Goal: Task Accomplishment & Management: Complete application form

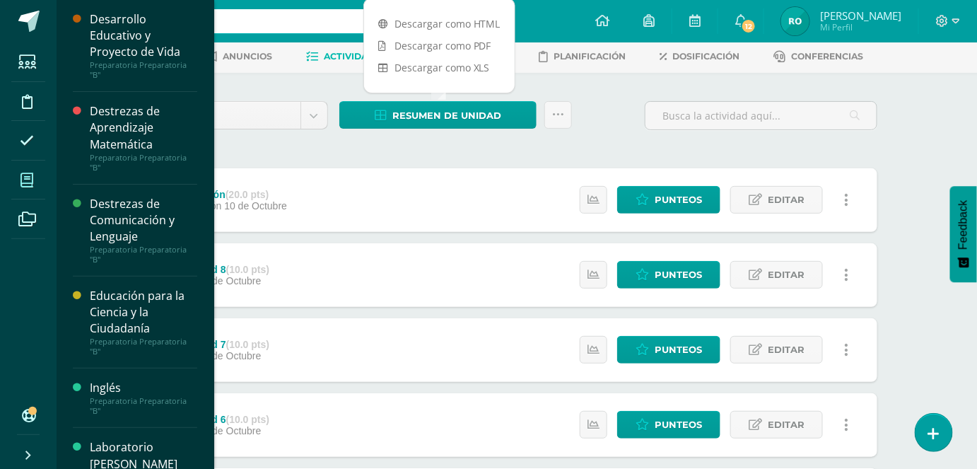
click at [31, 187] on span at bounding box center [27, 180] width 32 height 32
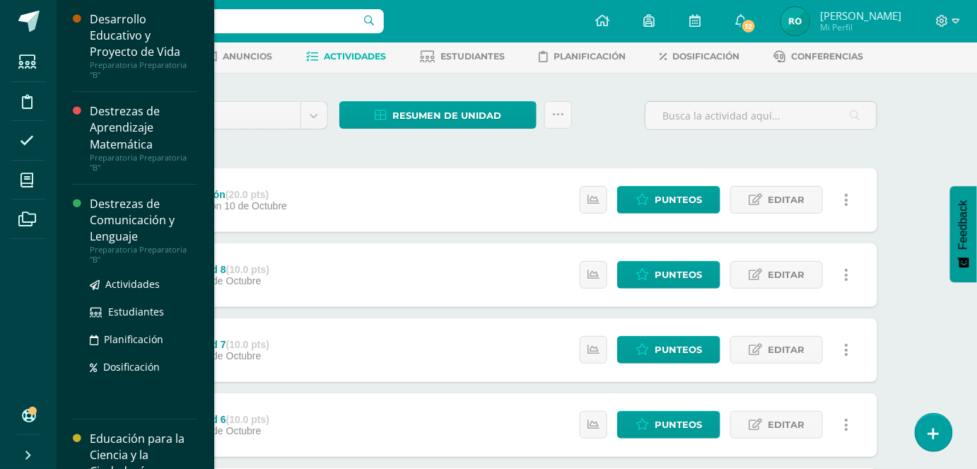
click at [152, 218] on div "Destrezas de Comunicación y Lenguaje" at bounding box center [143, 220] width 107 height 49
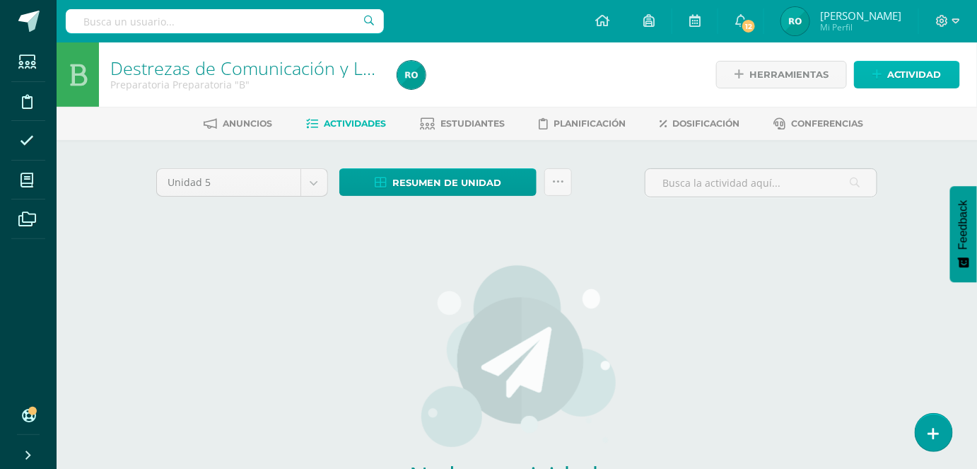
click at [888, 73] on span "Actividad" at bounding box center [914, 75] width 54 height 26
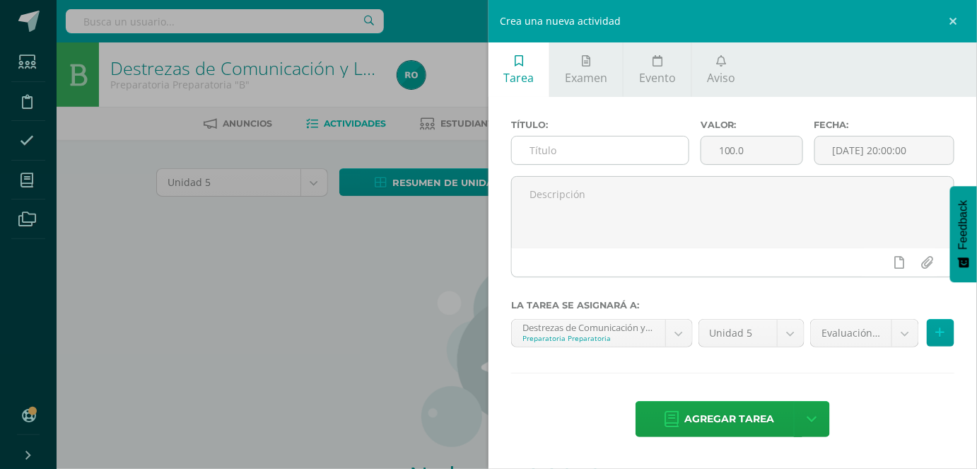
click at [554, 156] on input "text" at bounding box center [600, 150] width 177 height 28
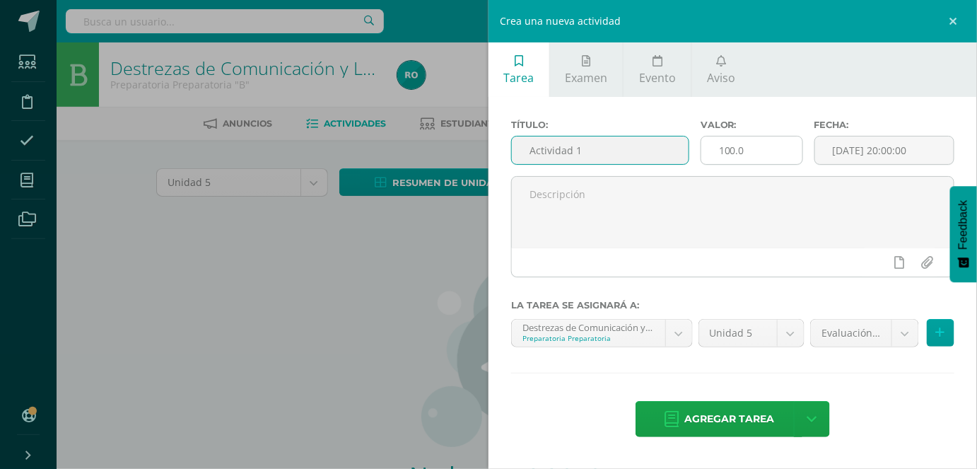
type input "Actividad 1"
click at [727, 153] on input "100.0" at bounding box center [751, 150] width 101 height 28
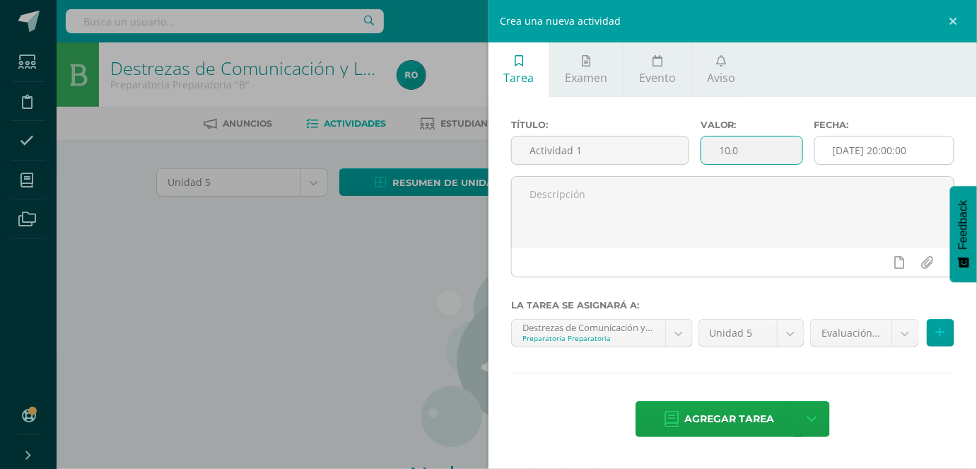
type input "10.0"
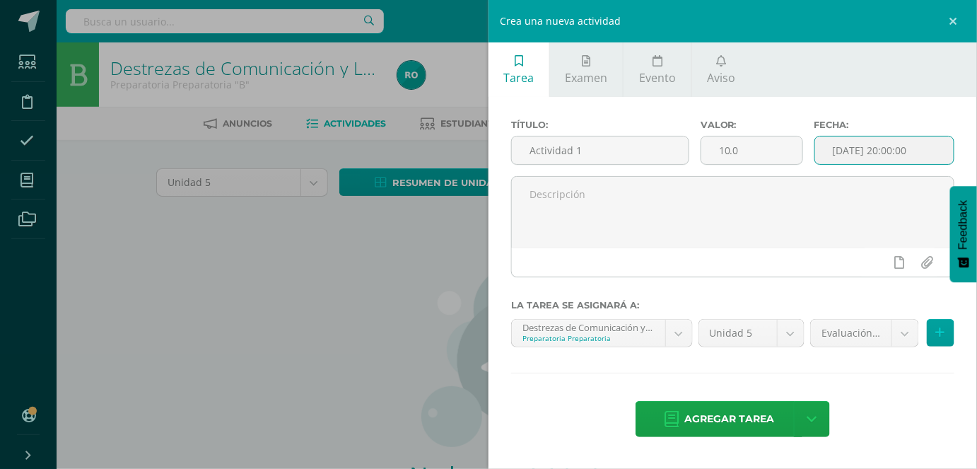
click at [927, 151] on input "[DATE] 20:00:00" at bounding box center [884, 150] width 139 height 28
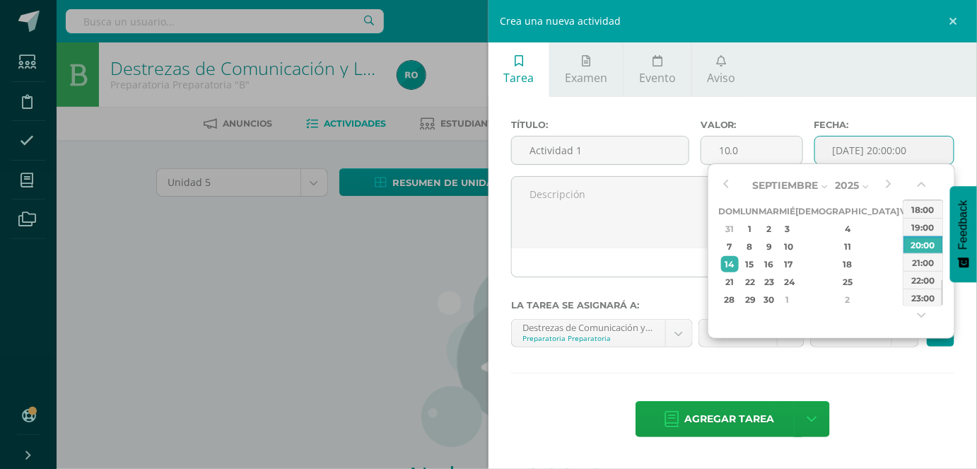
drag, startPoint x: 727, startPoint y: 186, endPoint x: 813, endPoint y: 203, distance: 87.2
click at [730, 185] on button "button" at bounding box center [726, 185] width 14 height 21
drag, startPoint x: 848, startPoint y: 230, endPoint x: 902, endPoint y: 208, distance: 58.0
click at [901, 223] on div "5" at bounding box center [907, 229] width 13 height 16
click at [931, 182] on div "00:00 01:00 02:00 03:00 04:00 05:00 06:00 07:00 08:00 09:00 10:00 11:00 12:00 1…" at bounding box center [923, 252] width 41 height 145
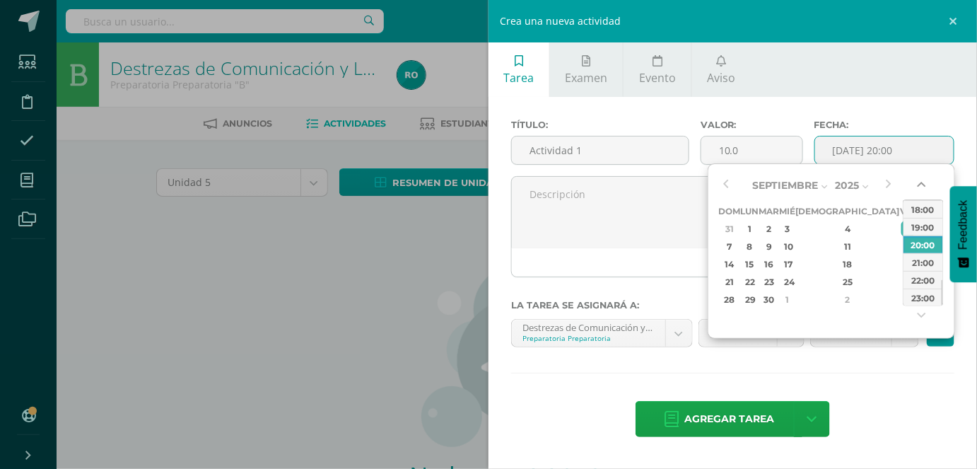
click at [929, 182] on div "00:00 01:00 02:00 03:00 04:00 05:00 06:00 07:00 08:00 09:00 10:00 11:00 12:00 1…" at bounding box center [923, 252] width 41 height 145
click at [922, 183] on button "button" at bounding box center [923, 187] width 14 height 21
click at [927, 209] on div "00:00" at bounding box center [923, 209] width 40 height 18
type input "2025-09-05 00:00"
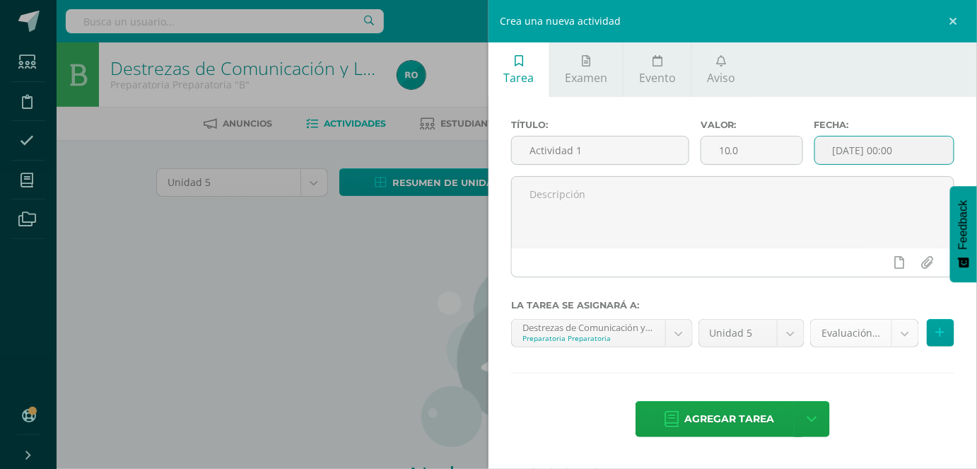
click at [879, 334] on body "Estudiantes Disciplina Asistencia Mis cursos Archivos Soporte Ayuda Reportar un…" at bounding box center [488, 303] width 977 height 607
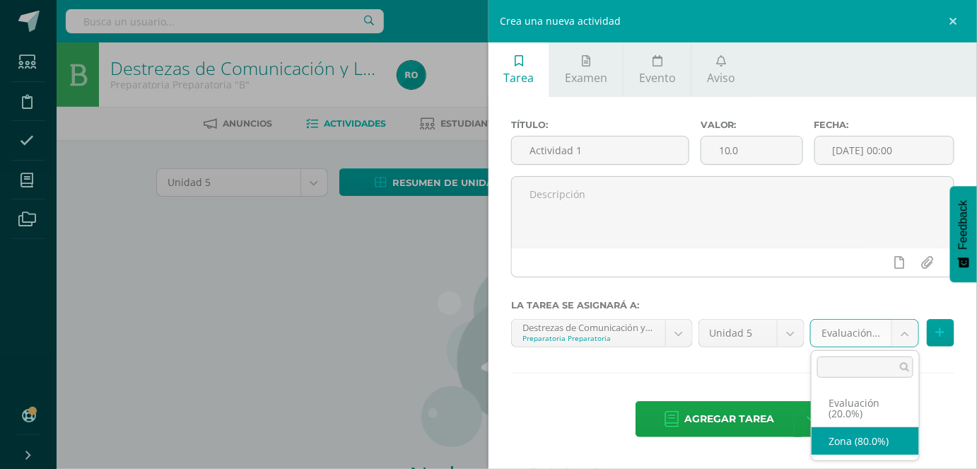
select select "165183"
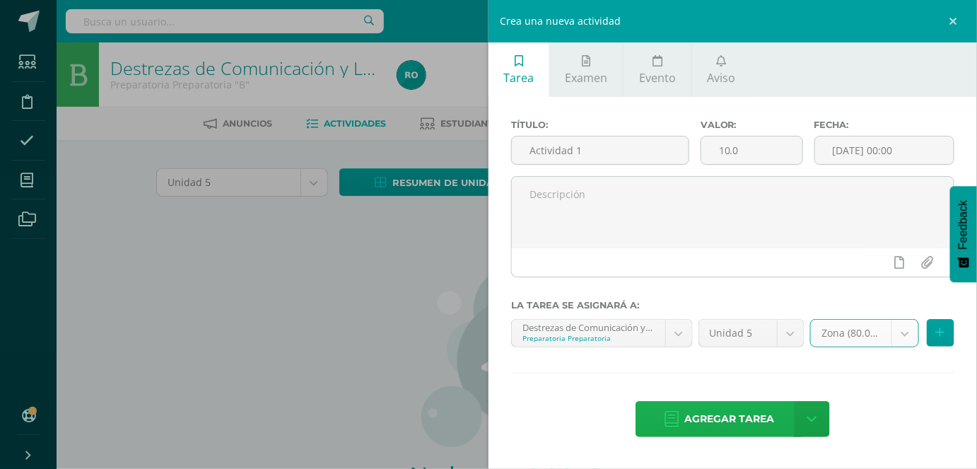
click at [741, 414] on span "Agregar tarea" at bounding box center [729, 419] width 90 height 35
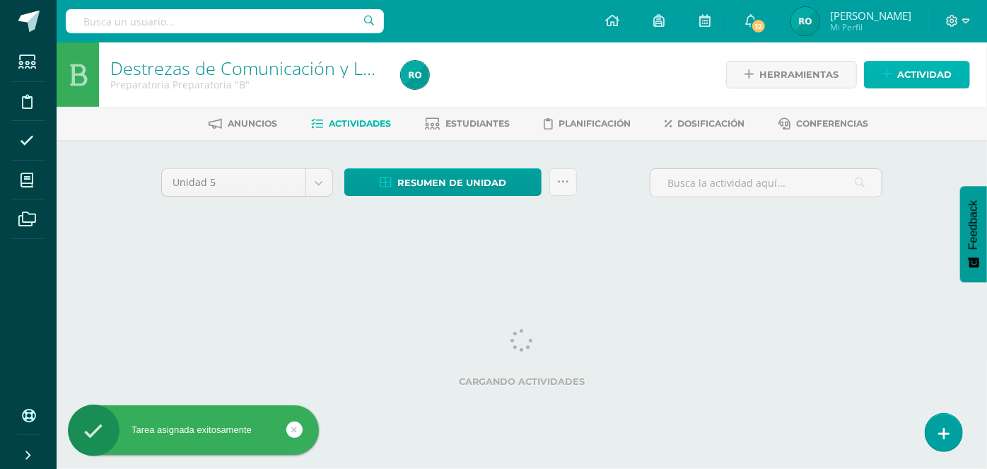
click at [896, 64] on link "Actividad" at bounding box center [917, 75] width 106 height 28
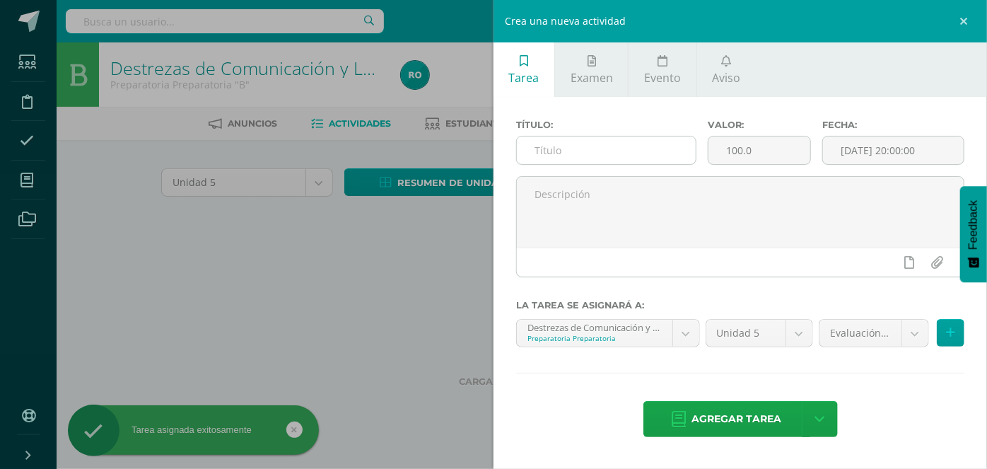
click at [674, 141] on input "text" at bounding box center [606, 150] width 179 height 28
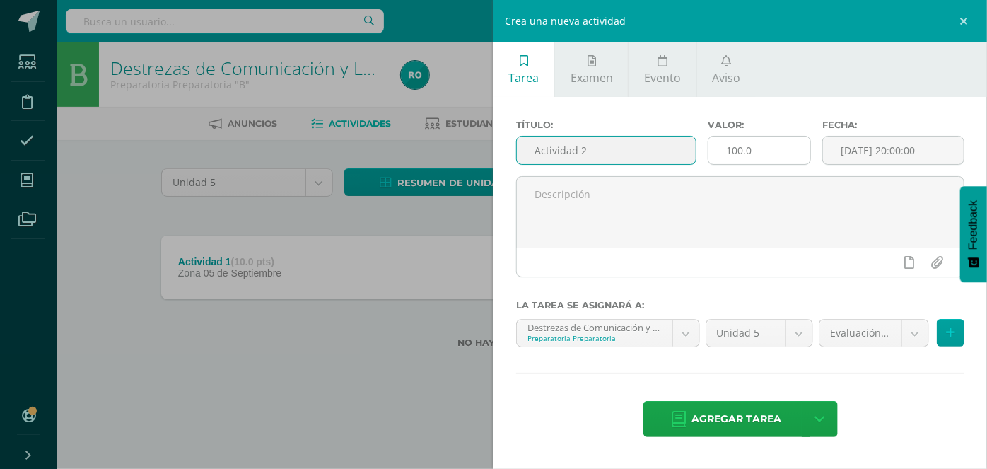
type input "Actividad 2"
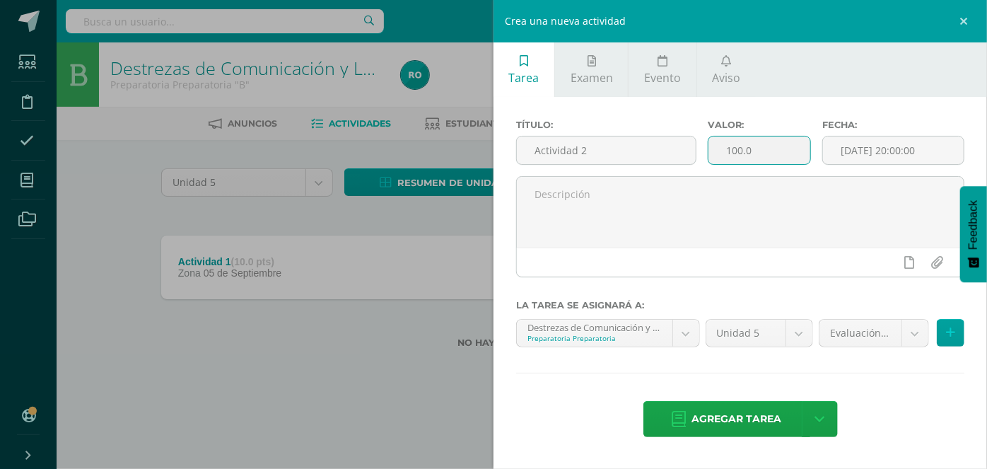
click at [746, 153] on input "100.0" at bounding box center [759, 150] width 103 height 28
click at [739, 150] on input "100.0" at bounding box center [759, 150] width 103 height 28
type input "10.0"
click at [880, 155] on input "[DATE] 20:00:00" at bounding box center [893, 150] width 141 height 28
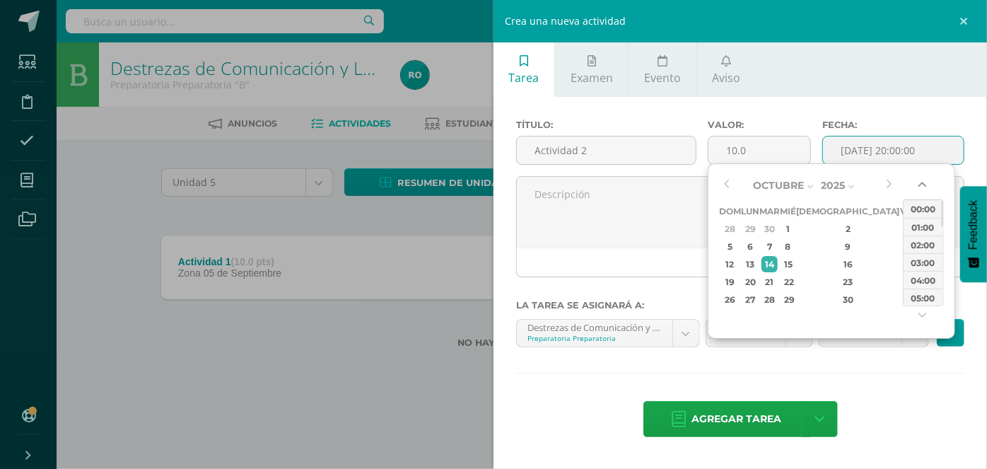
click at [920, 194] on button "button" at bounding box center [923, 187] width 14 height 21
click at [924, 209] on div "00:00" at bounding box center [923, 209] width 40 height 18
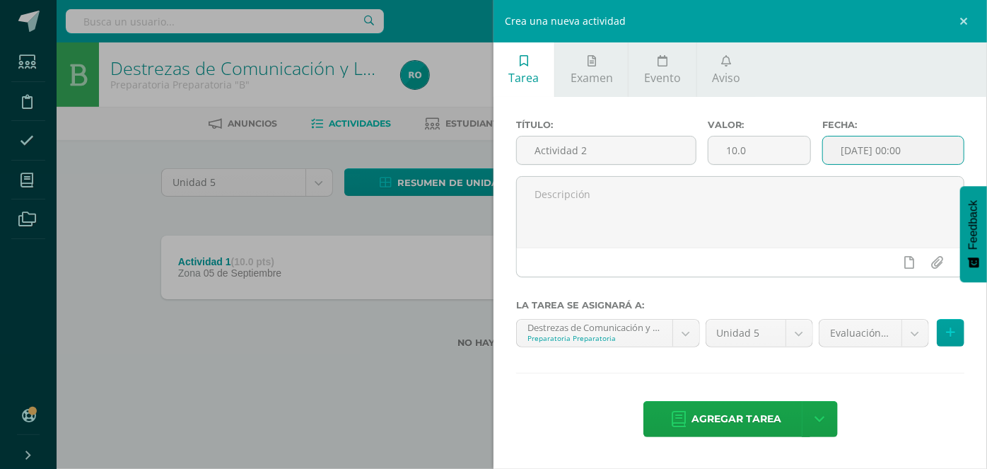
click at [873, 149] on input "2025-10-14 00:00" at bounding box center [893, 150] width 141 height 28
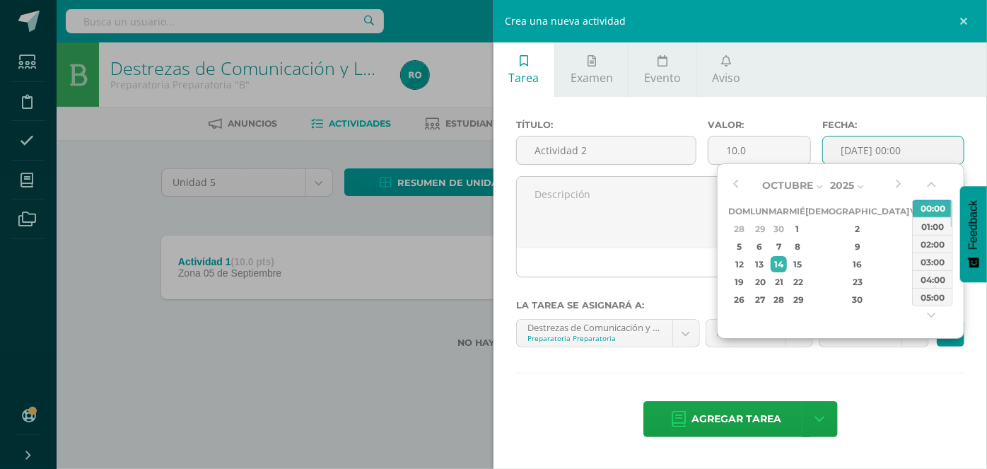
click at [752, 189] on div "Octubre Enero Febrero Marzo Abril Mayo Junio Julio Agosto Septiembre Octubre No…" at bounding box center [816, 241] width 177 height 133
click at [735, 175] on button "button" at bounding box center [735, 185] width 14 height 21
click at [911, 238] on div "12" at bounding box center [917, 246] width 13 height 16
type input "2025-09-12 00:00"
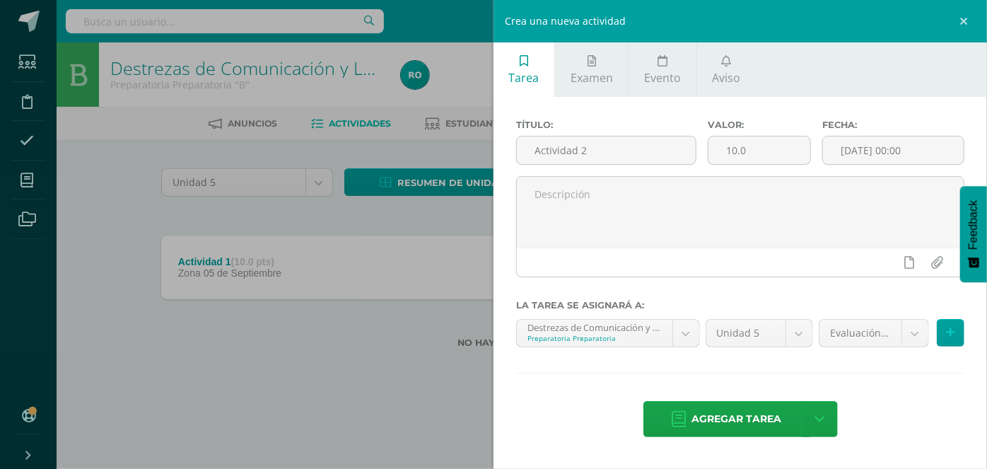
drag, startPoint x: 876, startPoint y: 391, endPoint x: 886, endPoint y: 370, distance: 23.4
click at [877, 387] on div "Título: Actividad 2 Valor: 10.0 Fecha: 2025-09-12 00:00 La tarea se asignará a:…" at bounding box center [739, 279] width 493 height 365
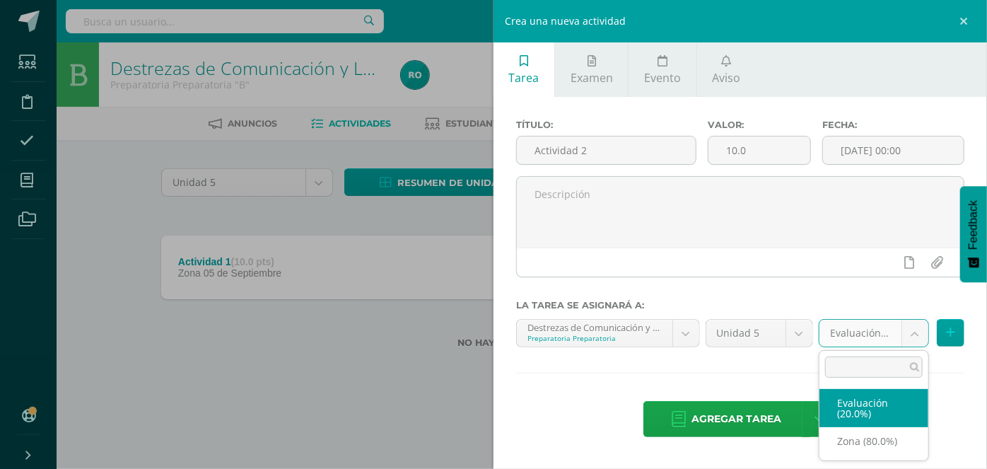
click at [901, 338] on body "Tarea asignada exitosamente Estudiantes Disciplina Asistencia Mis cursos Archiv…" at bounding box center [493, 196] width 987 height 393
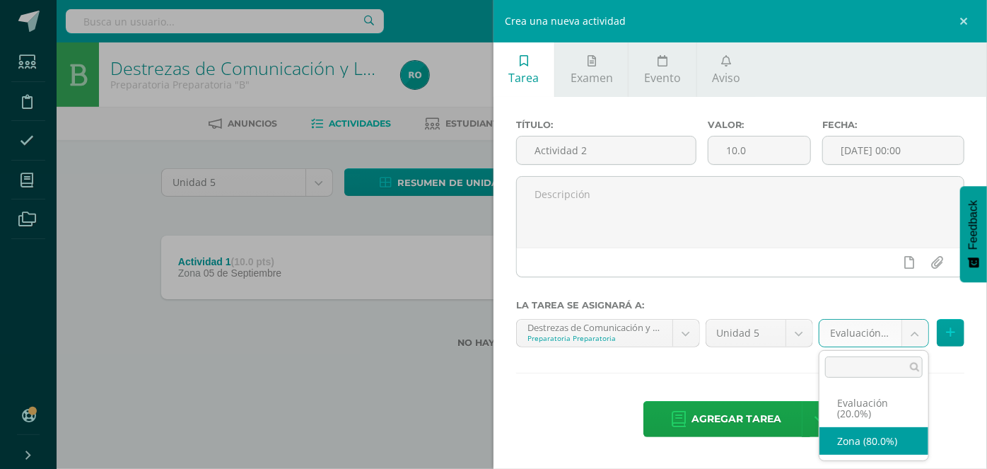
select select "165183"
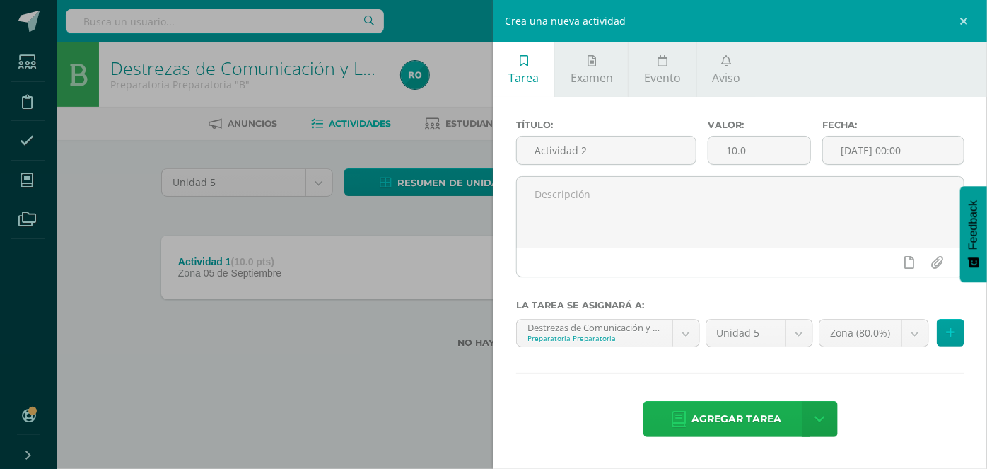
click at [770, 416] on span "Agregar tarea" at bounding box center [737, 419] width 90 height 35
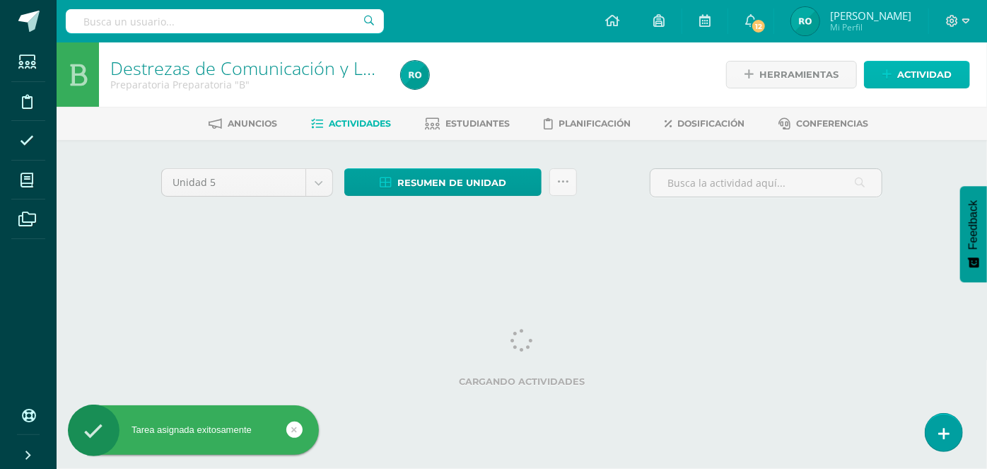
click at [908, 76] on span "Actividad" at bounding box center [924, 75] width 54 height 26
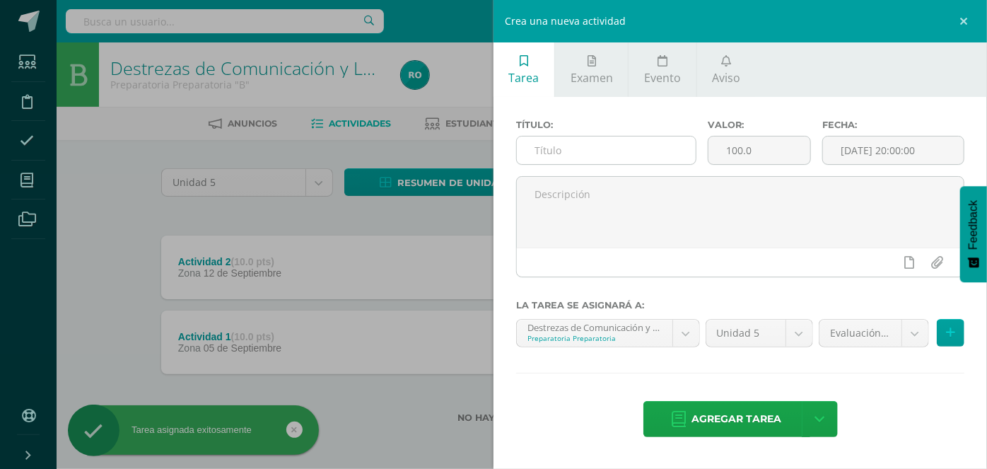
click at [598, 149] on input "text" at bounding box center [606, 150] width 179 height 28
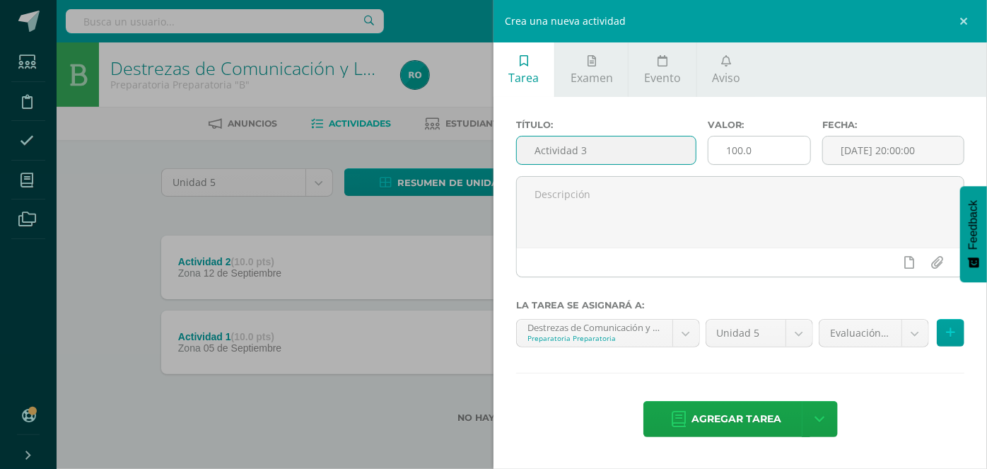
type input "Actividad 3"
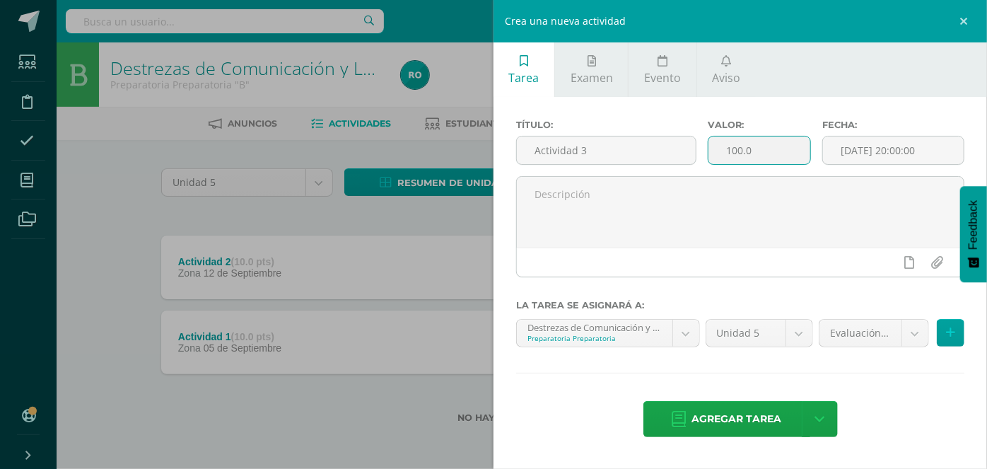
click at [740, 154] on input "100.0" at bounding box center [759, 150] width 103 height 28
type input "10.0"
click at [921, 150] on input "[DATE] 20:00:00" at bounding box center [893, 150] width 141 height 28
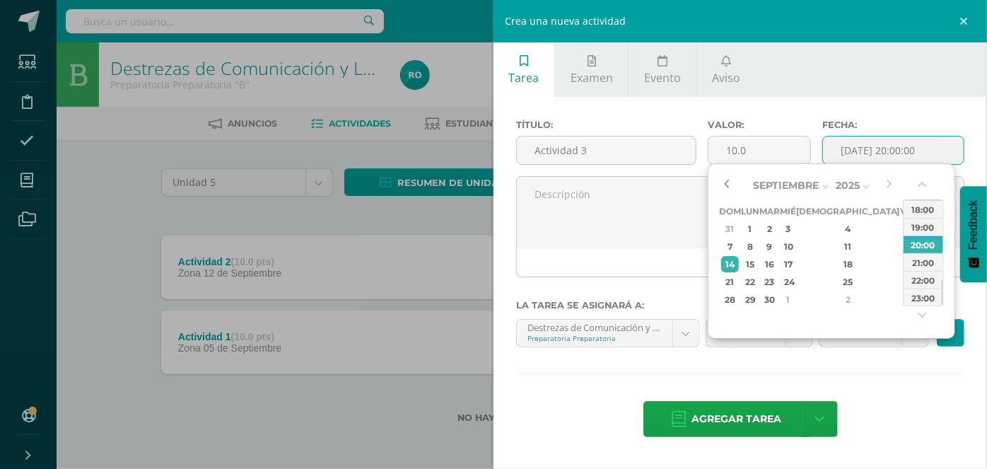
click at [727, 191] on button "button" at bounding box center [726, 185] width 14 height 21
click at [901, 245] on div "12" at bounding box center [907, 246] width 13 height 16
drag, startPoint x: 933, startPoint y: 192, endPoint x: 927, endPoint y: 181, distance: 13.0
click at [929, 184] on div "00:00 01:00 02:00 03:00 04:00 05:00 06:00 07:00 08:00 09:00 10:00 11:00 12:00 1…" at bounding box center [923, 252] width 41 height 145
click at [927, 181] on button "button" at bounding box center [923, 187] width 14 height 21
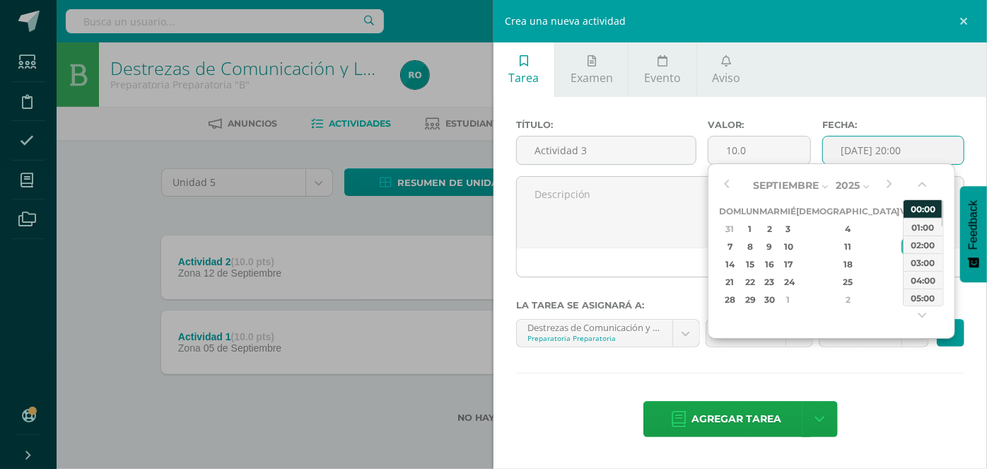
click at [925, 216] on div "00:00" at bounding box center [923, 209] width 40 height 18
type input "2025-09-12 00:00"
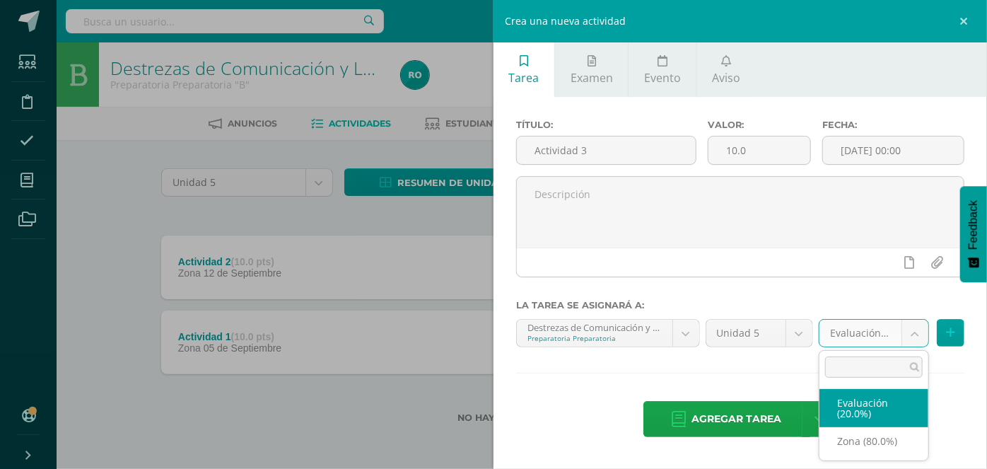
click at [860, 332] on body "Tarea asignada exitosamente Estudiantes Disciplina Asistencia Mis cursos Archiv…" at bounding box center [493, 234] width 987 height 468
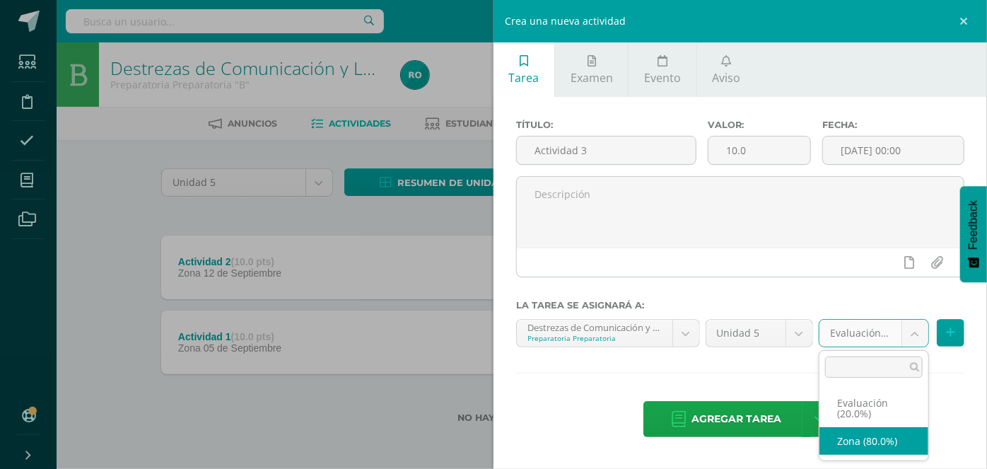
select select "165183"
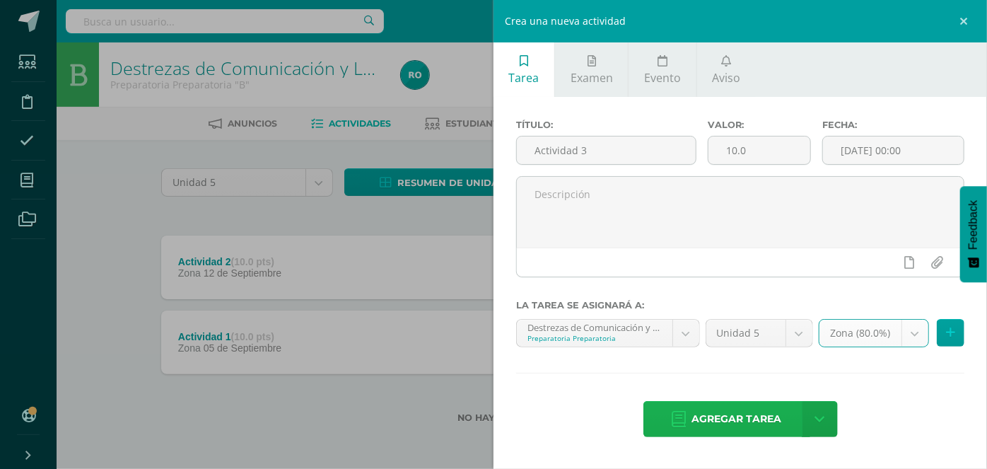
click at [771, 418] on span "Agregar tarea" at bounding box center [737, 419] width 90 height 35
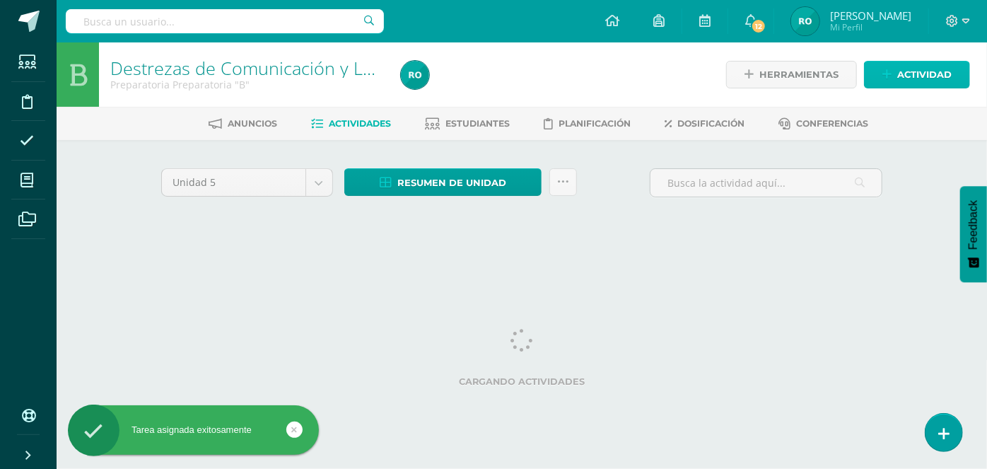
click at [903, 79] on span "Actividad" at bounding box center [924, 75] width 54 height 26
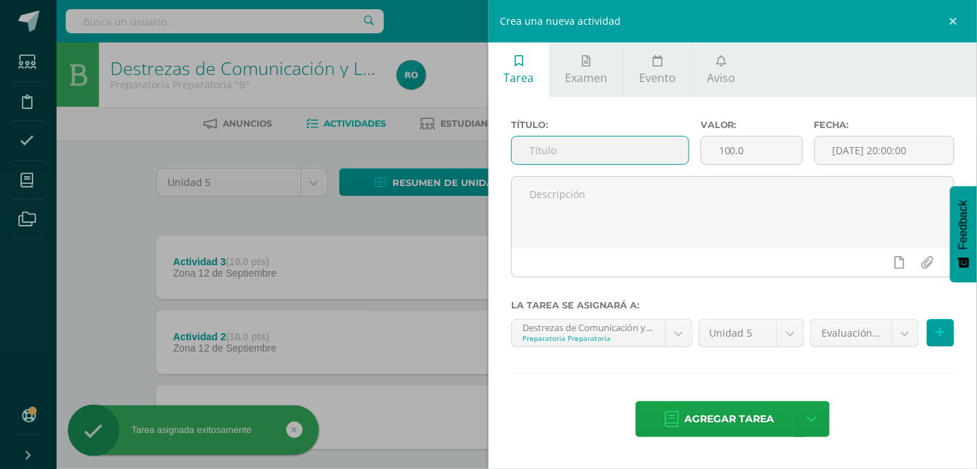
click at [553, 163] on input "text" at bounding box center [600, 150] width 177 height 28
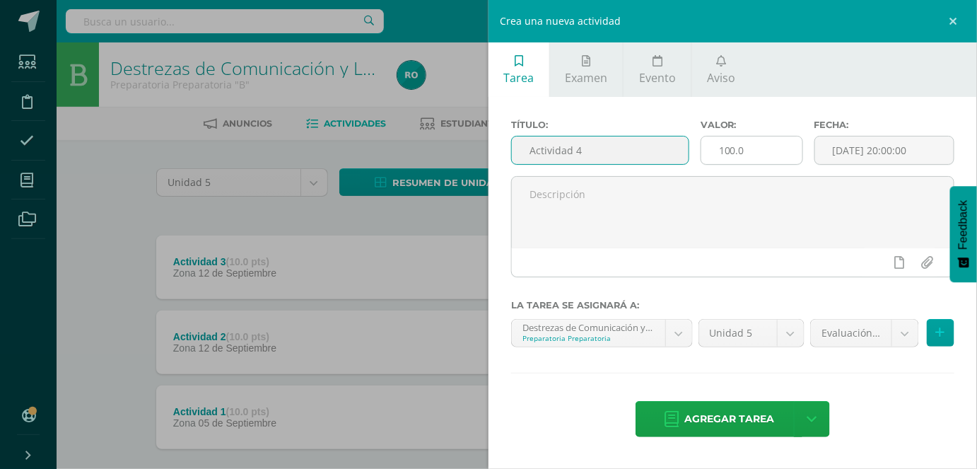
type input "Actividad 4"
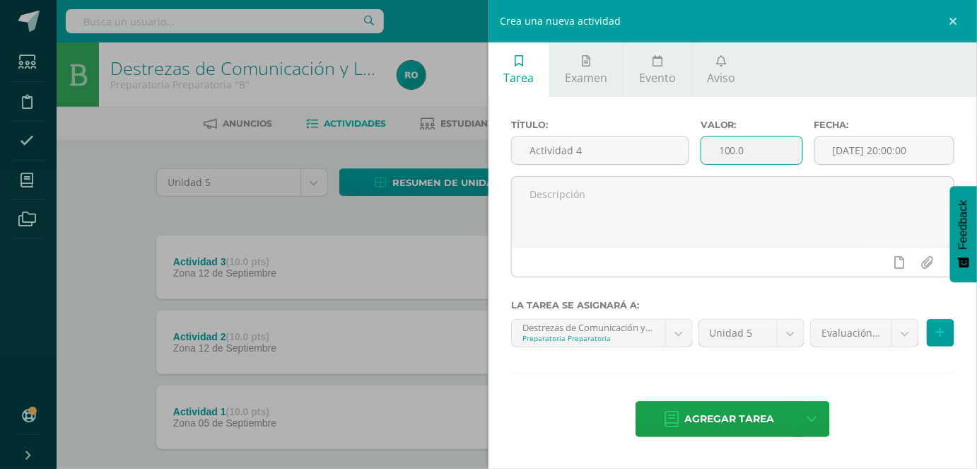
click at [731, 146] on input "100.0" at bounding box center [751, 150] width 101 height 28
type input "10.0"
click at [903, 158] on input "[DATE] 20:00:00" at bounding box center [884, 150] width 139 height 28
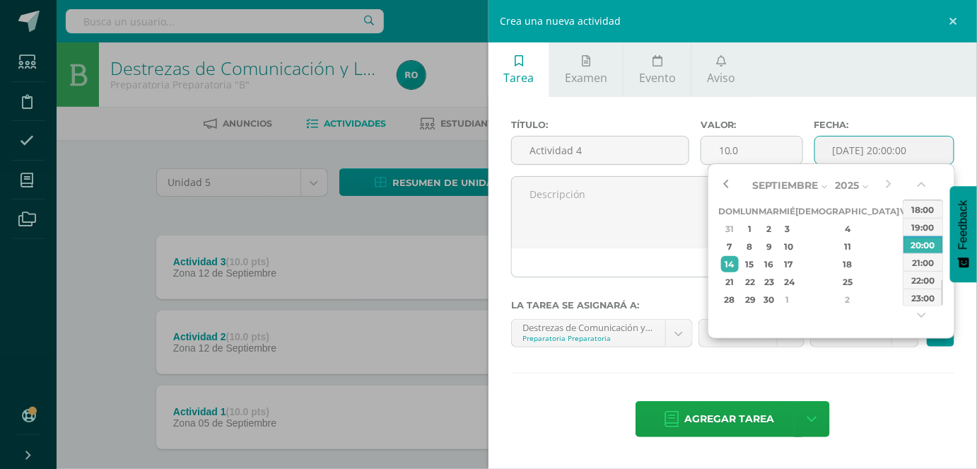
click at [726, 182] on button "button" at bounding box center [726, 185] width 14 height 21
drag, startPoint x: 860, startPoint y: 262, endPoint x: 977, endPoint y: 206, distance: 130.3
click at [901, 262] on div "19" at bounding box center [907, 264] width 13 height 16
click at [925, 187] on button "button" at bounding box center [923, 187] width 14 height 21
click at [927, 206] on div "00:00" at bounding box center [923, 209] width 40 height 18
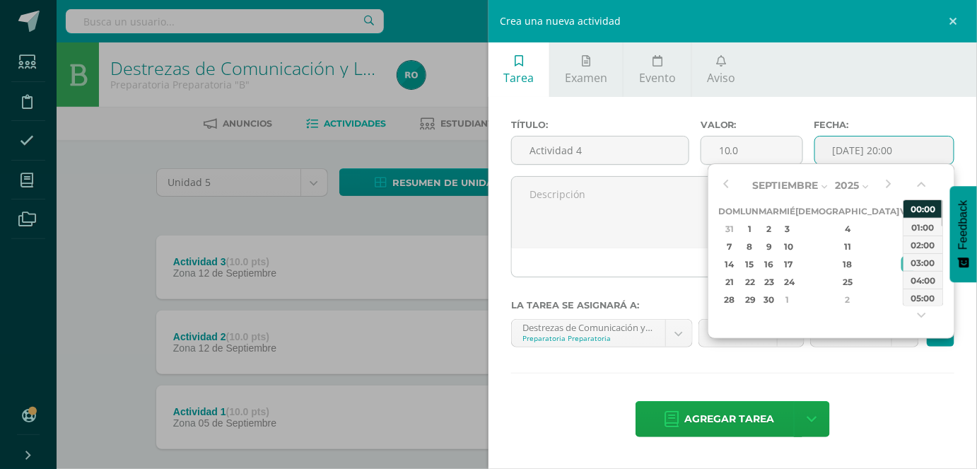
type input "[DATE] 00:00"
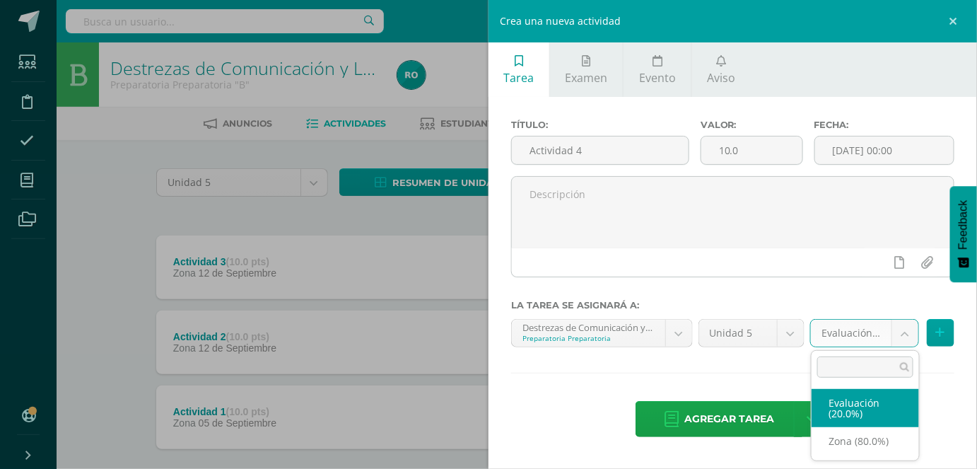
click at [862, 336] on body "Tarea asignada exitosamente Estudiantes Disciplina Asistencia Mis cursos Archiv…" at bounding box center [488, 271] width 977 height 543
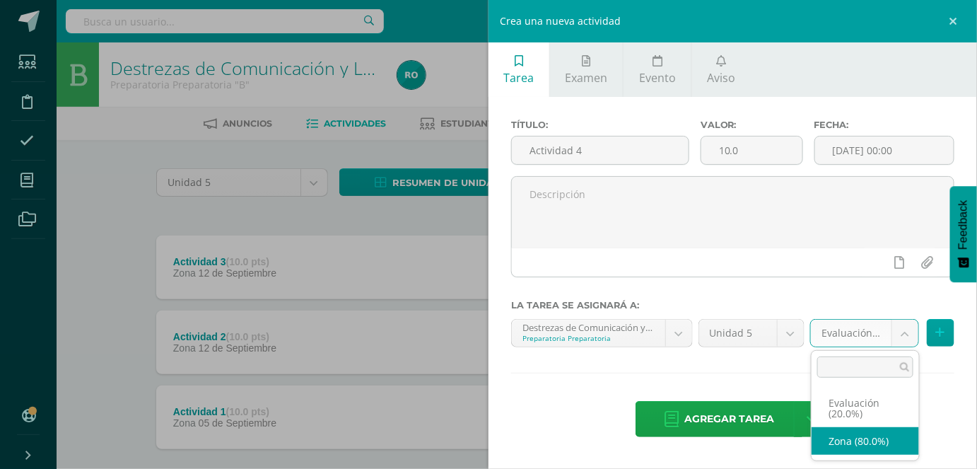
drag, startPoint x: 848, startPoint y: 436, endPoint x: 832, endPoint y: 435, distance: 16.3
select select "165183"
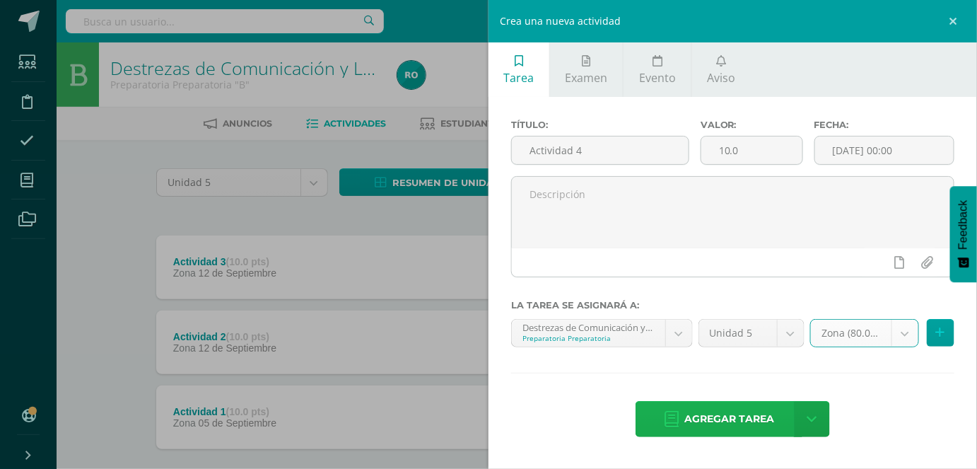
click at [681, 417] on link "Agregar tarea" at bounding box center [719, 419] width 167 height 36
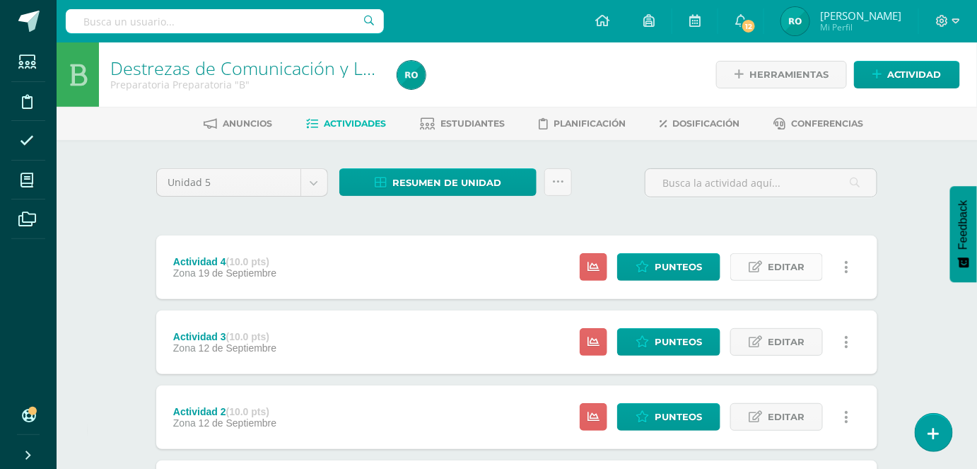
scroll to position [149, 0]
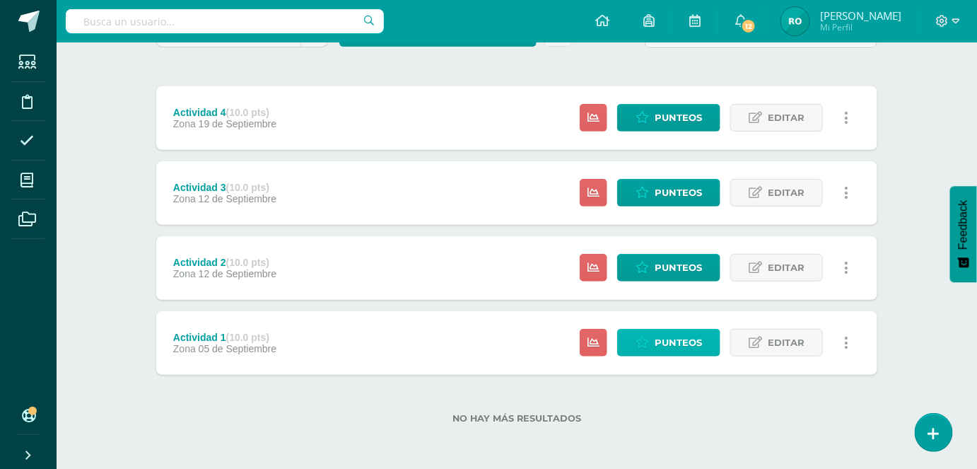
click at [662, 338] on span "Punteos" at bounding box center [678, 342] width 47 height 26
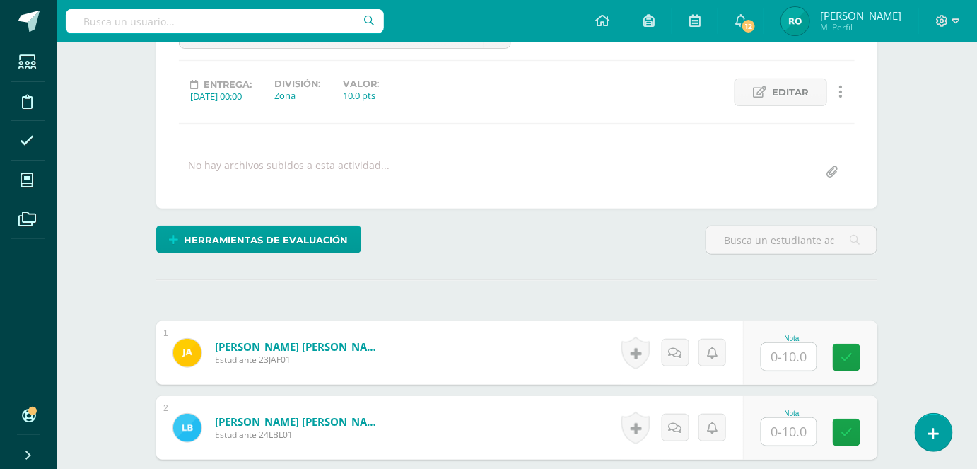
scroll to position [161, 0]
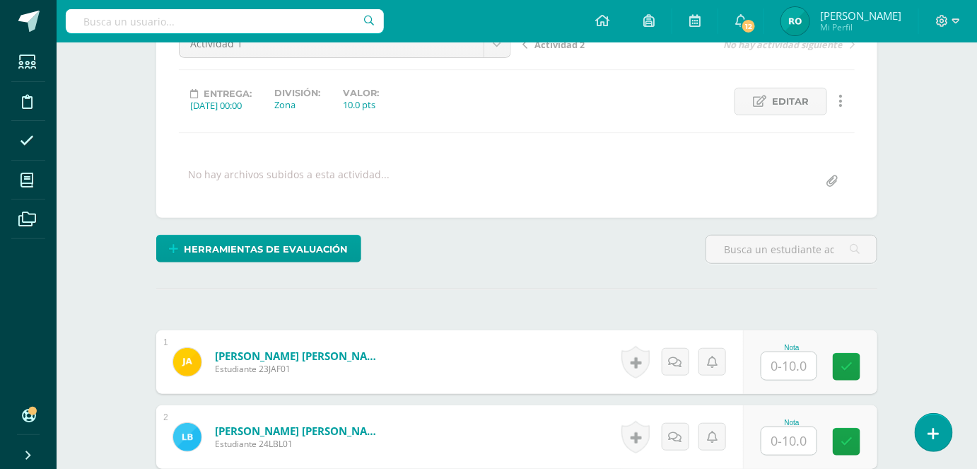
click at [779, 369] on input "text" at bounding box center [788, 366] width 55 height 28
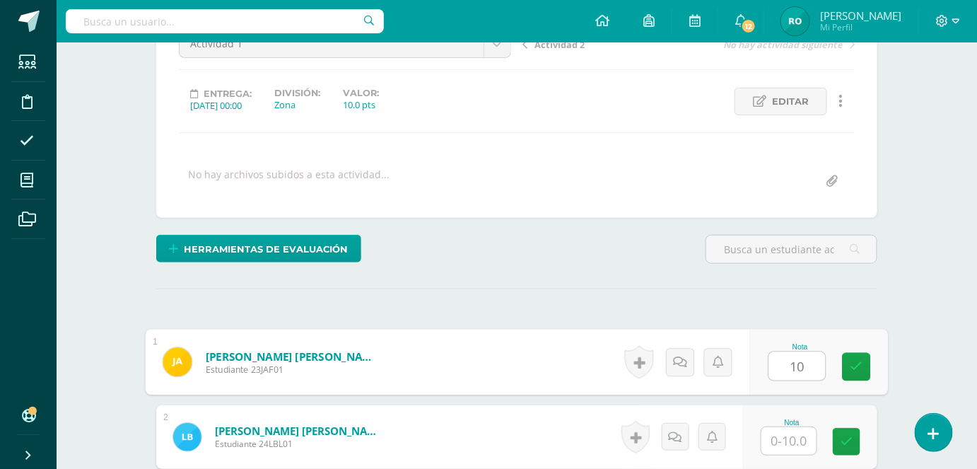
type input "10"
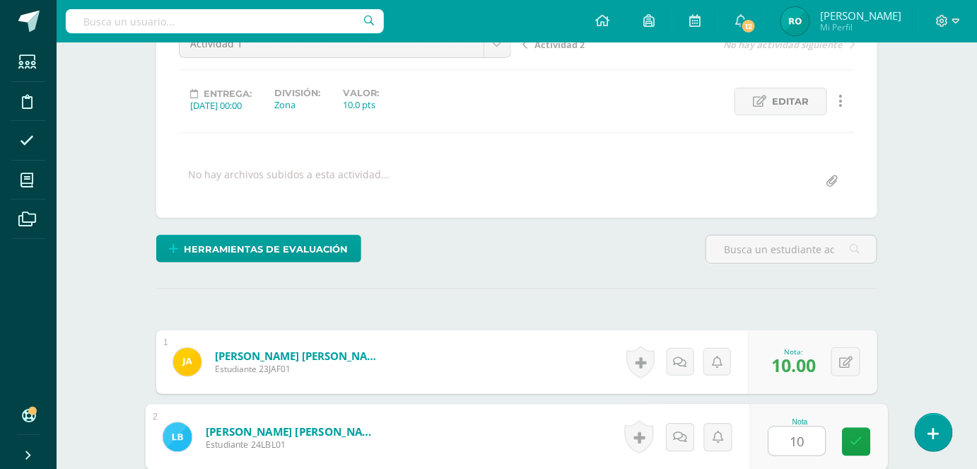
type input "10"
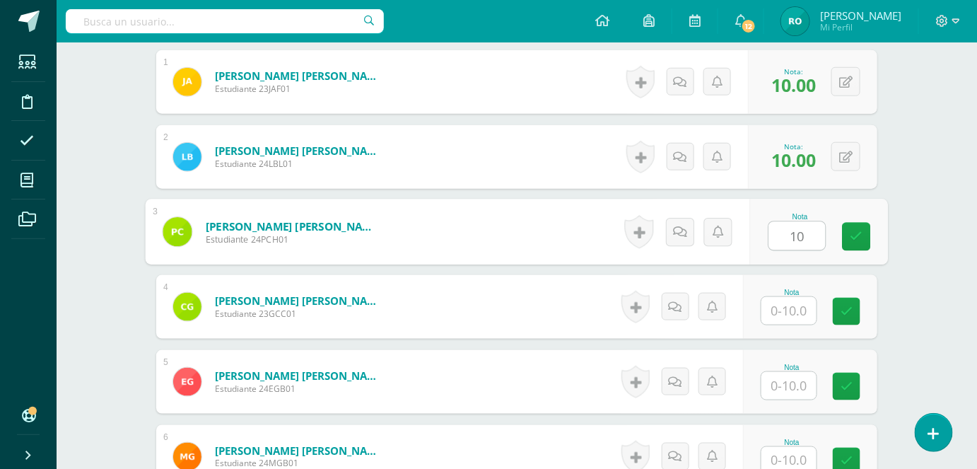
type input "10"
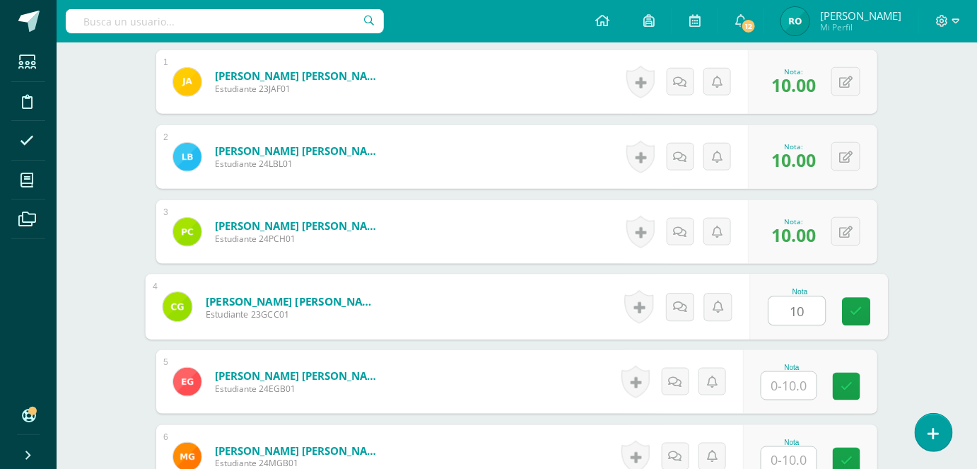
type input "10"
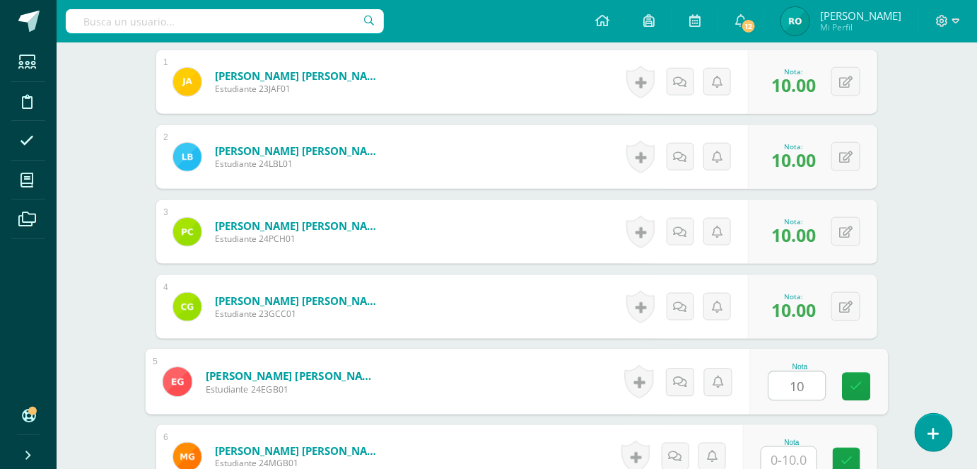
type input "10"
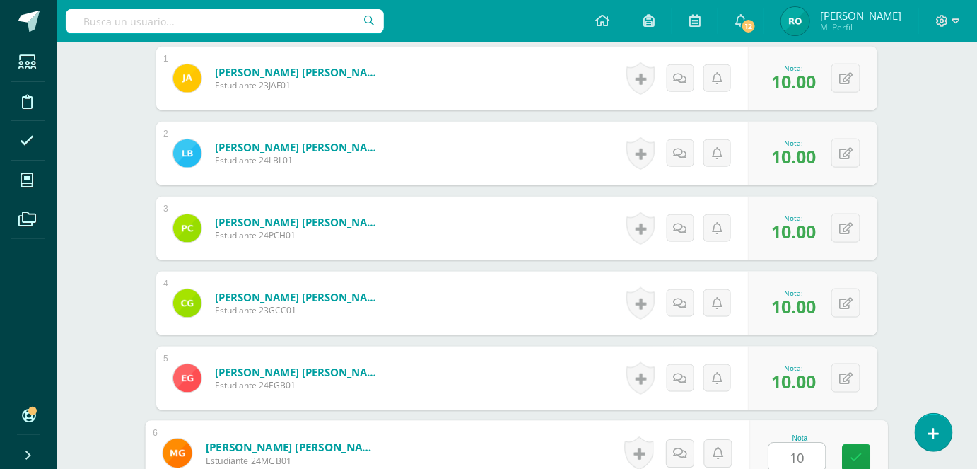
type input "10"
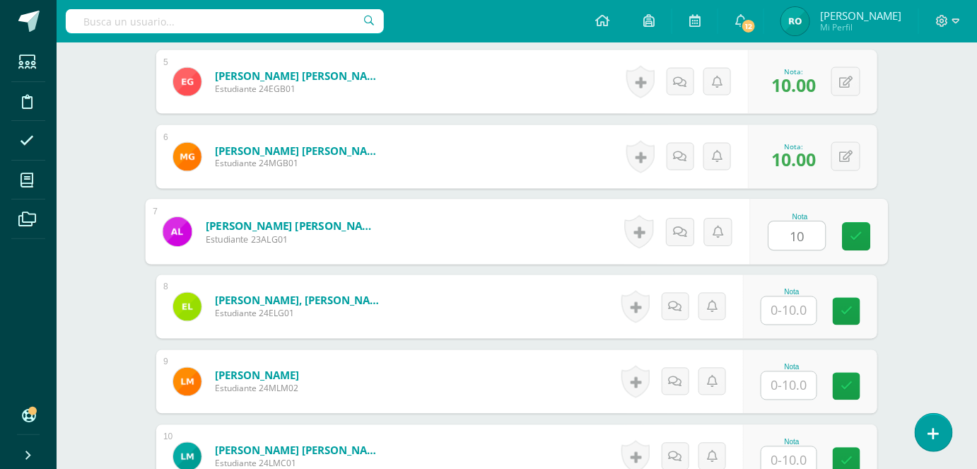
type input "10"
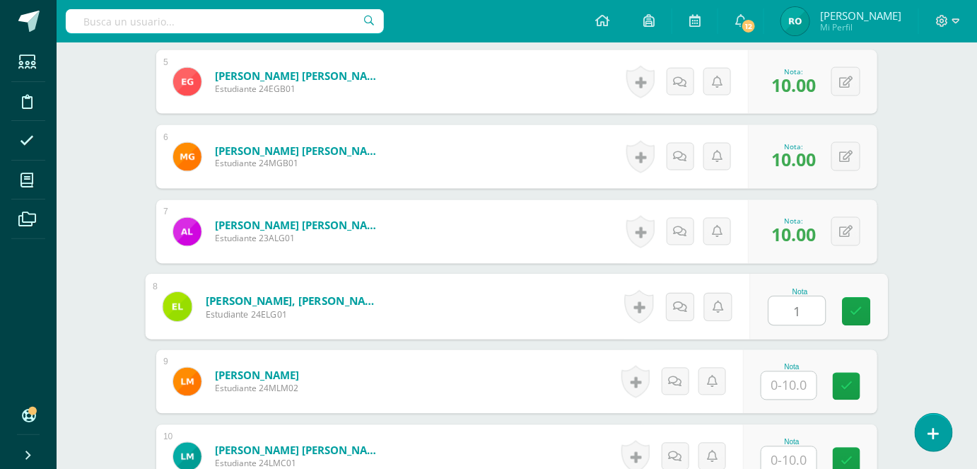
type input "1"
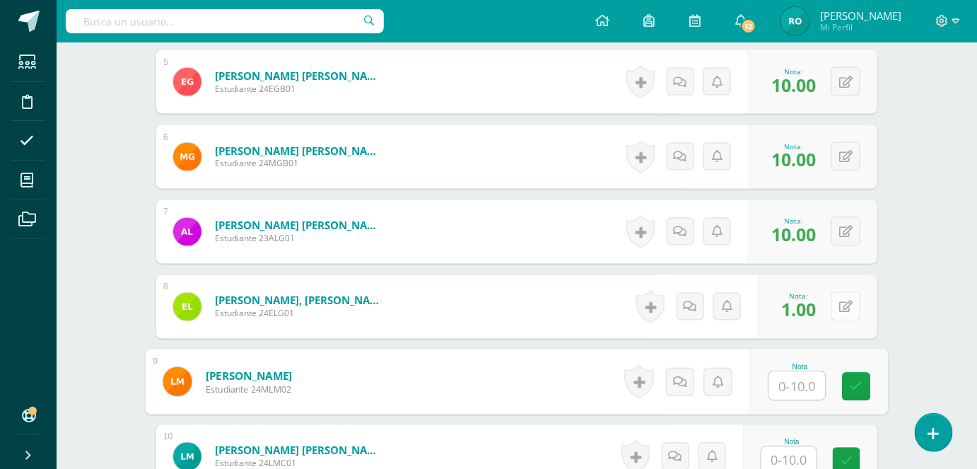
click at [844, 308] on button at bounding box center [845, 306] width 29 height 29
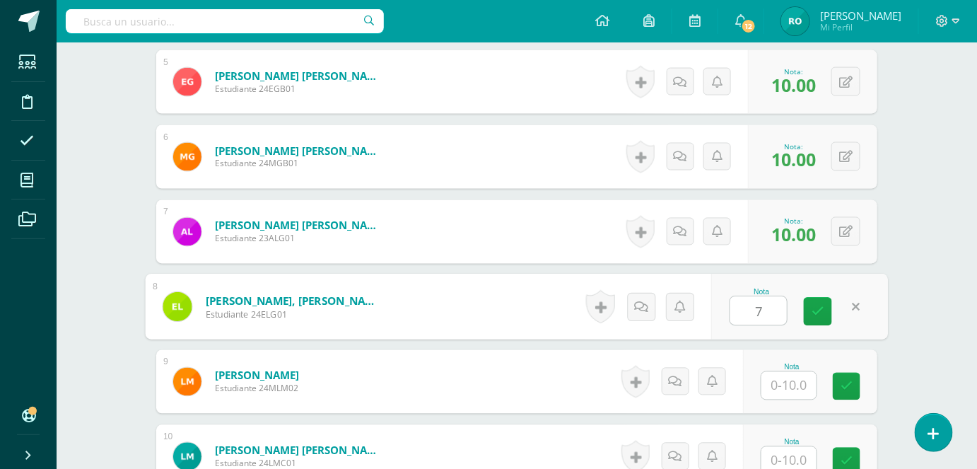
type input "7"
click at [807, 375] on input "text" at bounding box center [788, 386] width 55 height 28
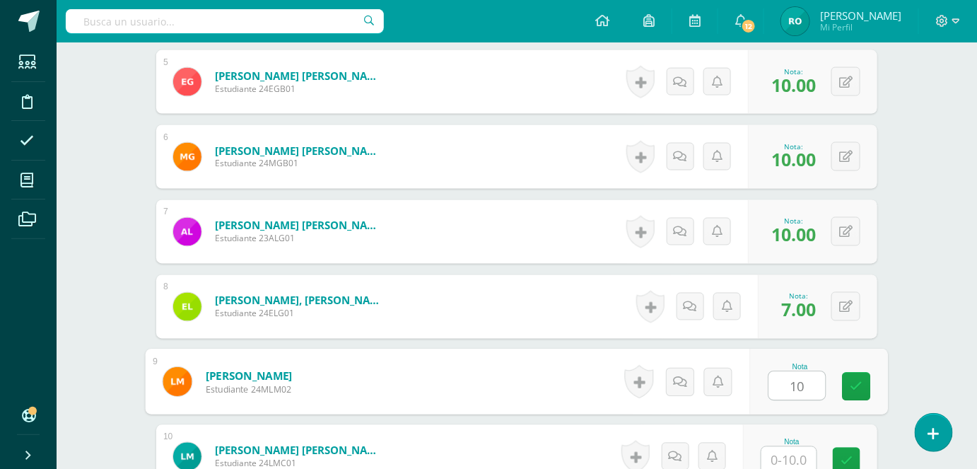
type input "10"
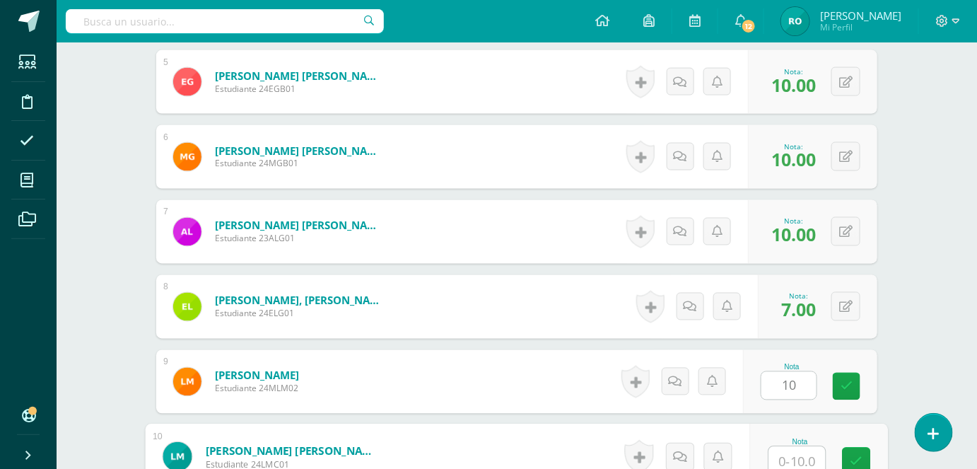
scroll to position [744, 0]
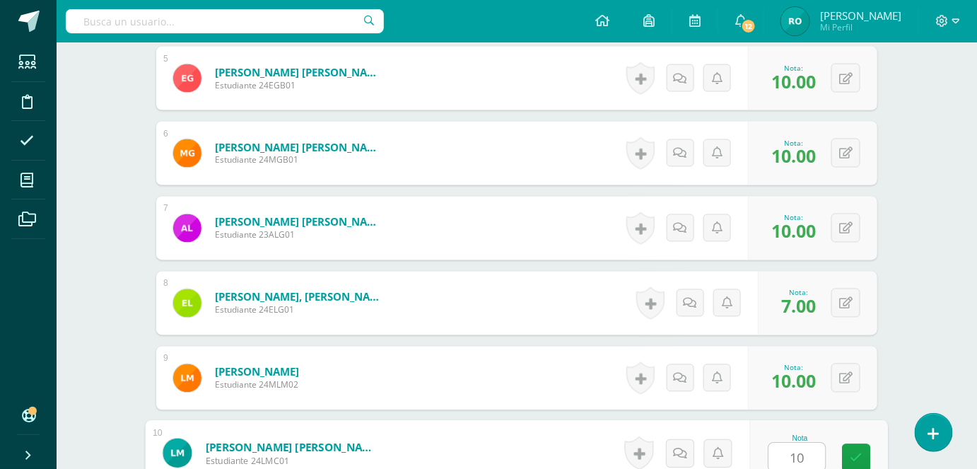
type input "10"
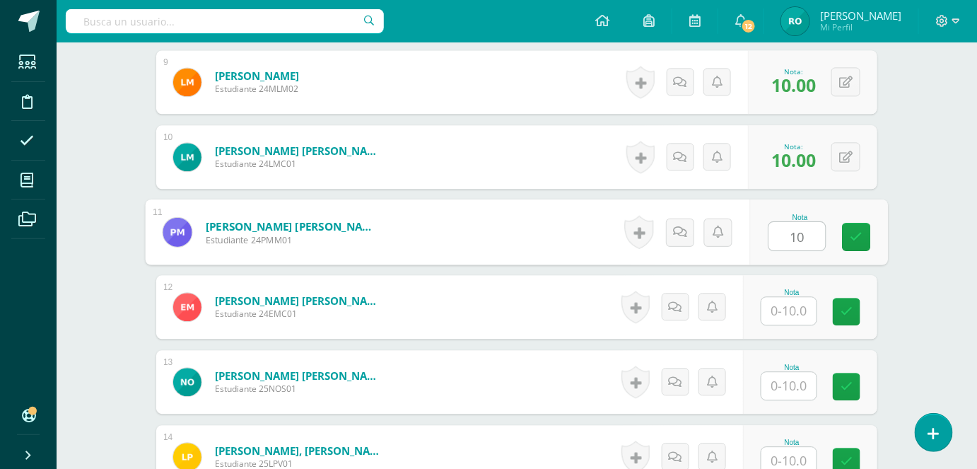
type input "10"
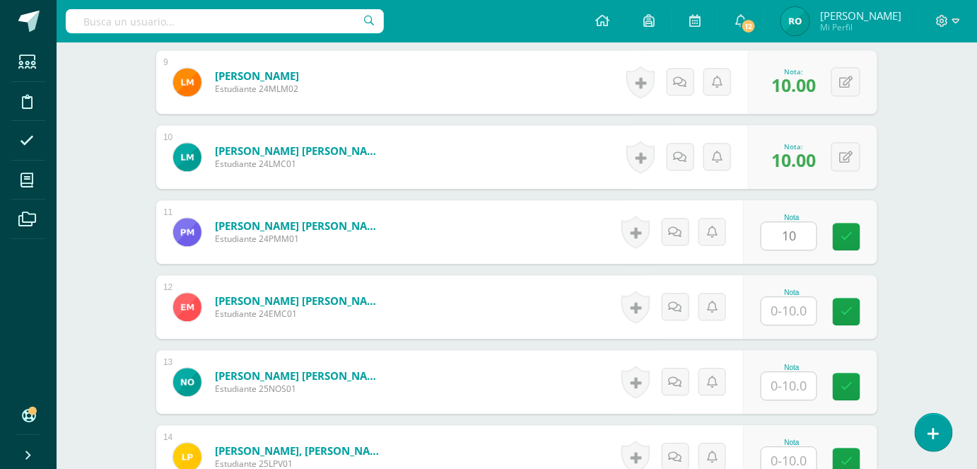
click at [790, 293] on div "Nota" at bounding box center [792, 292] width 62 height 8
click at [790, 310] on input "text" at bounding box center [788, 311] width 55 height 28
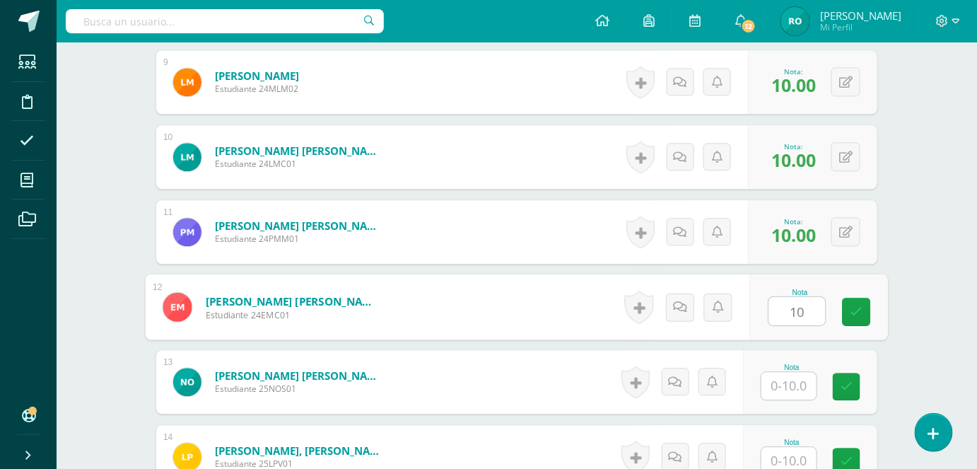
type input "10"
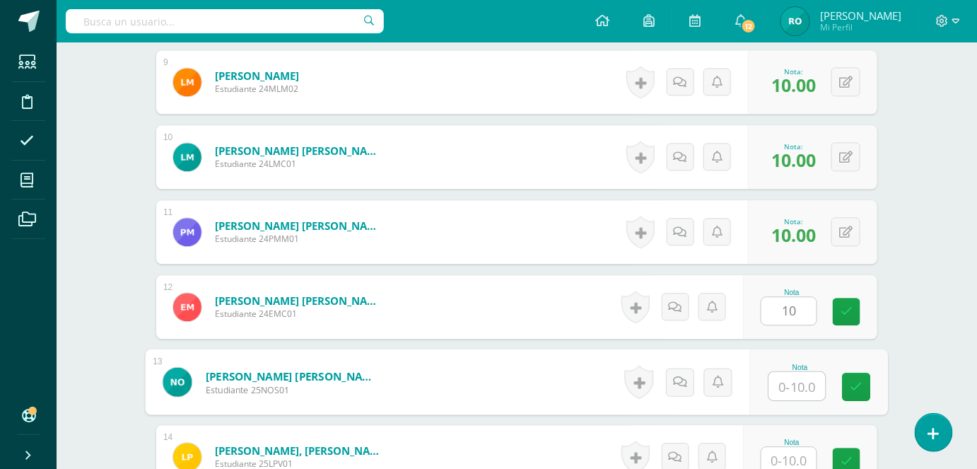
click at [807, 388] on input "text" at bounding box center [797, 386] width 57 height 28
type input "10"
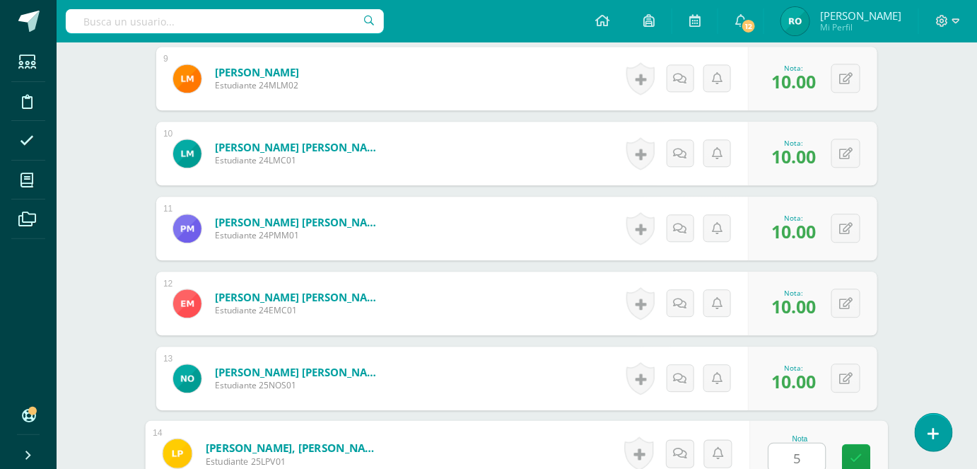
type input "5"
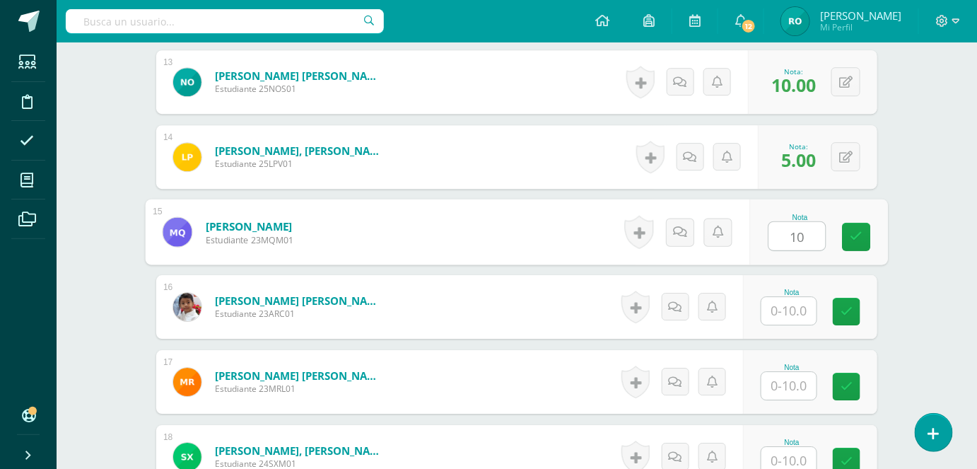
type input "10"
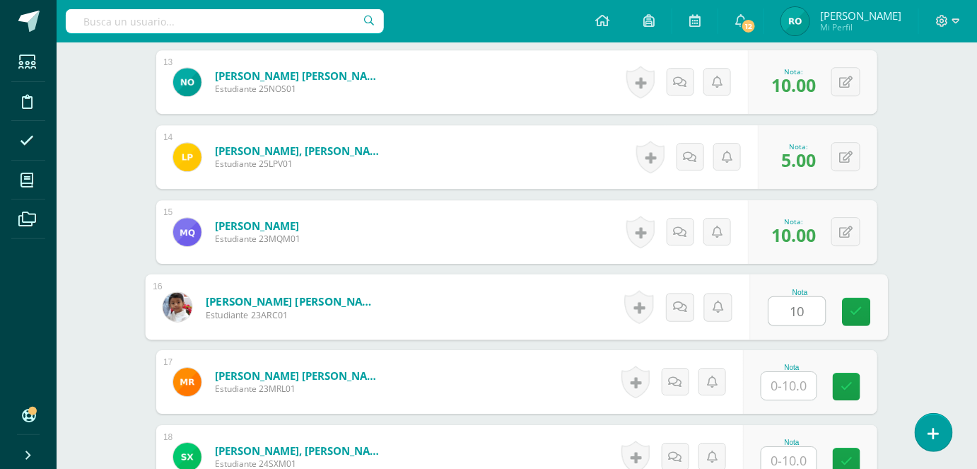
type input "10"
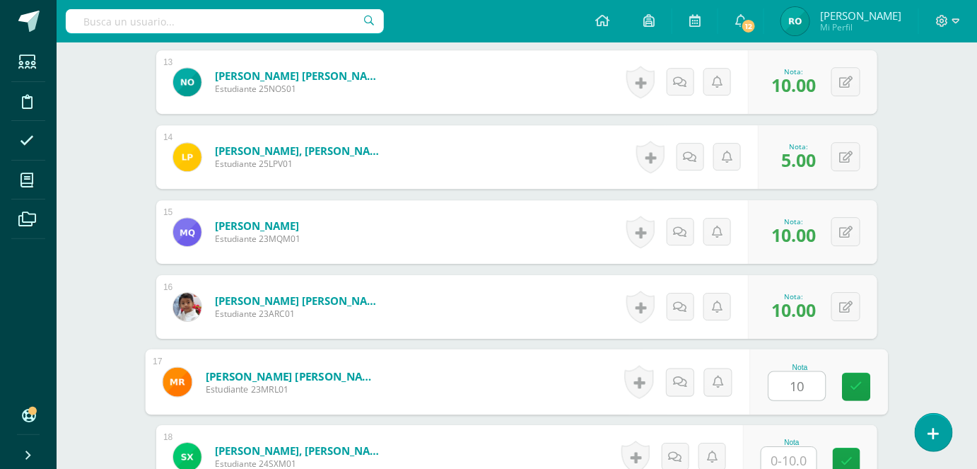
type input "10"
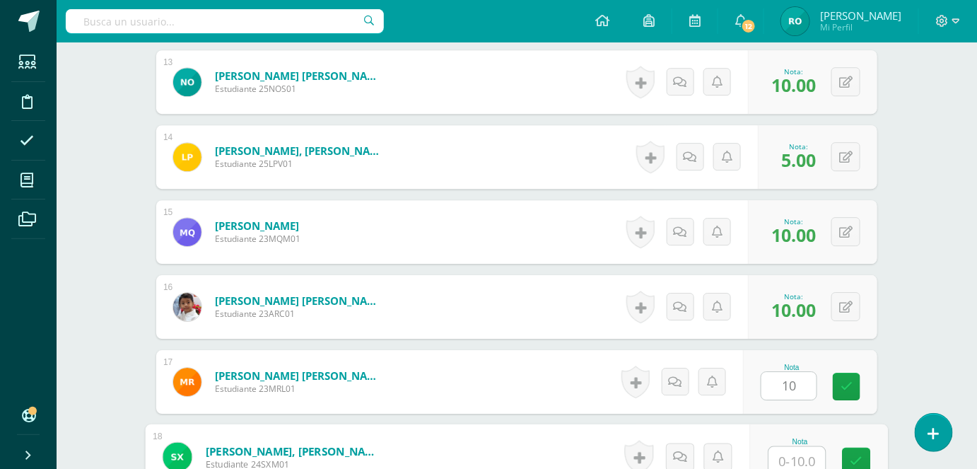
scroll to position [1344, 0]
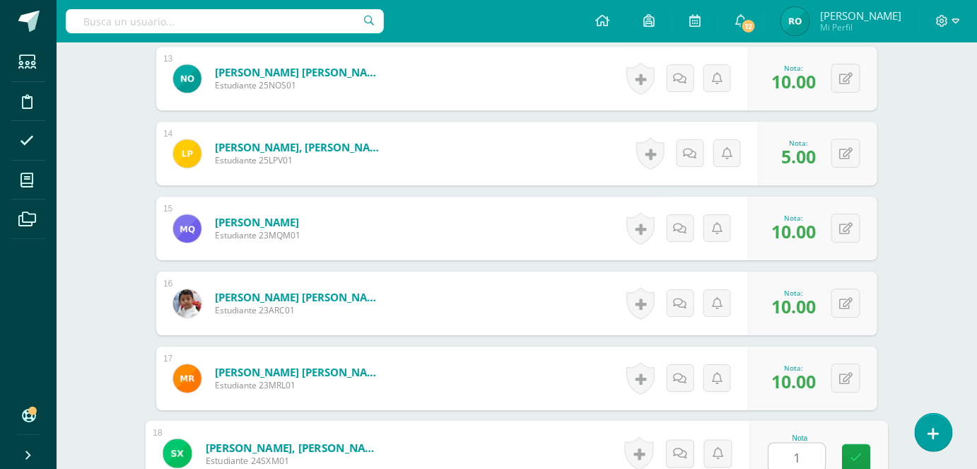
type input "10"
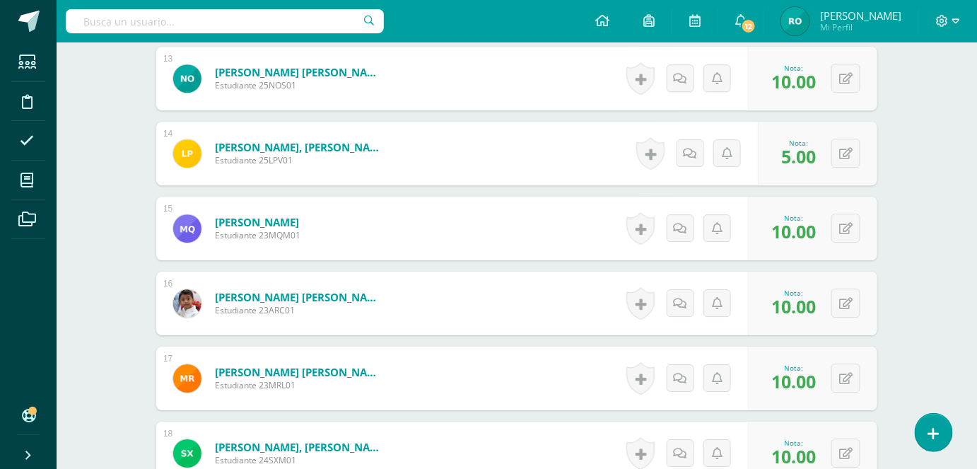
scroll to position [0, 0]
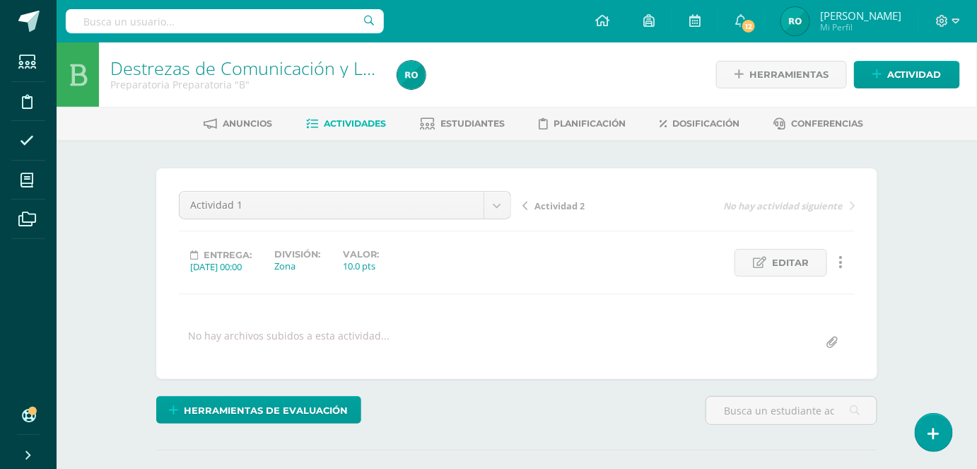
click at [368, 121] on span "Actividades" at bounding box center [355, 123] width 62 height 11
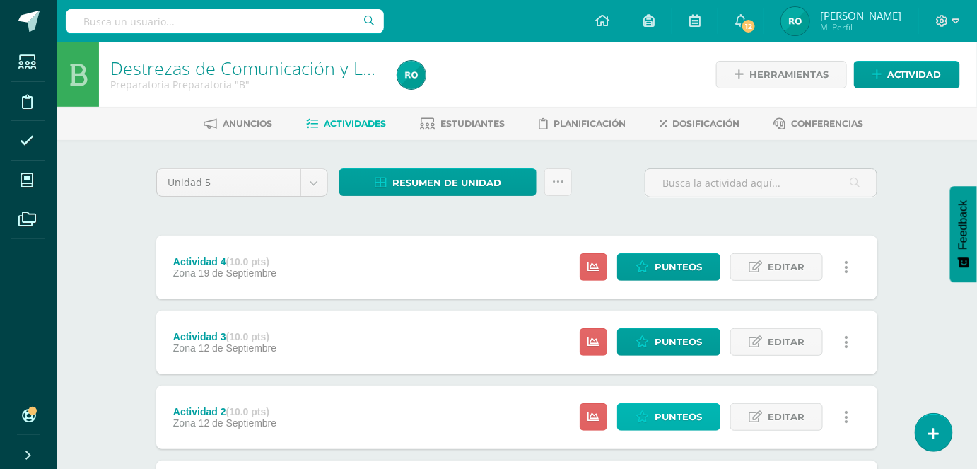
click at [665, 411] on span "Punteos" at bounding box center [678, 417] width 47 height 26
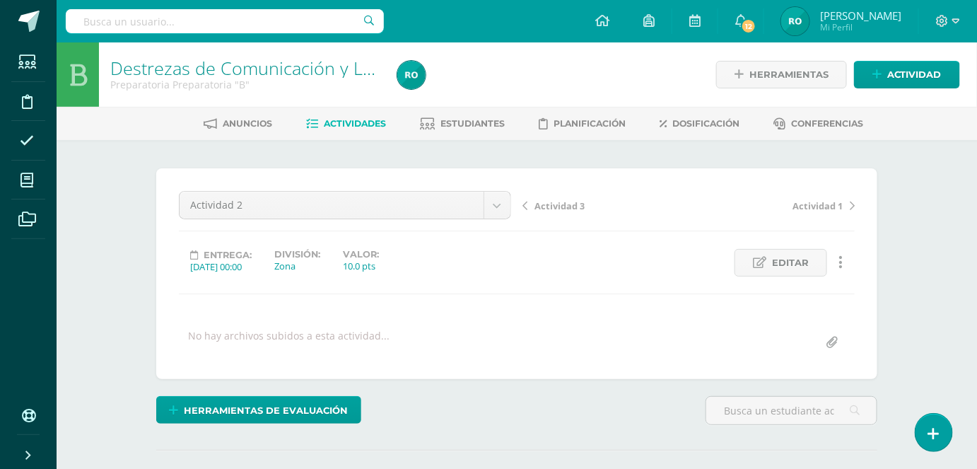
scroll to position [179, 0]
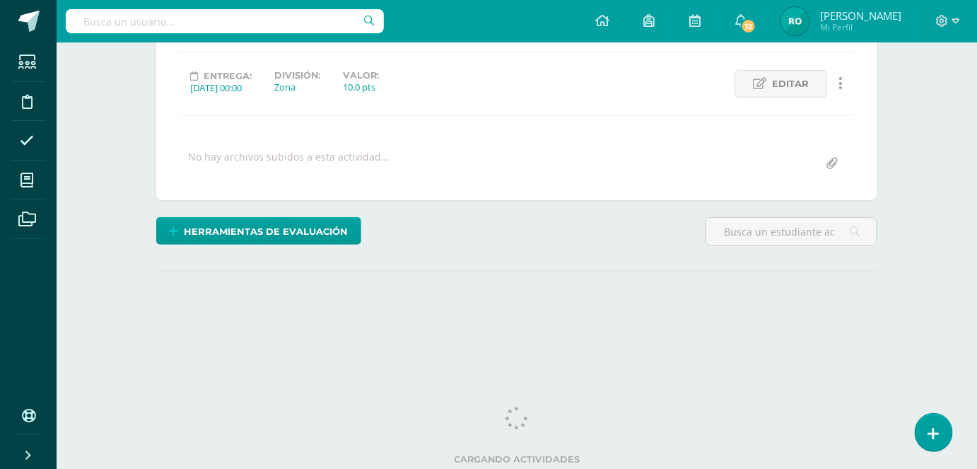
drag, startPoint x: 980, startPoint y: 170, endPoint x: 984, endPoint y: 498, distance: 328.7
click at [977, 381] on html "Estudiantes Disciplina Asistencia Mis cursos Archivos Soporte Ayuda Reportar un…" at bounding box center [488, 101] width 977 height 560
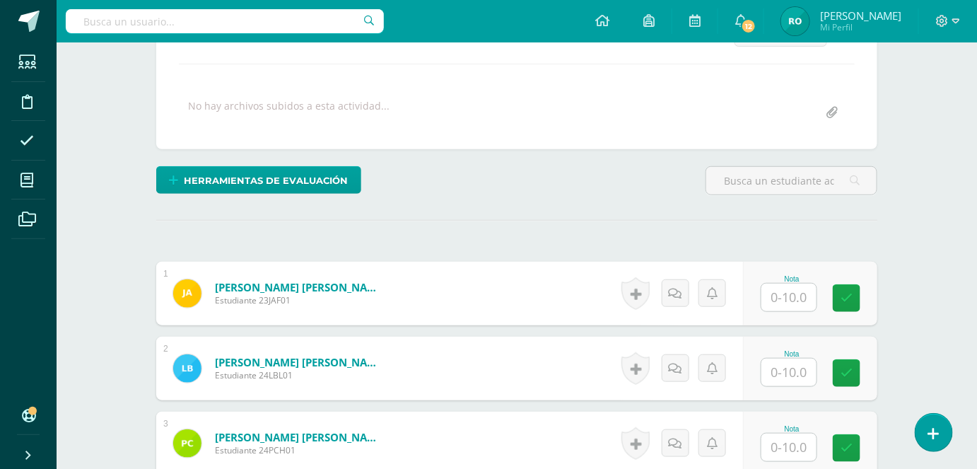
scroll to position [190, 0]
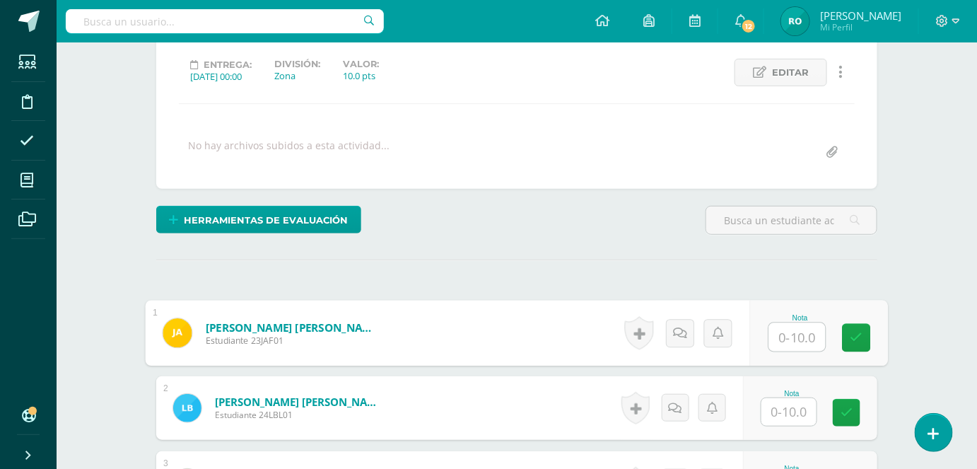
click at [800, 346] on input "text" at bounding box center [797, 337] width 57 height 28
type input "10"
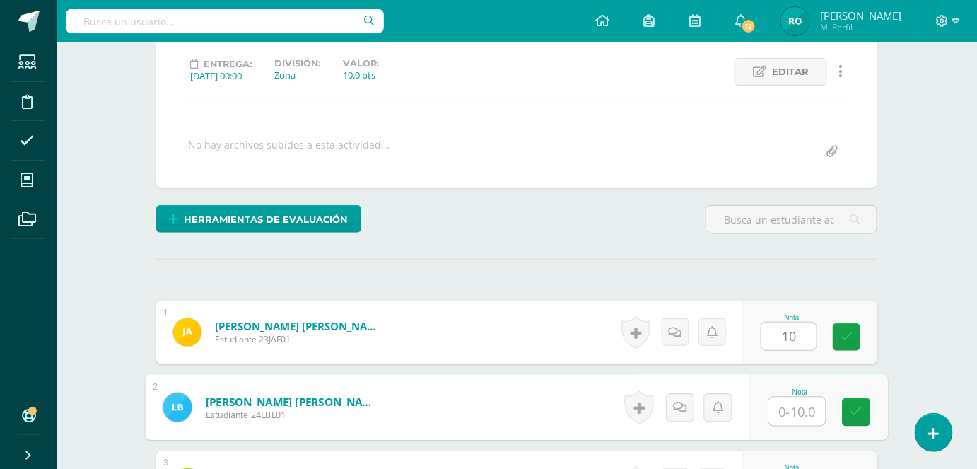
click at [802, 408] on input "text" at bounding box center [797, 411] width 57 height 28
type input "7"
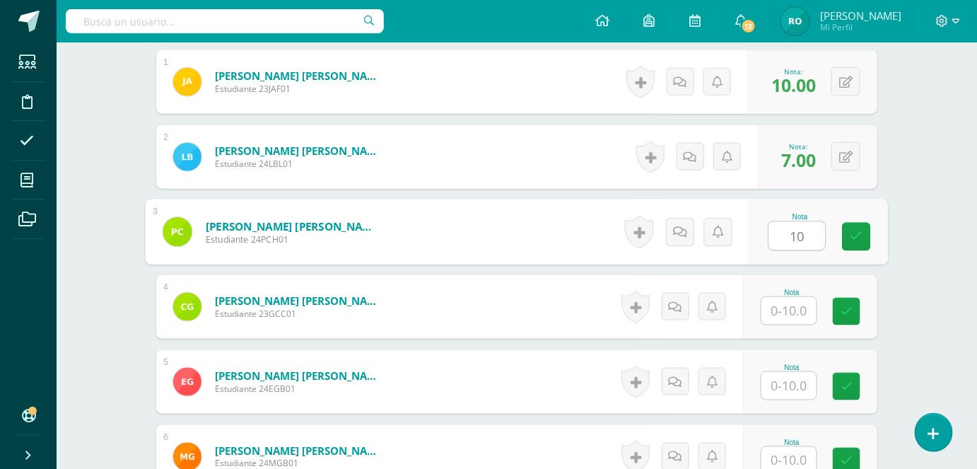
type input "10"
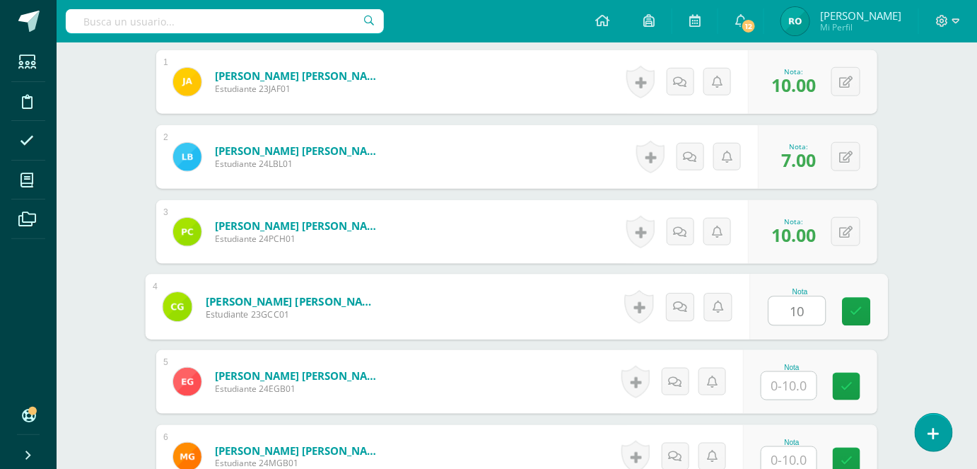
type input "10"
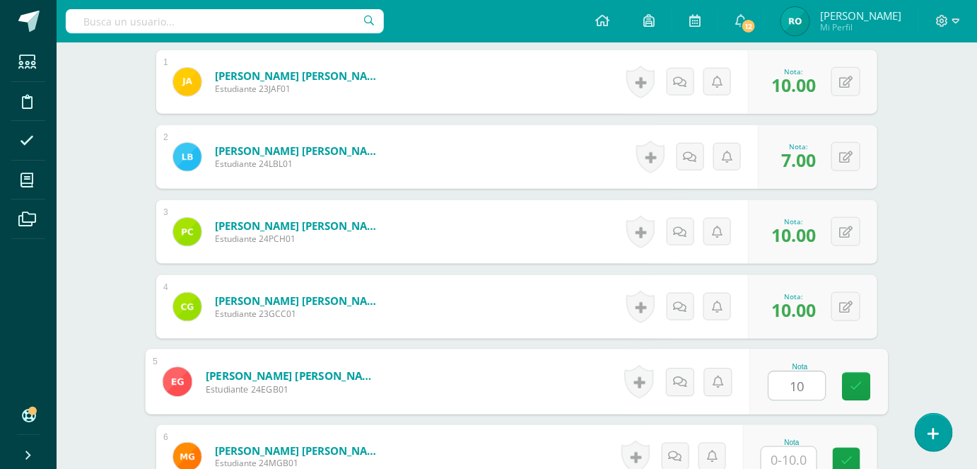
type input "10"
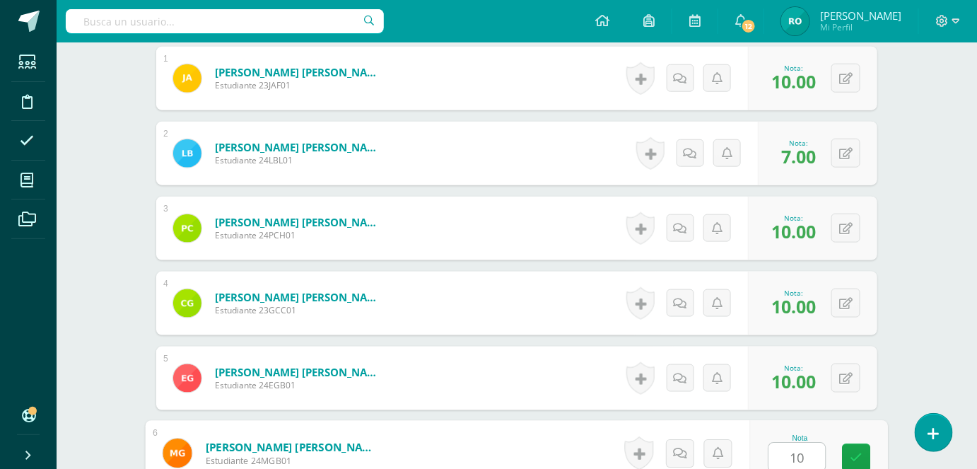
type input "10"
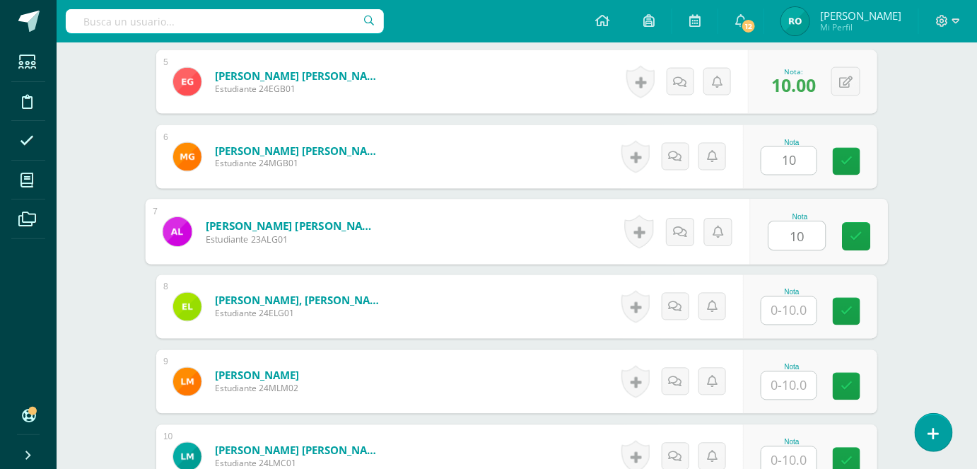
type input "10"
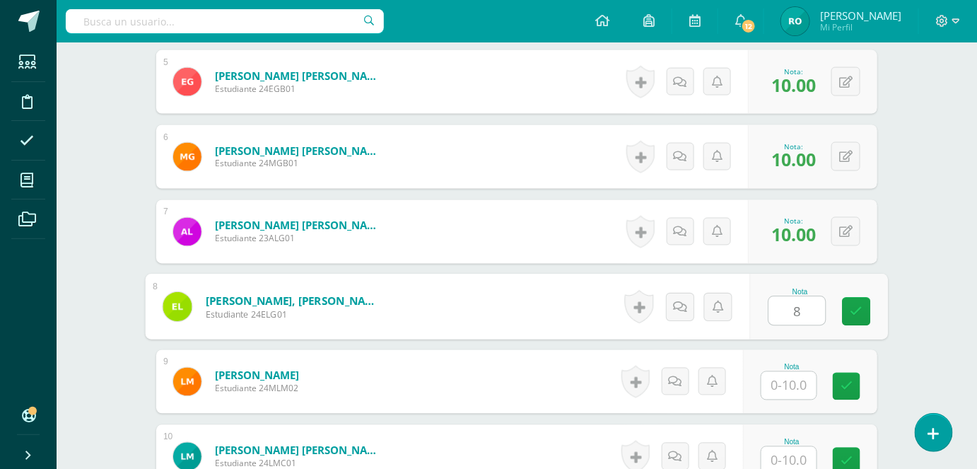
type input "8"
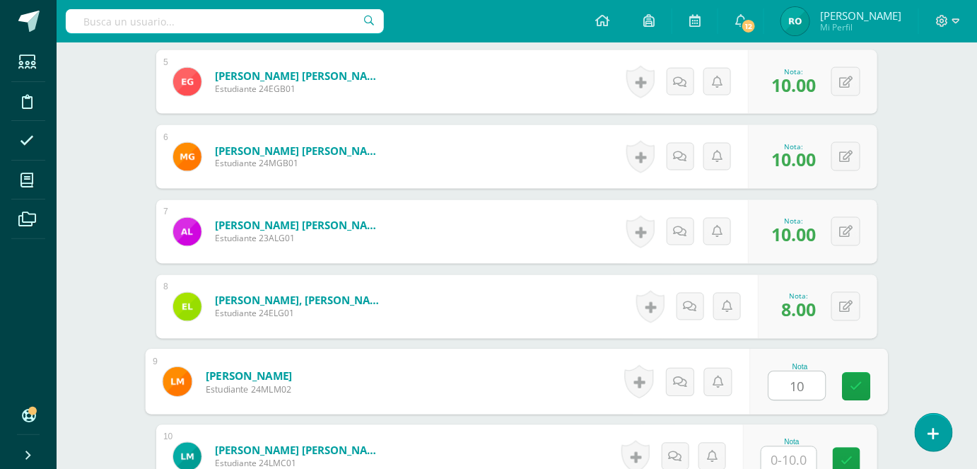
type input "10"
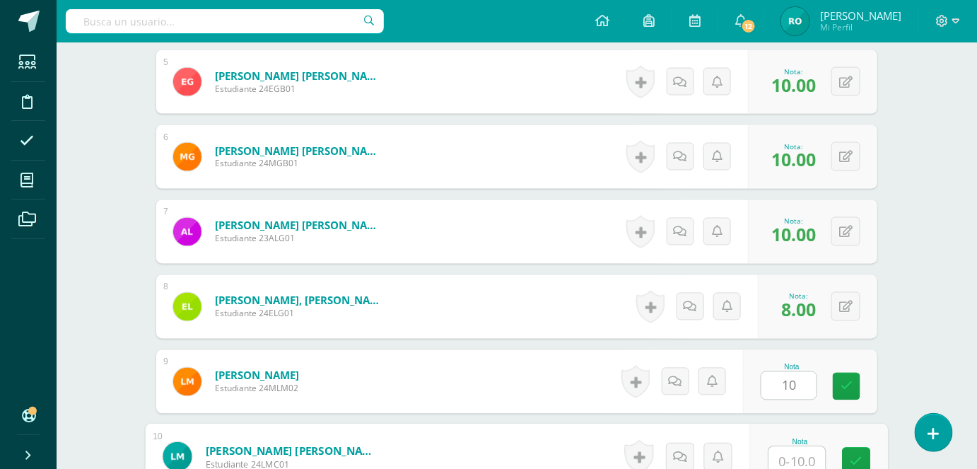
scroll to position [744, 0]
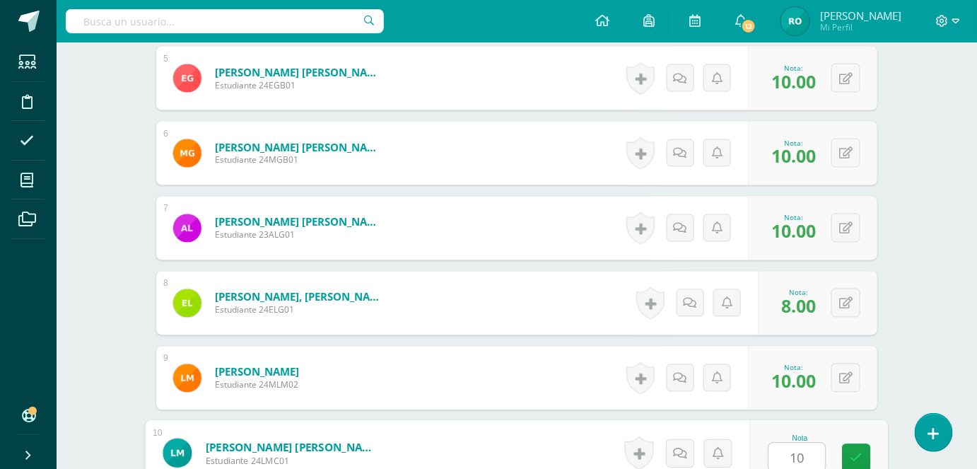
type input "10"
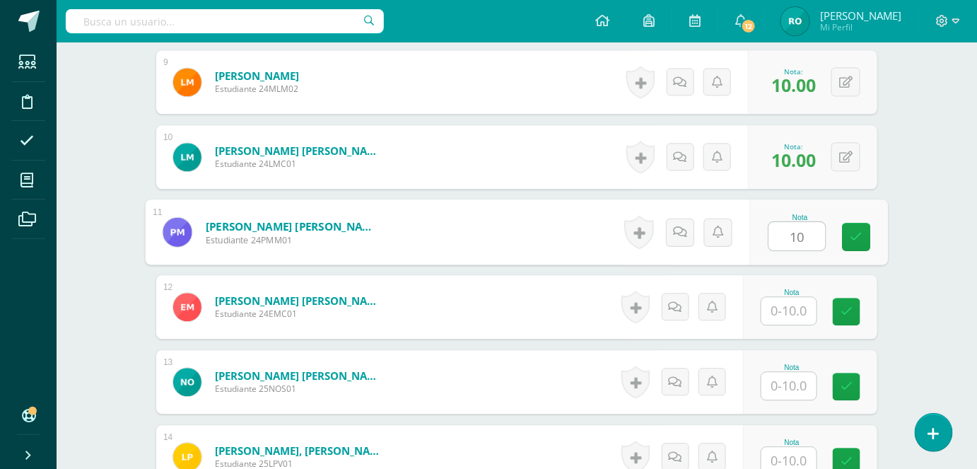
type input "10"
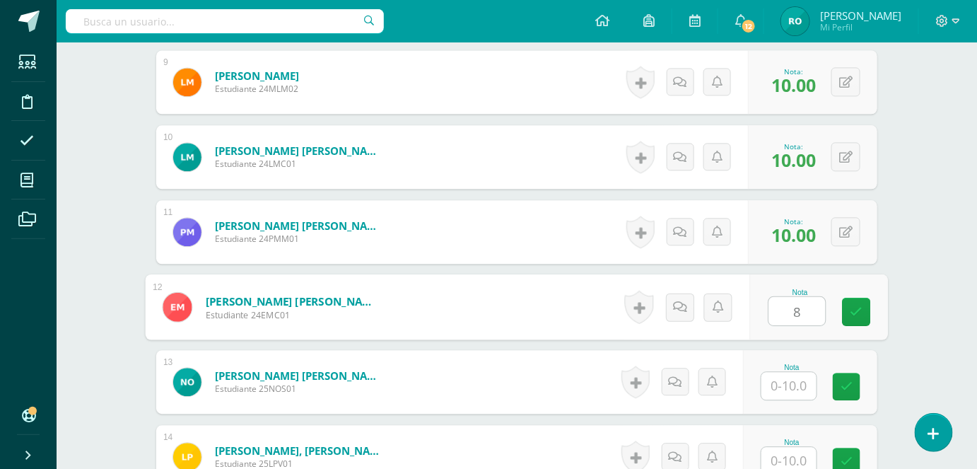
type input "8"
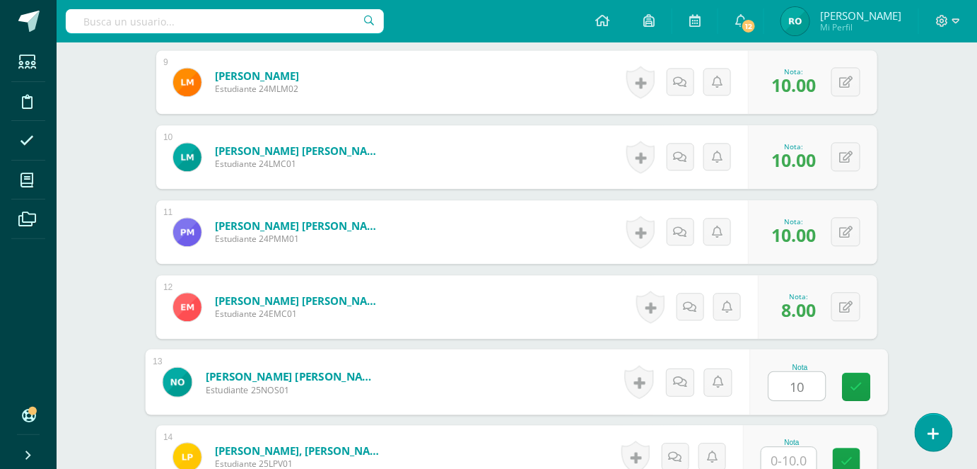
type input "10"
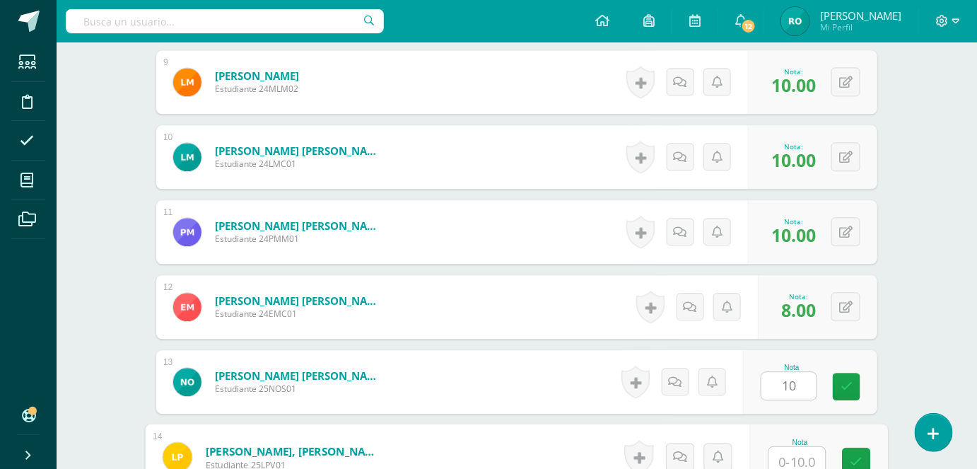
scroll to position [1044, 0]
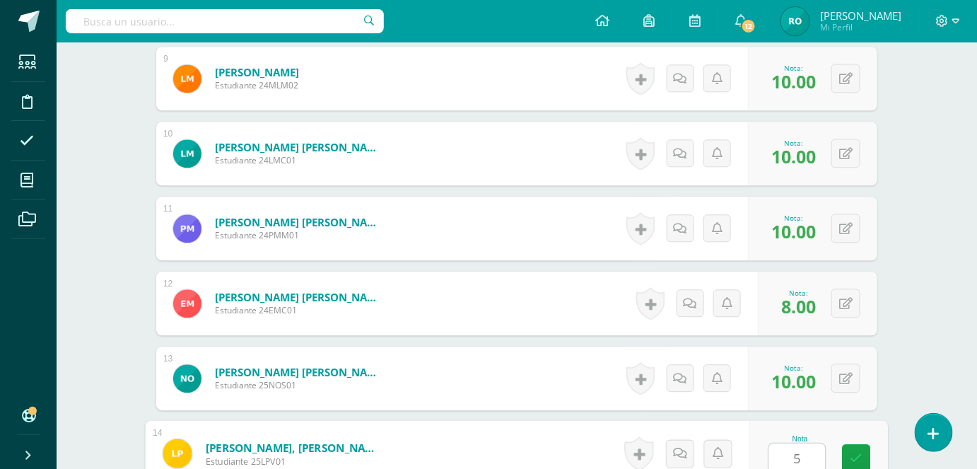
type input "5"
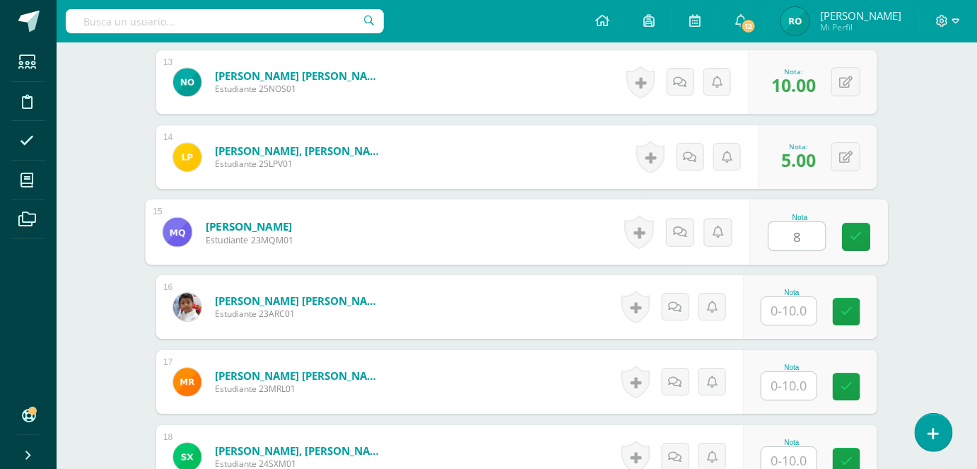
type input "8"
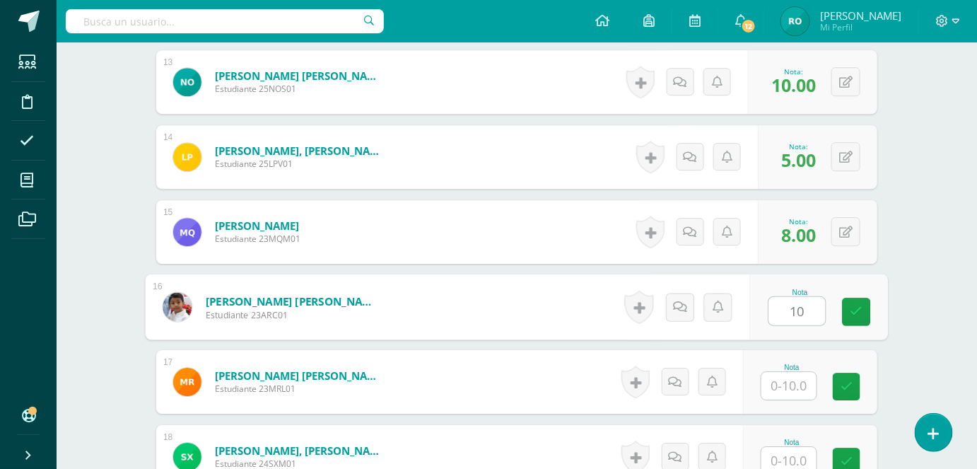
type input "10"
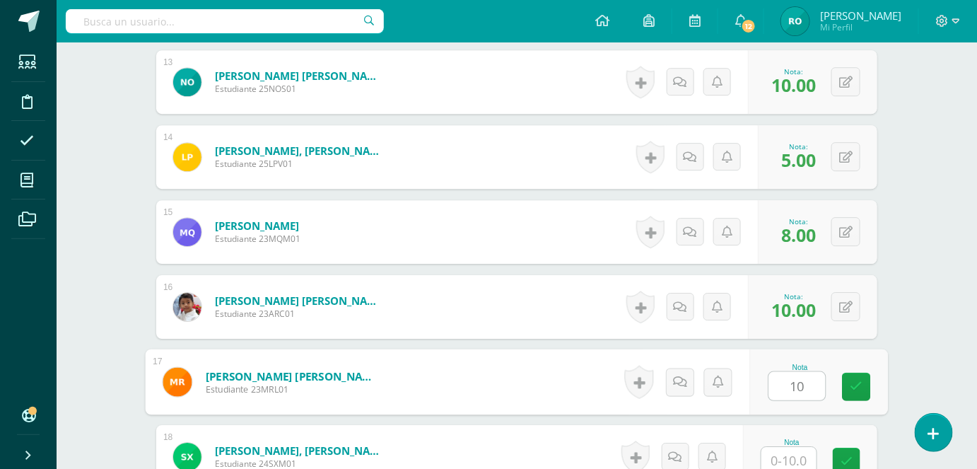
type input "10"
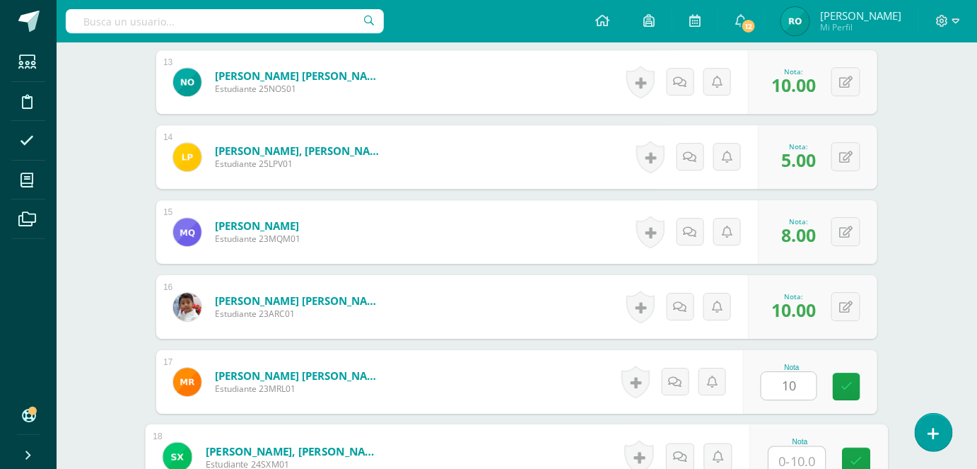
scroll to position [1344, 0]
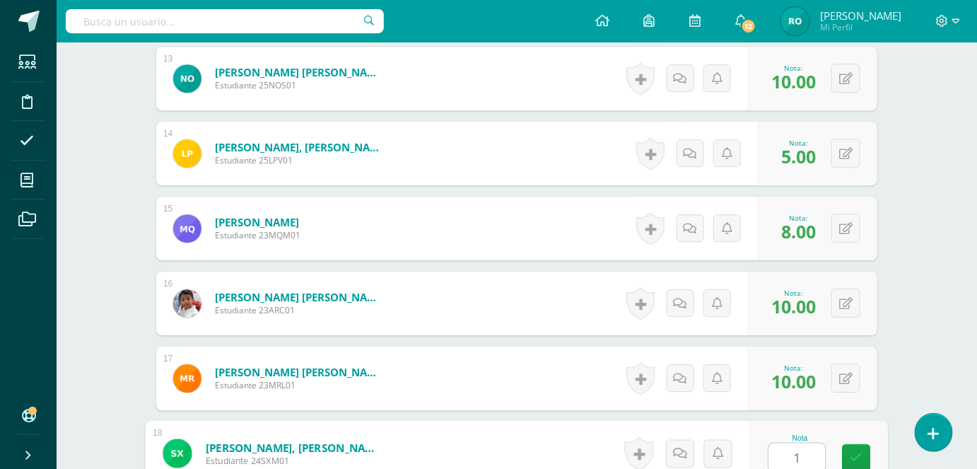
type input "10"
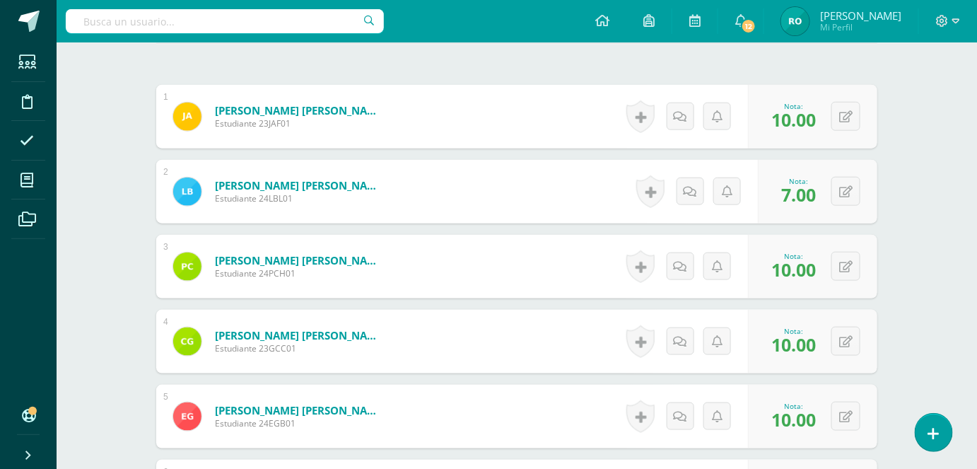
scroll to position [0, 0]
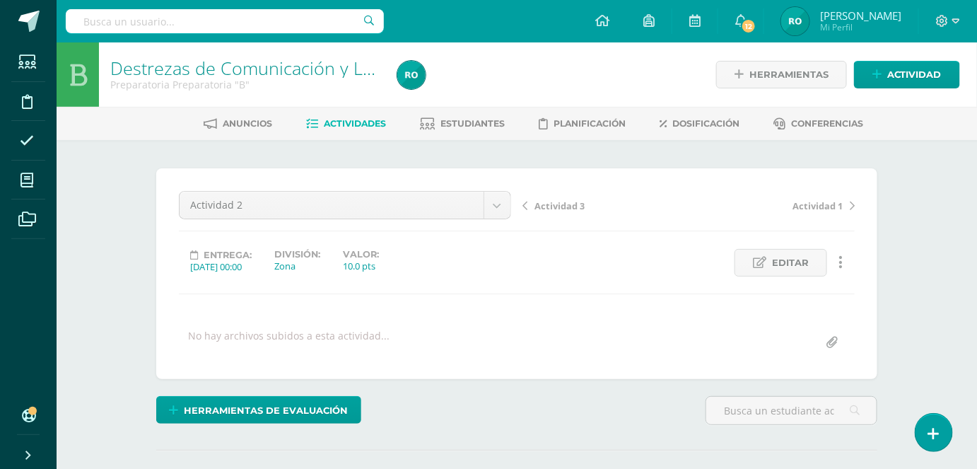
click at [362, 127] on span "Actividades" at bounding box center [355, 123] width 62 height 11
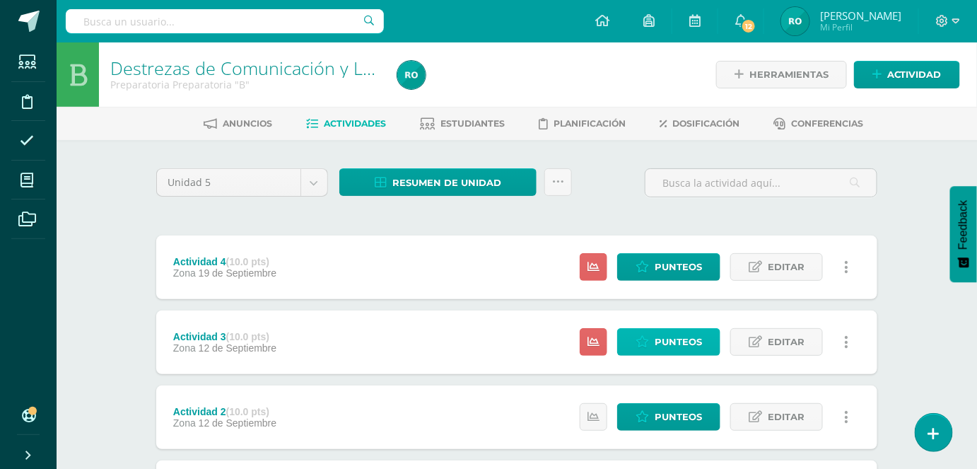
click at [701, 341] on span "Punteos" at bounding box center [678, 342] width 47 height 26
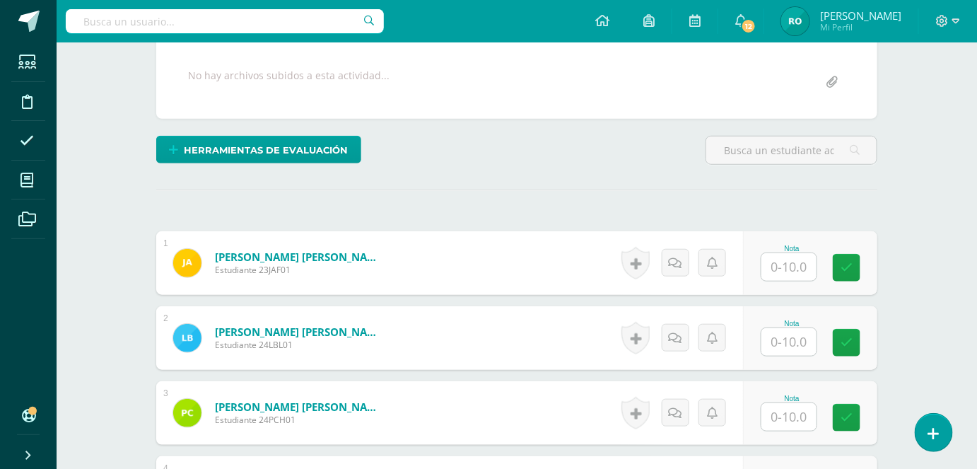
scroll to position [274, 0]
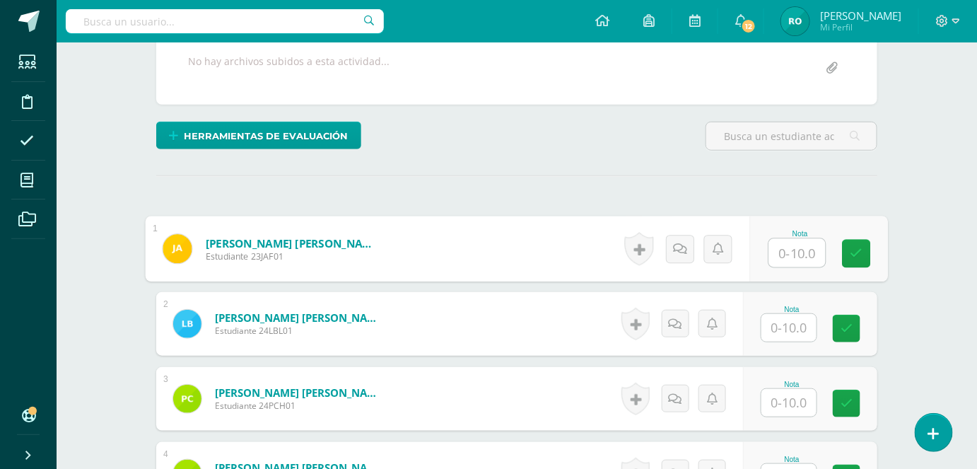
click at [812, 257] on input "text" at bounding box center [797, 253] width 57 height 28
type input "10"
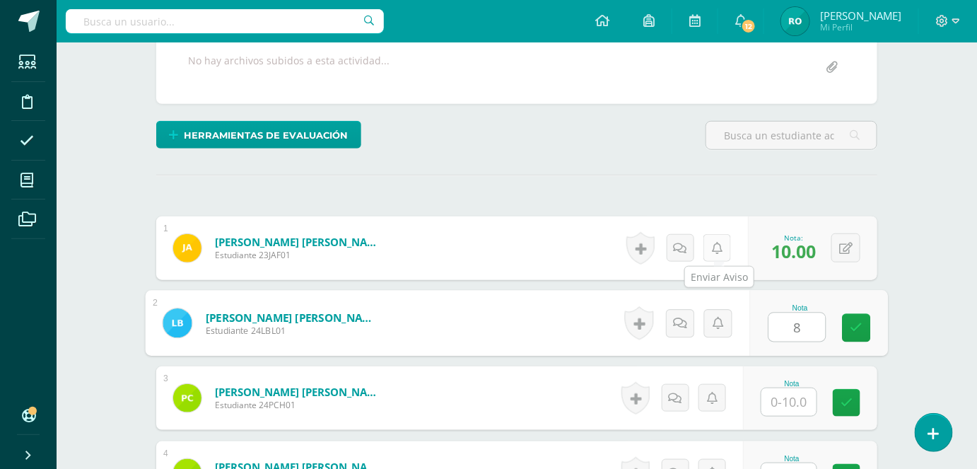
type input "8"
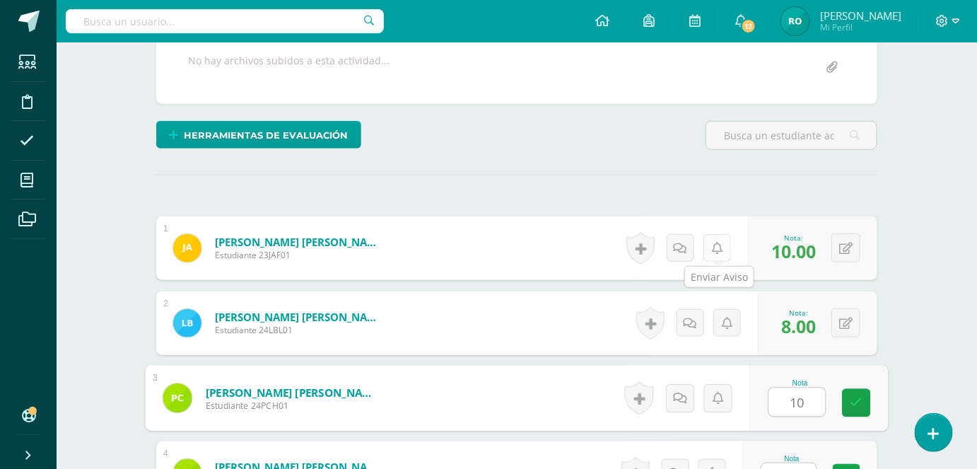
type input "10"
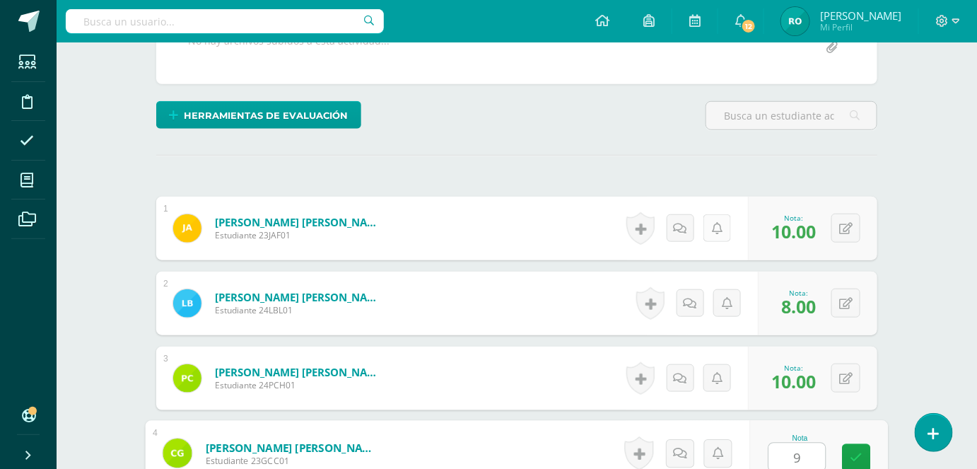
type input "9"
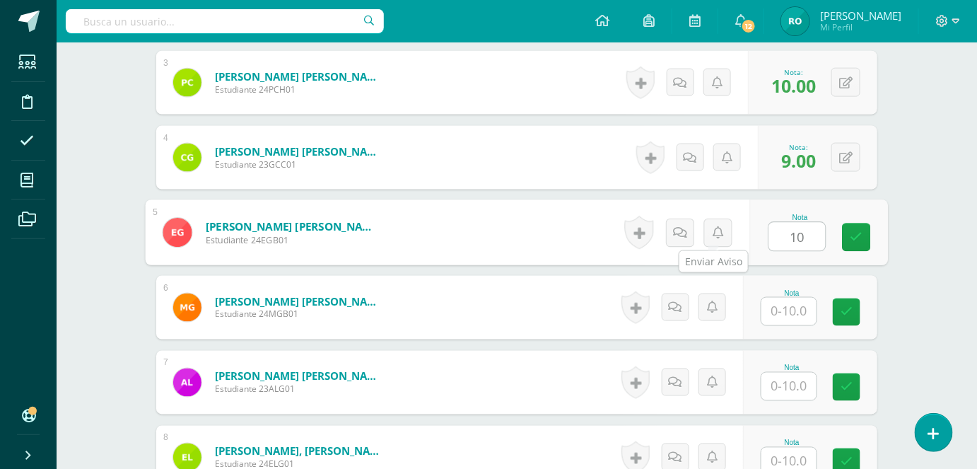
type input "10"
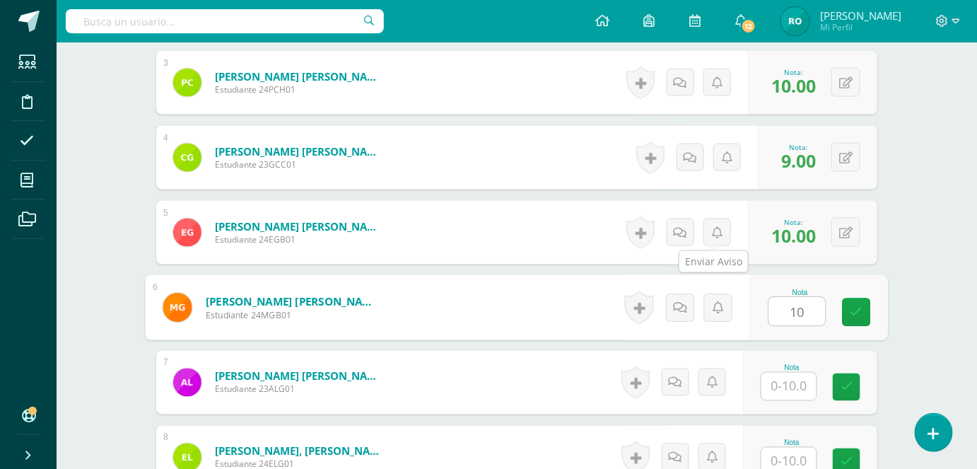
type input "10"
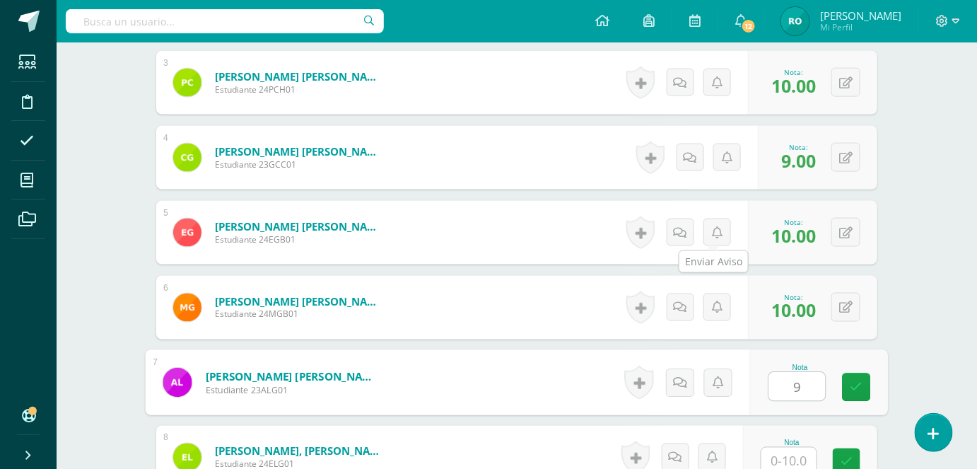
type input "9"
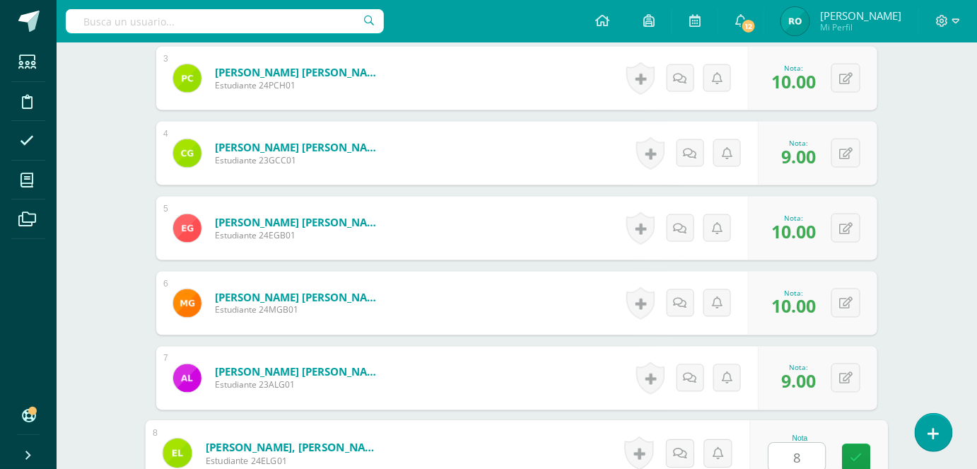
type input "8"
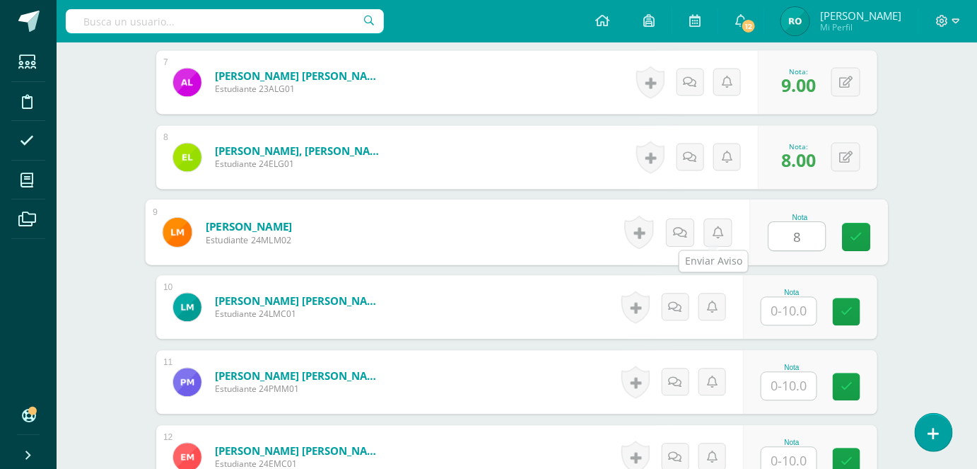
type input "8"
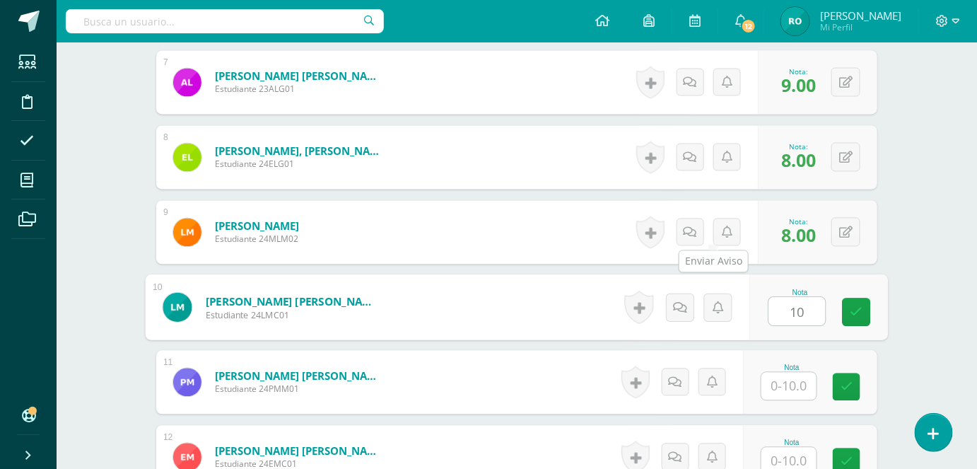
type input "10"
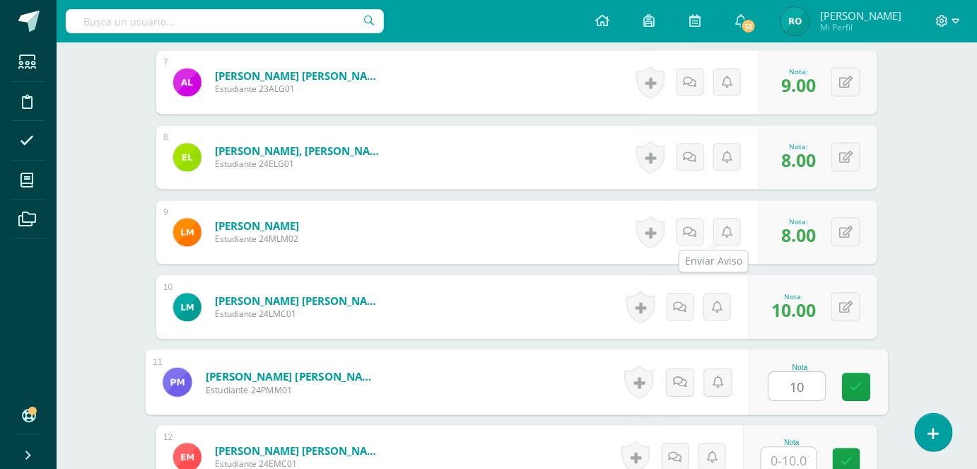
type input "10"
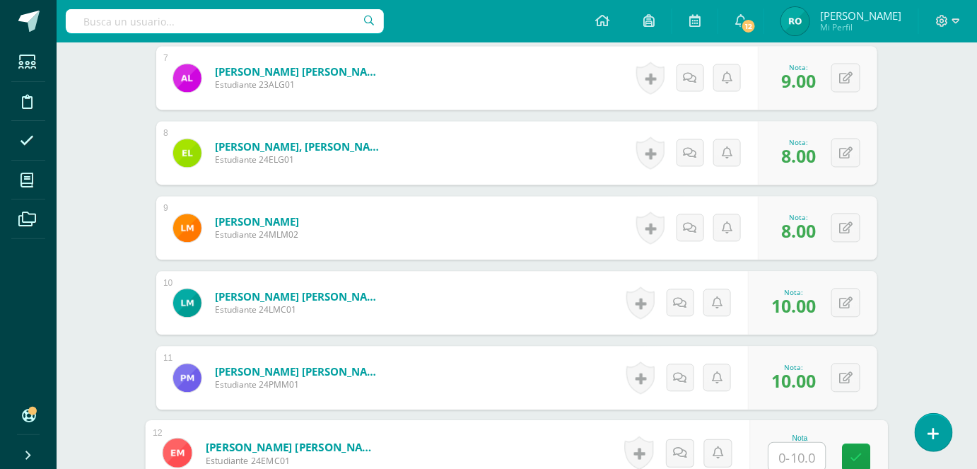
type input "8"
type input "9"
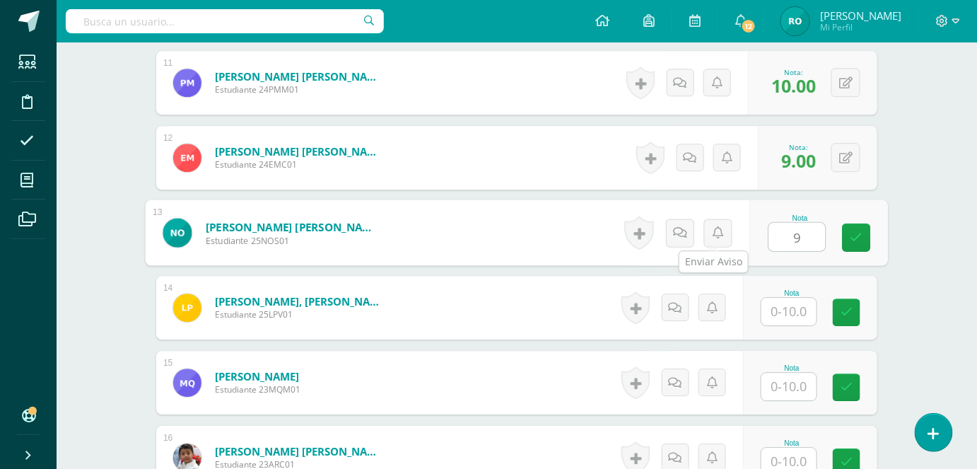
type input "9"
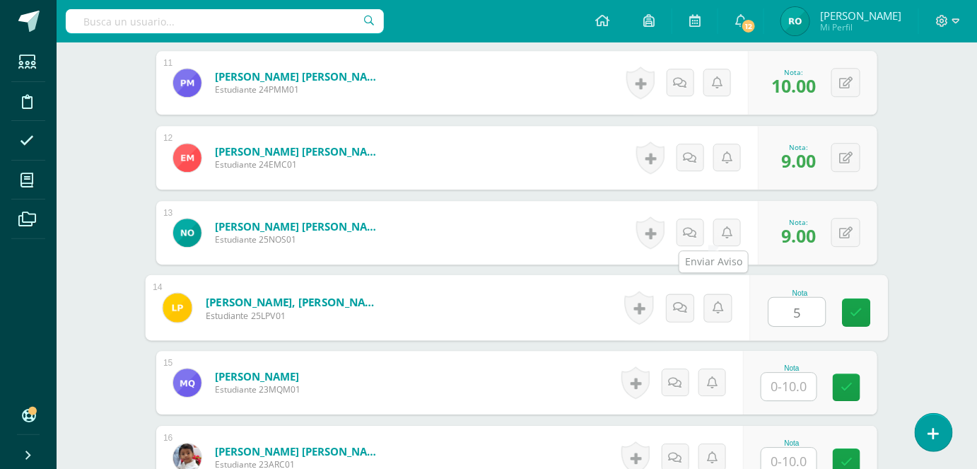
type input "5"
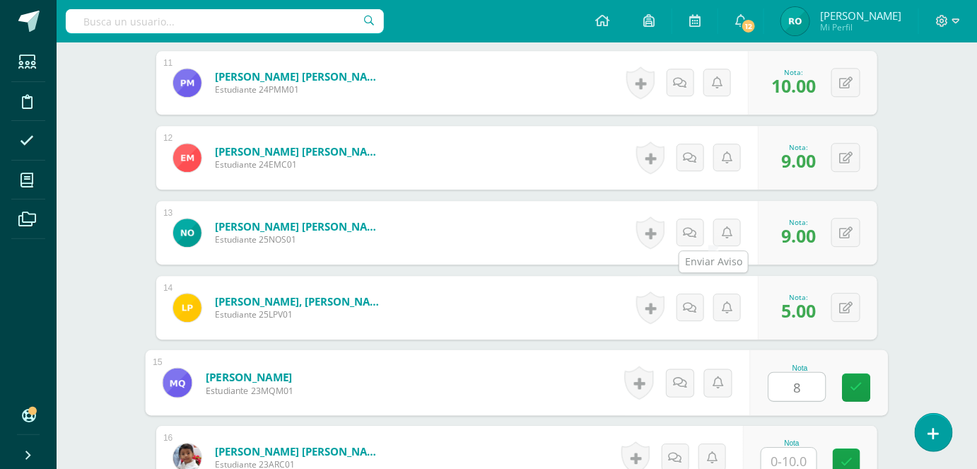
type input "8"
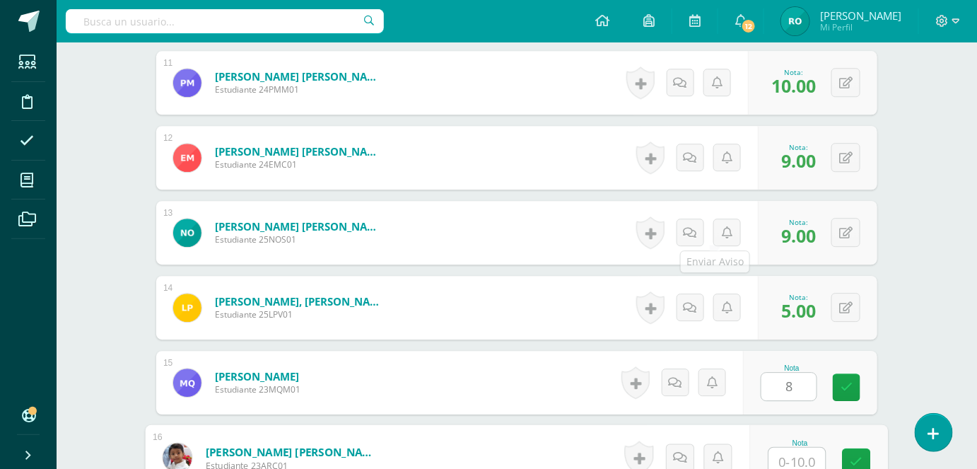
scroll to position [1194, 0]
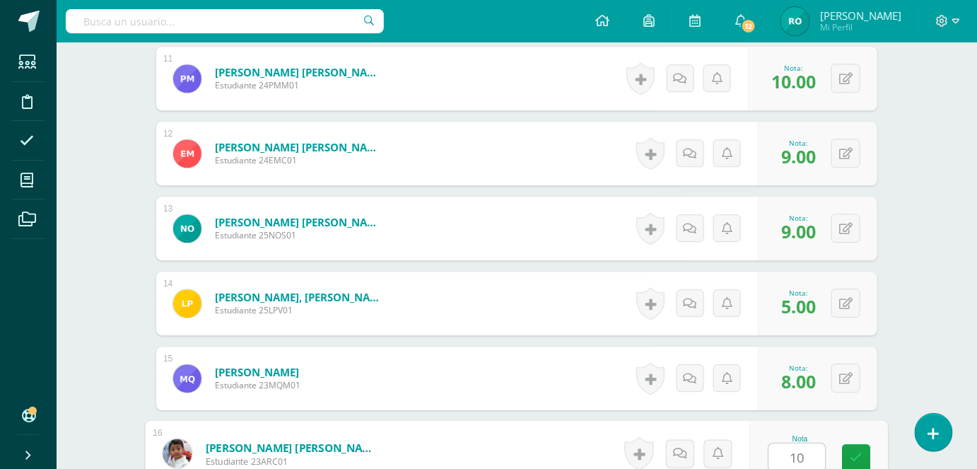
type input "10"
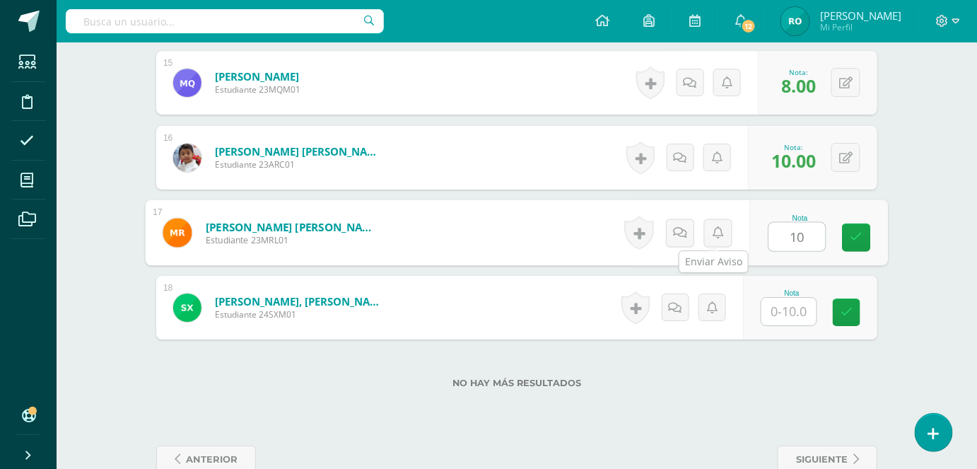
type input "10"
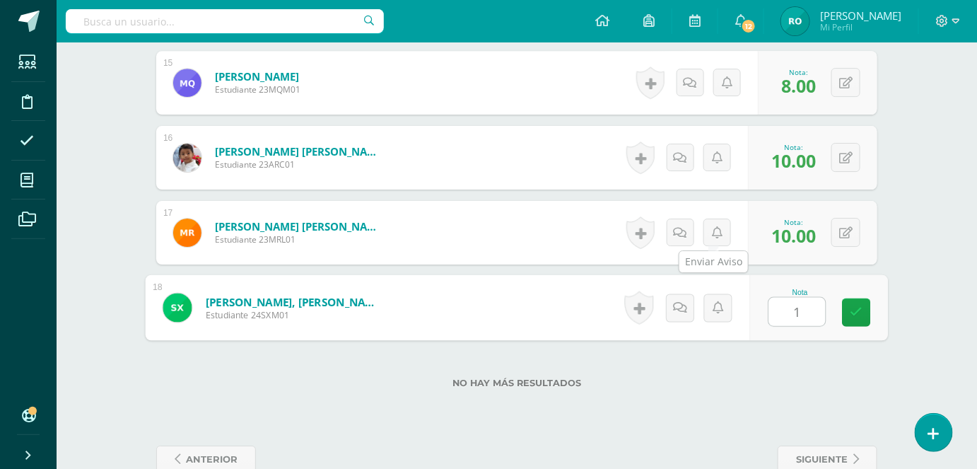
type input "10"
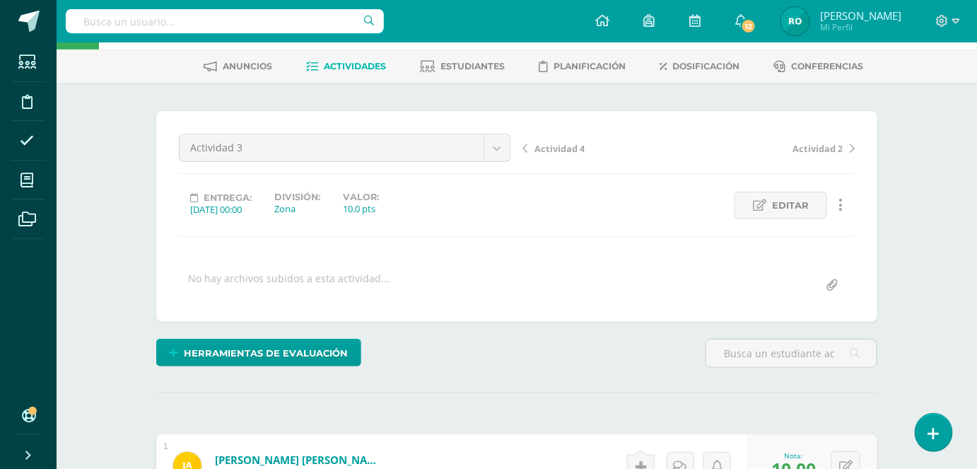
scroll to position [0, 0]
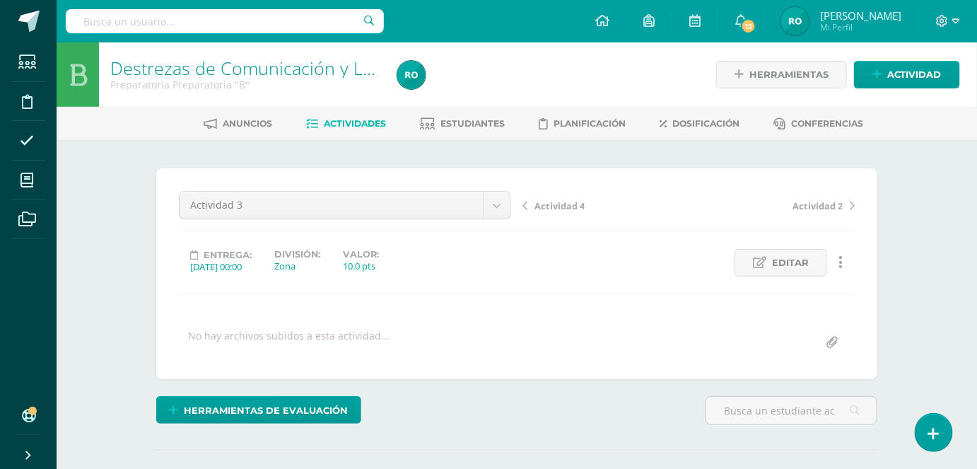
click at [384, 123] on span "Actividades" at bounding box center [355, 123] width 62 height 11
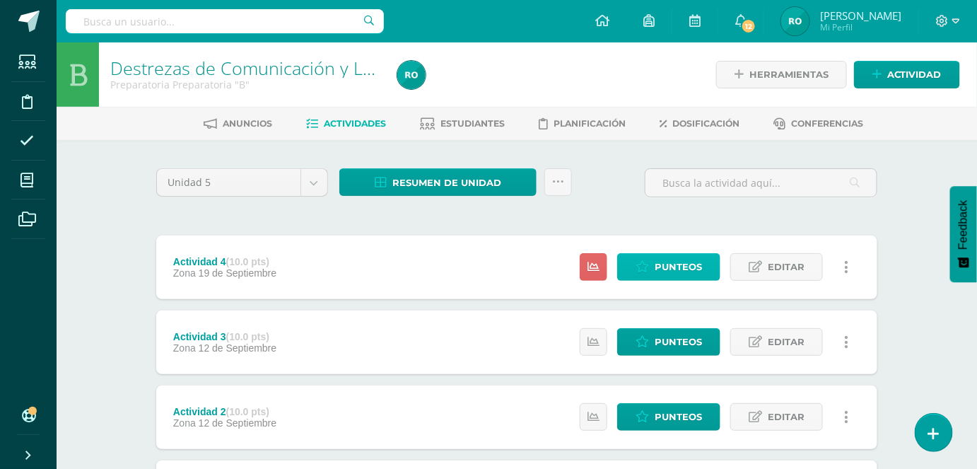
click at [709, 268] on link "Punteos" at bounding box center [668, 267] width 103 height 28
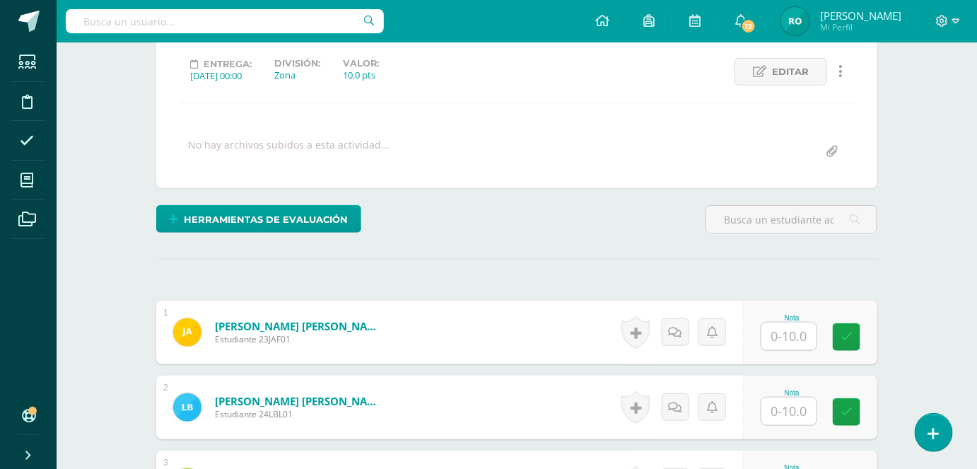
scroll to position [199, 0]
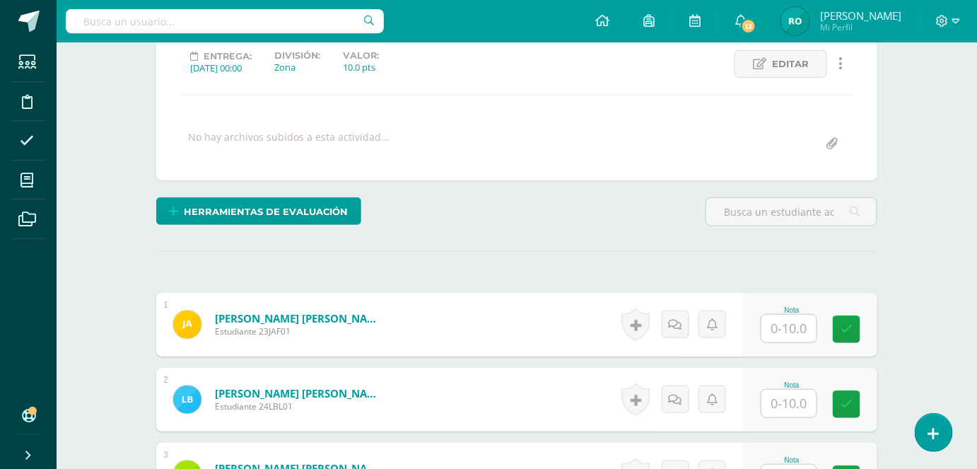
click at [795, 327] on input "text" at bounding box center [788, 329] width 55 height 28
type input "10"
click at [802, 414] on input "text" at bounding box center [797, 404] width 57 height 28
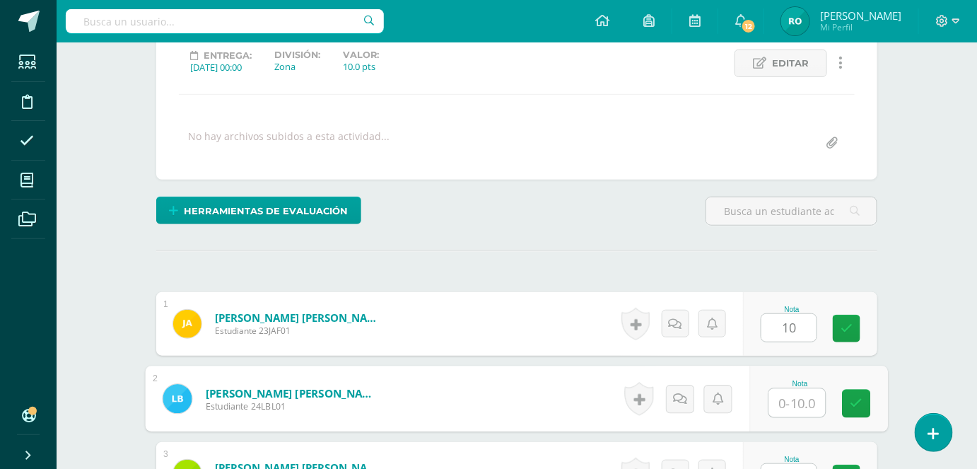
type input "1"
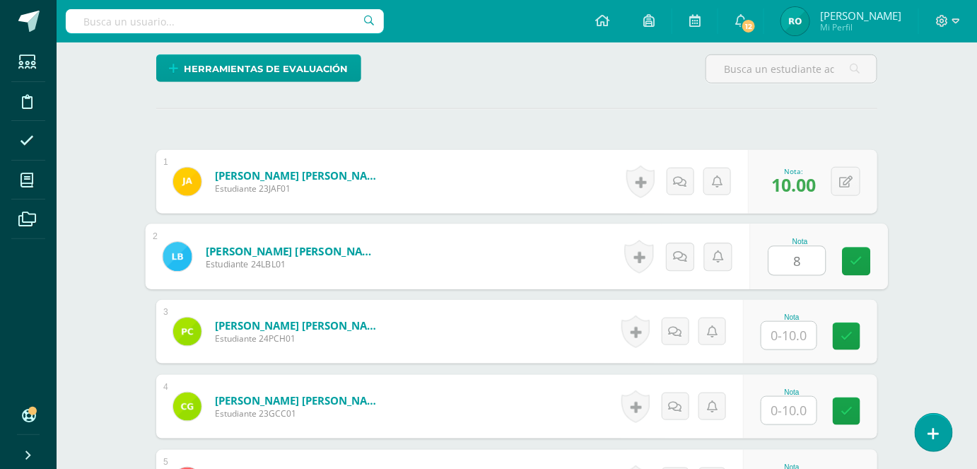
scroll to position [424, 0]
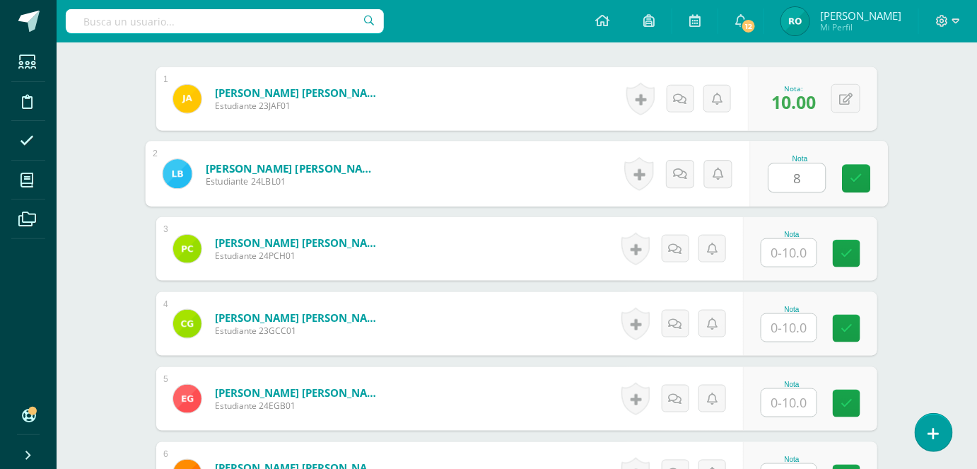
type input "8"
click at [795, 257] on input "text" at bounding box center [788, 253] width 55 height 28
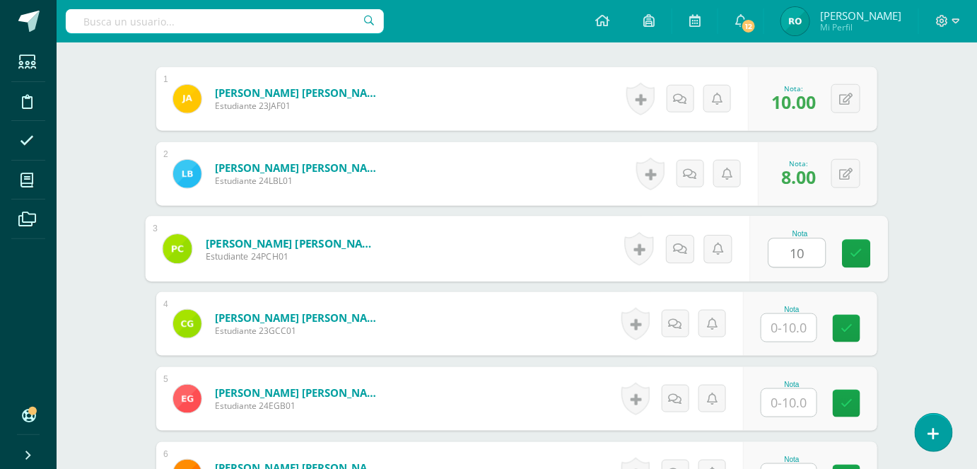
type input "10"
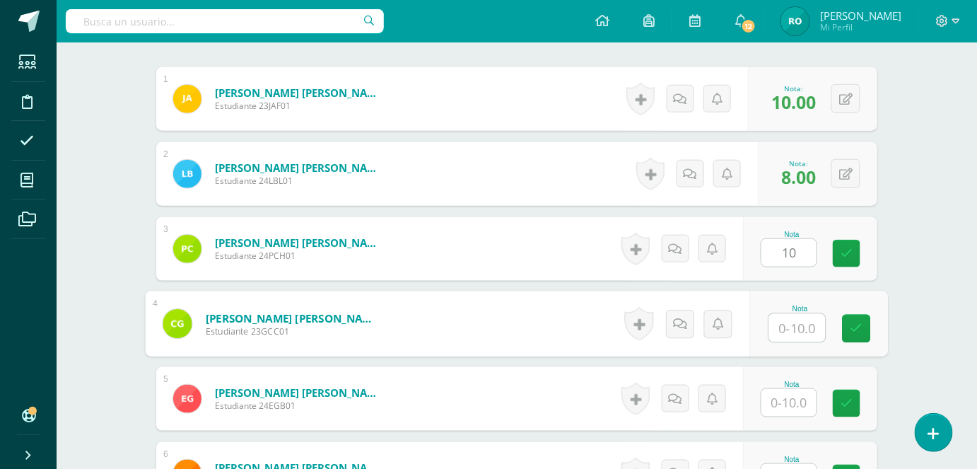
click at [799, 329] on input "text" at bounding box center [797, 328] width 57 height 28
type input "8"
click at [801, 402] on input "text" at bounding box center [788, 403] width 55 height 28
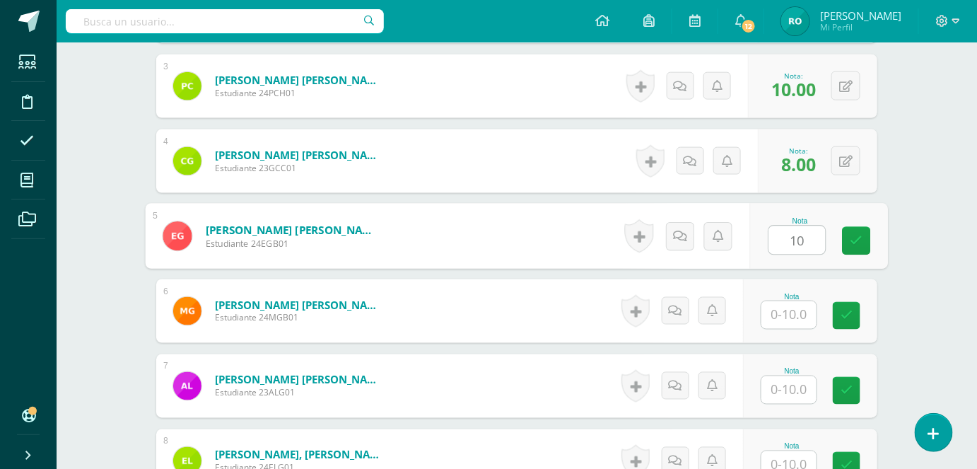
scroll to position [608, 0]
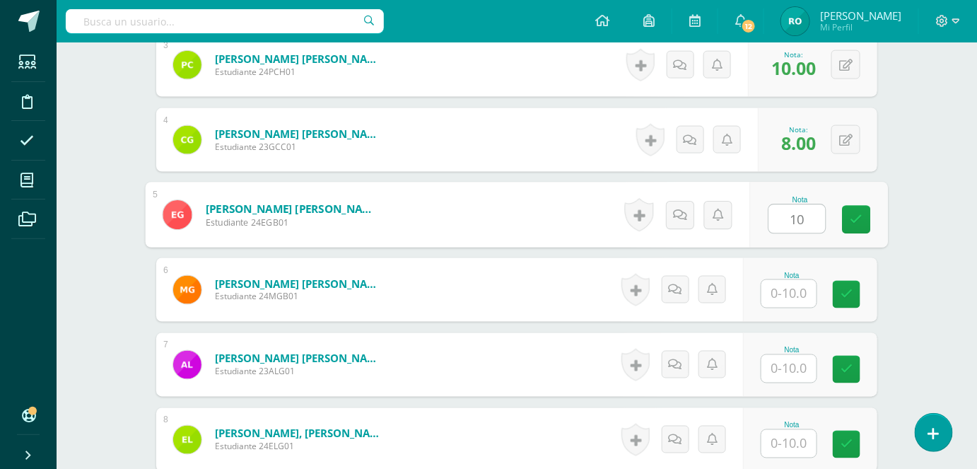
type input "10"
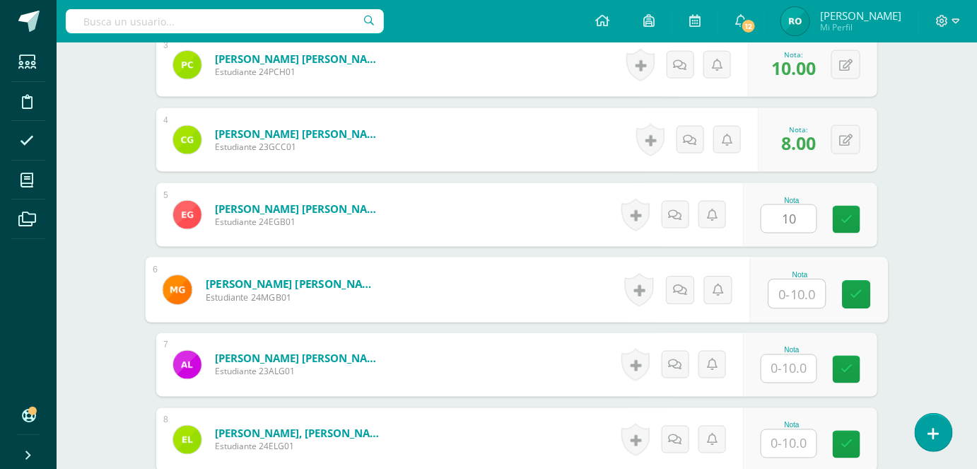
click at [783, 285] on input "text" at bounding box center [797, 294] width 57 height 28
type input "10"
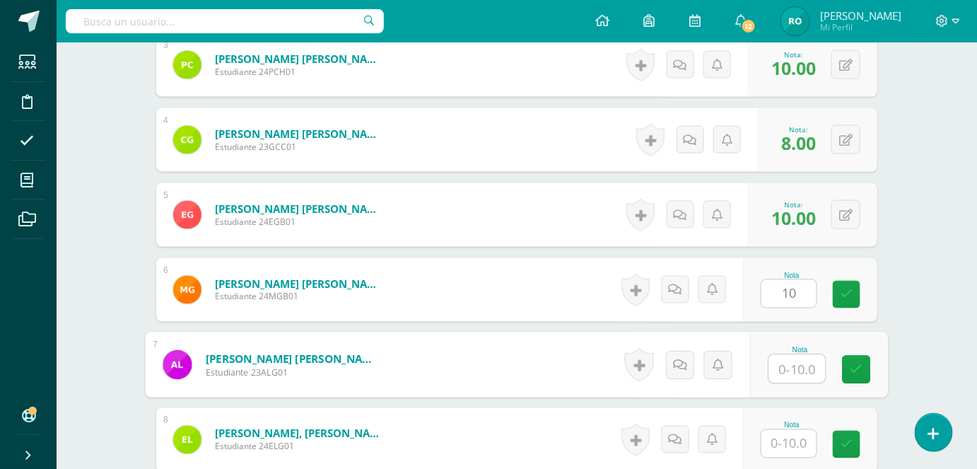
click at [800, 363] on input "text" at bounding box center [797, 369] width 57 height 28
type input "10"
click at [799, 449] on input "text" at bounding box center [788, 444] width 55 height 28
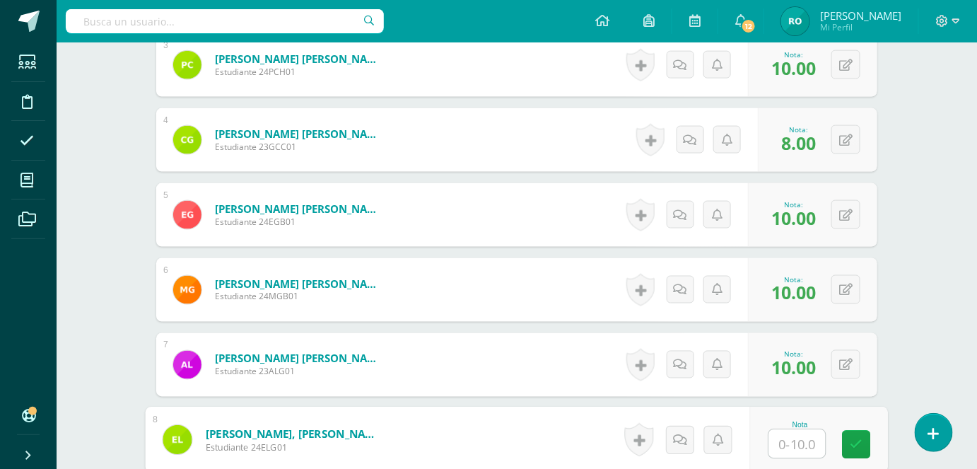
type input "7"
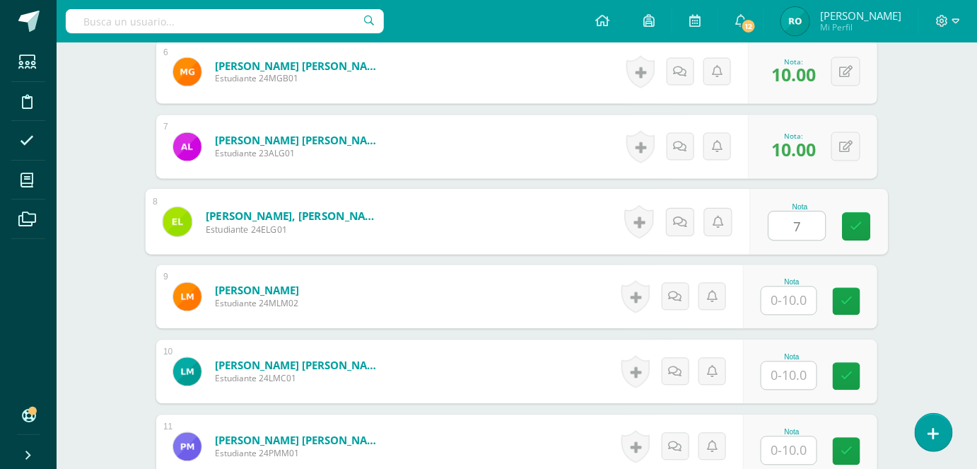
scroll to position [860, 0]
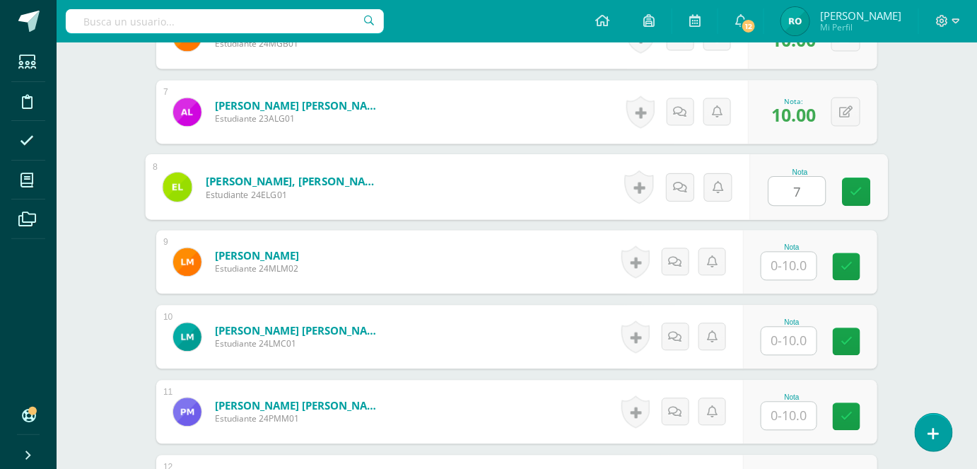
type input "7"
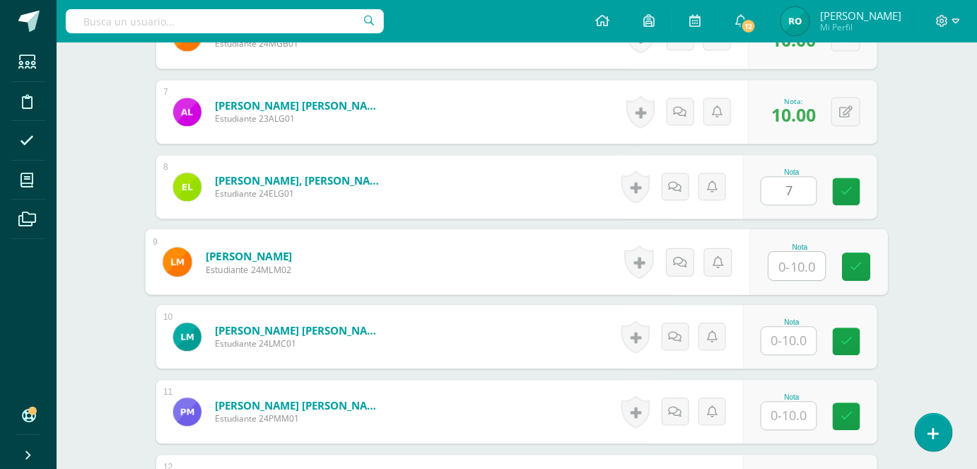
click at [807, 268] on input "text" at bounding box center [797, 266] width 57 height 28
type input "8"
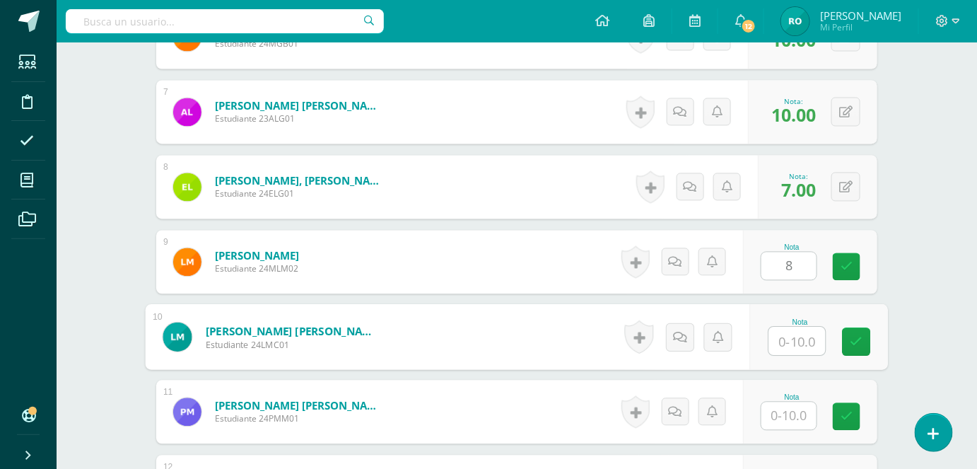
click at [799, 338] on input "text" at bounding box center [797, 341] width 57 height 28
type input "10"
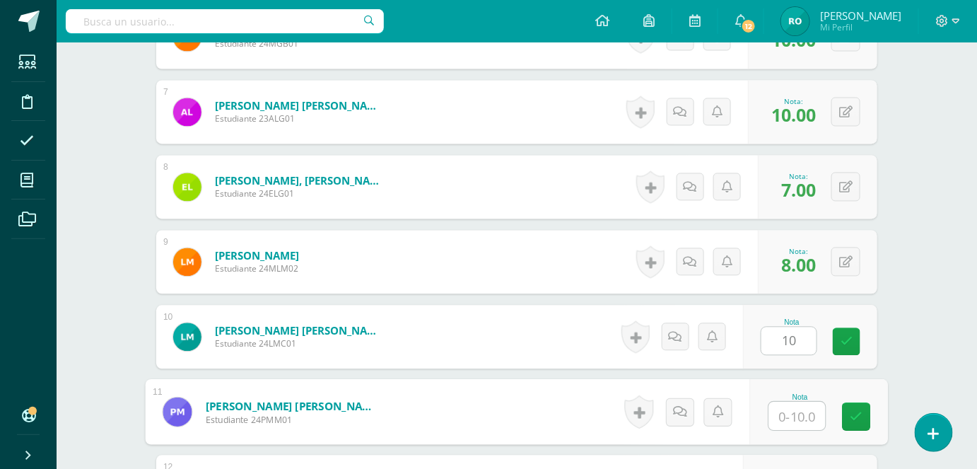
click at [805, 408] on input "text" at bounding box center [797, 416] width 57 height 28
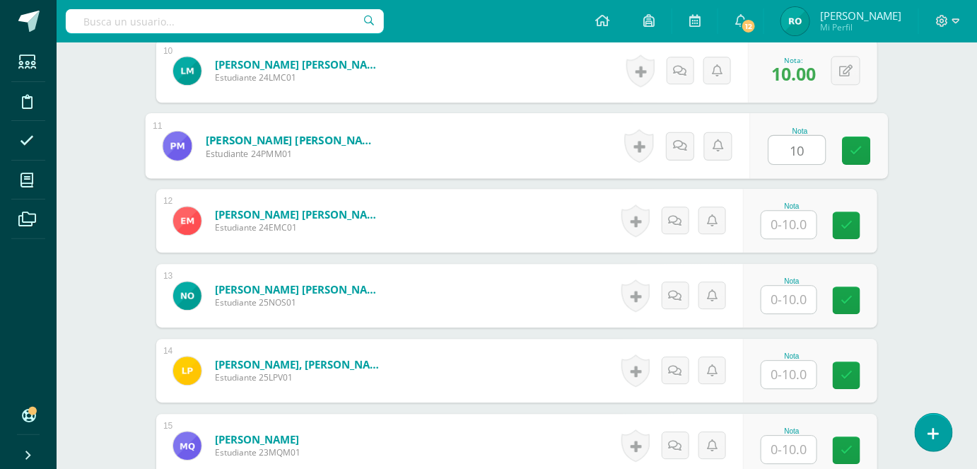
scroll to position [1133, 0]
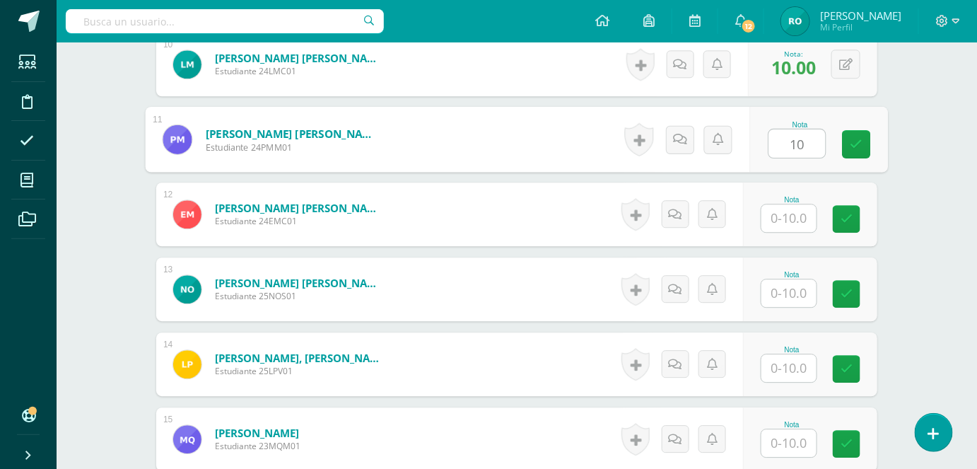
type input "10"
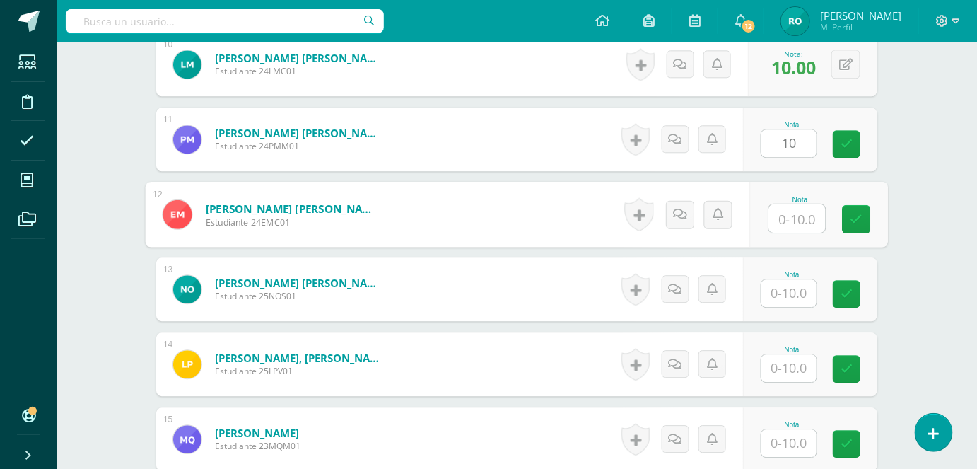
click at [791, 219] on input "text" at bounding box center [797, 218] width 57 height 28
type input "8"
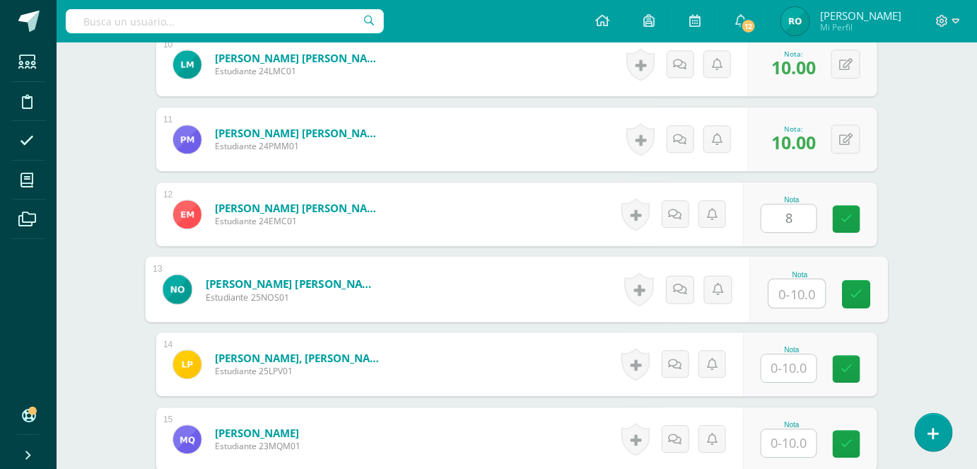
click at [798, 291] on input "text" at bounding box center [797, 293] width 57 height 28
type input "8"
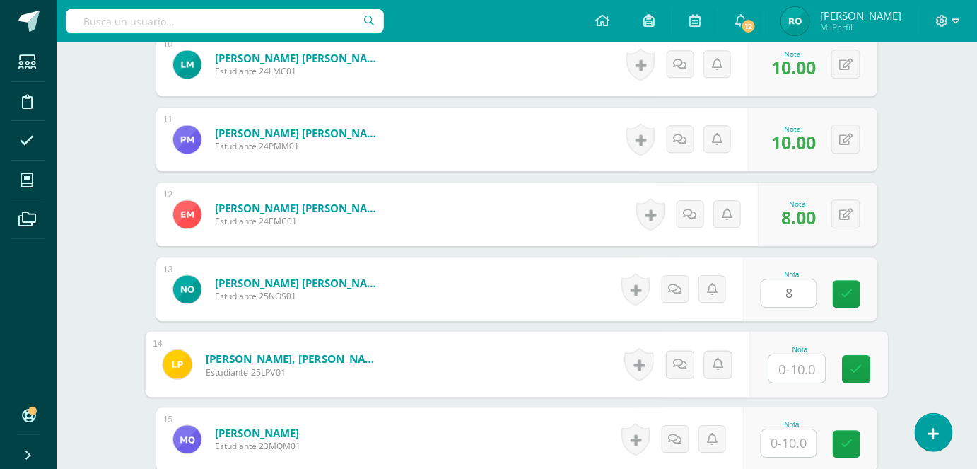
click at [795, 354] on input "text" at bounding box center [797, 368] width 57 height 28
type input "5"
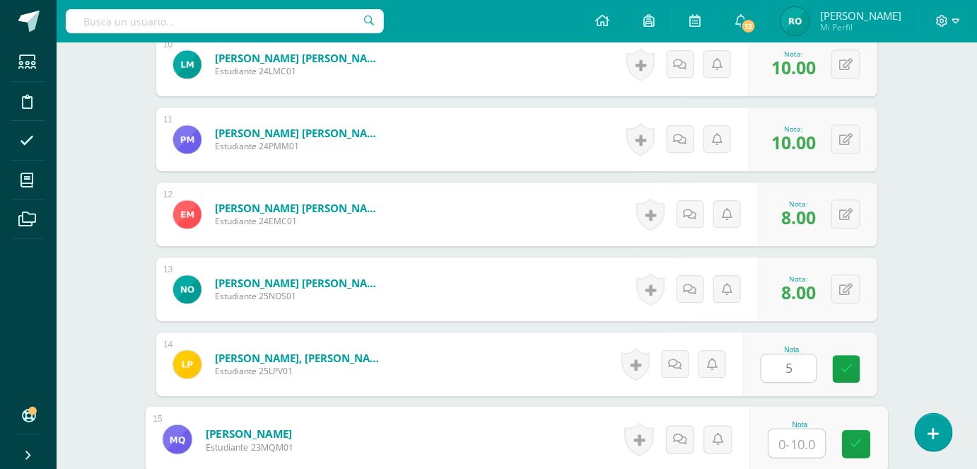
click at [806, 443] on input "text" at bounding box center [797, 443] width 57 height 28
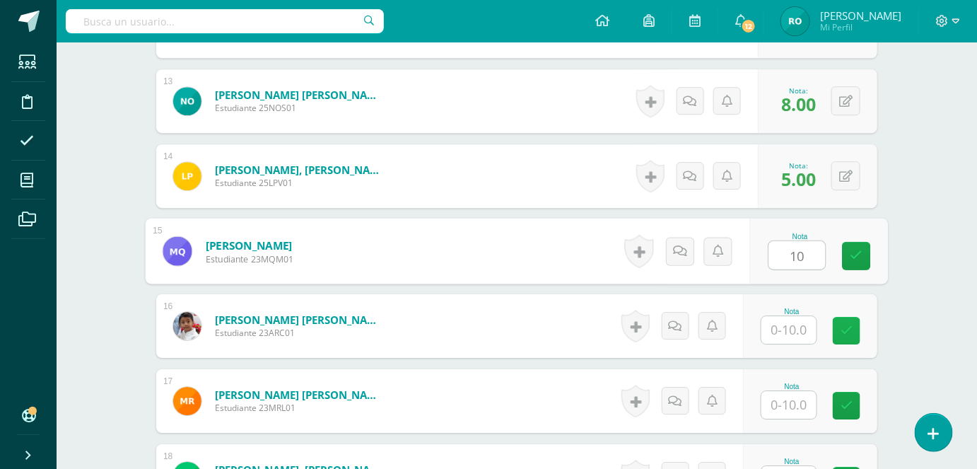
scroll to position [1323, 0]
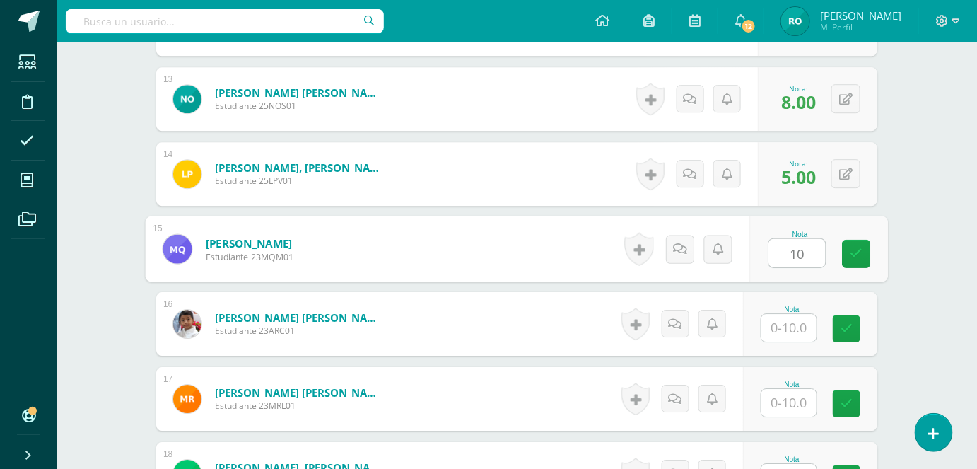
type input "10"
click at [792, 328] on input "text" at bounding box center [788, 328] width 55 height 28
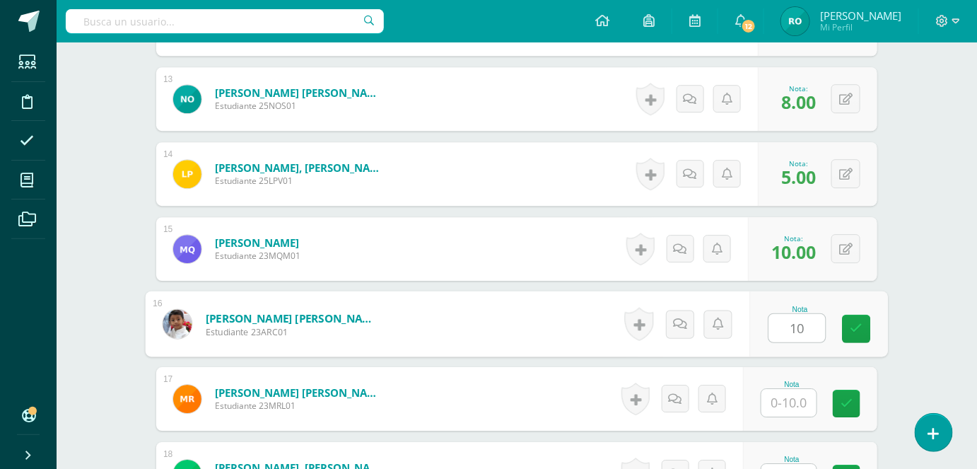
type input "10"
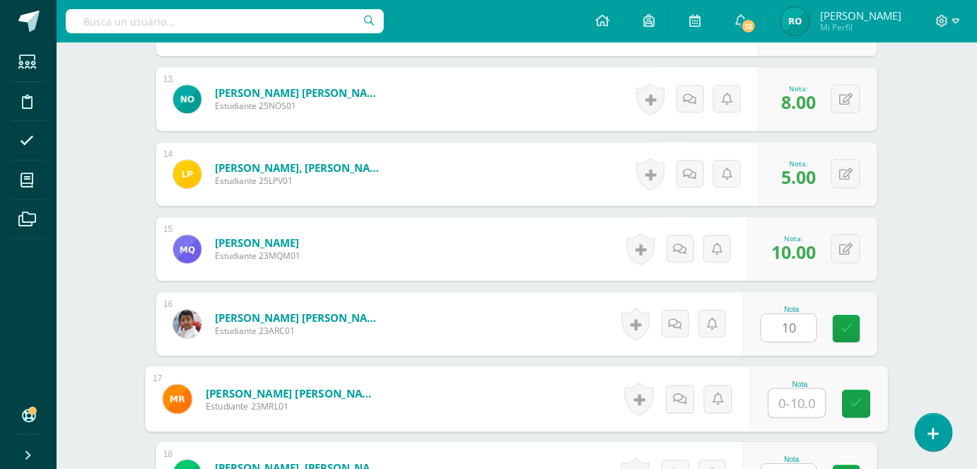
click at [805, 399] on input "text" at bounding box center [797, 403] width 57 height 28
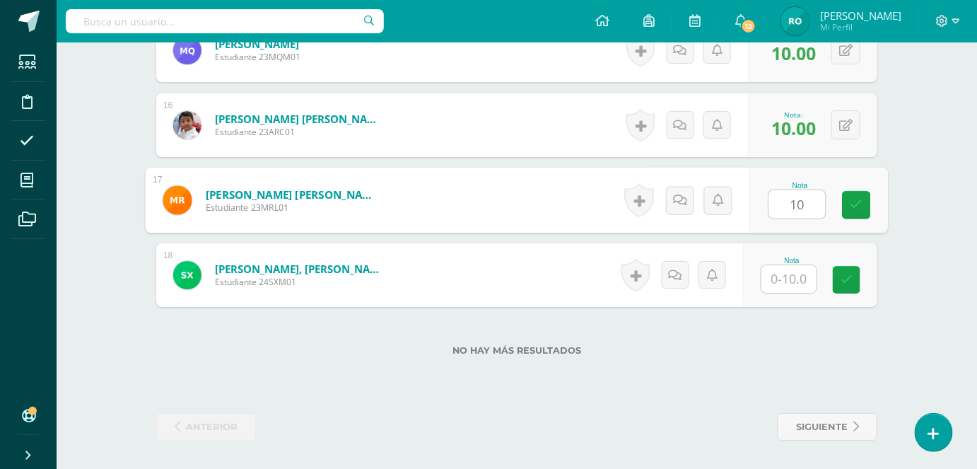
type input "10"
click at [768, 271] on input "text" at bounding box center [788, 279] width 55 height 28
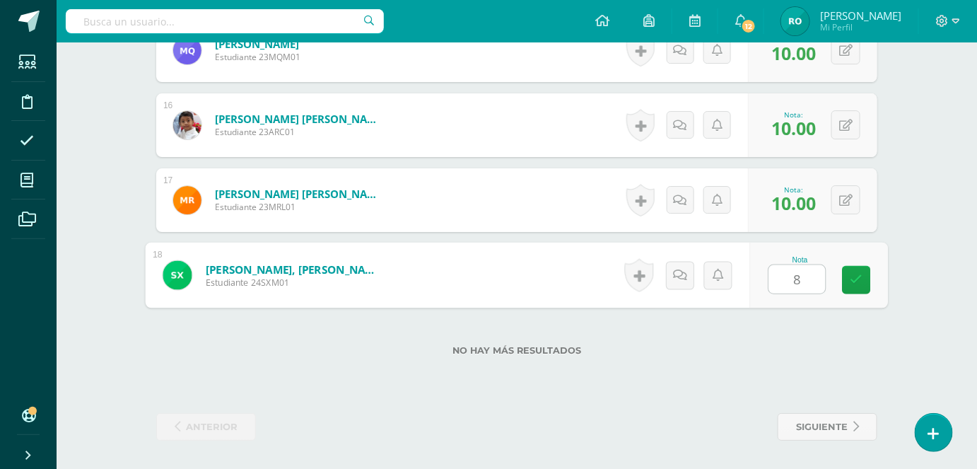
type input "8"
click at [871, 274] on div "Nota 8" at bounding box center [819, 275] width 138 height 66
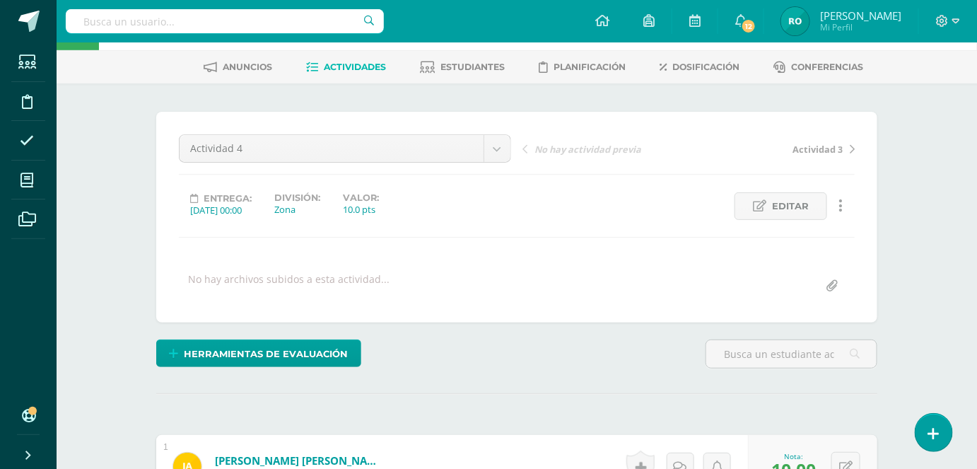
scroll to position [47, 0]
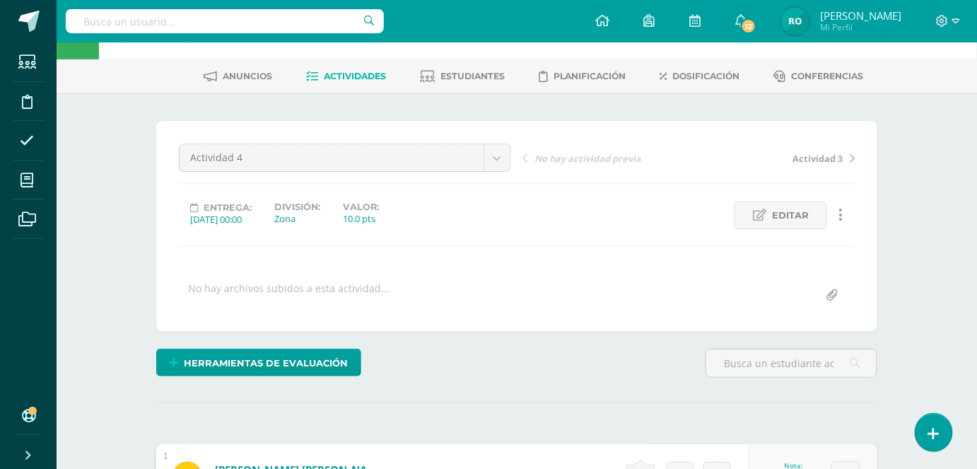
click at [367, 74] on span "Actividades" at bounding box center [355, 76] width 62 height 11
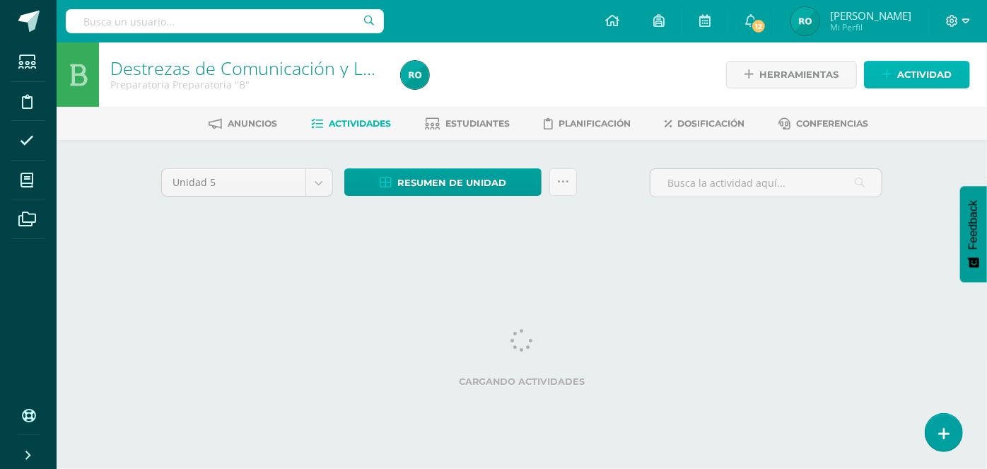
click at [888, 73] on icon at bounding box center [886, 75] width 9 height 12
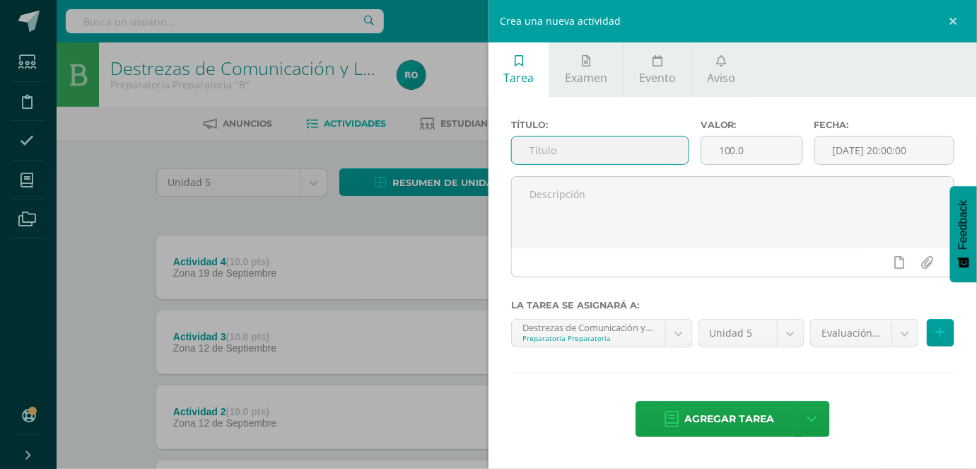
click at [585, 155] on input "text" at bounding box center [600, 150] width 177 height 28
type input "a"
type input "Actividad 5"
click at [736, 148] on input "100.0" at bounding box center [751, 150] width 101 height 28
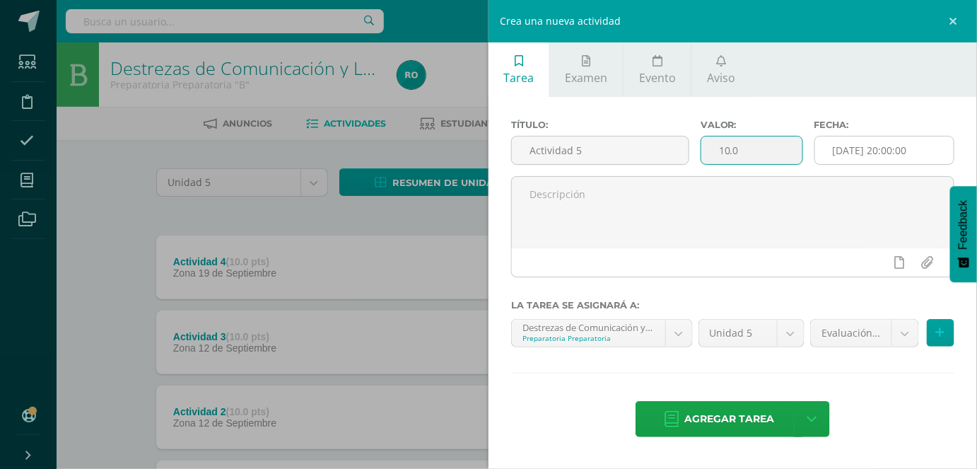
type input "10.0"
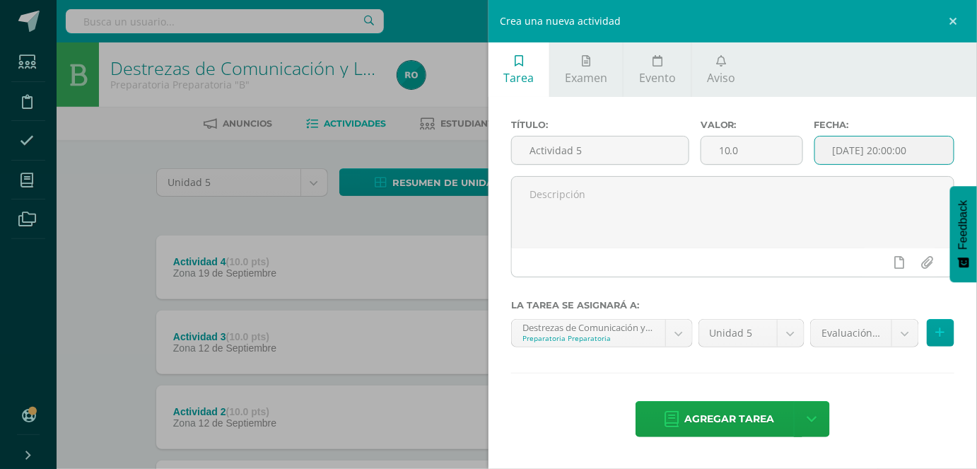
click at [925, 146] on input "[DATE] 20:00:00" at bounding box center [884, 150] width 139 height 28
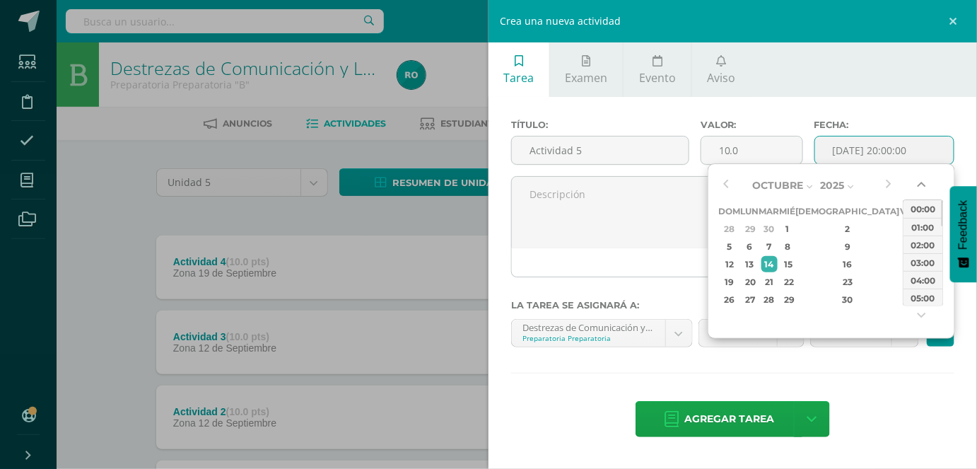
click at [923, 187] on button "button" at bounding box center [923, 187] width 14 height 21
click at [923, 208] on div "00:00" at bounding box center [923, 209] width 40 height 18
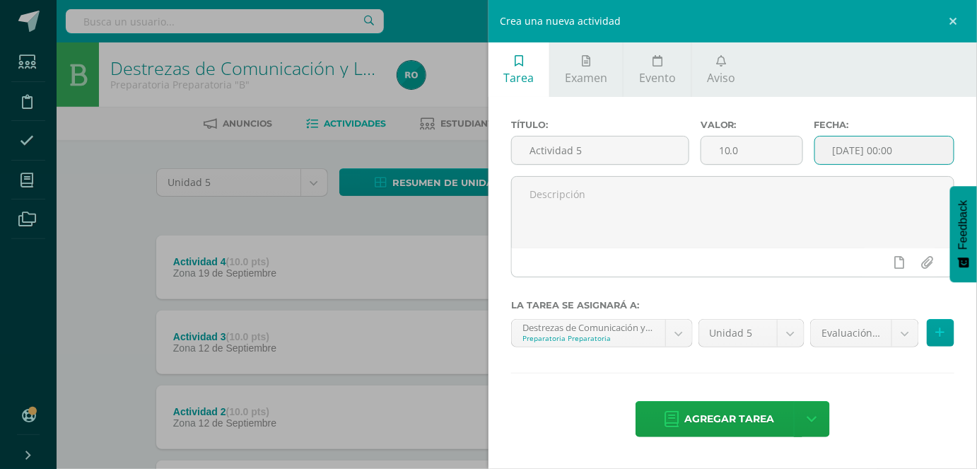
click at [869, 150] on input "2025-10-14 00:00" at bounding box center [884, 150] width 139 height 28
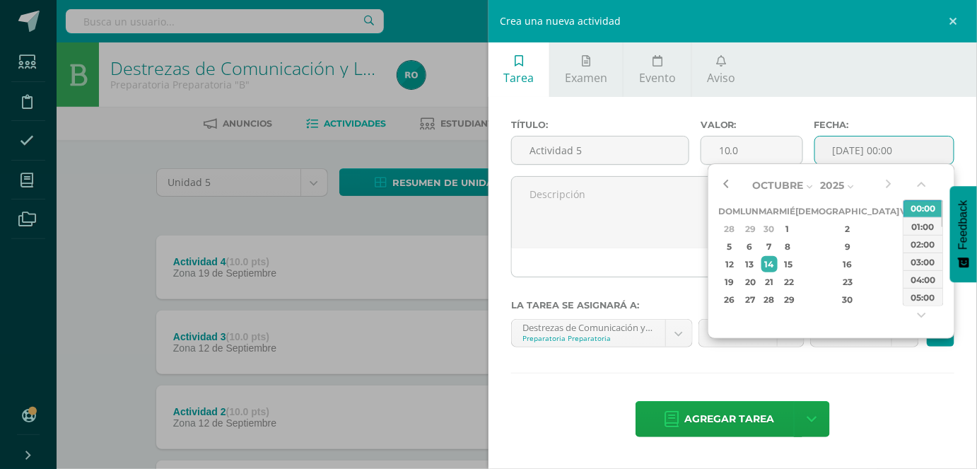
click at [730, 189] on button "button" at bounding box center [726, 185] width 14 height 21
click at [901, 281] on div "26" at bounding box center [907, 282] width 13 height 16
type input "2025-09-26 00:00"
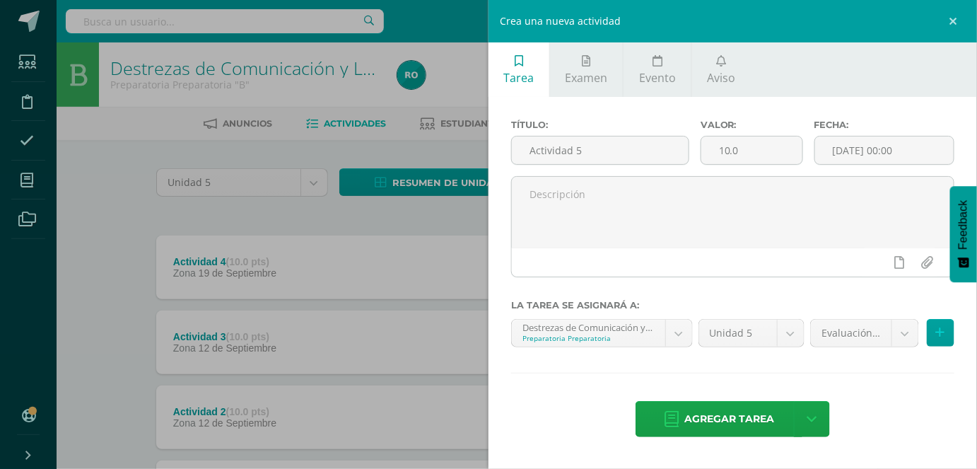
drag, startPoint x: 872, startPoint y: 379, endPoint x: 882, endPoint y: 357, distance: 24.0
click at [872, 377] on div "Título: Actividad 5 Valor: 10.0 Fecha: 2025-09-26 00:00 La tarea se asignará a:…" at bounding box center [732, 279] width 488 height 365
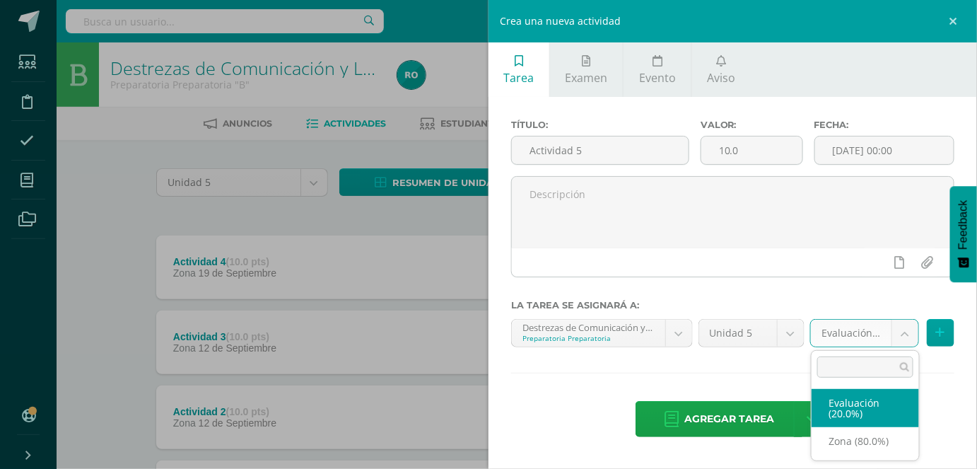
click at [894, 332] on body "Estudiantes Disciplina Asistencia Mis cursos Archivos Soporte Ayuda Reportar un…" at bounding box center [488, 309] width 977 height 618
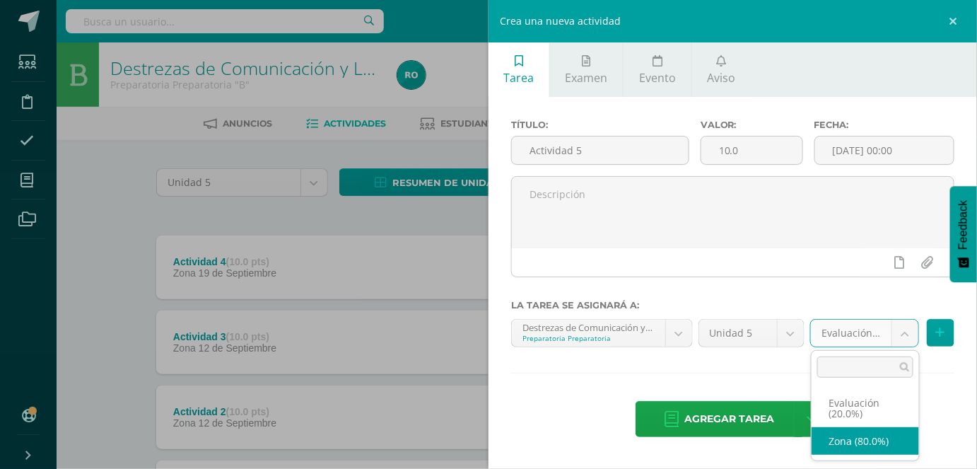
select select "165183"
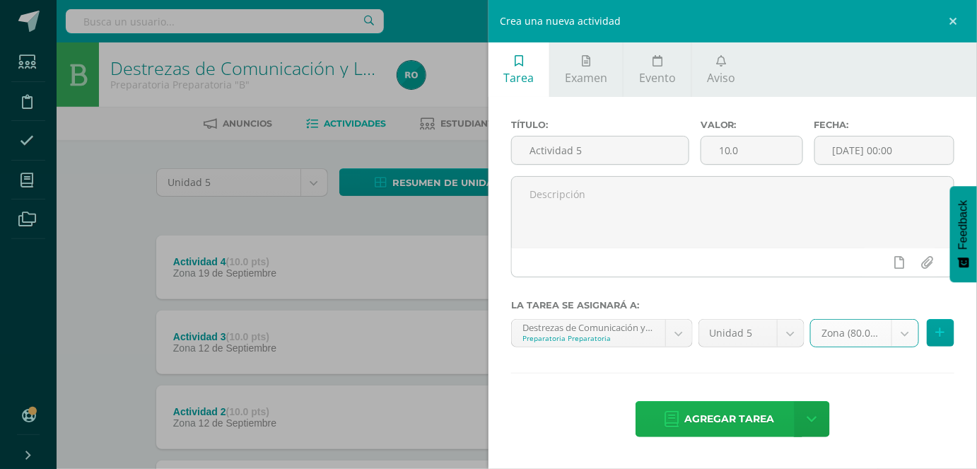
click at [767, 415] on span "Agregar tarea" at bounding box center [729, 419] width 90 height 35
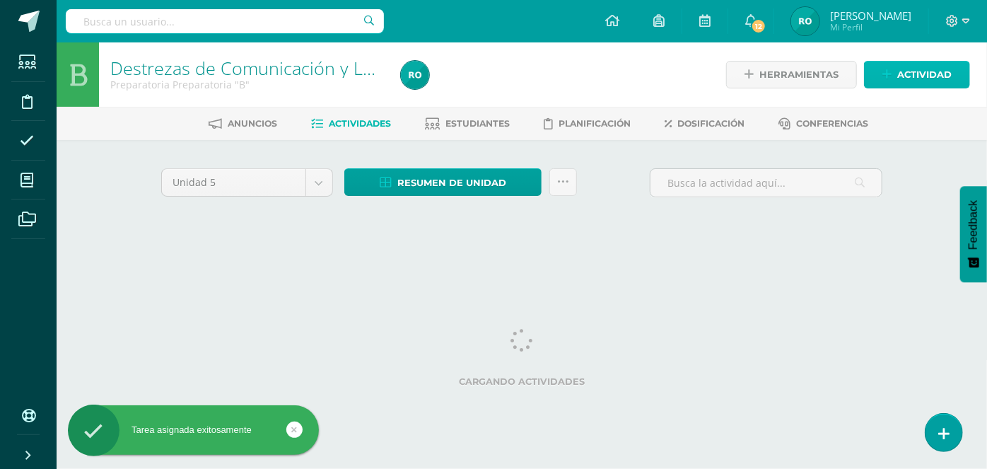
click at [899, 73] on span "Actividad" at bounding box center [924, 75] width 54 height 26
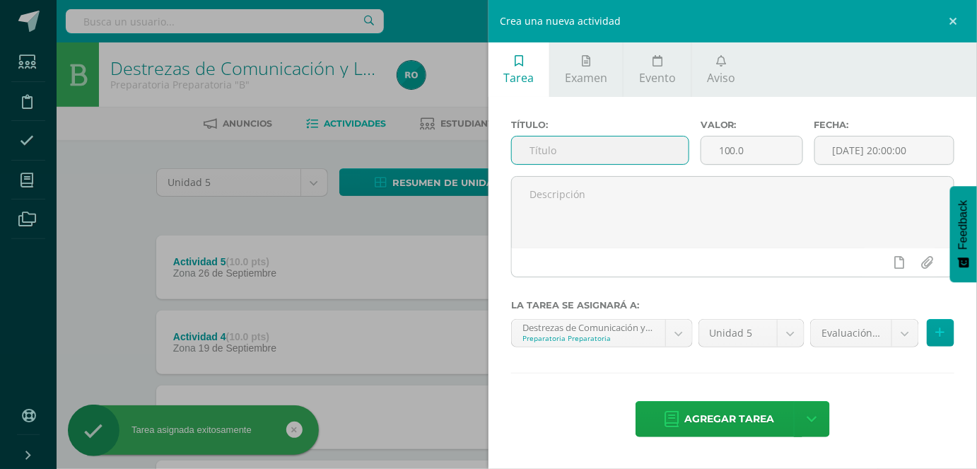
click at [638, 156] on input "text" at bounding box center [600, 150] width 177 height 28
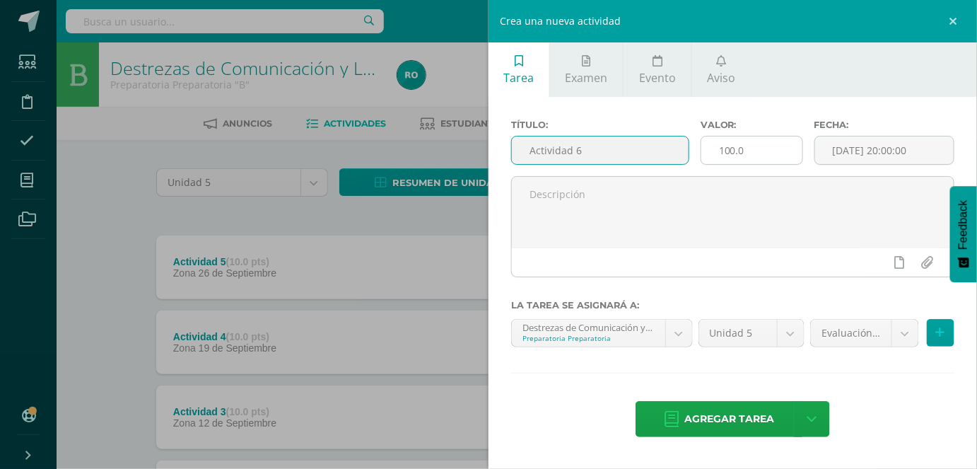
type input "Actividad 6"
click at [736, 148] on input "100.0" at bounding box center [751, 150] width 101 height 28
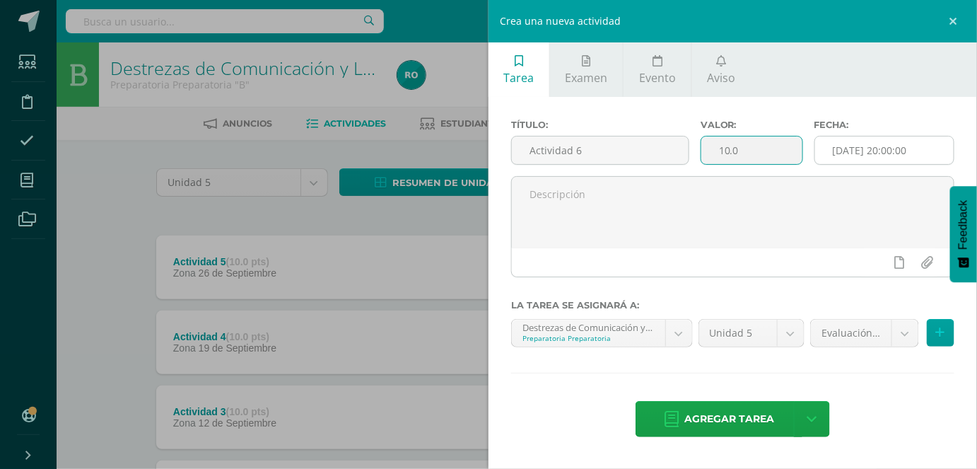
type input "10.0"
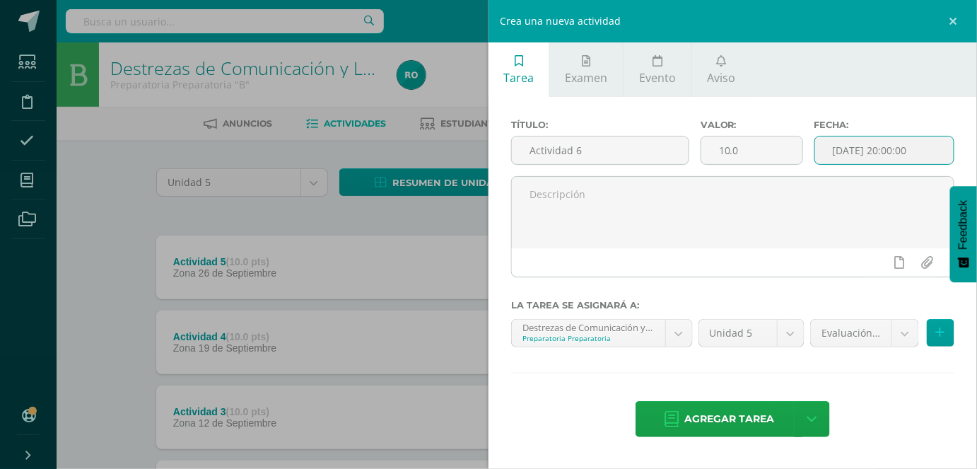
click at [845, 153] on input "[DATE] 20:00:00" at bounding box center [884, 150] width 139 height 28
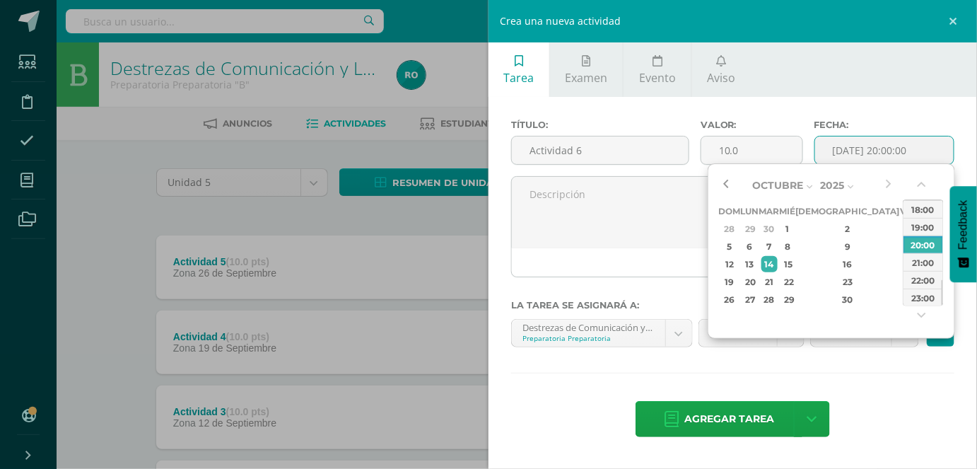
click at [727, 185] on button "button" at bounding box center [726, 185] width 14 height 21
click at [901, 230] on div "5" at bounding box center [907, 229] width 13 height 16
click at [924, 182] on button "button" at bounding box center [923, 187] width 14 height 21
click at [925, 204] on div "00:00" at bounding box center [923, 209] width 40 height 18
type input "2025-09-05 00:00"
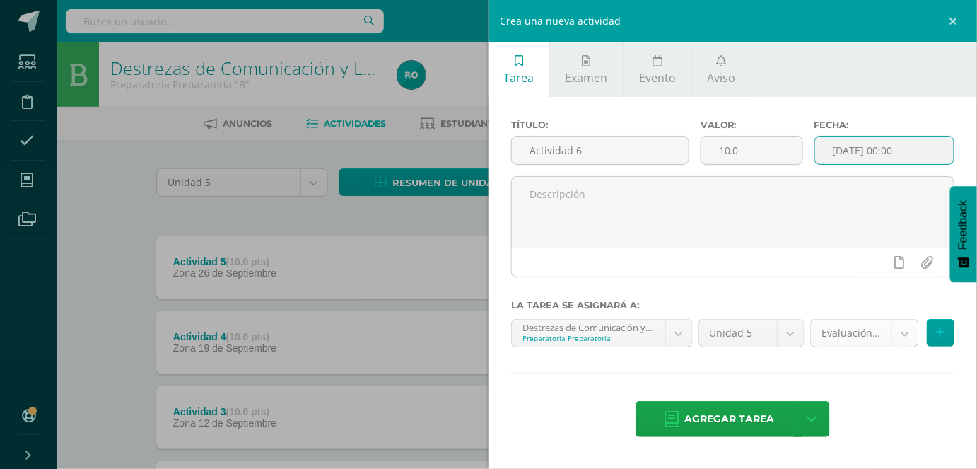
click at [853, 334] on body "Tarea asignada exitosamente Estudiantes Disciplina Asistencia Mis cursos Archiv…" at bounding box center [488, 346] width 977 height 693
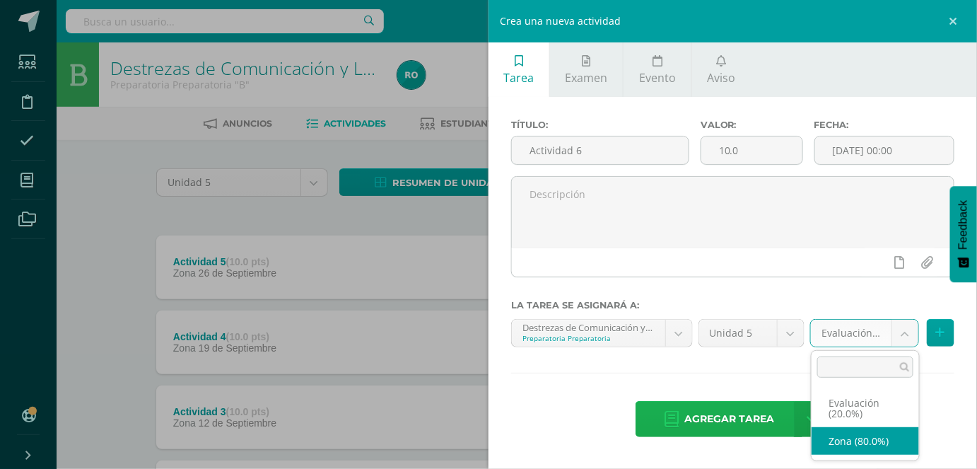
drag, startPoint x: 831, startPoint y: 436, endPoint x: 792, endPoint y: 430, distance: 40.1
select select "165183"
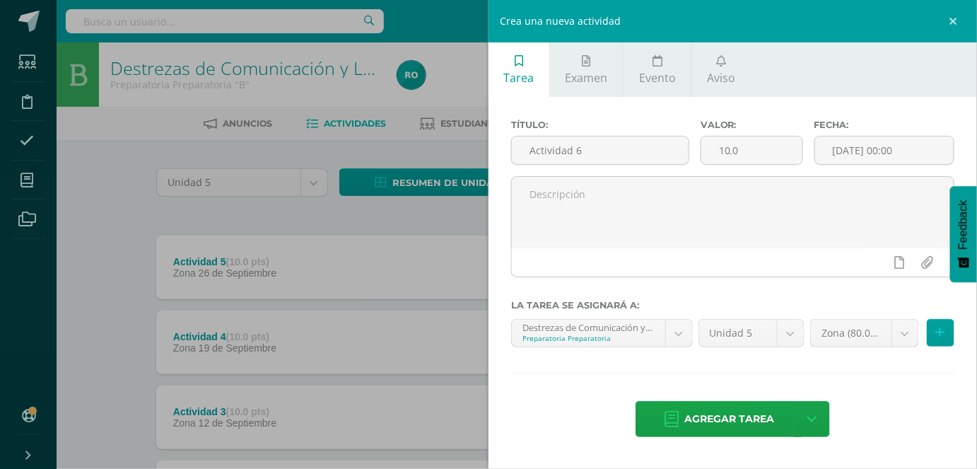
click at [767, 418] on span "Agregar tarea" at bounding box center [729, 419] width 90 height 35
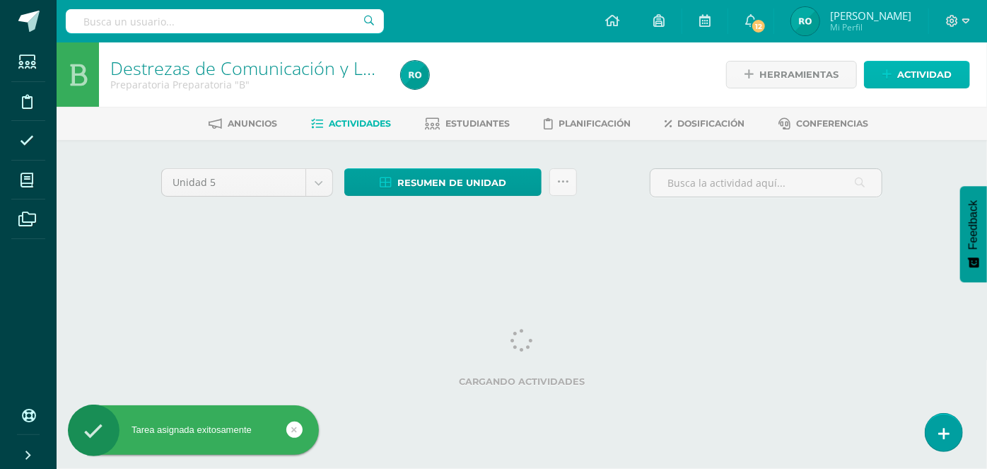
click at [882, 83] on link "Actividad" at bounding box center [917, 75] width 106 height 28
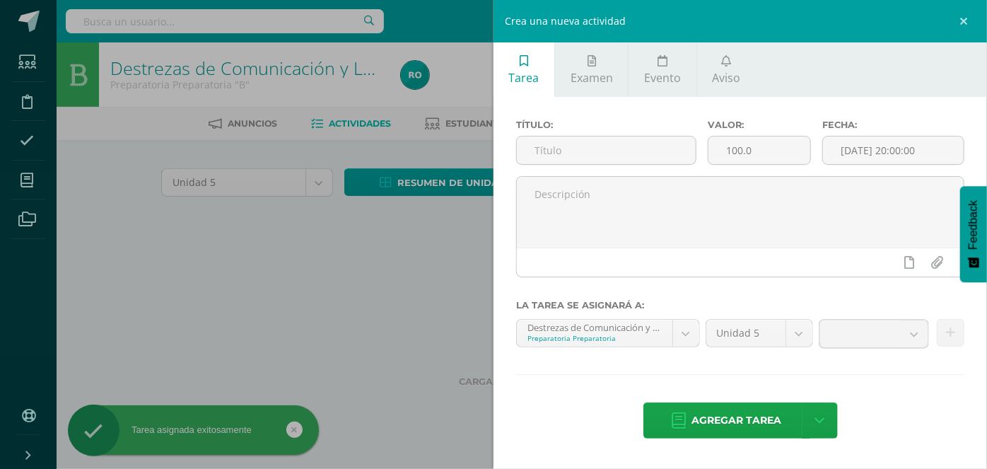
click at [884, 74] on div "Crea una nueva actividad Tarea Examen Evento Aviso Título: Valor: 100.0 Fecha: …" at bounding box center [493, 234] width 987 height 469
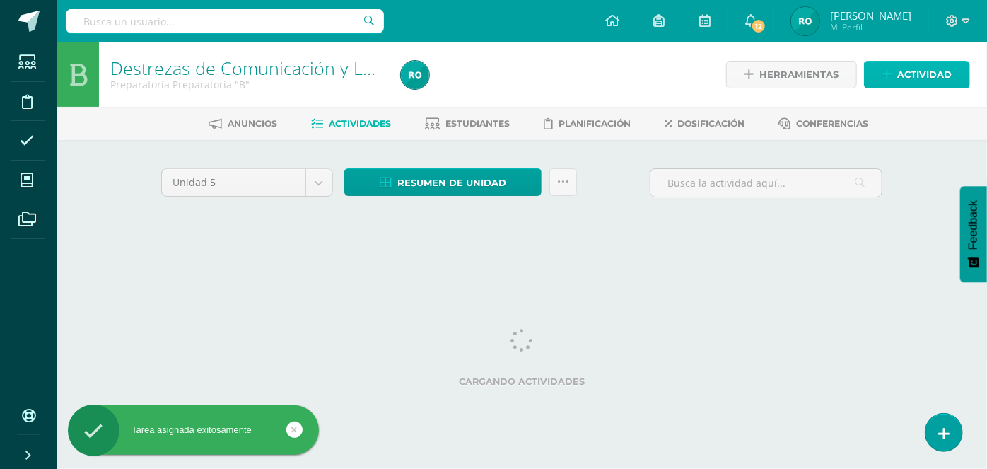
click at [899, 70] on span "Actividad" at bounding box center [924, 75] width 54 height 26
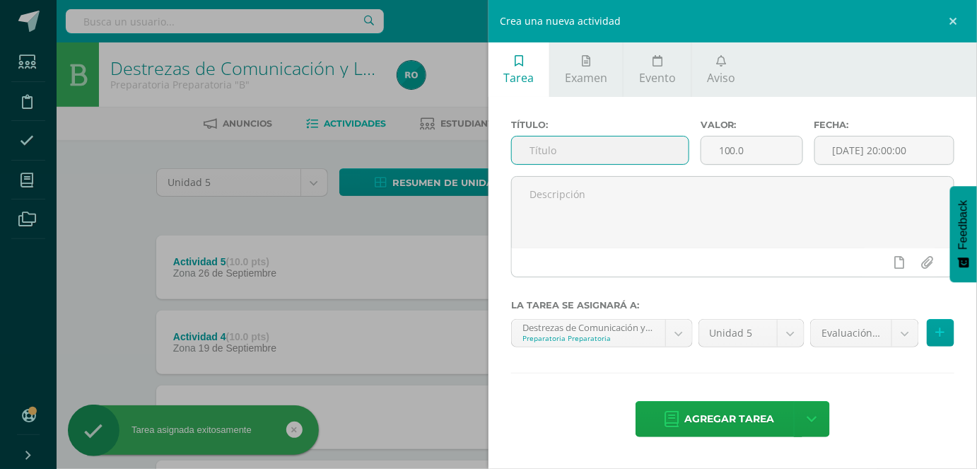
click at [645, 149] on input "text" at bounding box center [600, 150] width 177 height 28
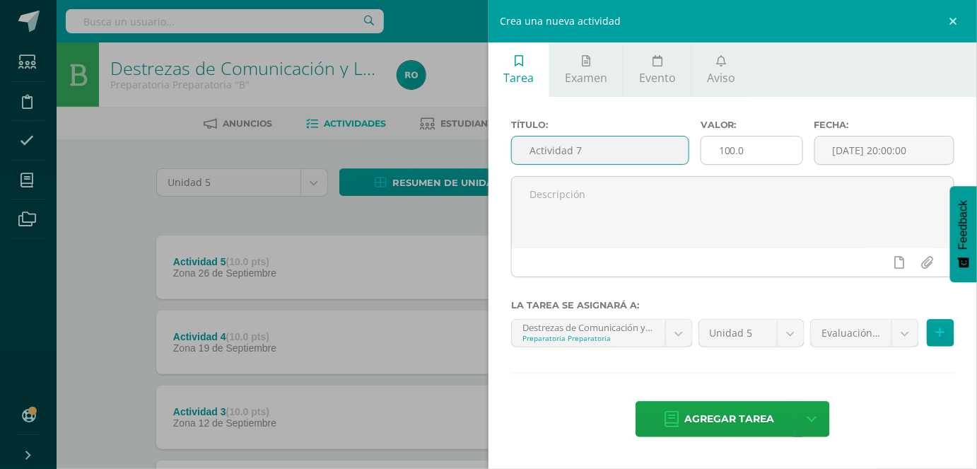
type input "Actividad 7"
click at [732, 148] on input "100.0" at bounding box center [751, 150] width 101 height 28
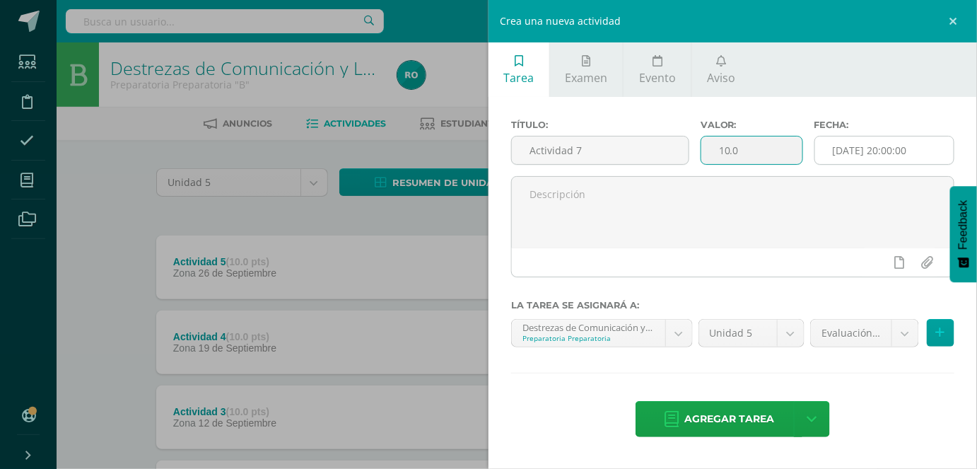
type input "10.0"
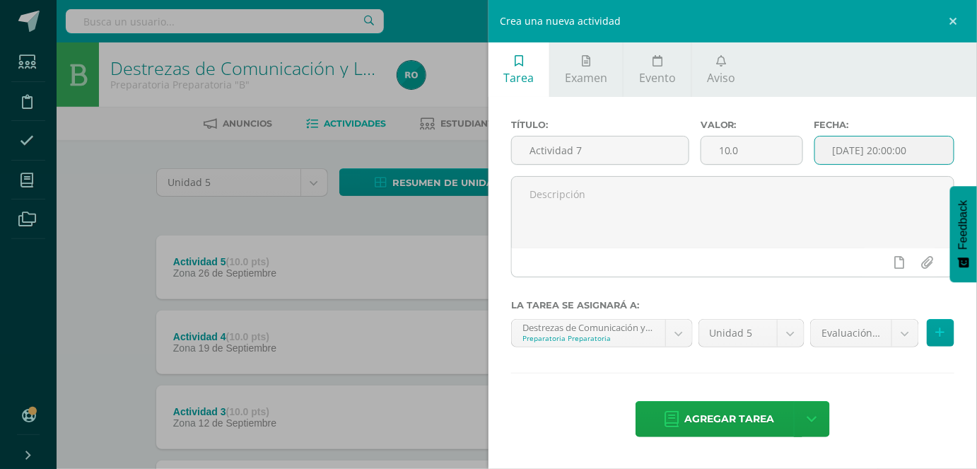
click at [865, 141] on input "[DATE] 20:00:00" at bounding box center [884, 150] width 139 height 28
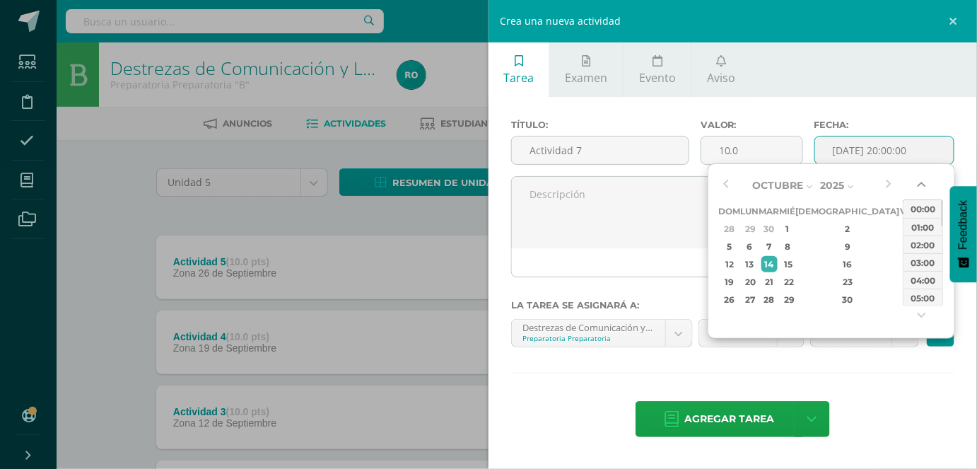
click at [923, 186] on button "button" at bounding box center [923, 187] width 14 height 21
click at [930, 211] on div "00:00" at bounding box center [923, 209] width 40 height 18
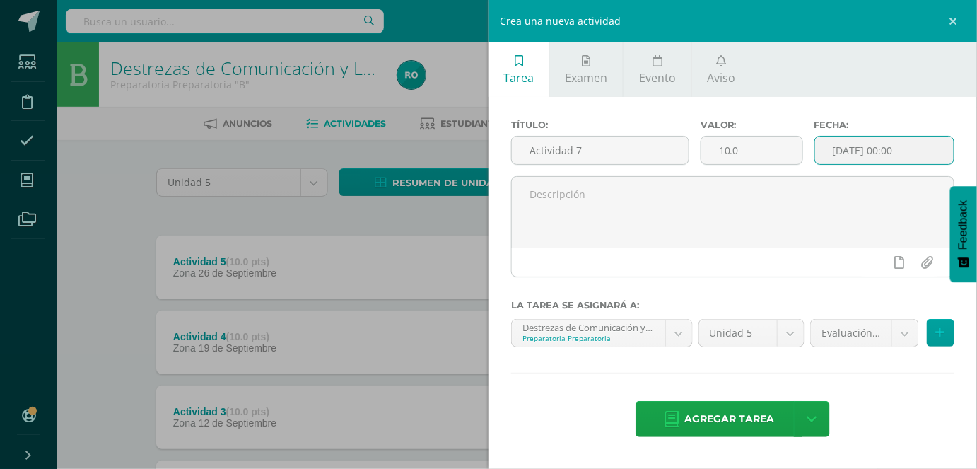
click at [878, 155] on input "[DATE] 00:00" at bounding box center [884, 150] width 139 height 28
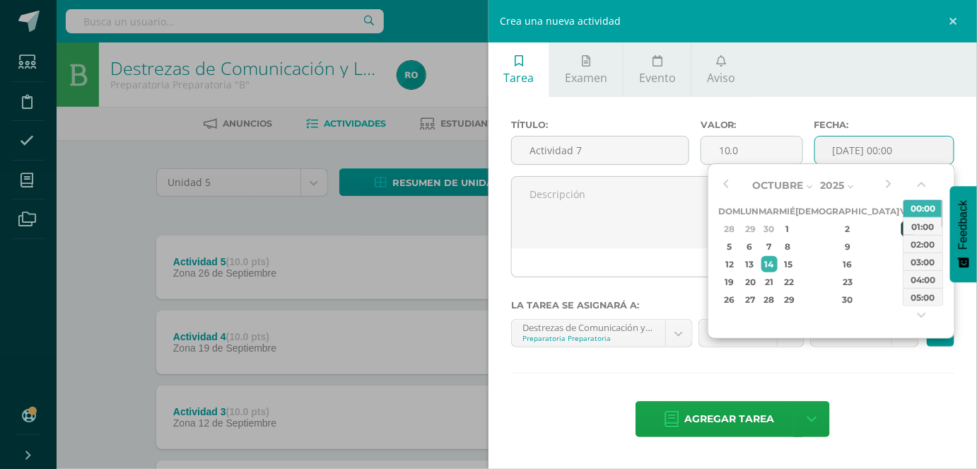
click at [901, 229] on div "3" at bounding box center [907, 229] width 13 height 16
type input "[DATE] 00:00"
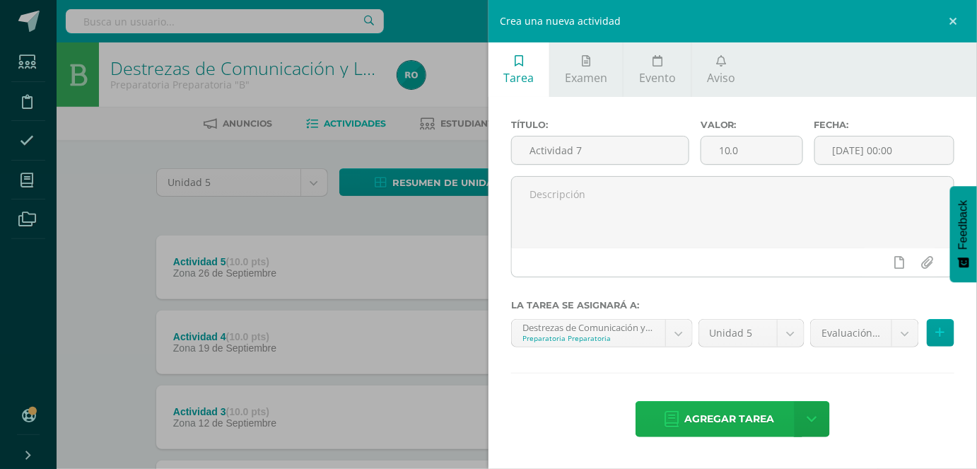
click at [767, 414] on span "Agregar tarea" at bounding box center [729, 419] width 90 height 35
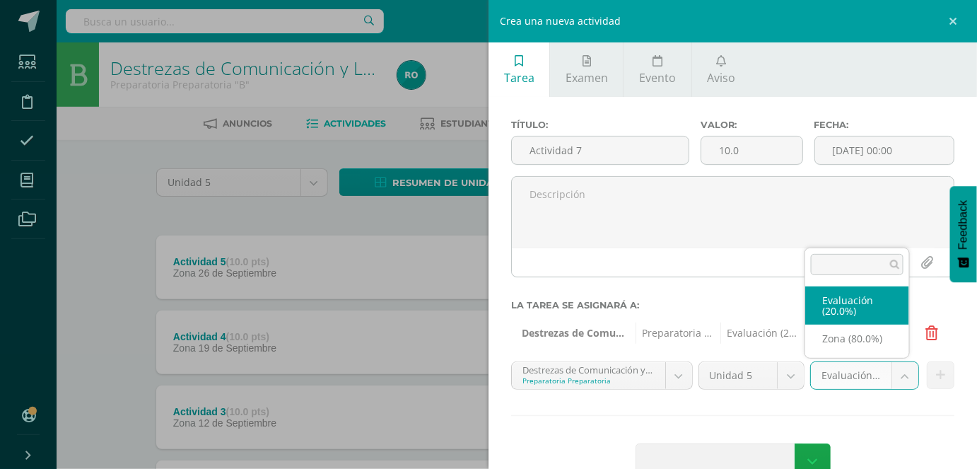
click at [827, 368] on body "Tarea asignada exitosamente Estudiantes Disciplina Asistencia Mis cursos Archiv…" at bounding box center [488, 384] width 977 height 768
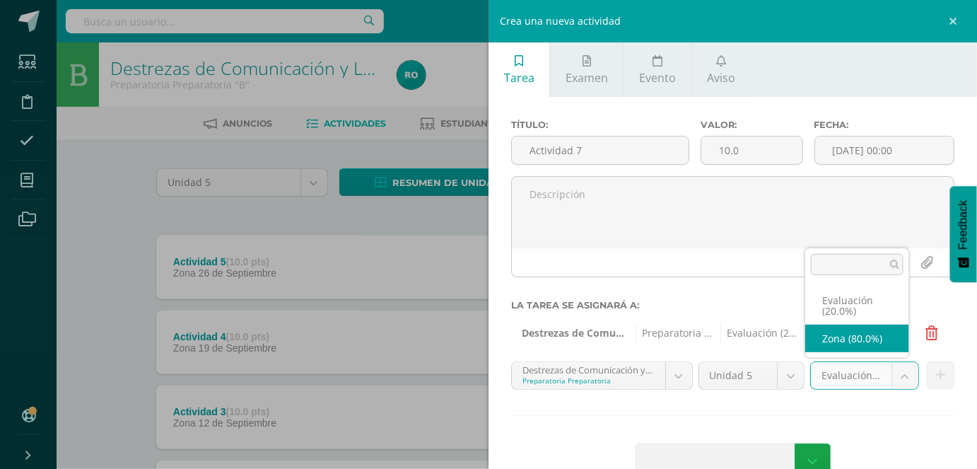
select select "165183"
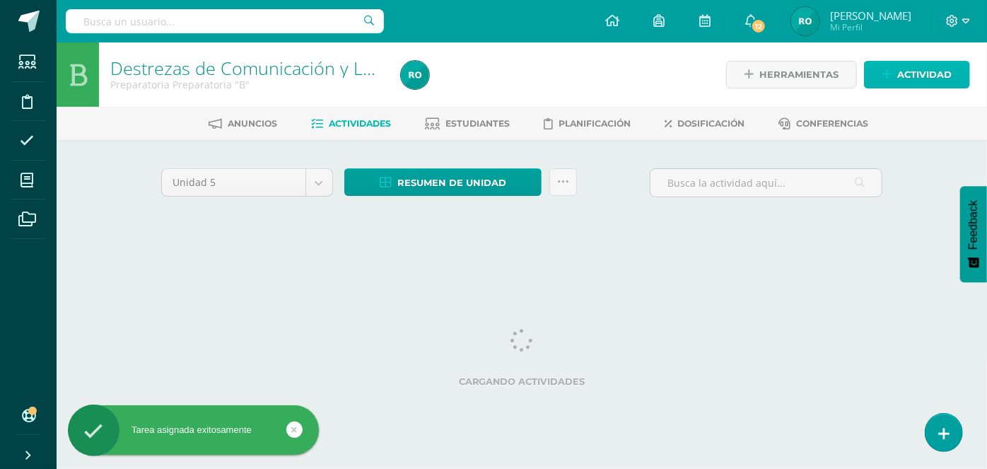
click at [886, 71] on link "Actividad" at bounding box center [917, 75] width 106 height 28
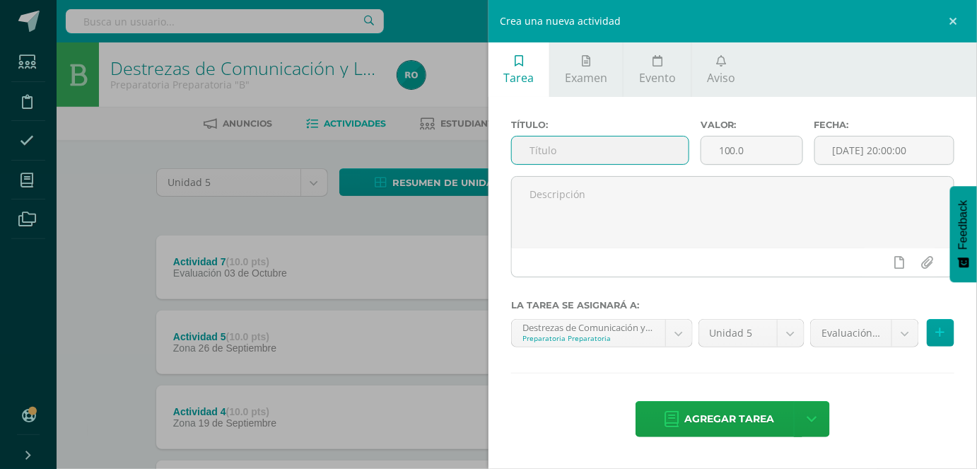
click at [546, 150] on input "text" at bounding box center [600, 150] width 177 height 28
type input "Actividad 8"
click at [727, 155] on input "100.0" at bounding box center [751, 150] width 101 height 28
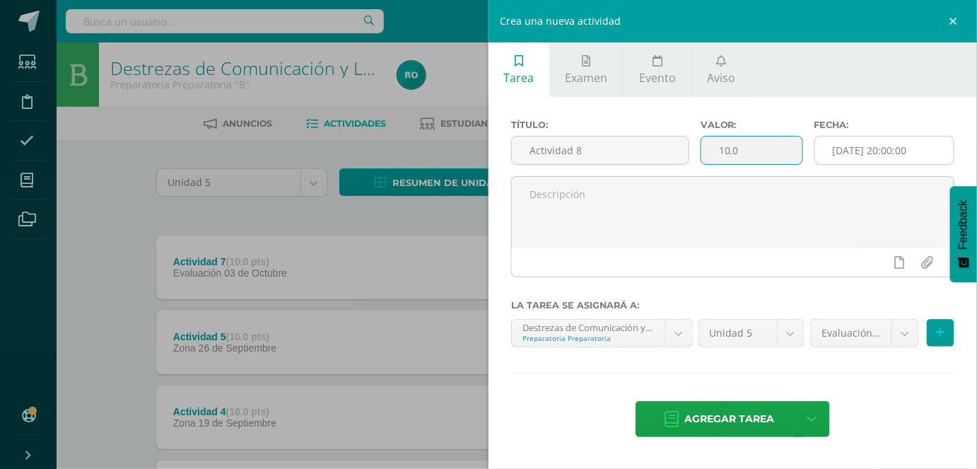
type input "10.0"
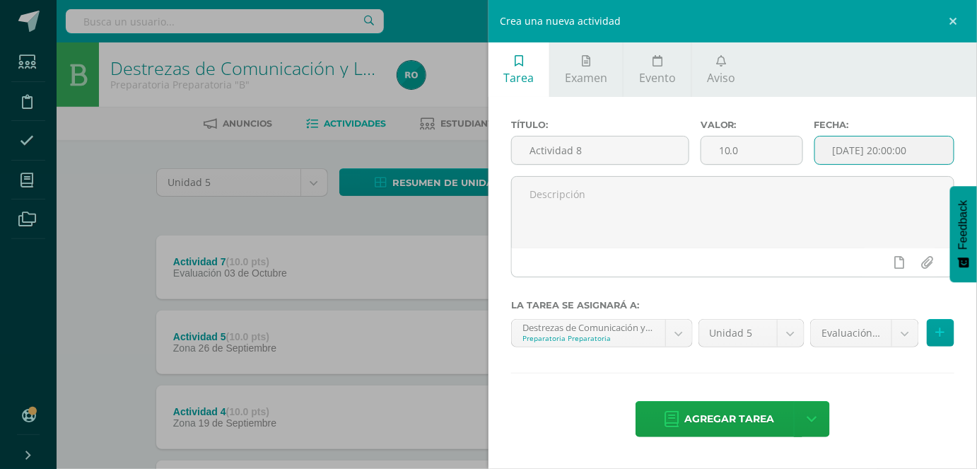
click at [854, 163] on input "[DATE] 20:00:00" at bounding box center [884, 150] width 139 height 28
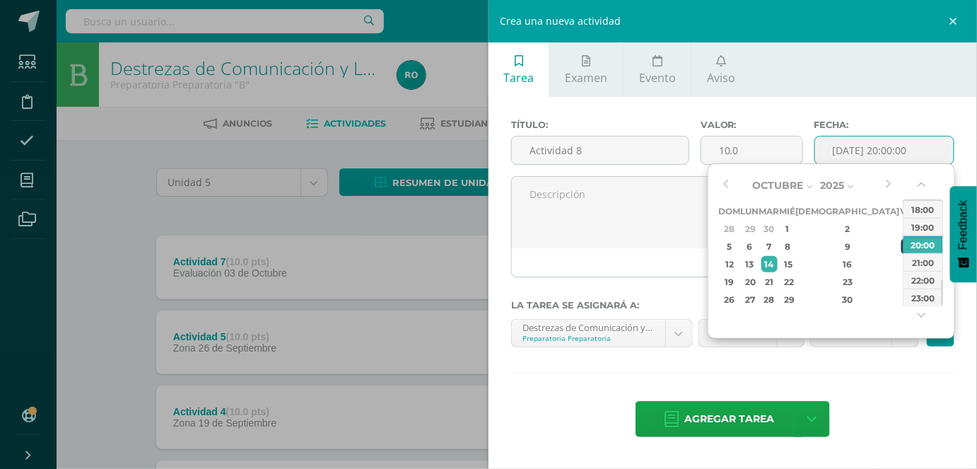
click at [901, 249] on div "10" at bounding box center [907, 246] width 13 height 16
click at [923, 191] on button "button" at bounding box center [923, 187] width 14 height 21
click at [921, 208] on div "00:00" at bounding box center [923, 209] width 40 height 18
type input "2025-10-10 00:00"
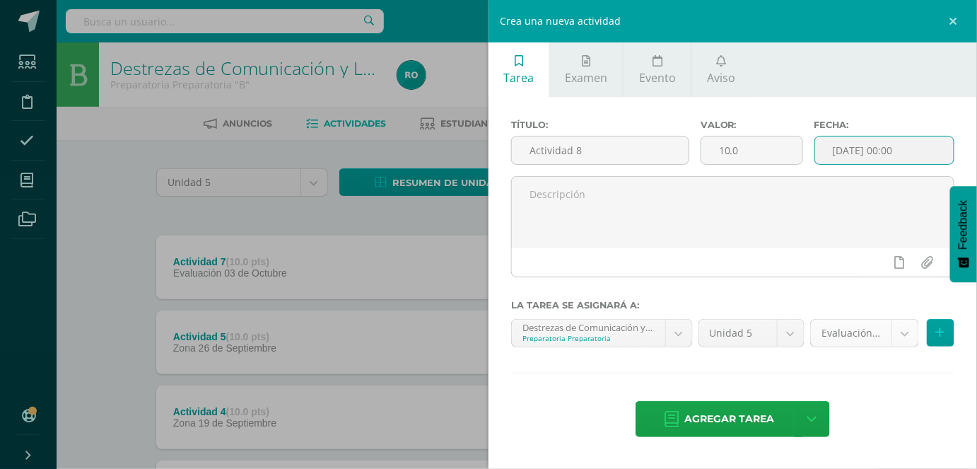
click at [840, 327] on body "Tarea asignada exitosamente Estudiantes Disciplina Asistencia Mis cursos Archiv…" at bounding box center [488, 421] width 977 height 843
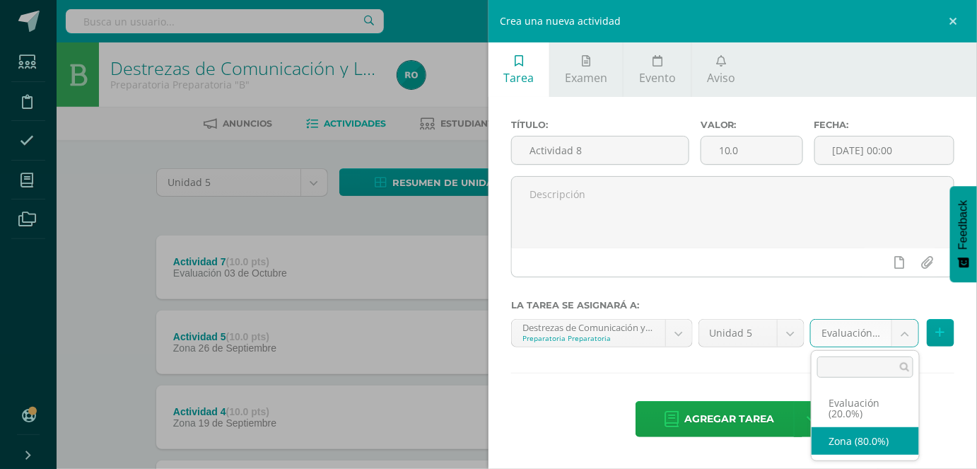
select select "165183"
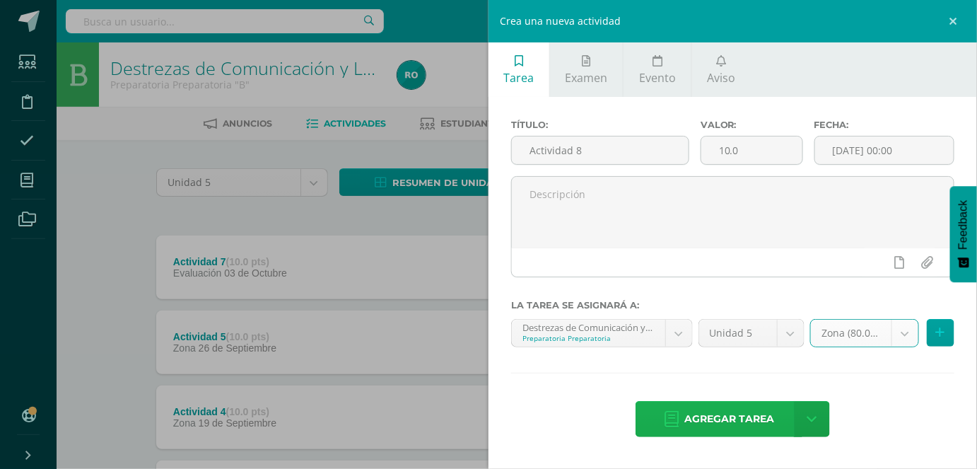
click at [734, 425] on span "Agregar tarea" at bounding box center [729, 419] width 90 height 35
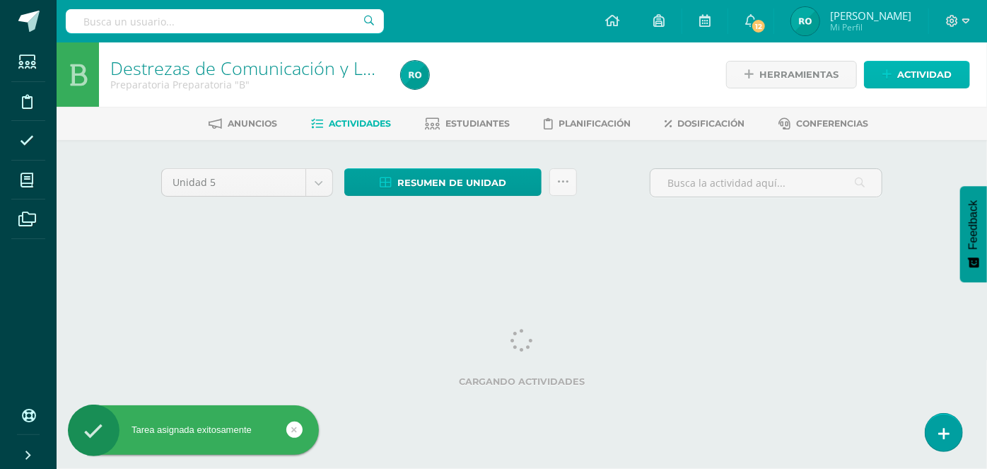
click at [886, 66] on link "Actividad" at bounding box center [917, 75] width 106 height 28
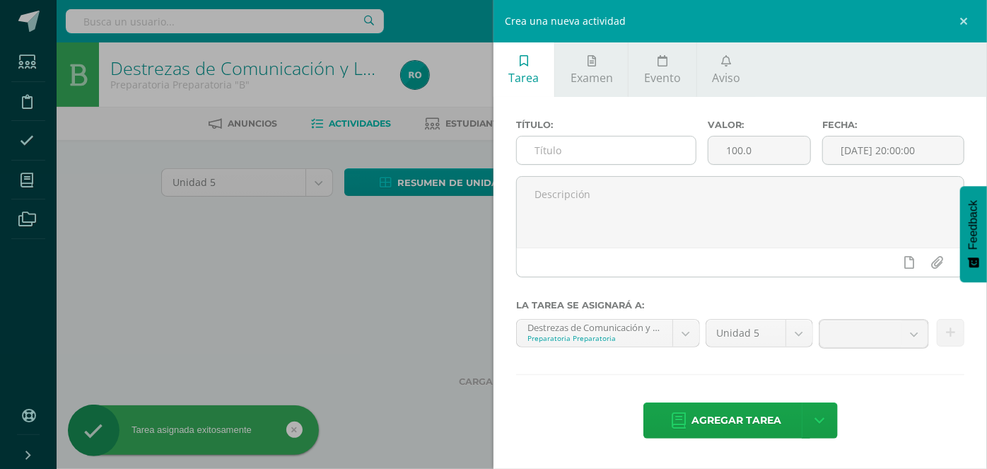
click at [535, 158] on input "text" at bounding box center [606, 150] width 179 height 28
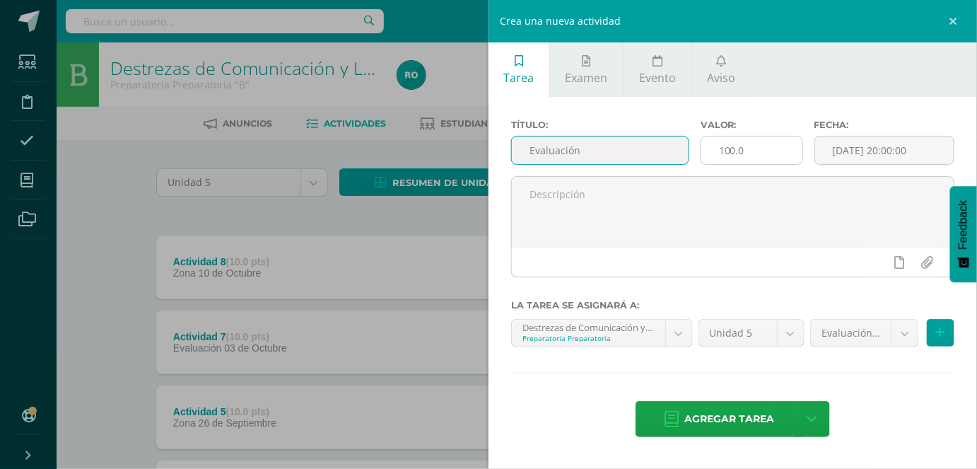
type input "Evaluación"
click at [724, 144] on input "100.0" at bounding box center [751, 150] width 101 height 28
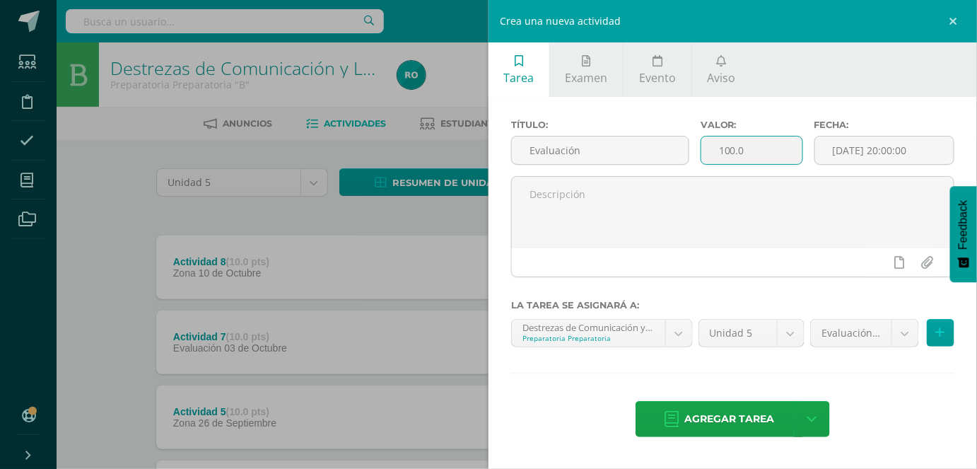
click at [732, 157] on input "100.0" at bounding box center [751, 150] width 101 height 28
type input "10.0"
click at [867, 145] on input "[DATE] 20:00:00" at bounding box center [884, 150] width 139 height 28
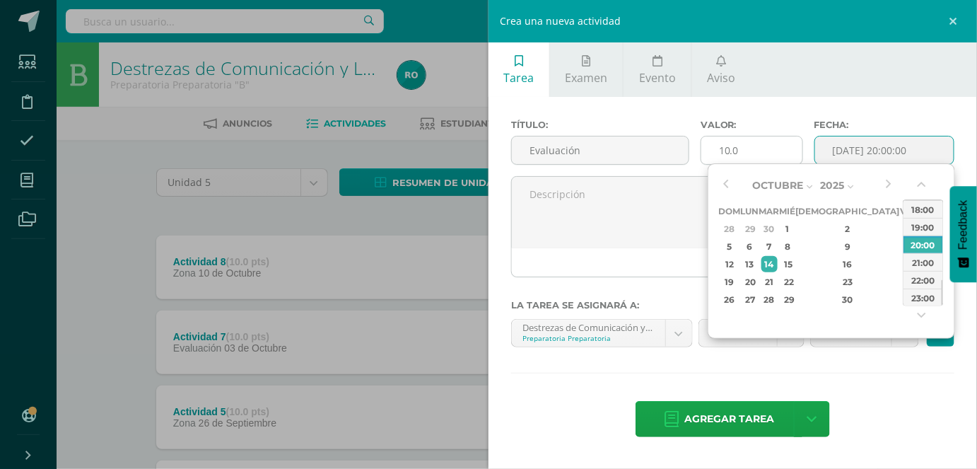
type input "2025-10-14 20:00"
click at [724, 151] on input "10.0" at bounding box center [751, 150] width 101 height 28
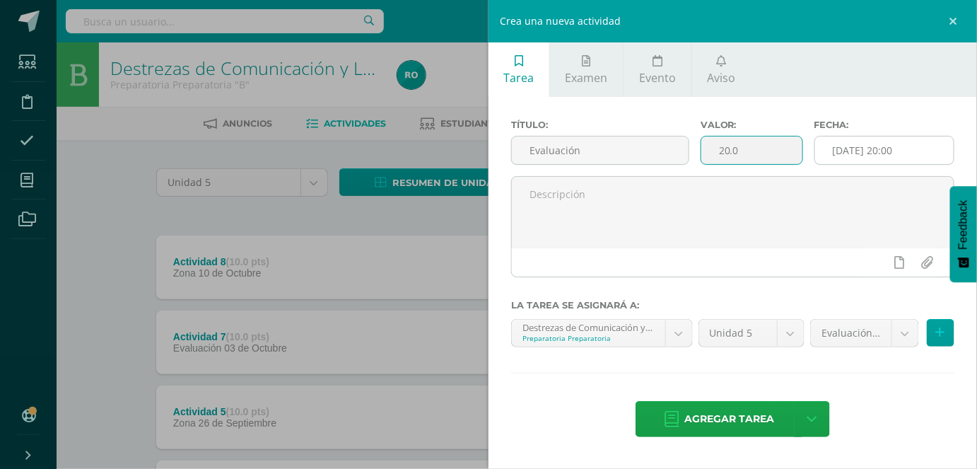
type input "20.0"
click at [905, 156] on input "2025-10-14 20:00" at bounding box center [884, 150] width 139 height 28
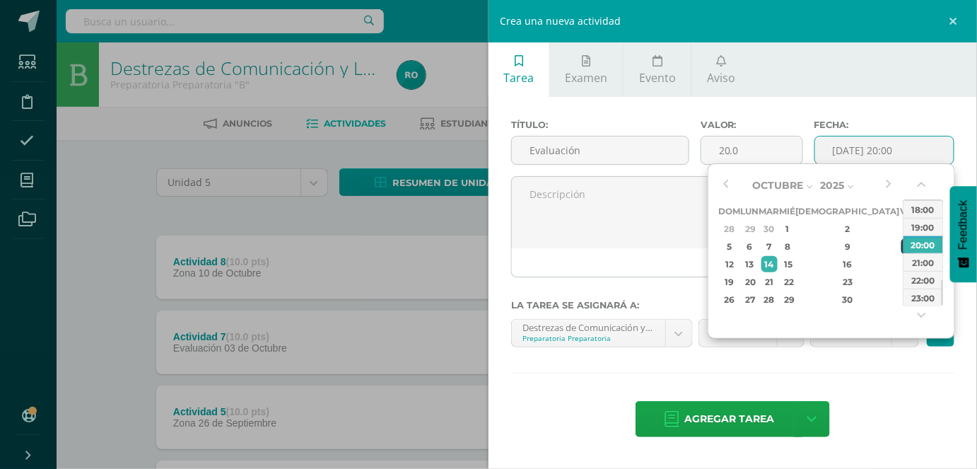
click at [901, 248] on div "10" at bounding box center [907, 246] width 13 height 16
click at [921, 189] on button "button" at bounding box center [923, 187] width 14 height 21
click at [916, 213] on div "00:00" at bounding box center [923, 209] width 40 height 18
type input "2025-10-10 00:00"
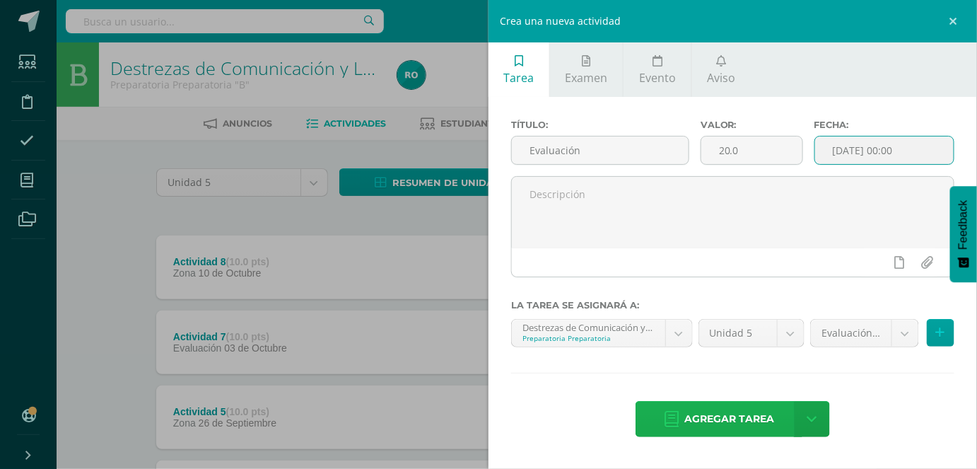
click at [747, 416] on span "Agregar tarea" at bounding box center [729, 419] width 90 height 35
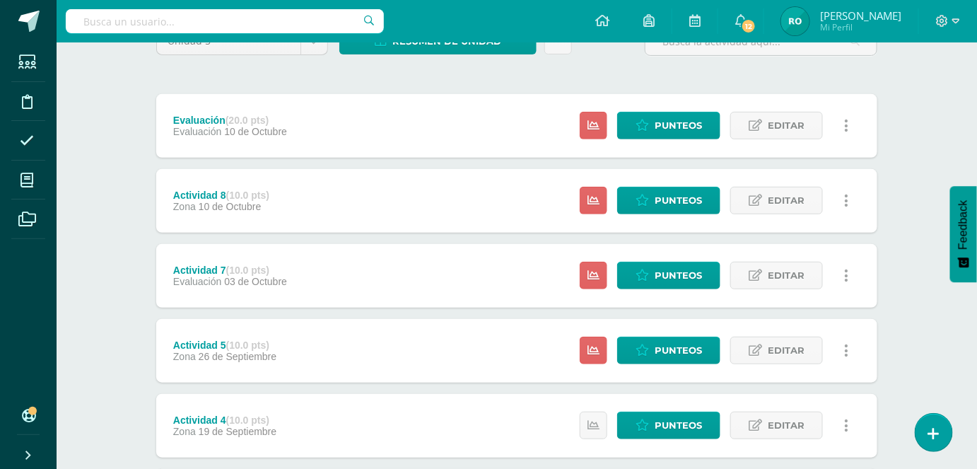
scroll to position [146, 0]
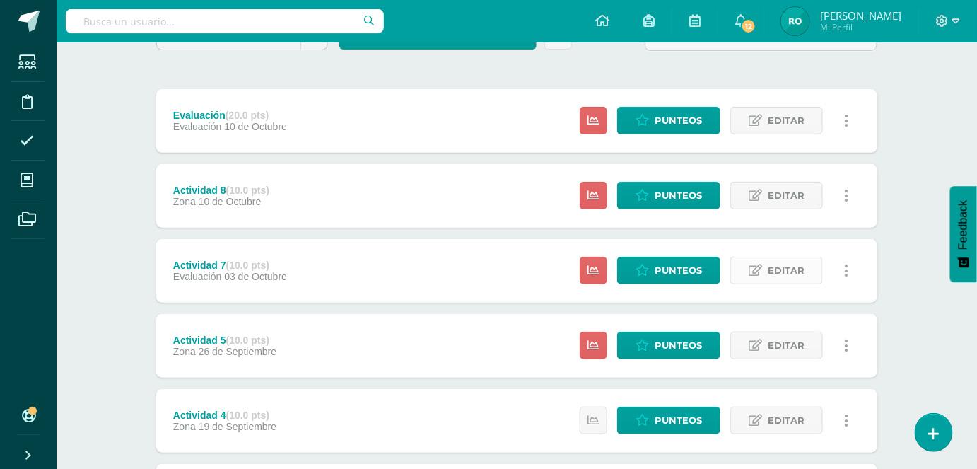
click at [788, 273] on span "Editar" at bounding box center [786, 270] width 37 height 26
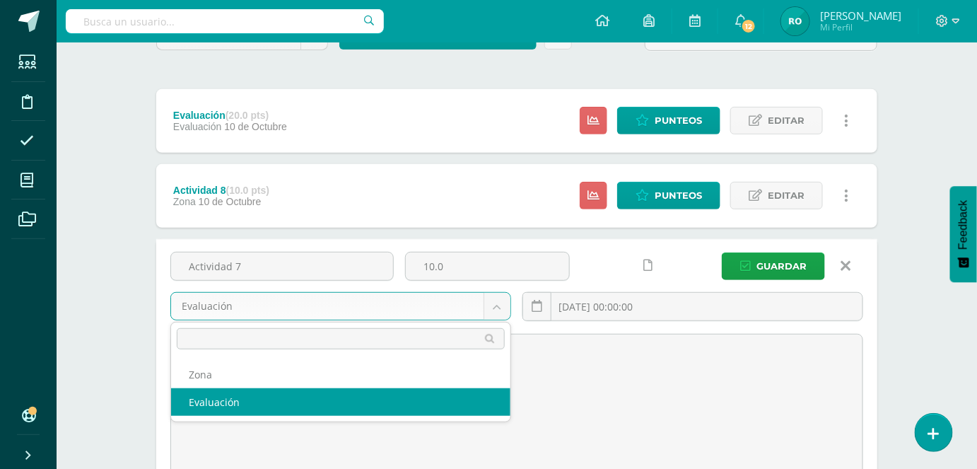
click at [454, 300] on body "Tarea asignada exitosamente Estudiantes Disciplina Asistencia Mis cursos Archiv…" at bounding box center [488, 451] width 977 height 1195
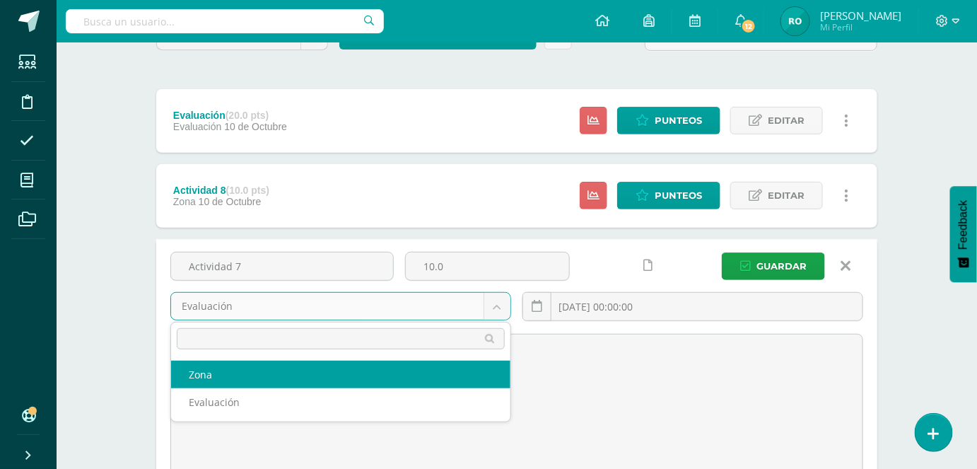
select select "165183"
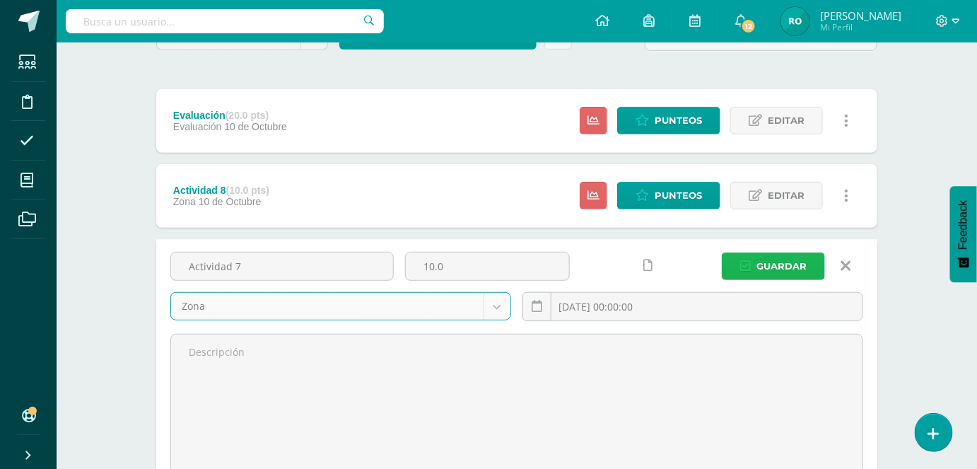
click at [783, 263] on span "Guardar" at bounding box center [781, 266] width 50 height 26
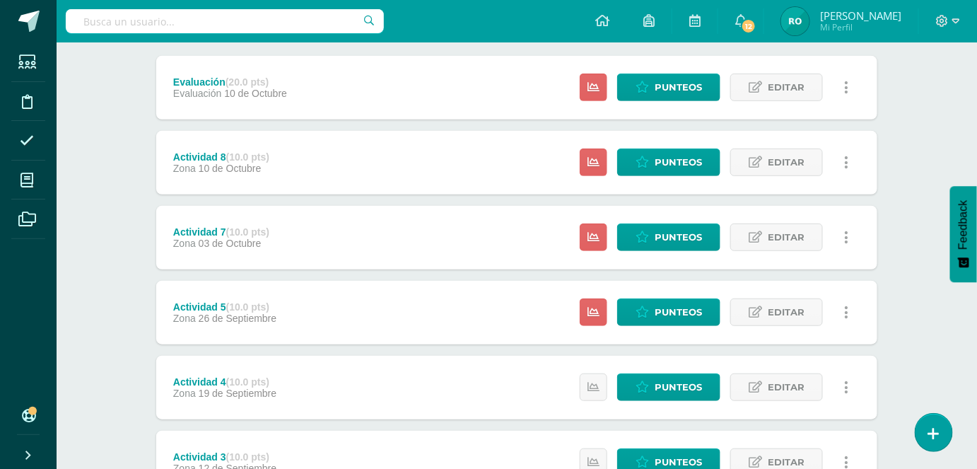
scroll to position [187, 0]
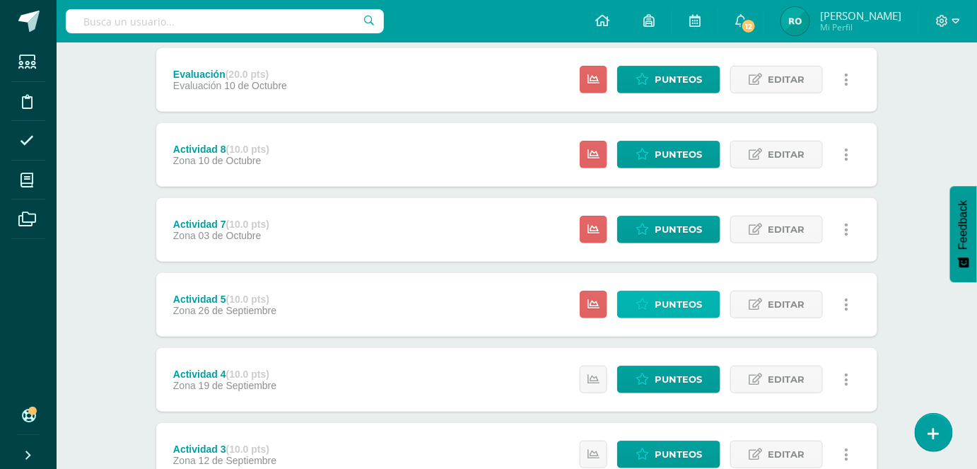
click at [683, 305] on span "Punteos" at bounding box center [678, 304] width 47 height 26
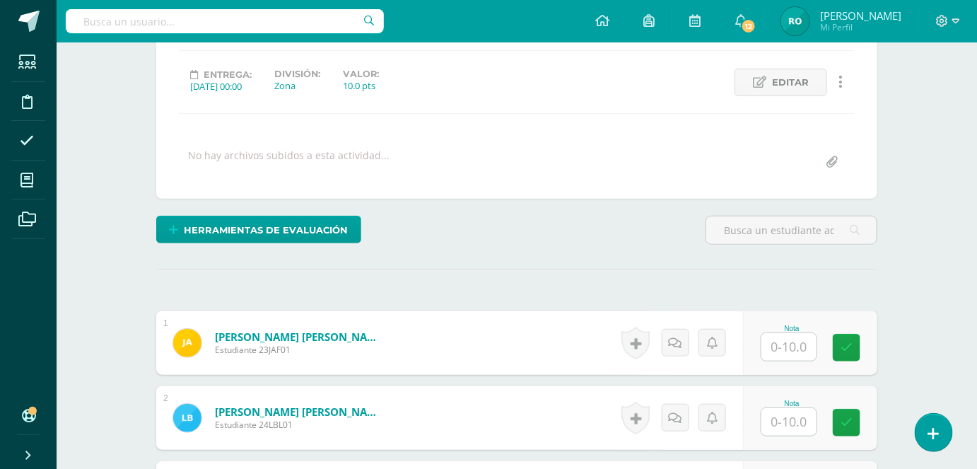
scroll to position [181, 0]
click at [812, 337] on input "text" at bounding box center [788, 346] width 55 height 28
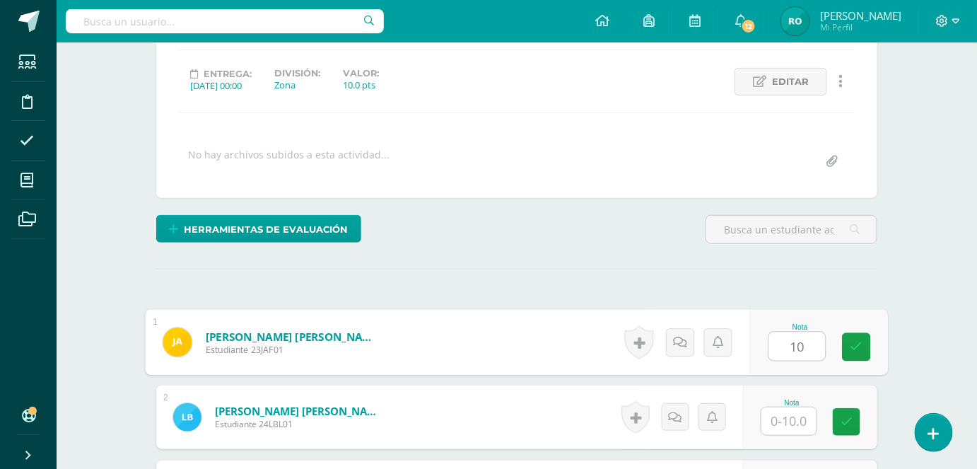
type input "10"
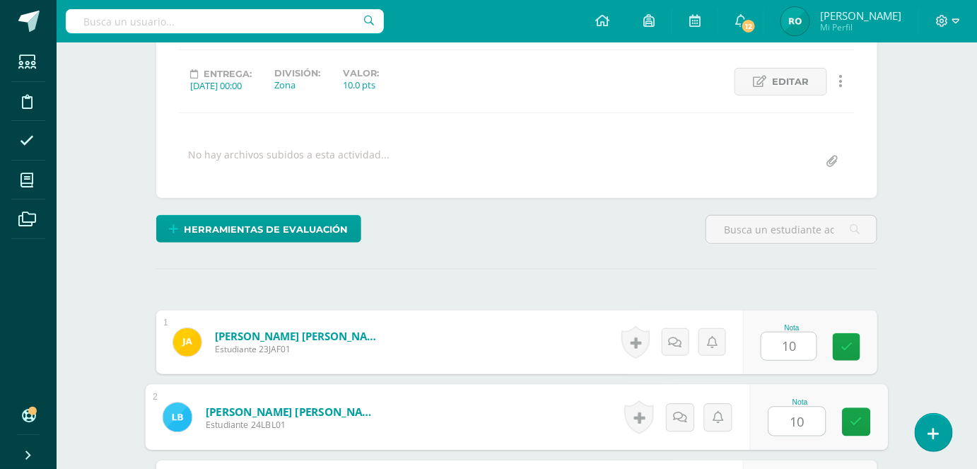
type input "10"
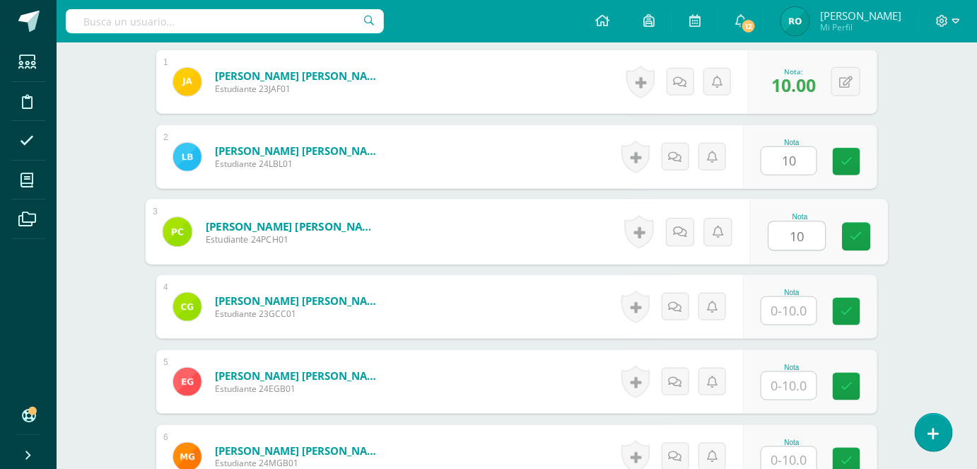
scroll to position [441, 0]
type input "10"
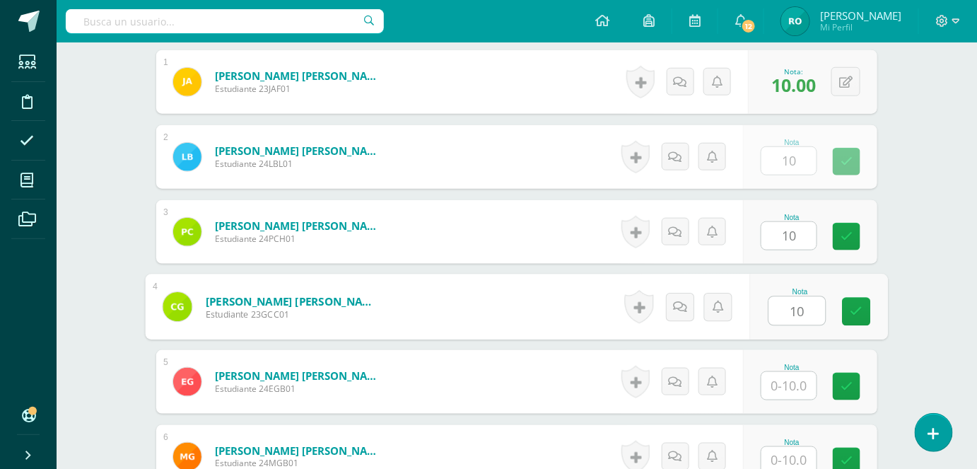
type input "10"
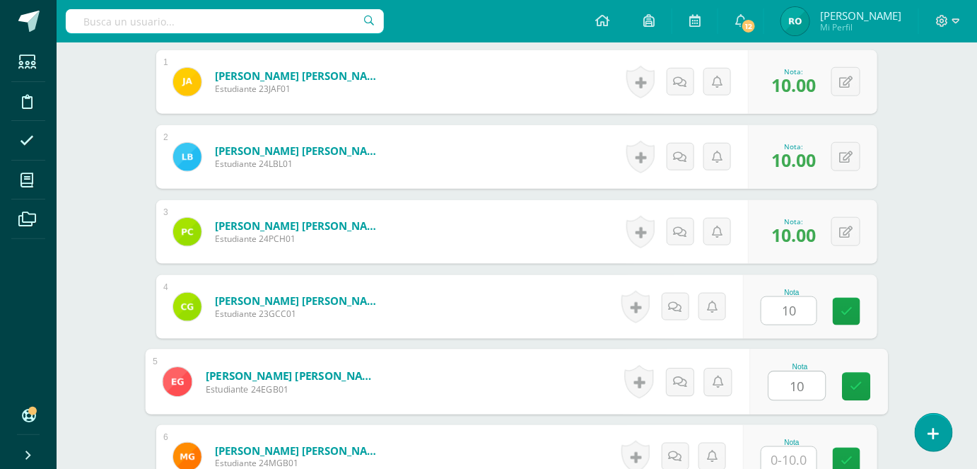
type input "10"
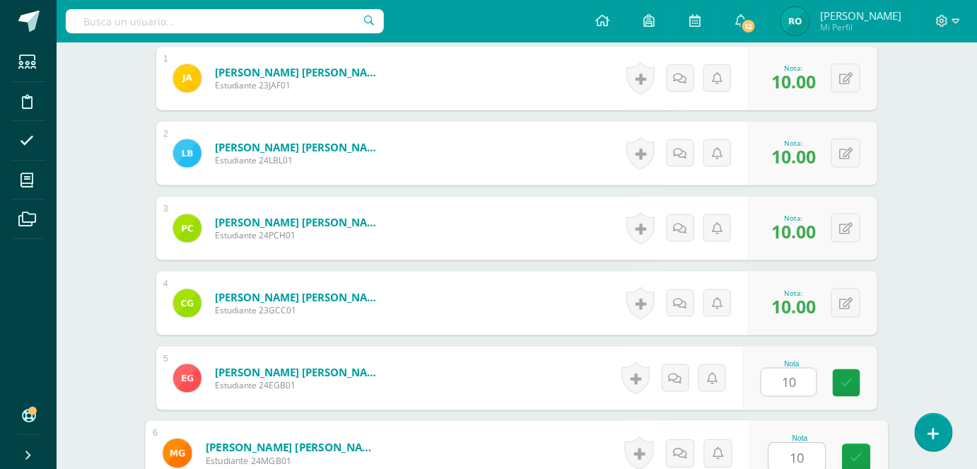
type input "10"
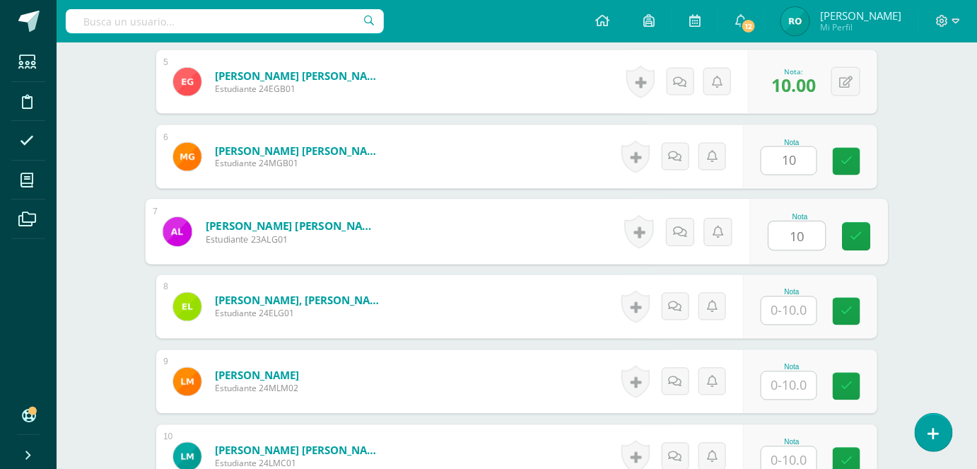
type input "10"
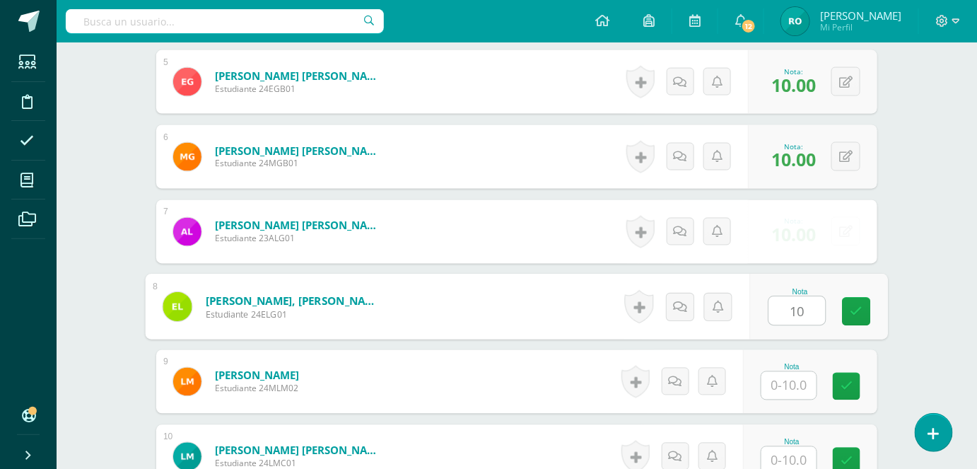
type input "10"
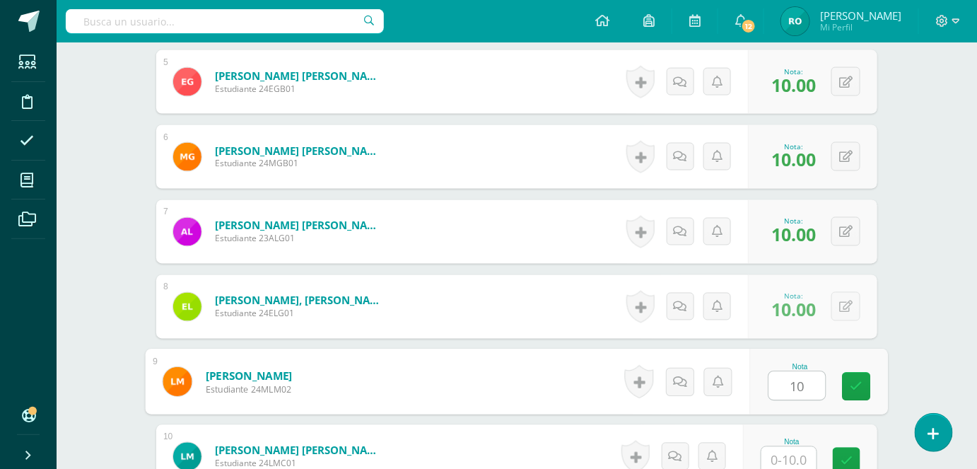
type input "10"
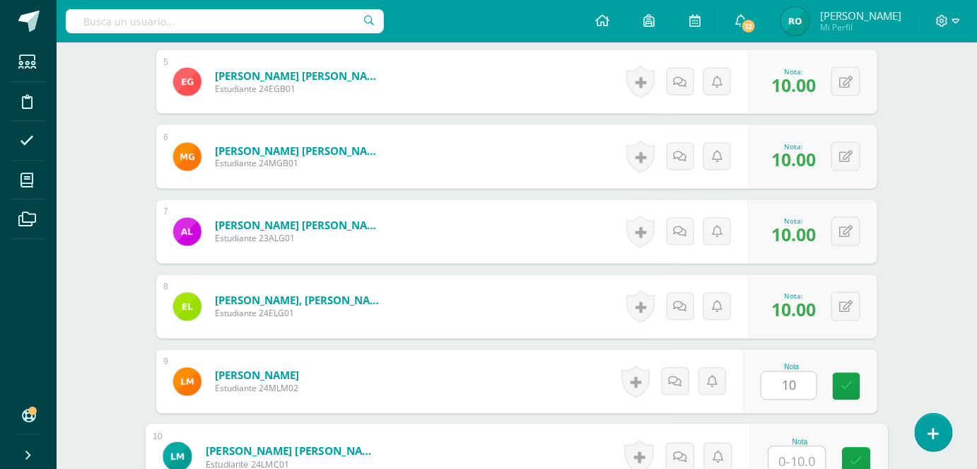
scroll to position [744, 0]
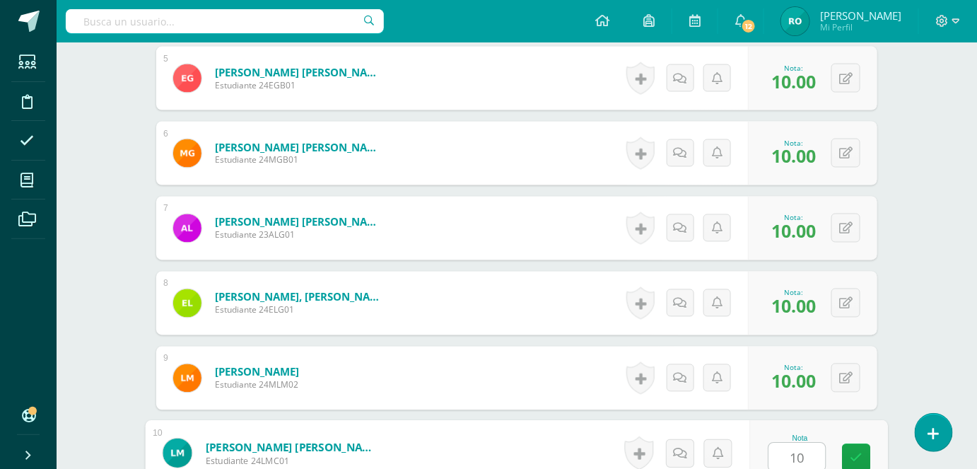
type input "10"
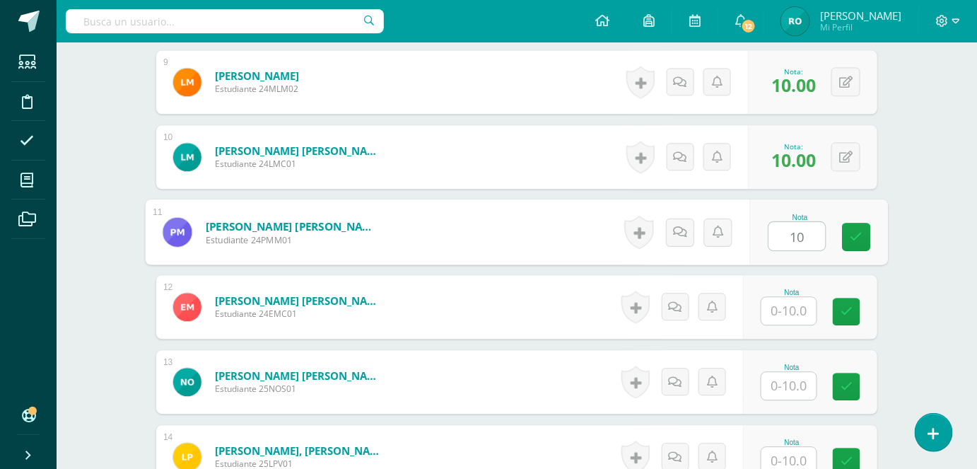
type input "10"
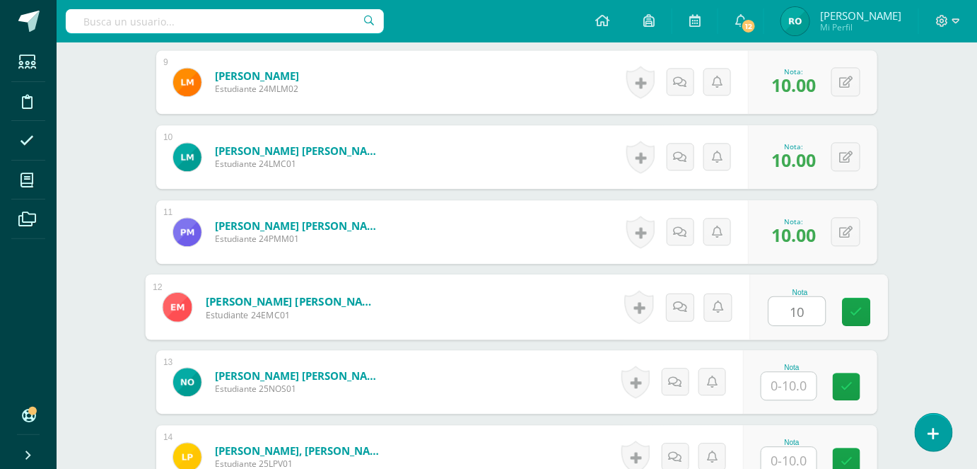
type input "10"
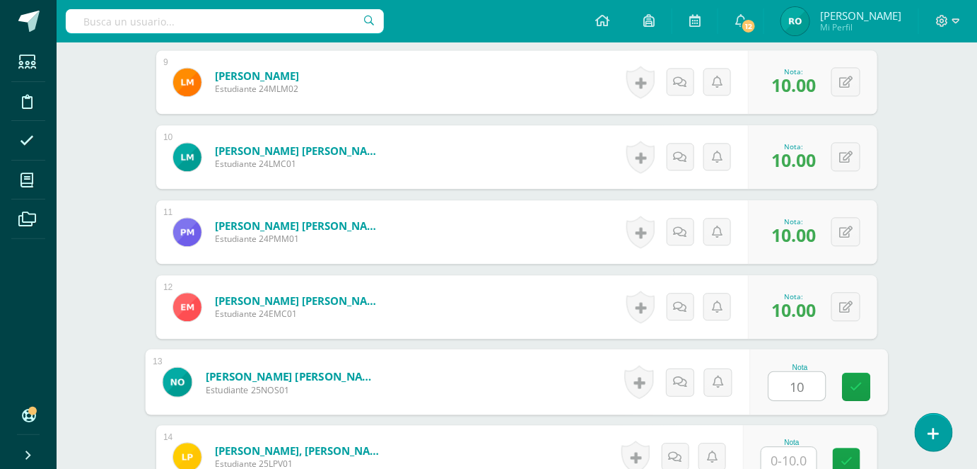
type input "10"
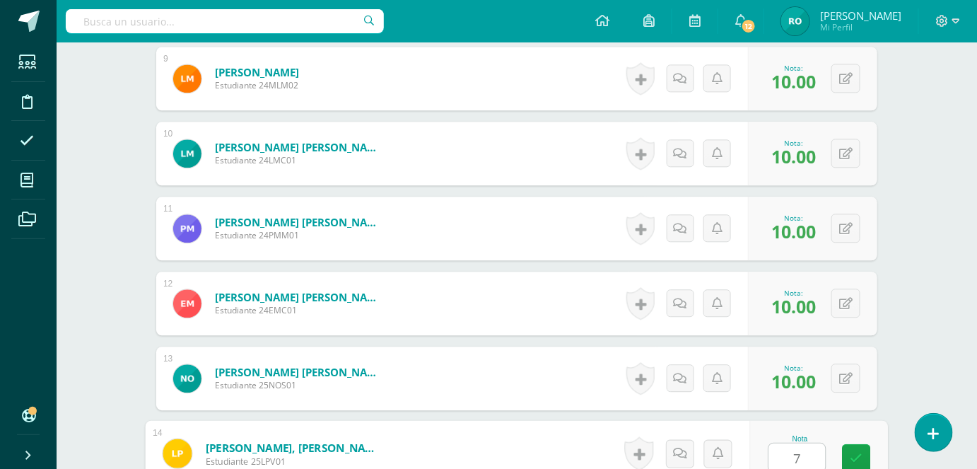
type input "7"
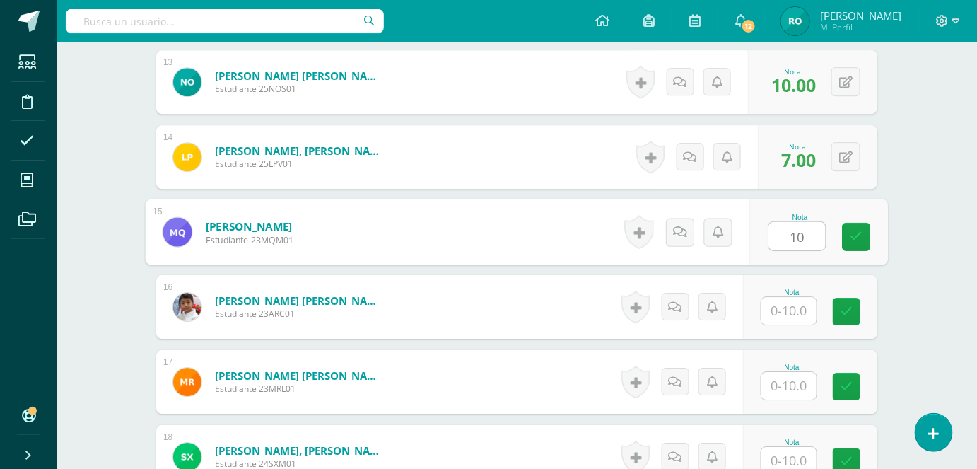
type input "10"
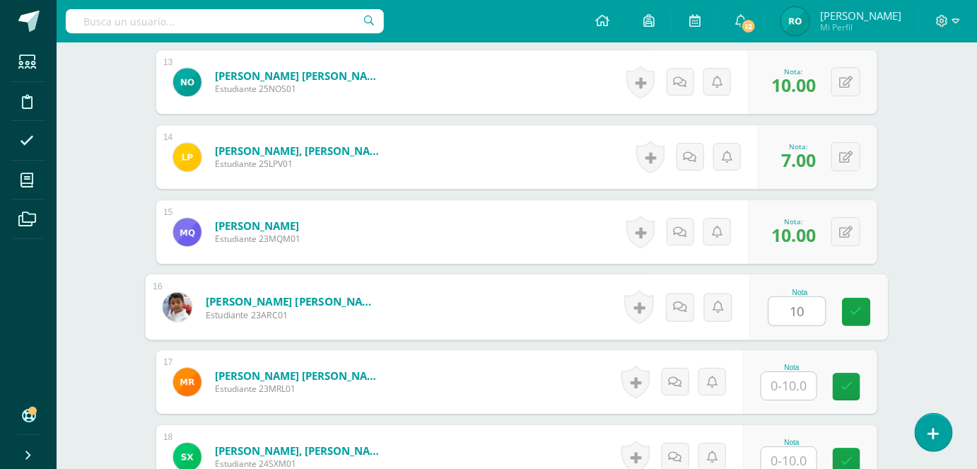
type input "10"
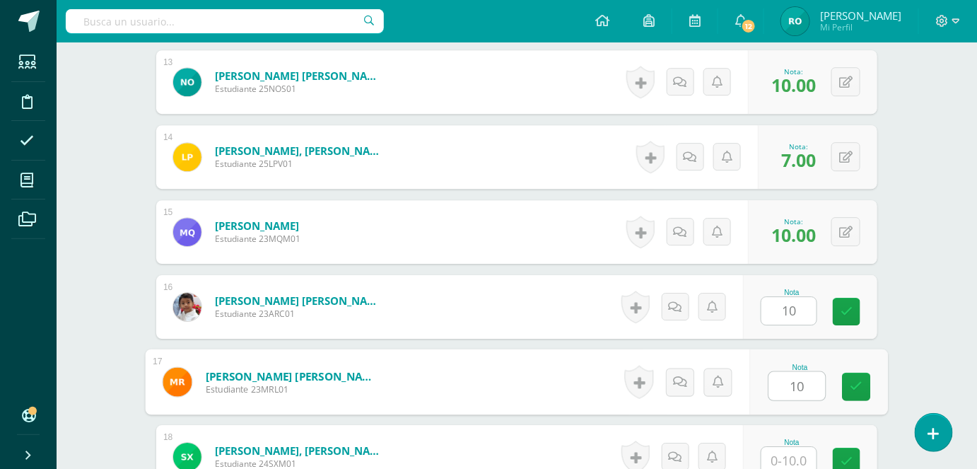
type input "10"
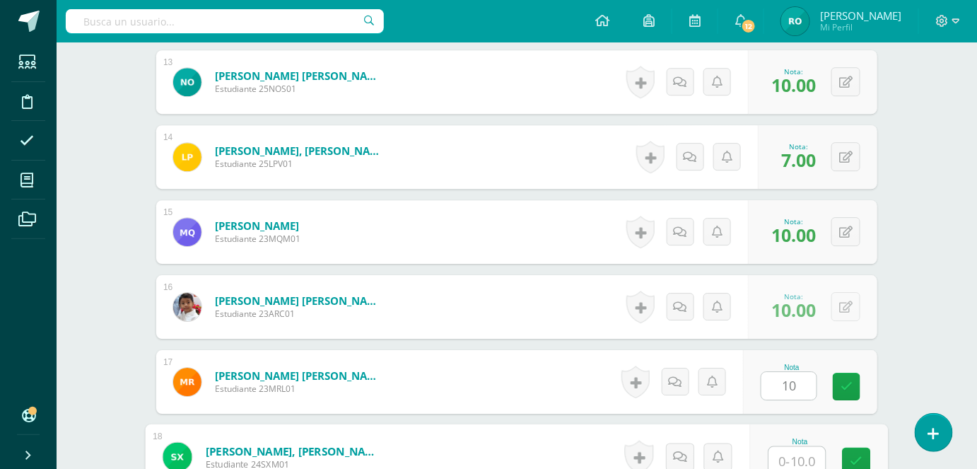
scroll to position [1344, 0]
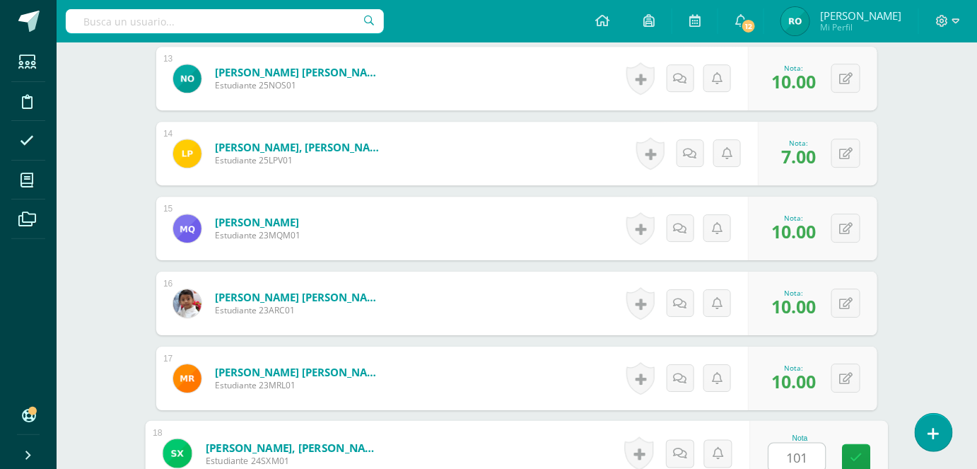
type input "1010"
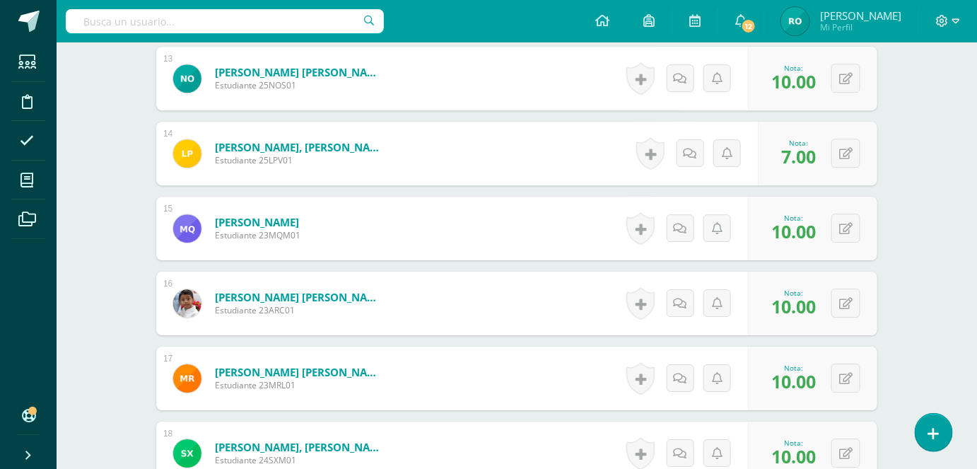
scroll to position [0, 0]
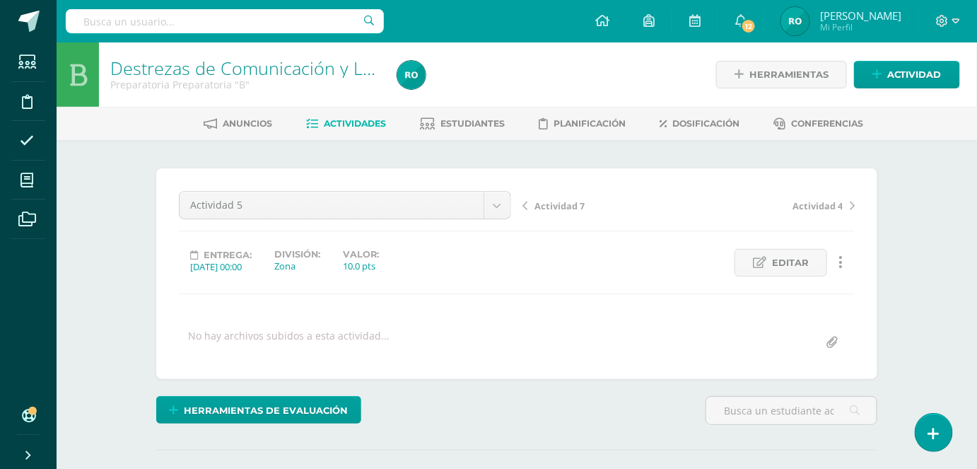
click at [329, 115] on link "Actividades" at bounding box center [347, 123] width 80 height 23
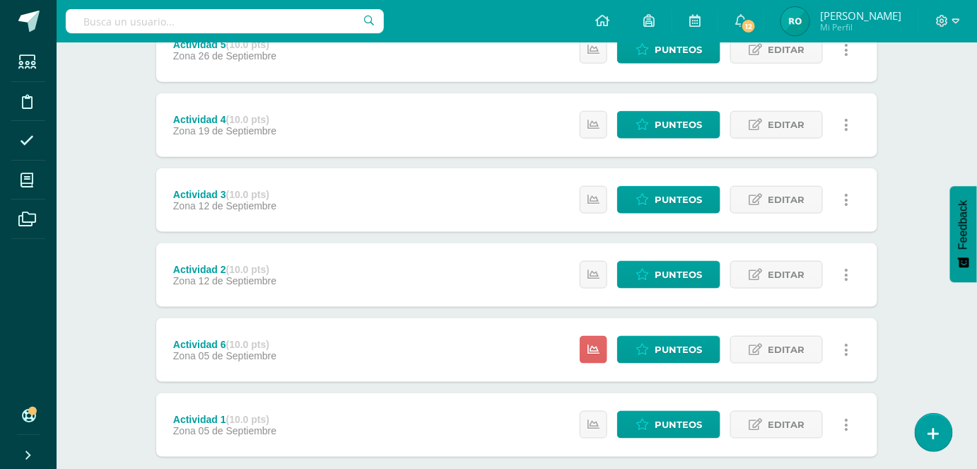
scroll to position [524, 0]
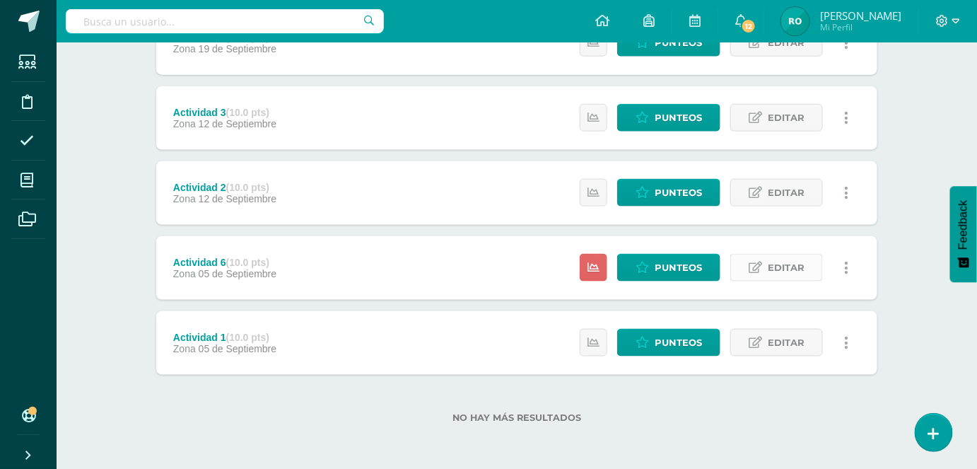
click at [775, 264] on span "Editar" at bounding box center [786, 267] width 37 height 26
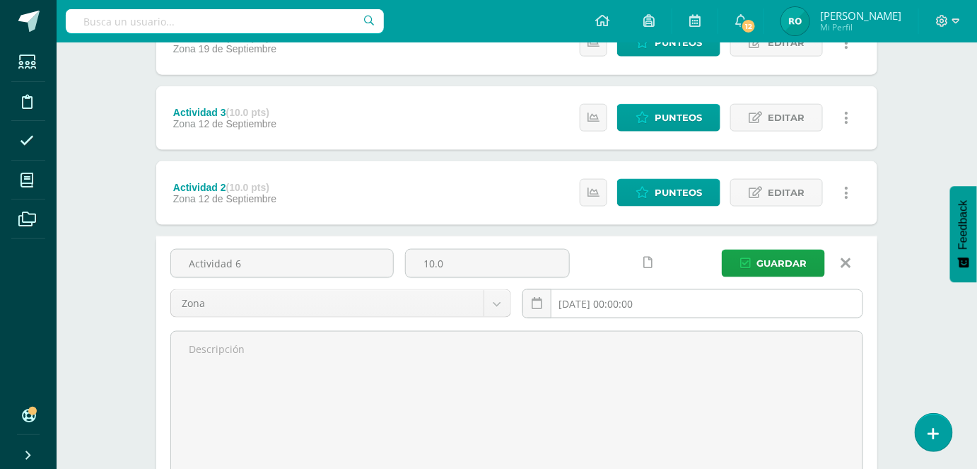
click at [645, 305] on input "[DATE] 00:00:00" at bounding box center [692, 304] width 339 height 28
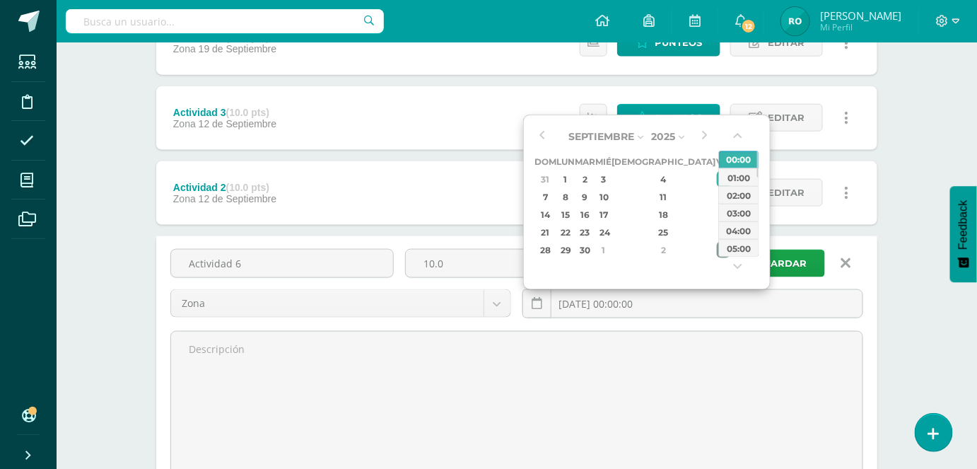
click at [717, 248] on div "3" at bounding box center [723, 250] width 13 height 16
type input "2025-10-03 00:00"
click at [746, 151] on div "00:00" at bounding box center [739, 160] width 40 height 18
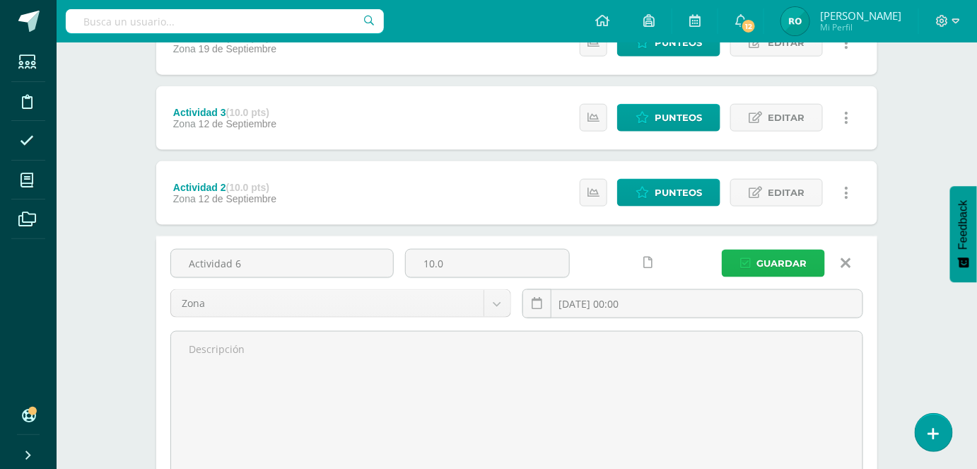
click at [753, 250] on button "Guardar" at bounding box center [773, 264] width 103 height 28
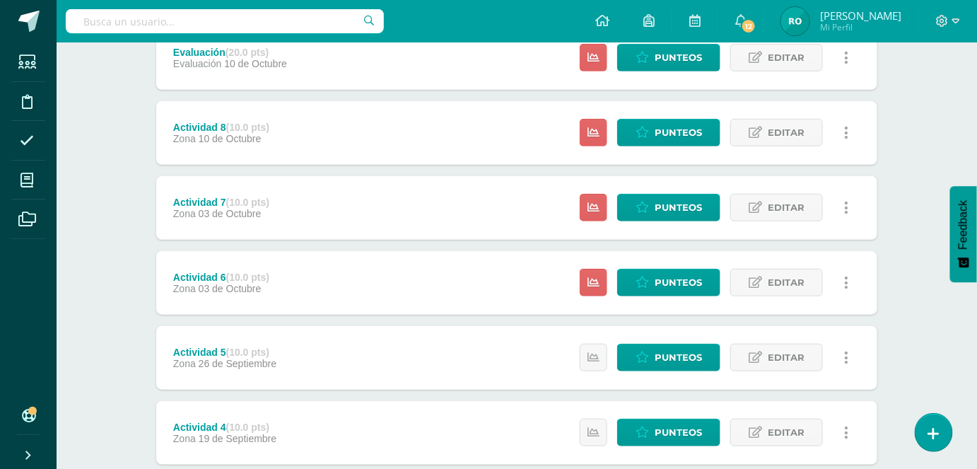
scroll to position [211, 0]
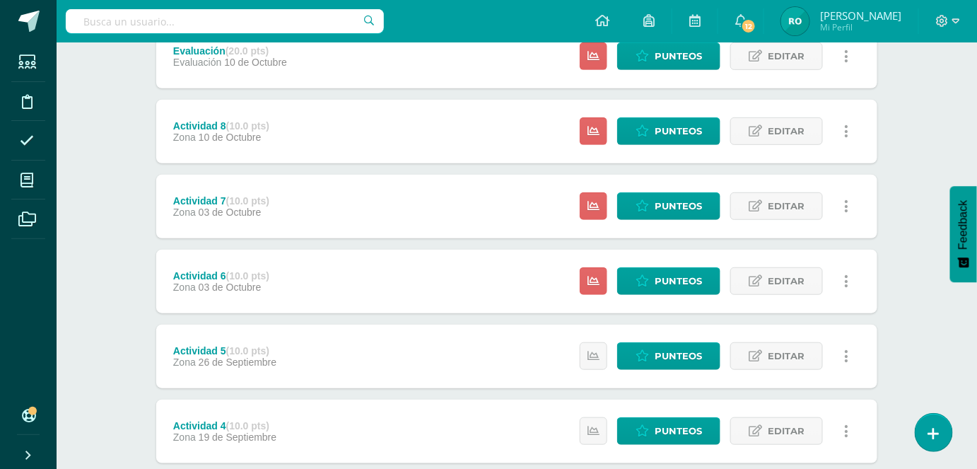
click at [660, 261] on div "Estatus de Actividad: 18 Estudiantes sin calificar 0 Estudiantes con cero Media…" at bounding box center [717, 282] width 319 height 64
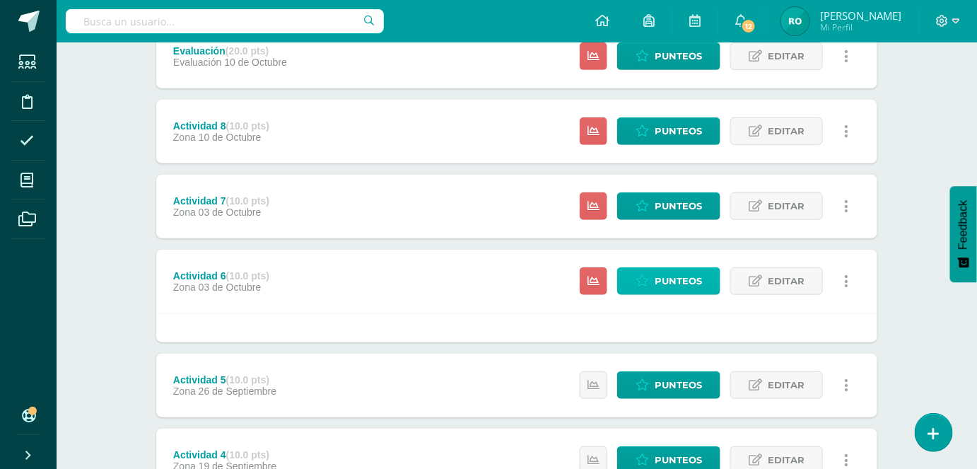
click at [665, 274] on span "Punteos" at bounding box center [678, 281] width 47 height 26
click at [666, 272] on span "Punteos" at bounding box center [678, 281] width 47 height 26
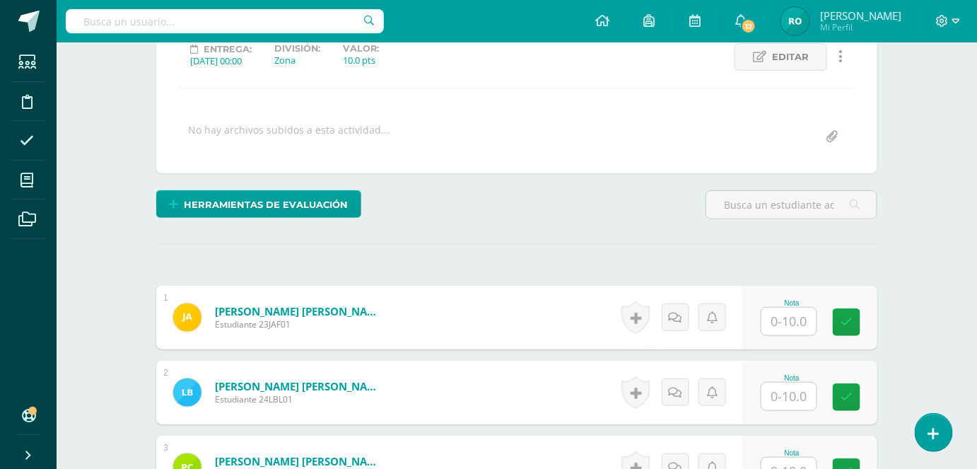
scroll to position [184, 0]
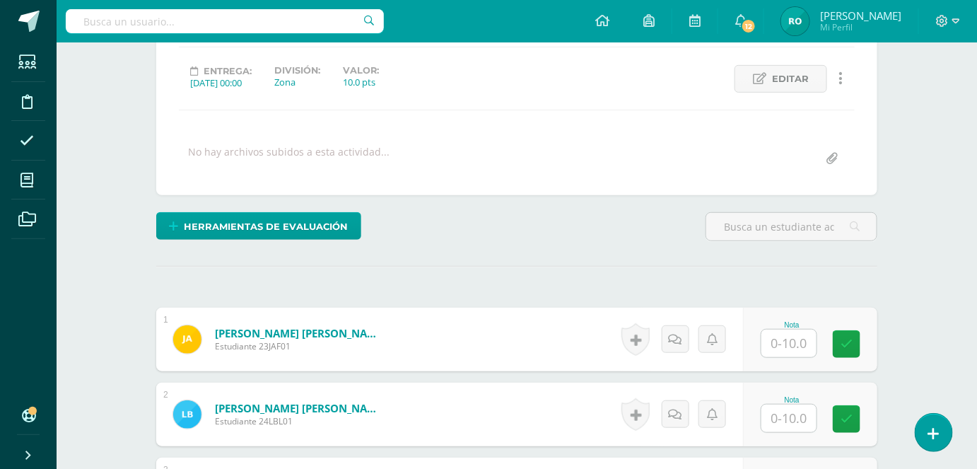
click at [785, 341] on input "text" at bounding box center [788, 343] width 55 height 28
type input "10"
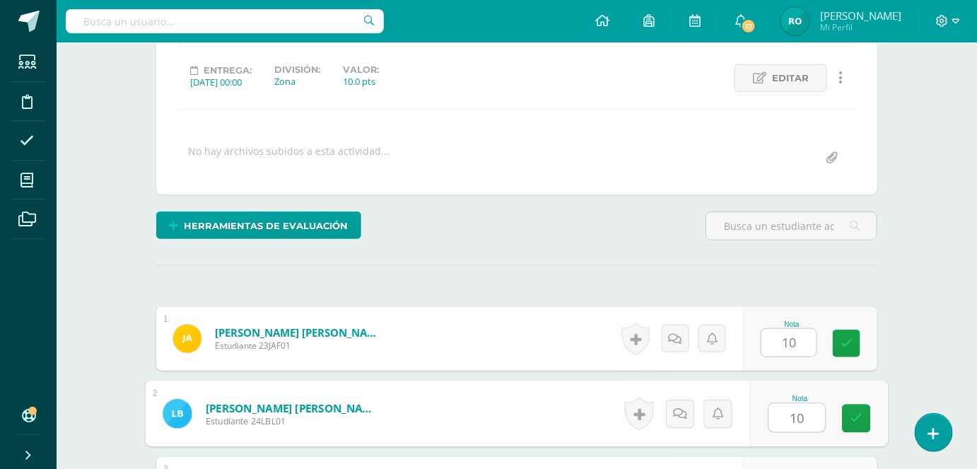
type input "10"
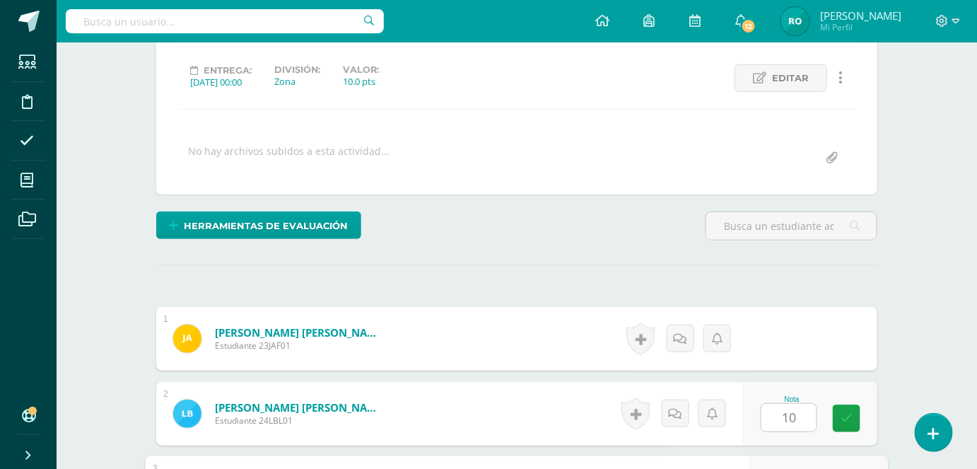
scroll to position [441, 0]
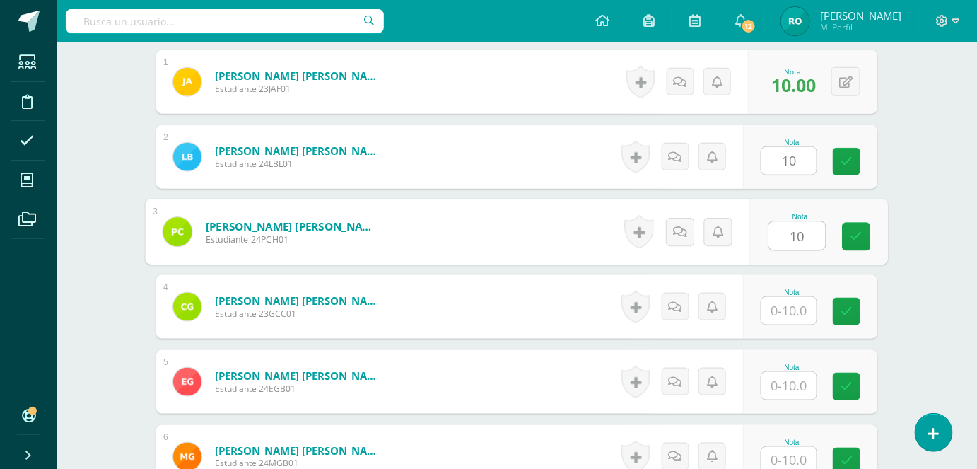
type input "10"
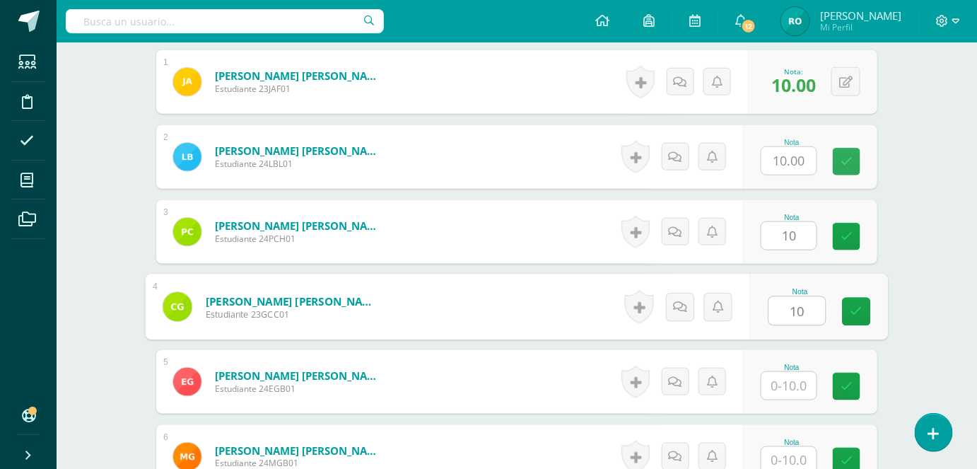
type input "10"
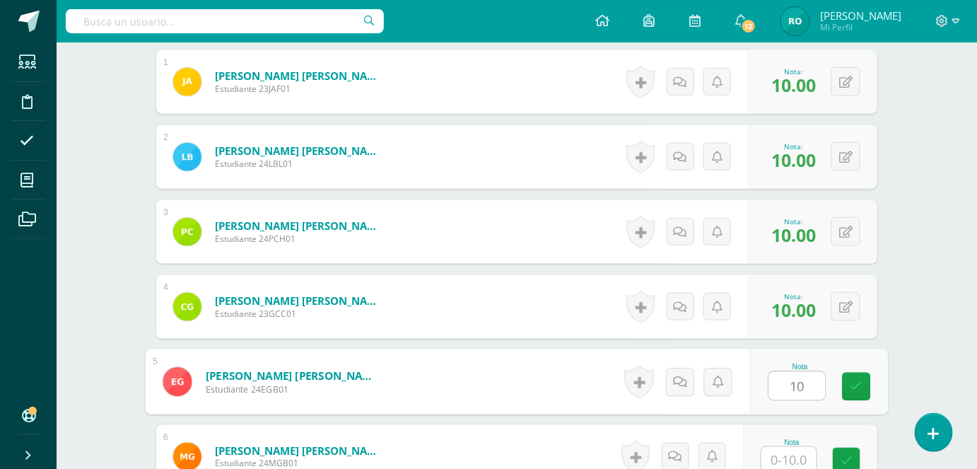
type input "10"
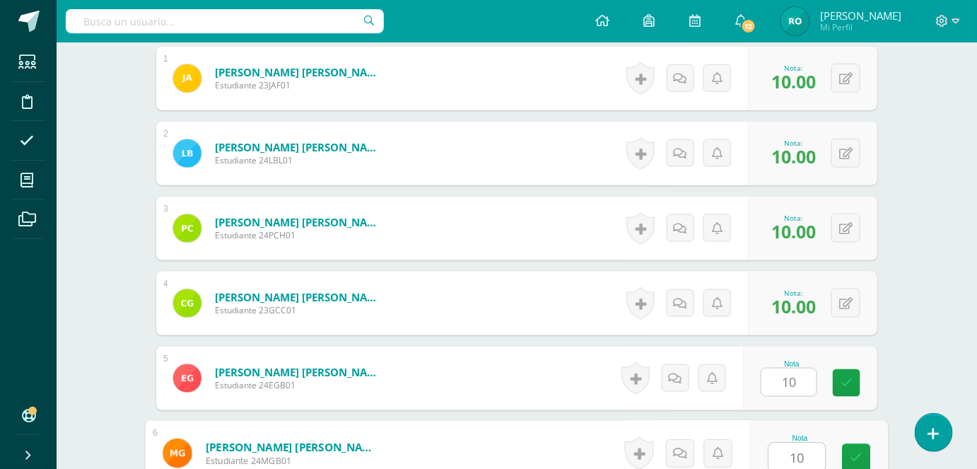
type input "10"
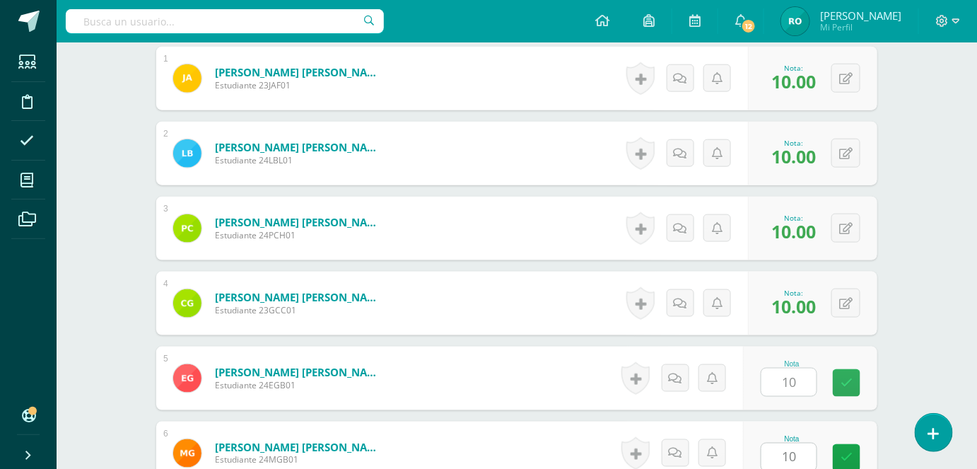
scroll to position [741, 0]
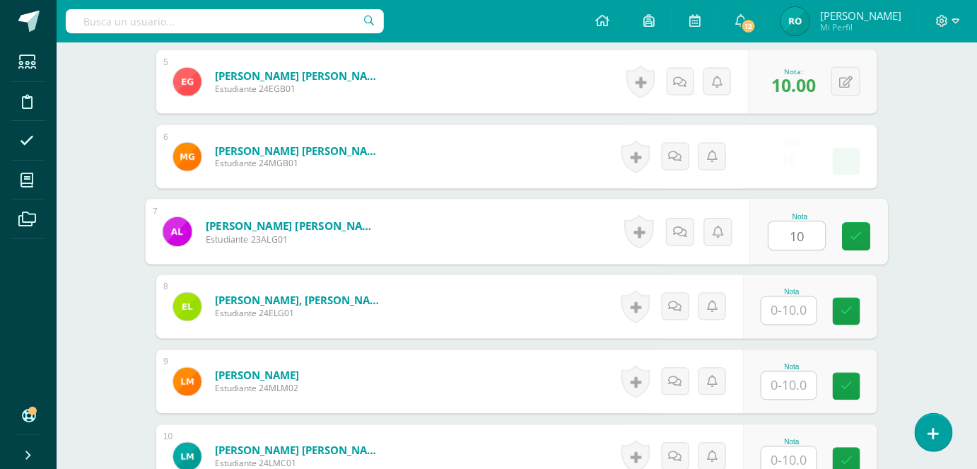
type input "10"
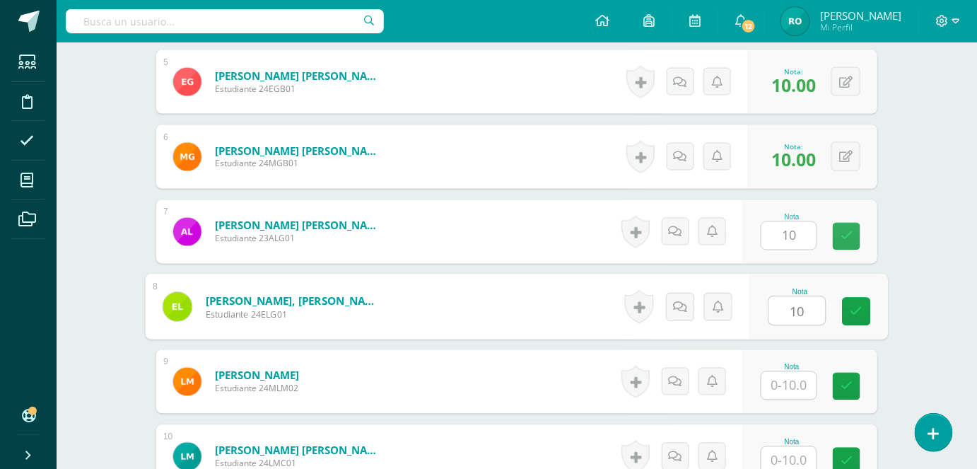
type input "10"
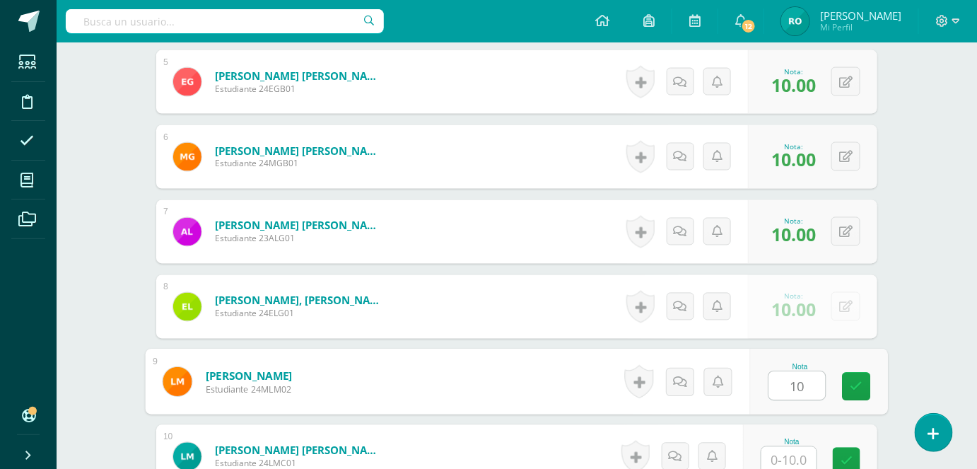
type input "10"
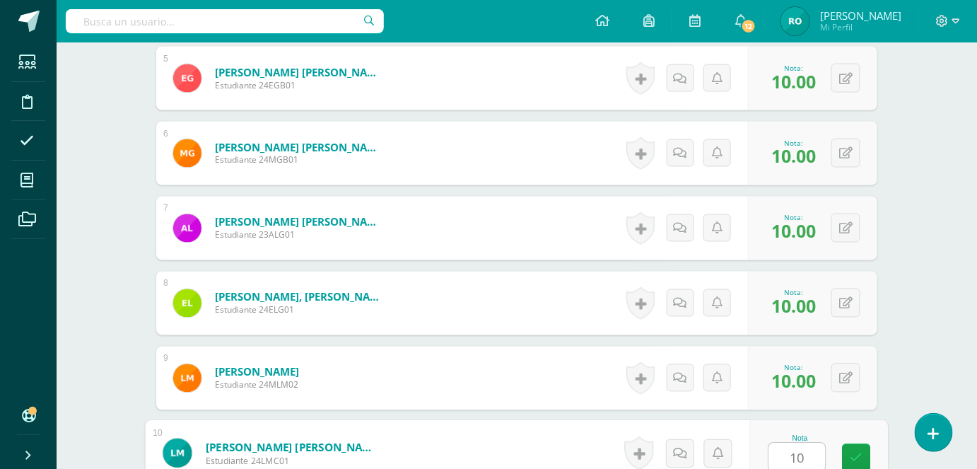
type input "10"
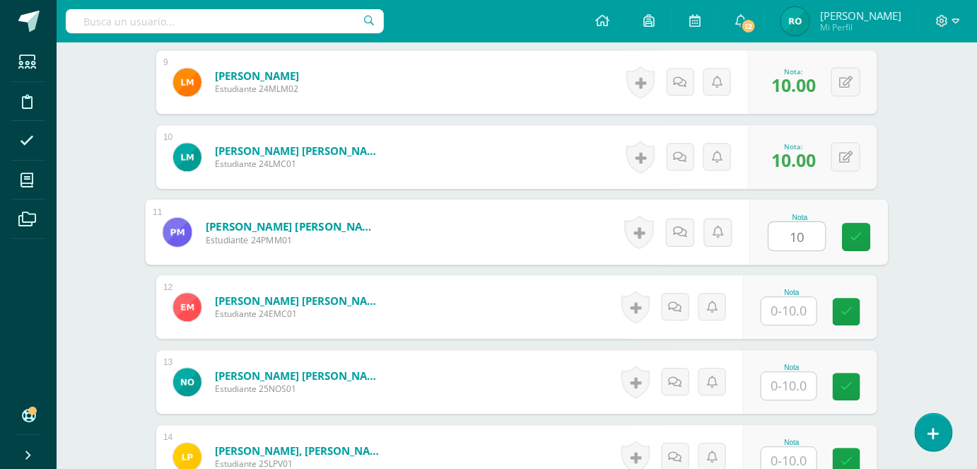
type input "10"
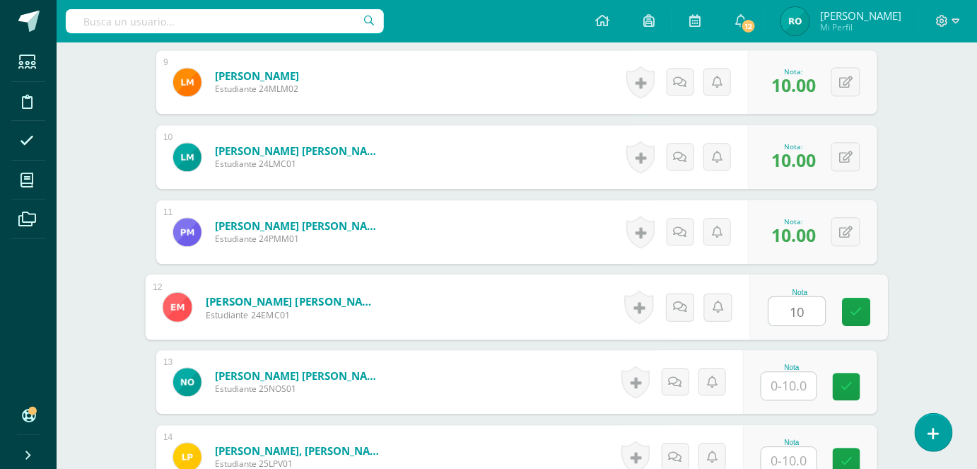
type input "10"
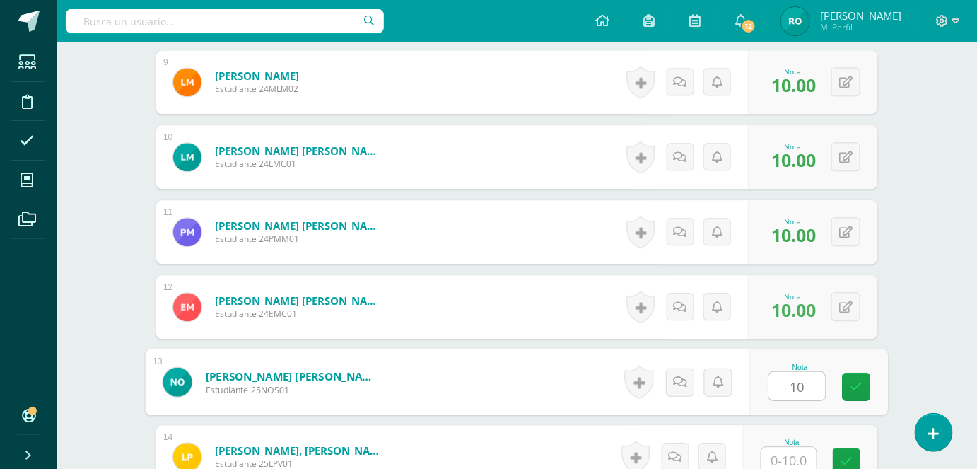
type input "10"
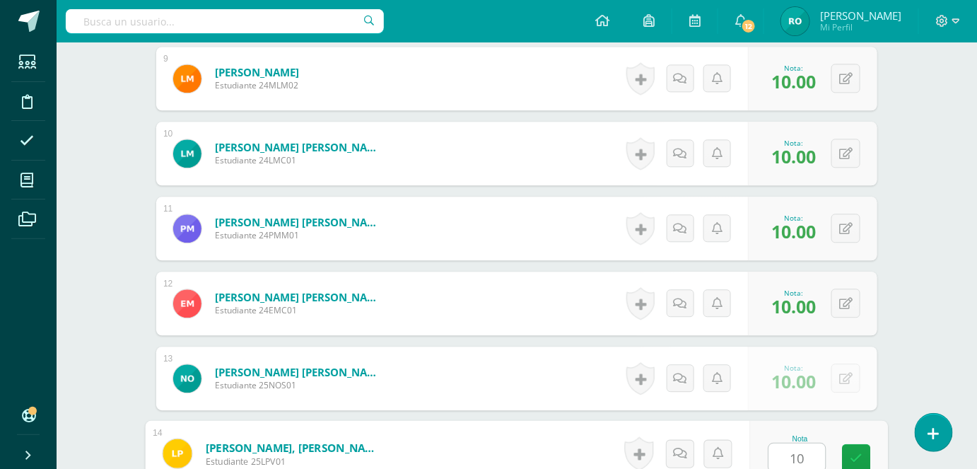
type input "10"
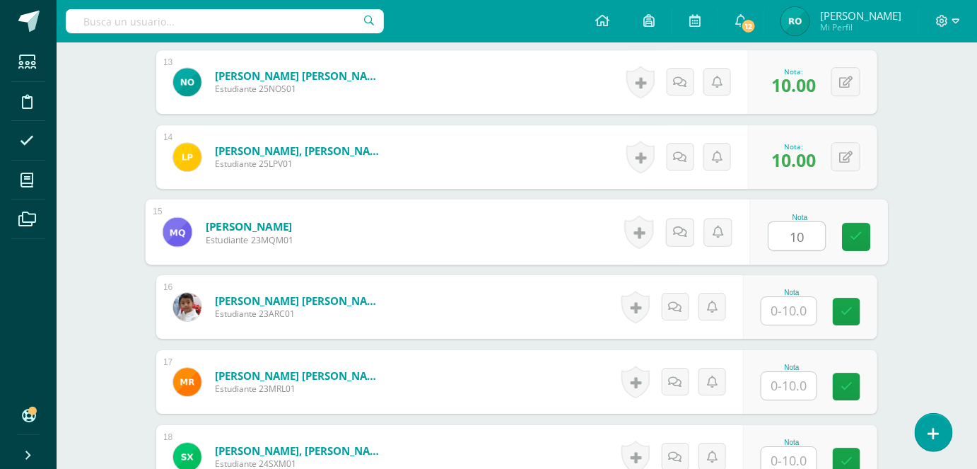
type input "10"
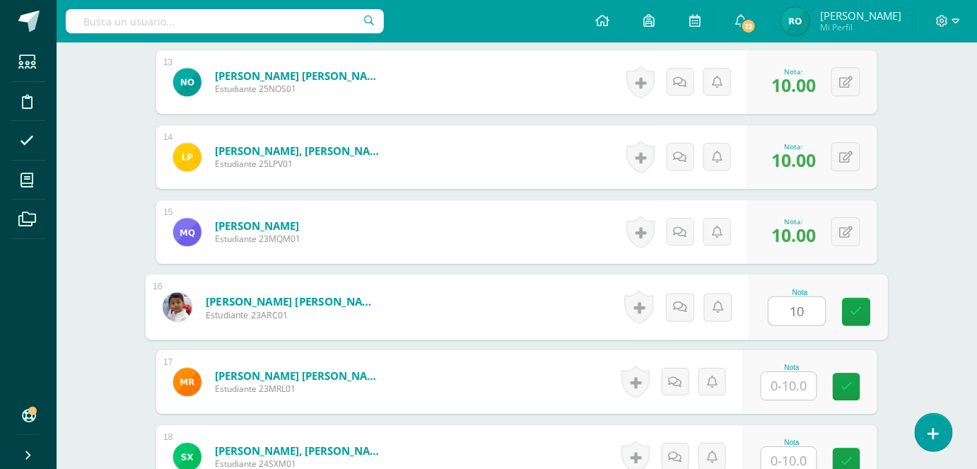
type input "10"
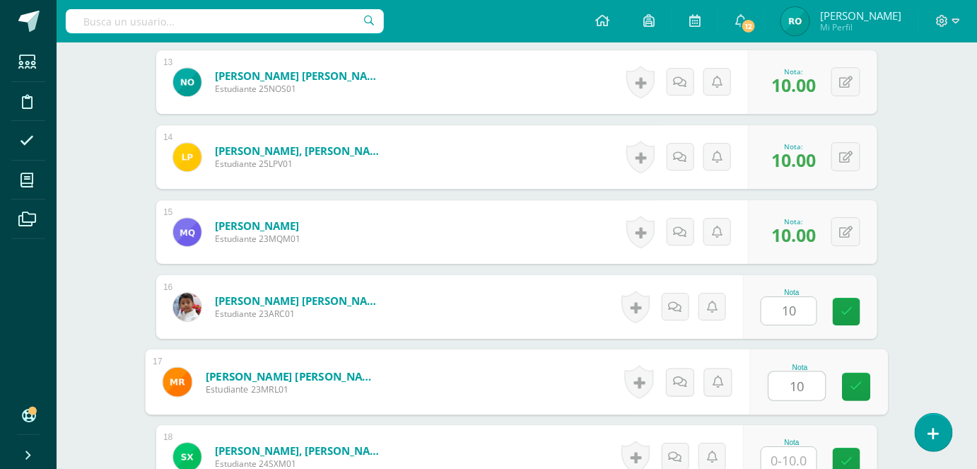
type input "10"
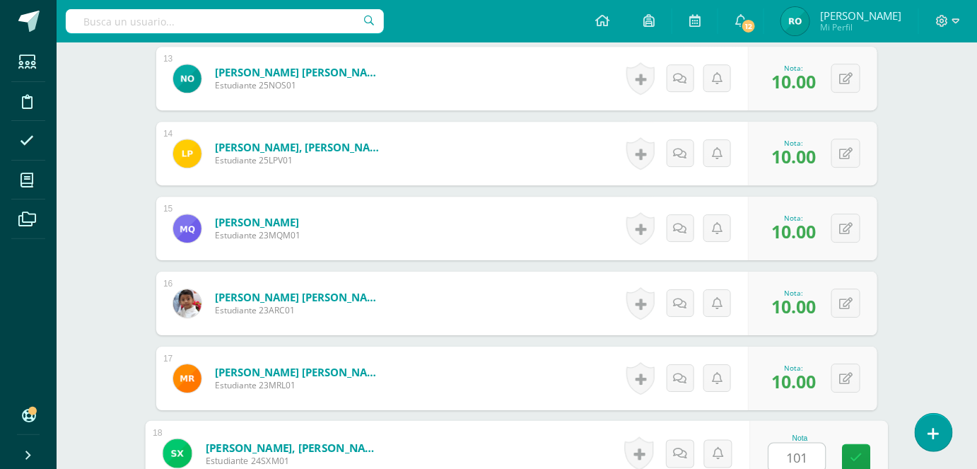
type input "1010"
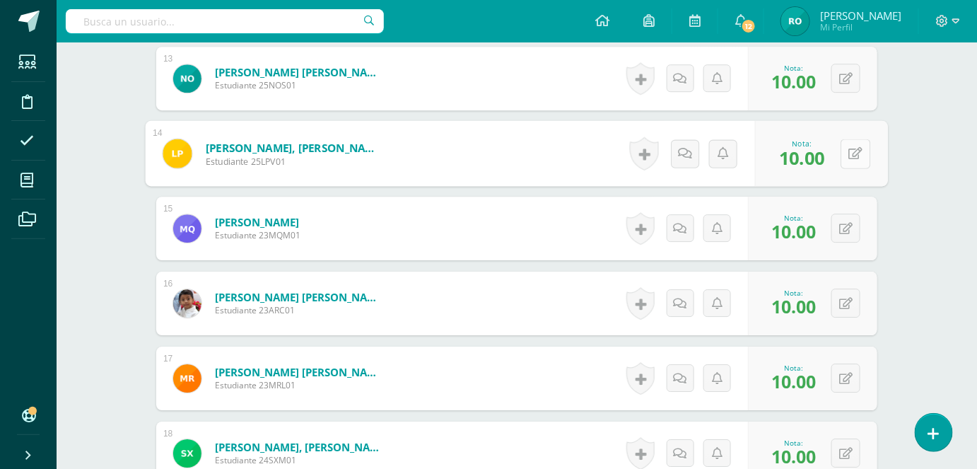
click at [848, 141] on button at bounding box center [856, 154] width 30 height 30
type input "¿"
type input "5"
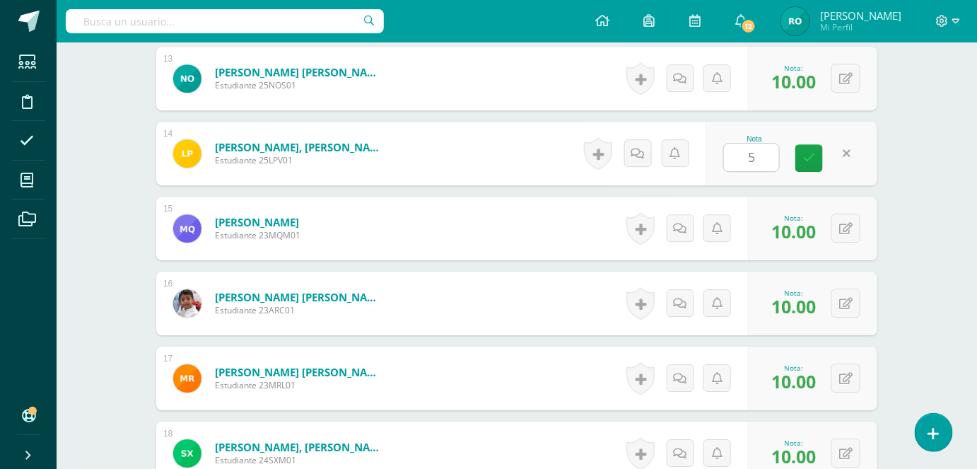
click at [833, 163] on div "Nota 5" at bounding box center [792, 154] width 172 height 64
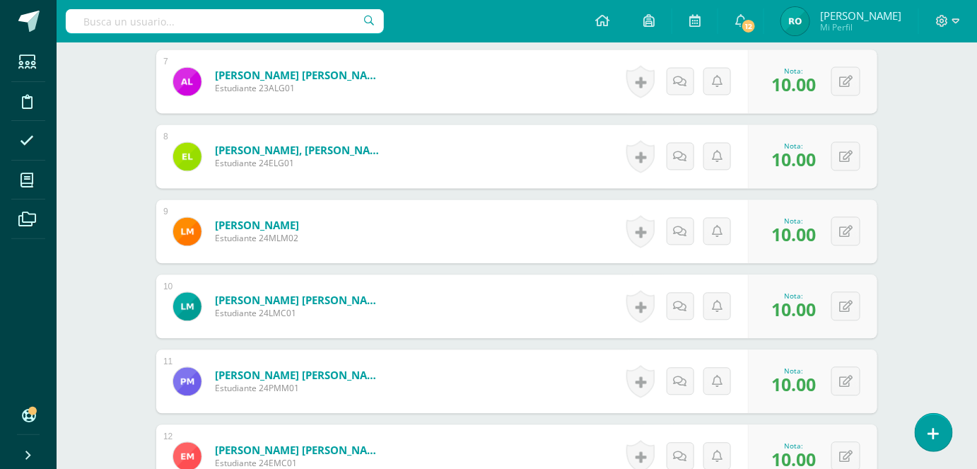
scroll to position [872, 0]
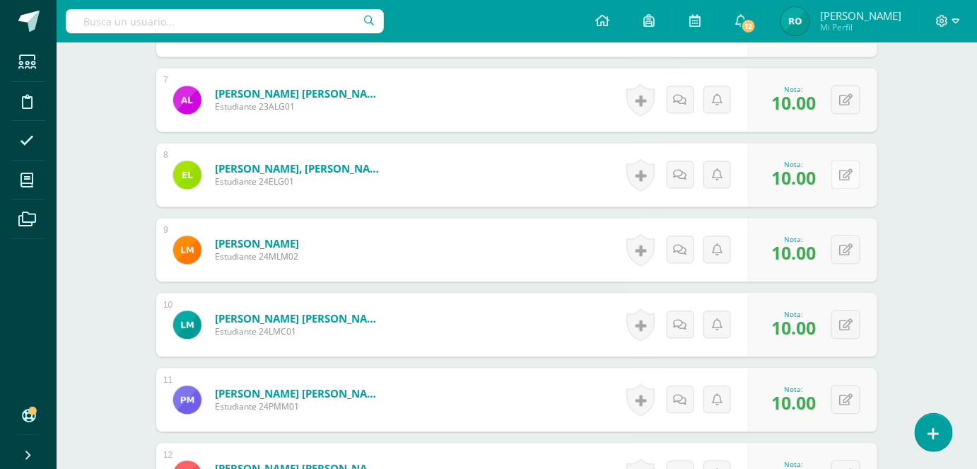
click at [846, 181] on button at bounding box center [845, 174] width 29 height 29
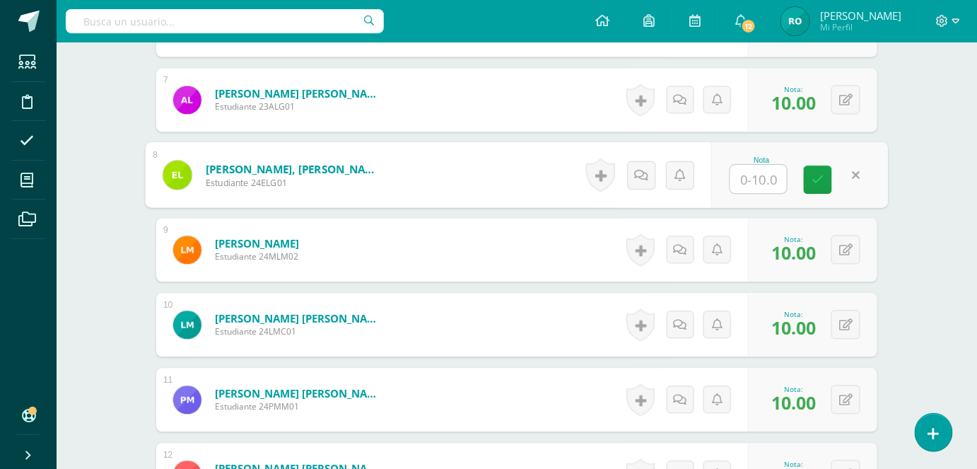
type input "9"
type input "8"
type input "7"
click at [824, 178] on link at bounding box center [818, 180] width 28 height 28
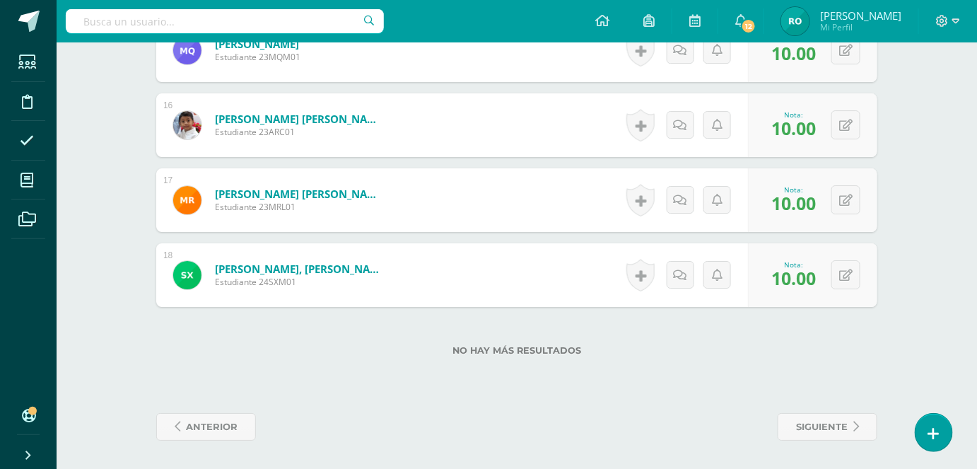
scroll to position [0, 0]
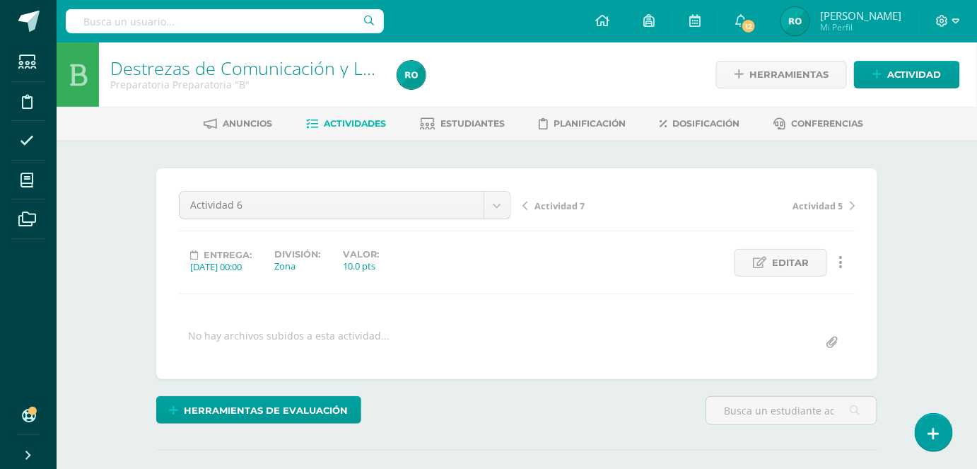
click at [379, 118] on span "Actividades" at bounding box center [355, 123] width 62 height 11
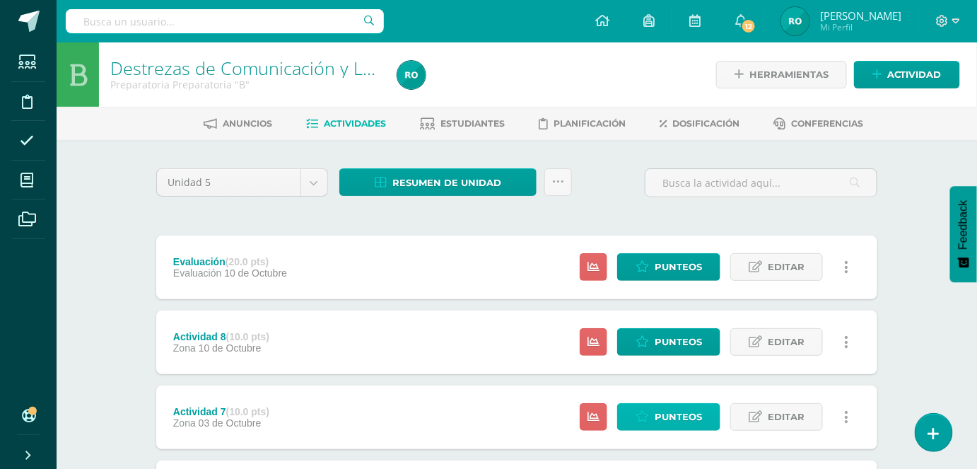
click at [673, 409] on span "Punteos" at bounding box center [678, 417] width 47 height 26
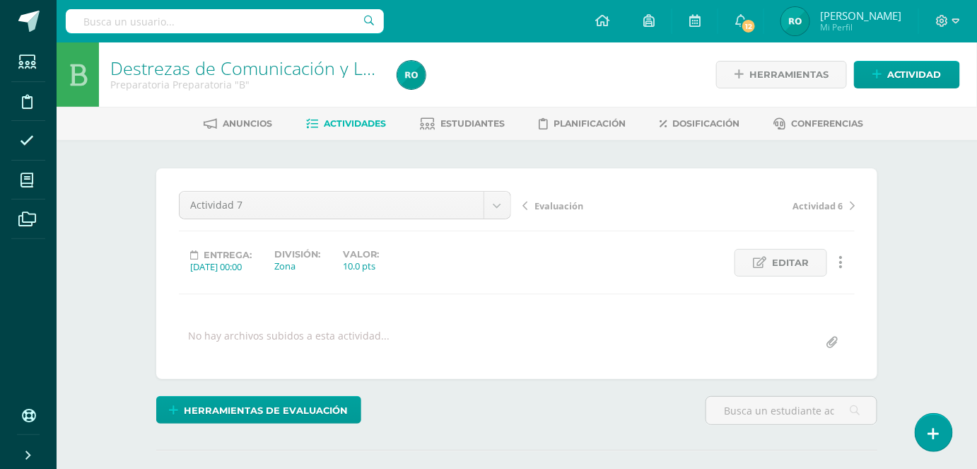
scroll to position [179, 0]
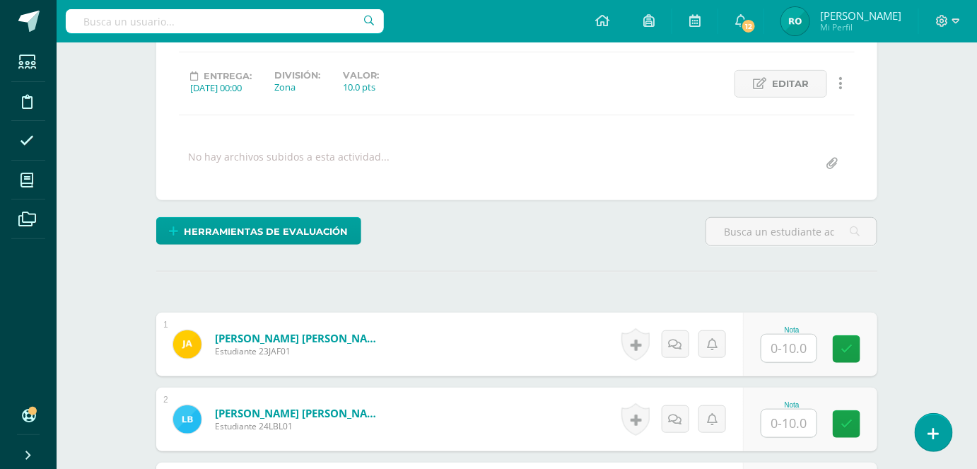
click at [788, 335] on input "text" at bounding box center [788, 348] width 55 height 28
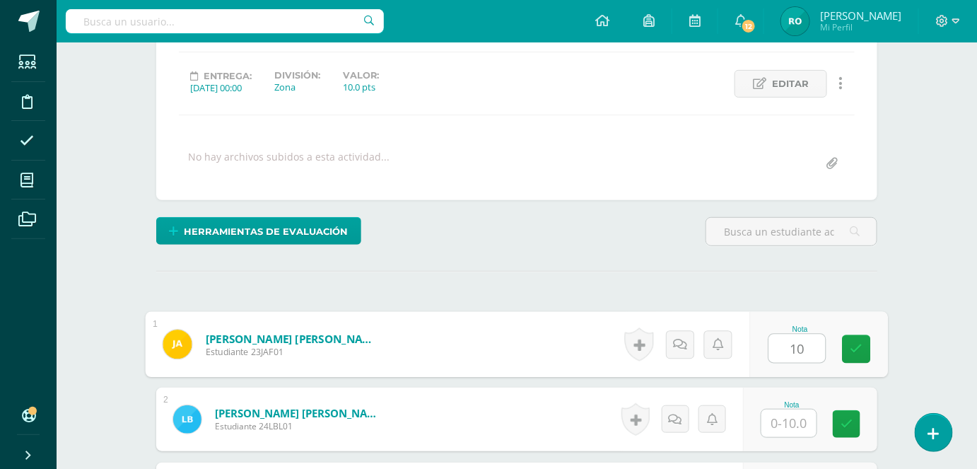
type input "10"
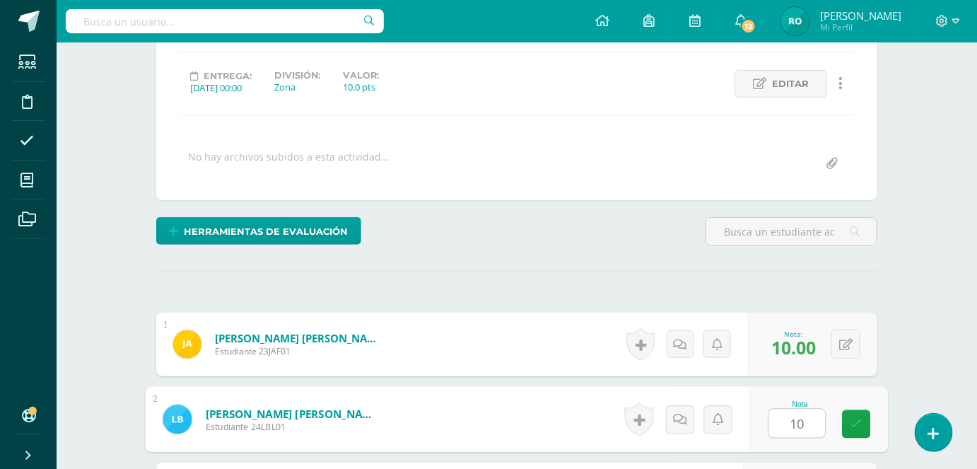
type input "10"
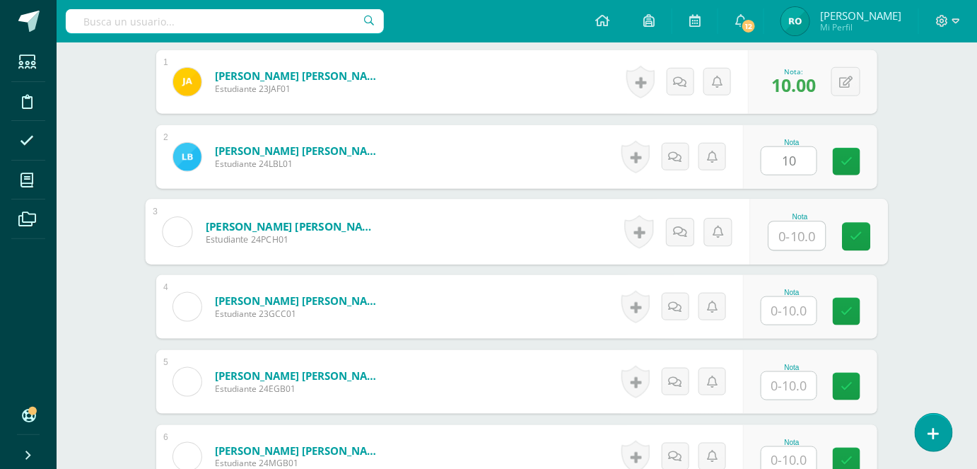
scroll to position [441, 0]
type input "10"
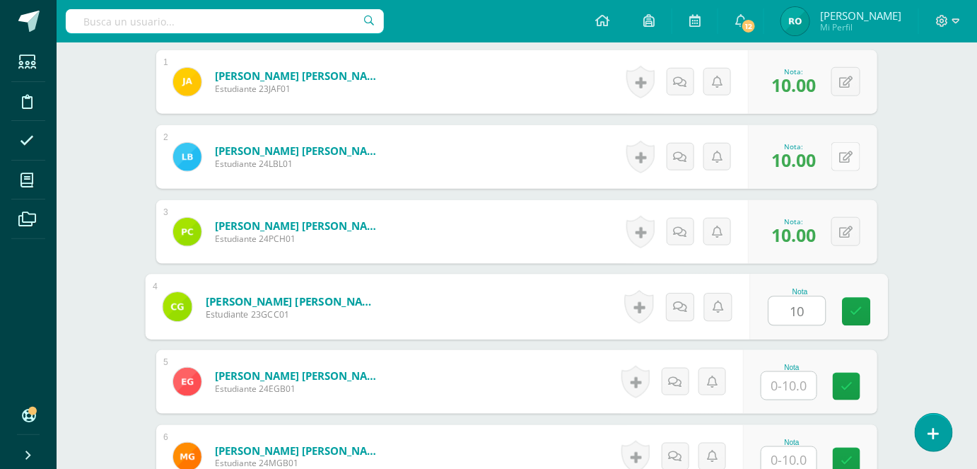
type input "10"
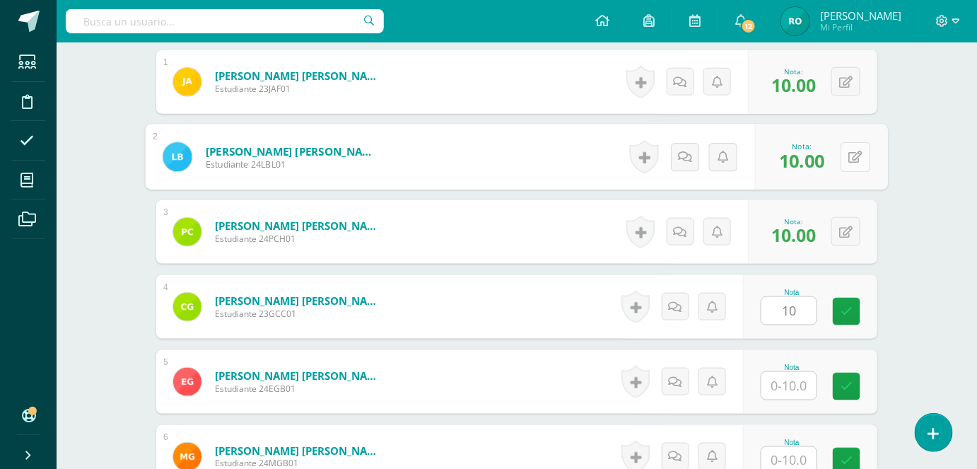
click at [855, 147] on button at bounding box center [856, 157] width 30 height 30
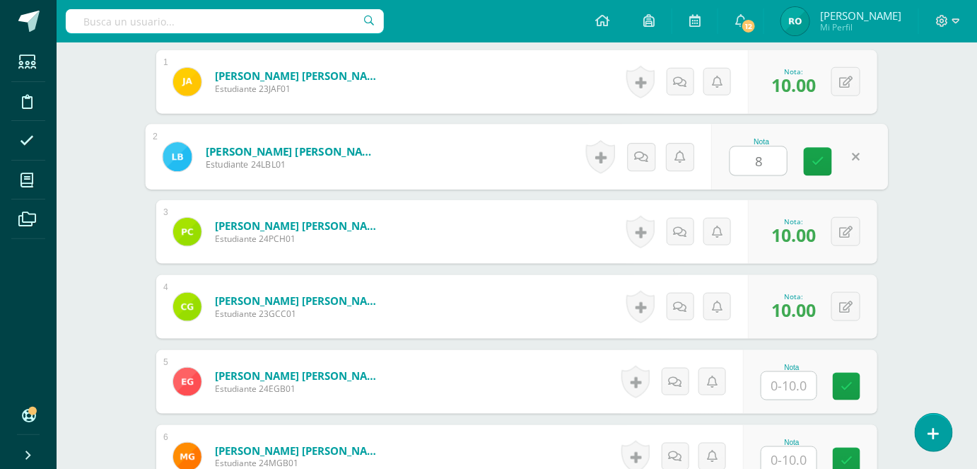
type input "8"
click at [783, 394] on input "text" at bounding box center [788, 386] width 55 height 28
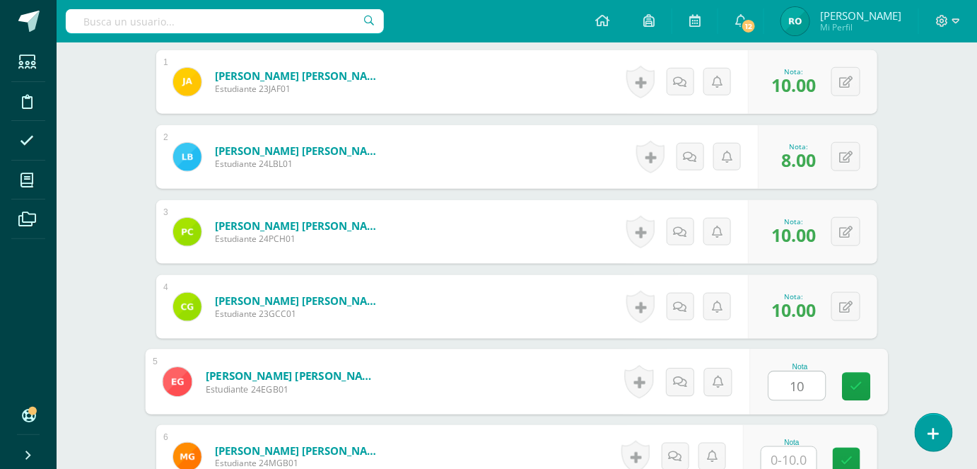
type input "10"
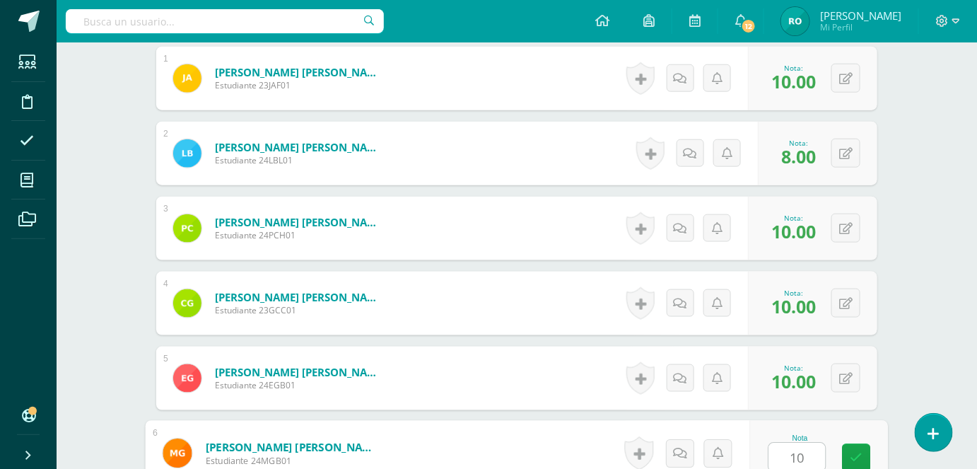
type input "10"
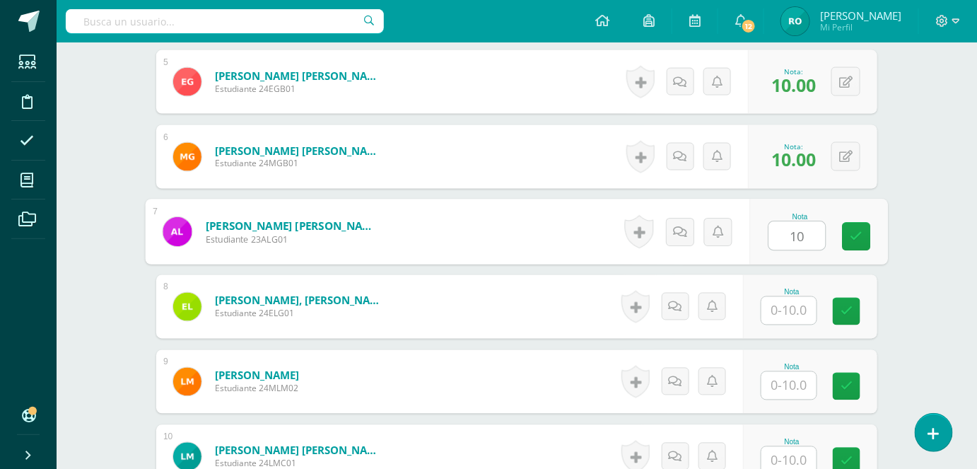
type input "10"
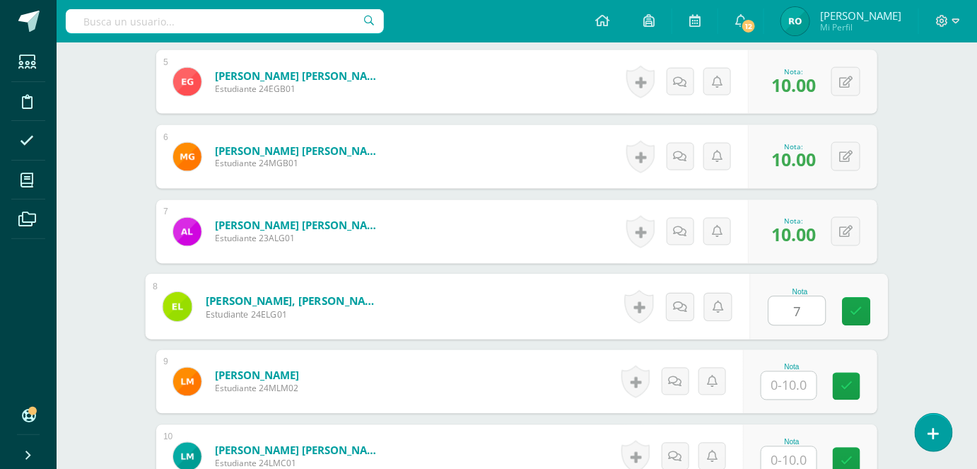
type input "7"
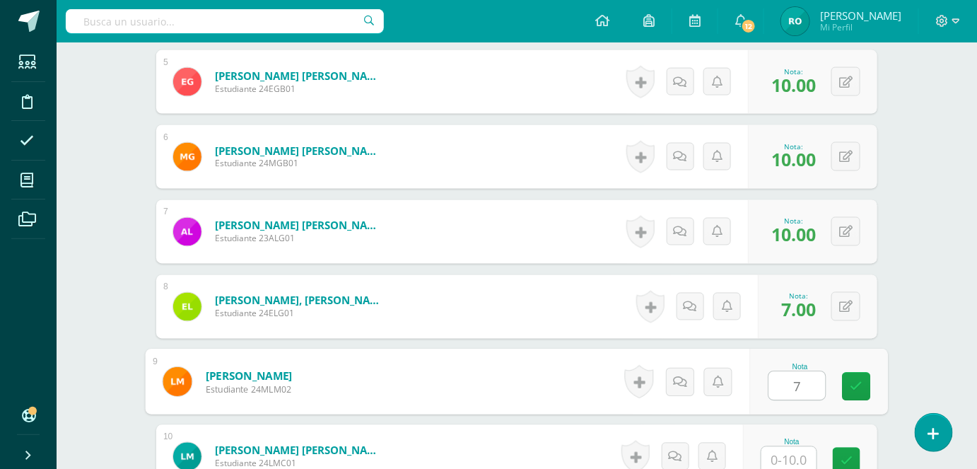
type input "7"
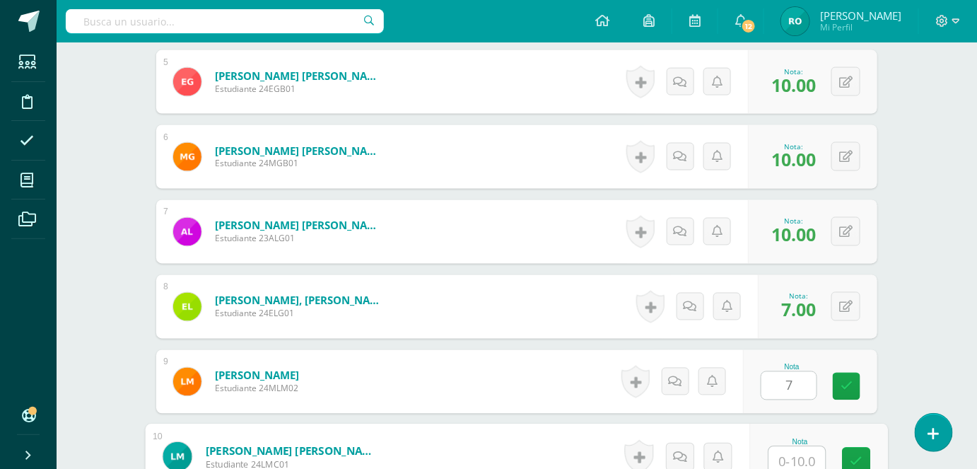
scroll to position [744, 0]
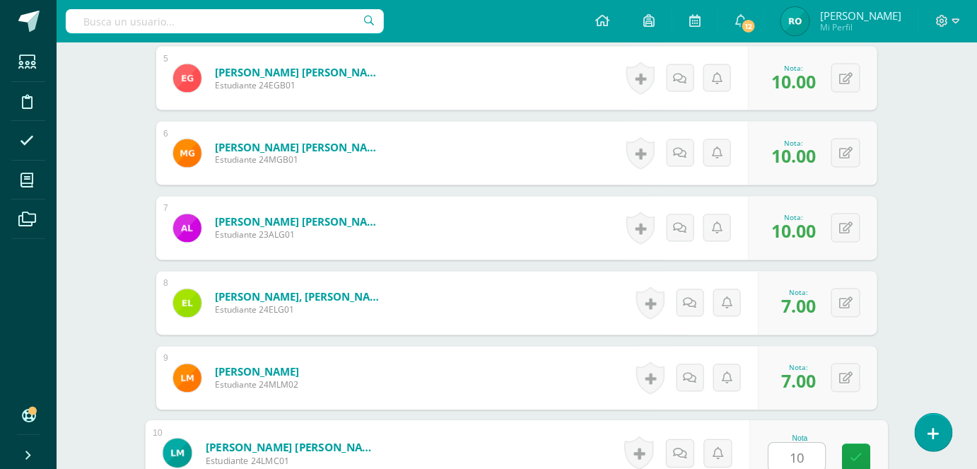
type input "10"
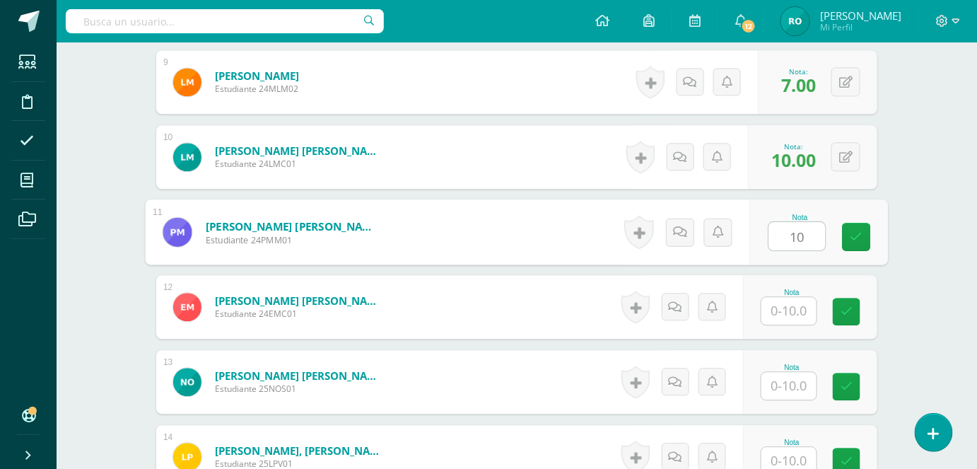
type input "10"
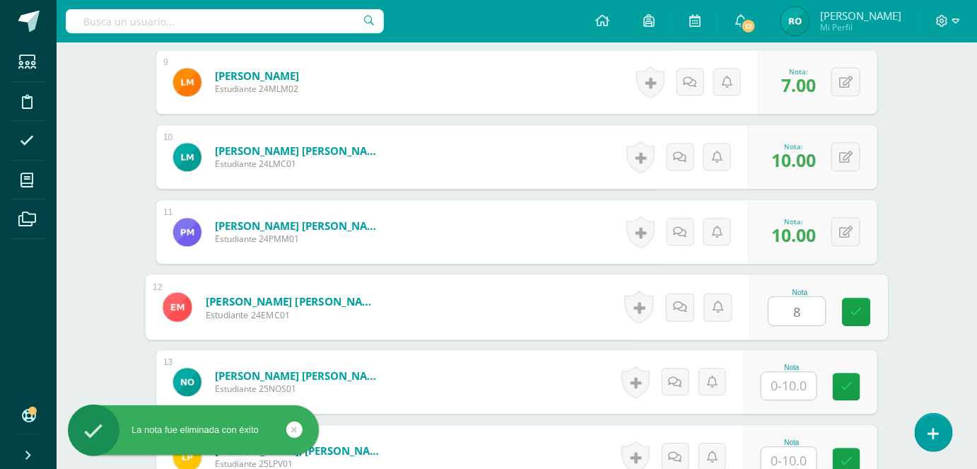
type input "8"
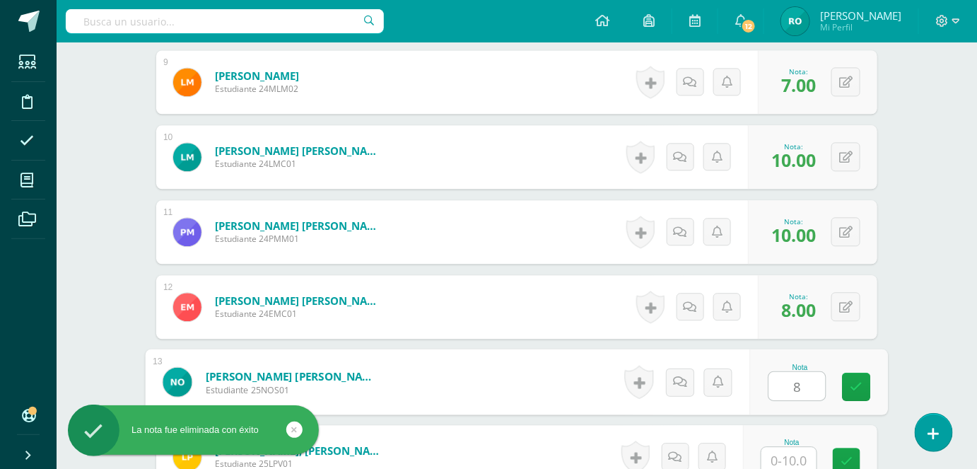
type input "8"
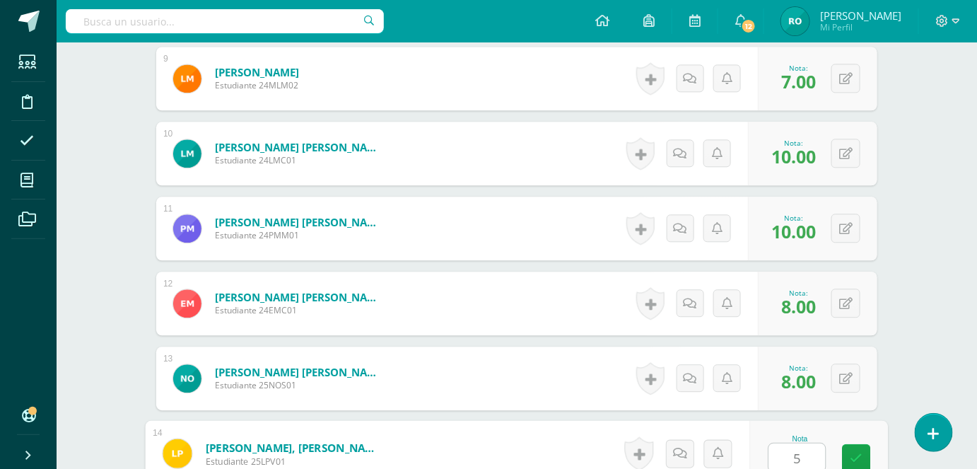
type input "5"
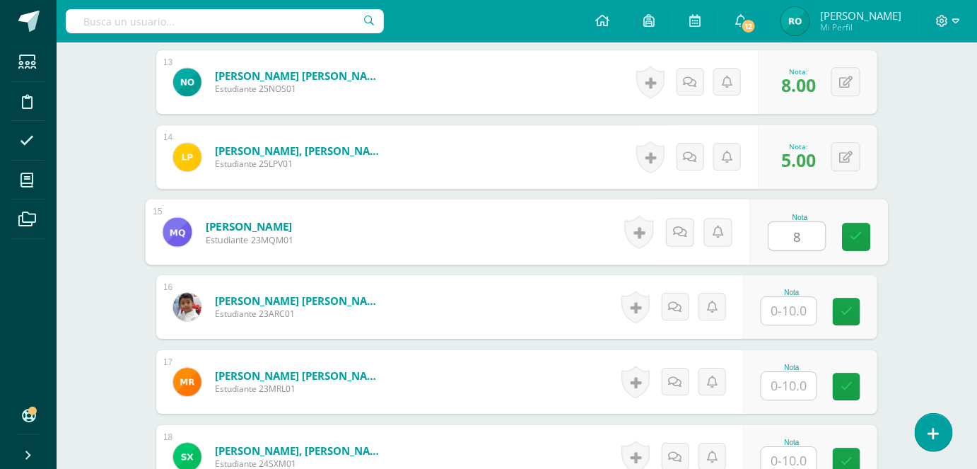
type input "8"
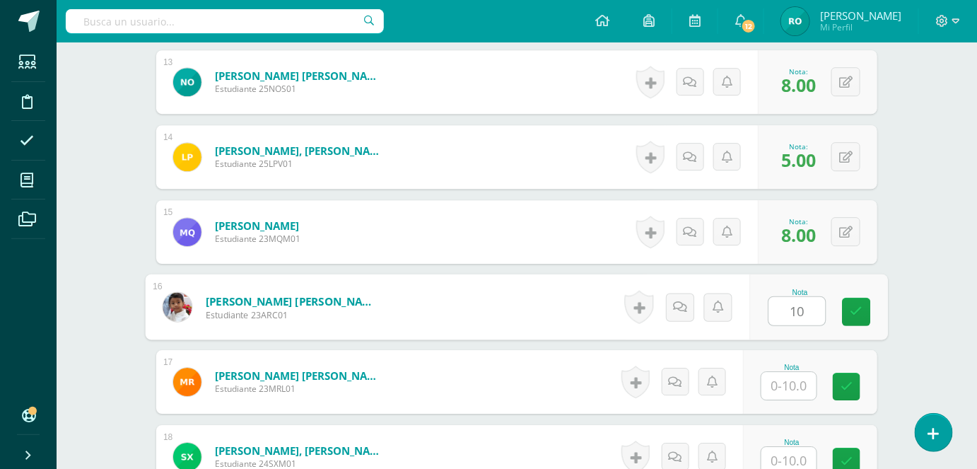
type input "10"
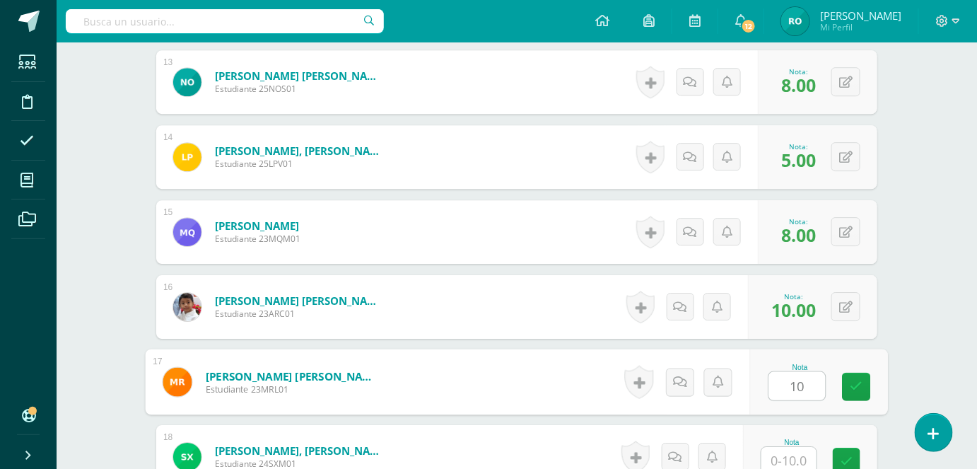
type input "10"
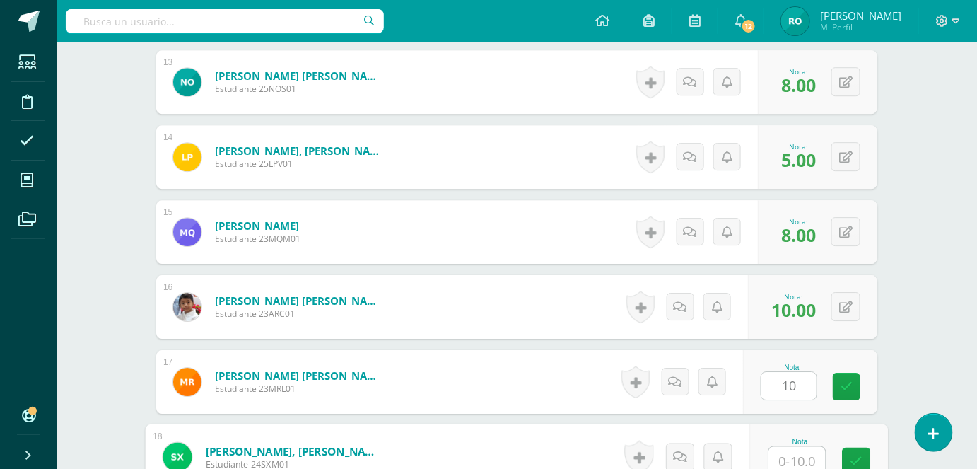
scroll to position [1344, 0]
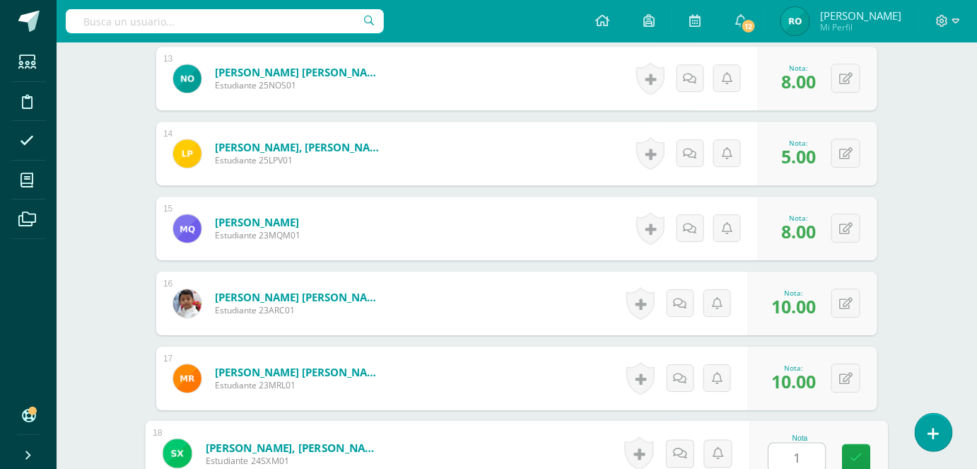
type input "10"
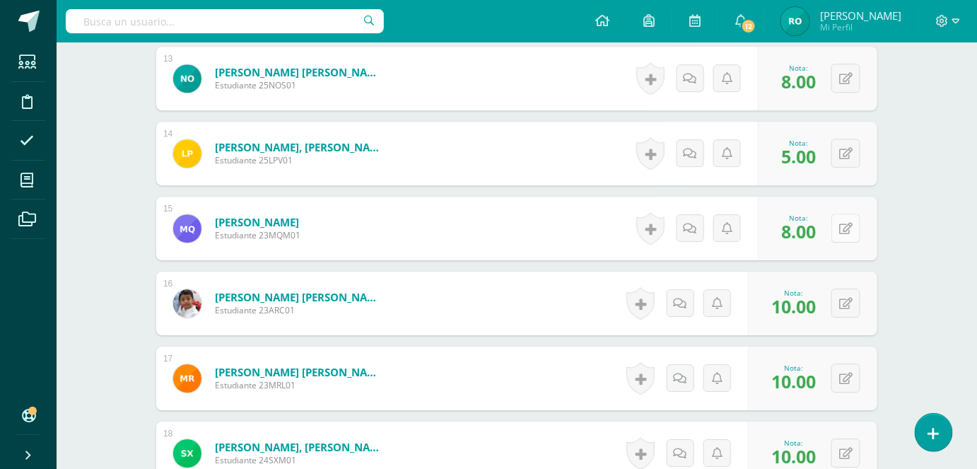
scroll to position [0, 0]
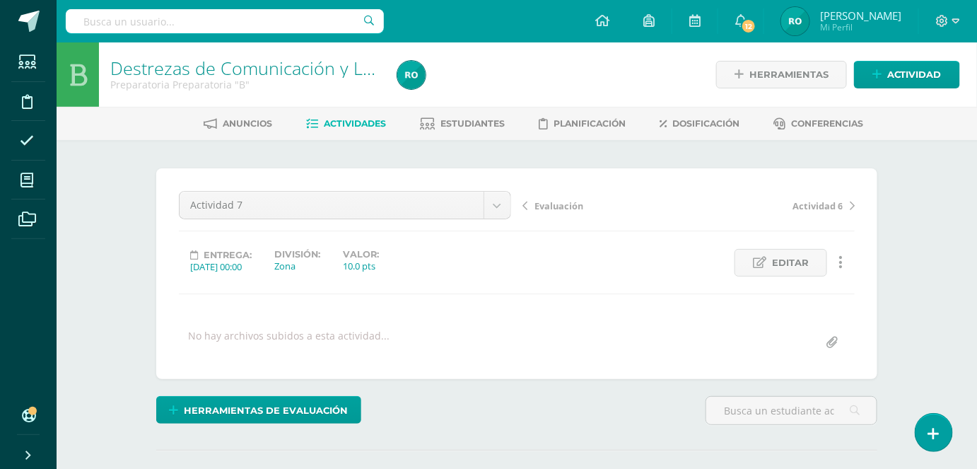
click at [356, 132] on link "Actividades" at bounding box center [347, 123] width 80 height 23
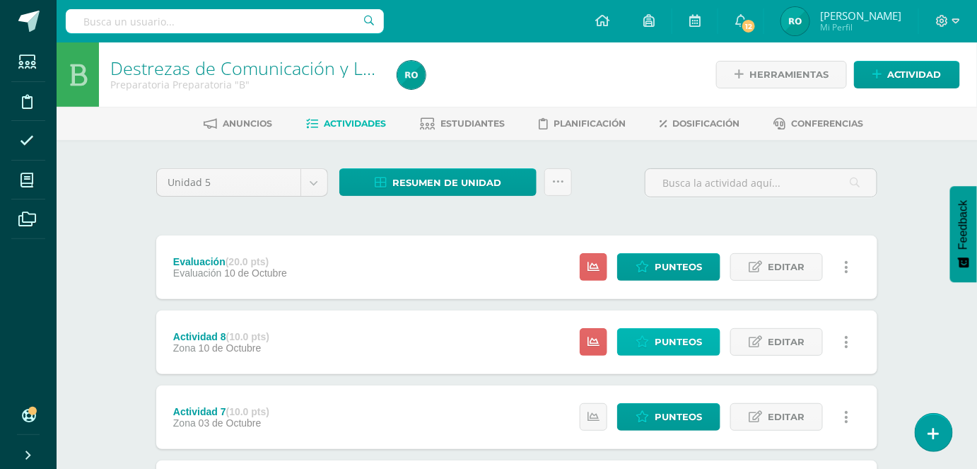
click at [696, 344] on span "Punteos" at bounding box center [678, 342] width 47 height 26
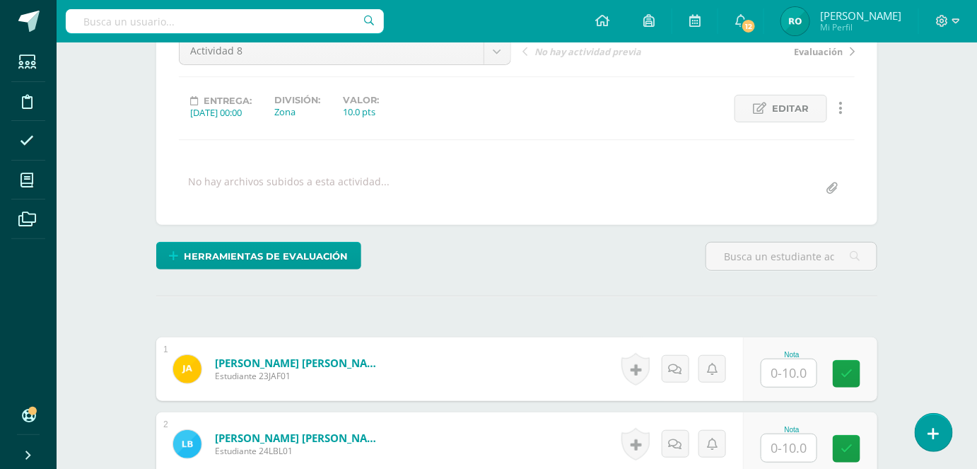
scroll to position [218, 0]
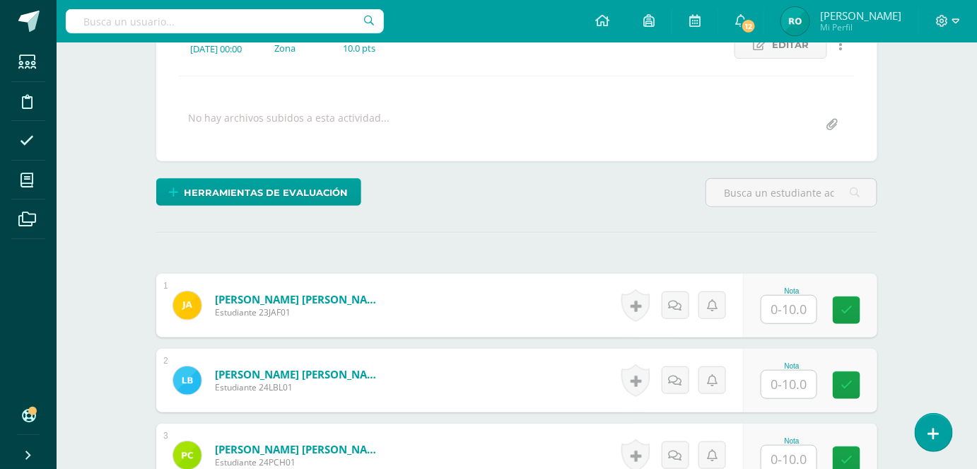
click at [780, 310] on input "text" at bounding box center [788, 309] width 55 height 28
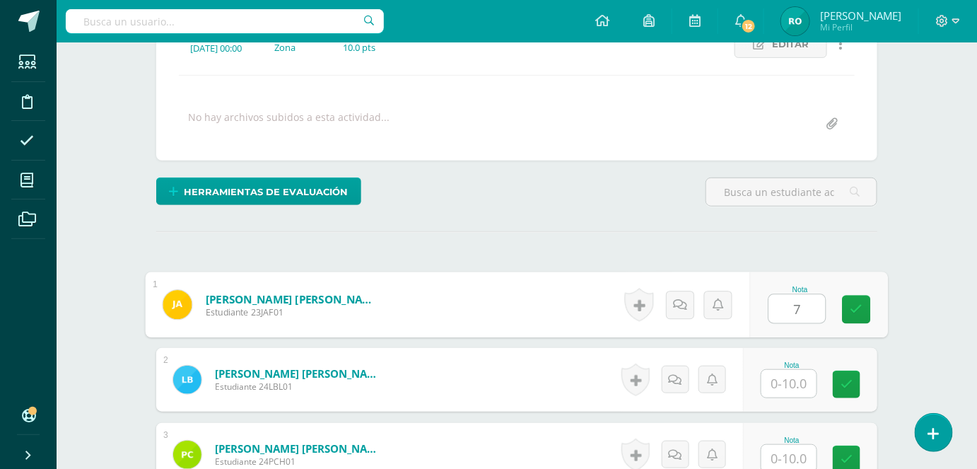
type input "7"
click at [792, 376] on input "text" at bounding box center [788, 384] width 55 height 28
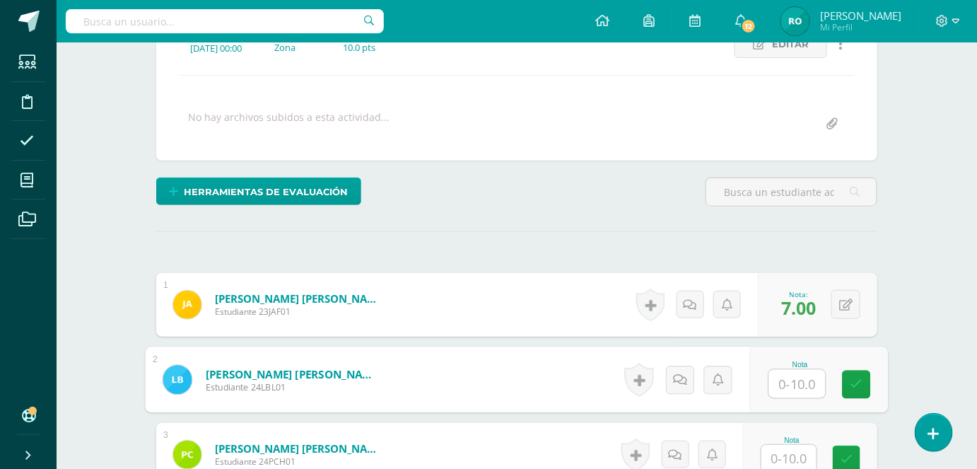
type input "7"
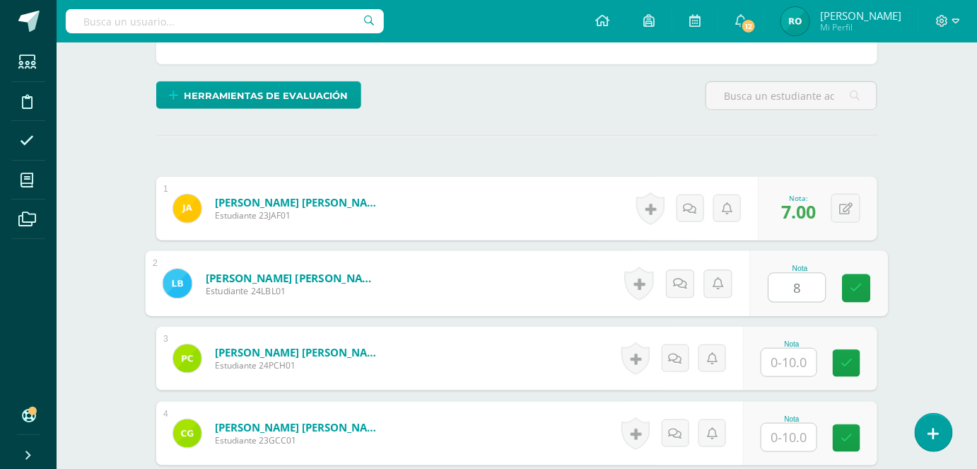
scroll to position [375, 0]
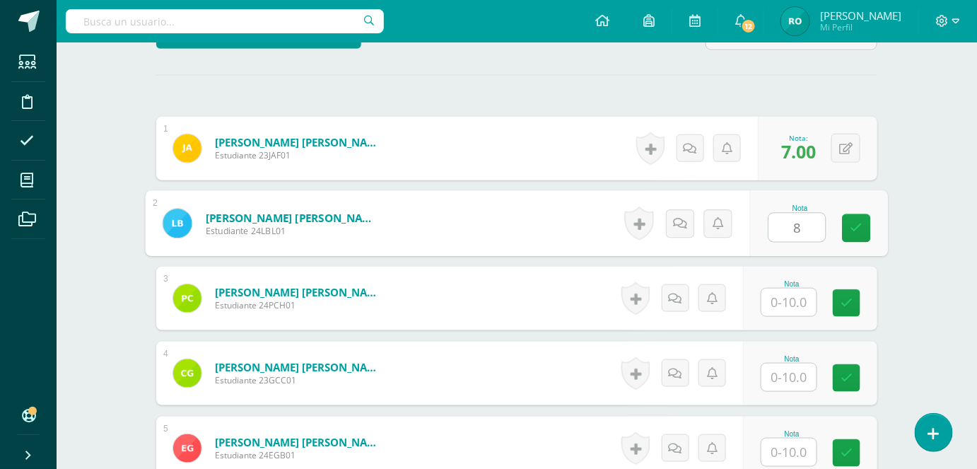
type input "8"
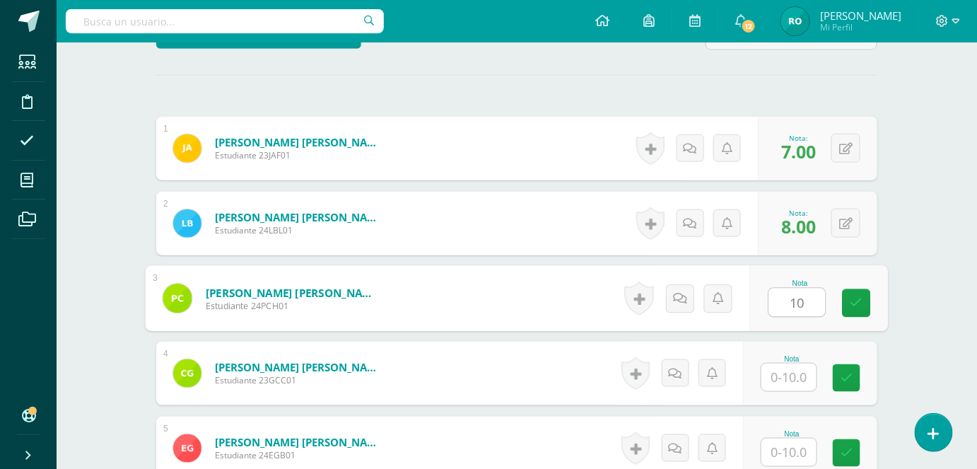
type input "10"
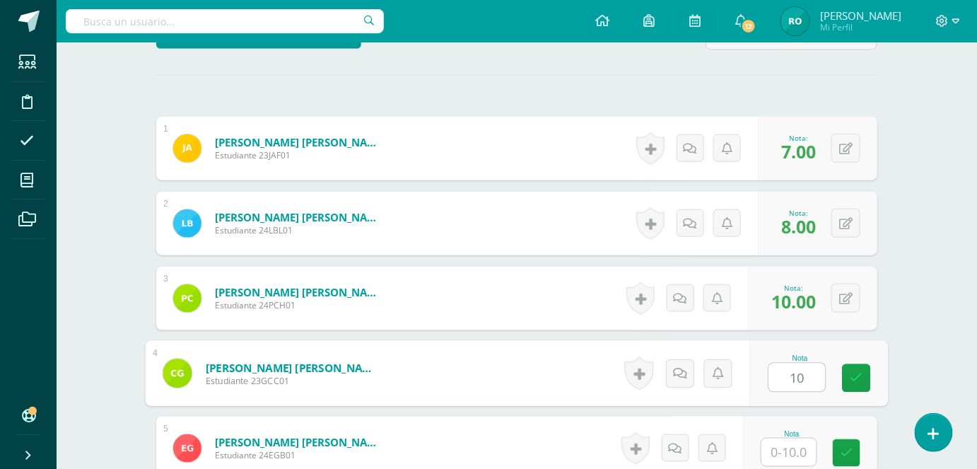
type input "10"
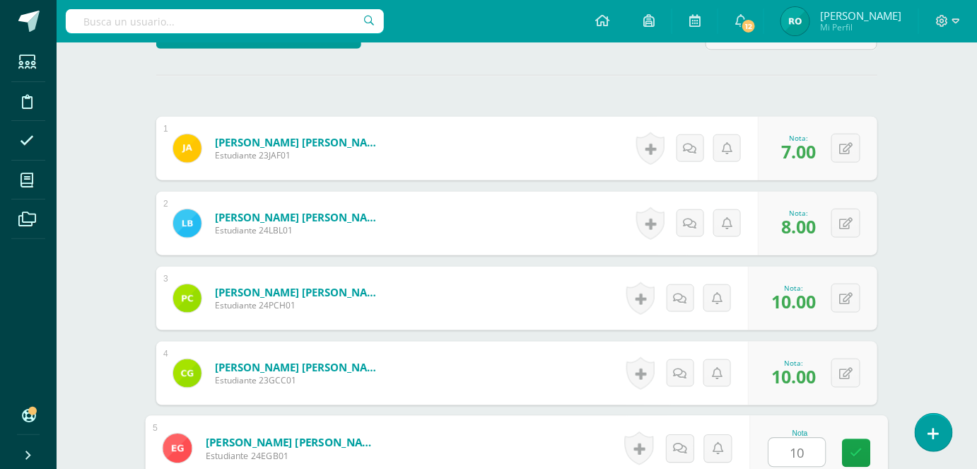
type input "10"
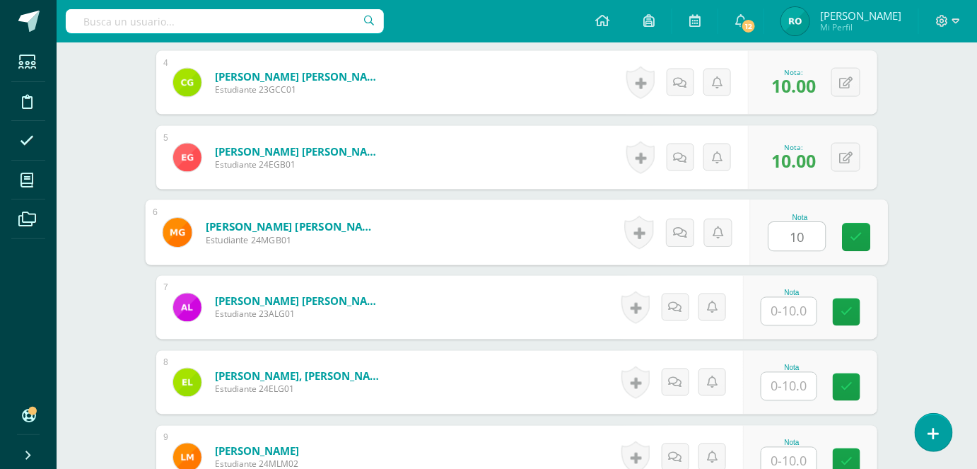
type input "10"
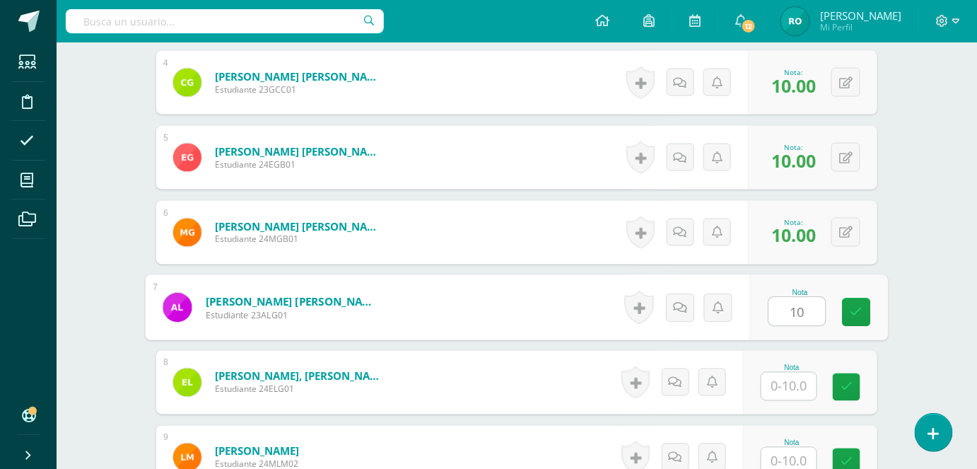
type input "10"
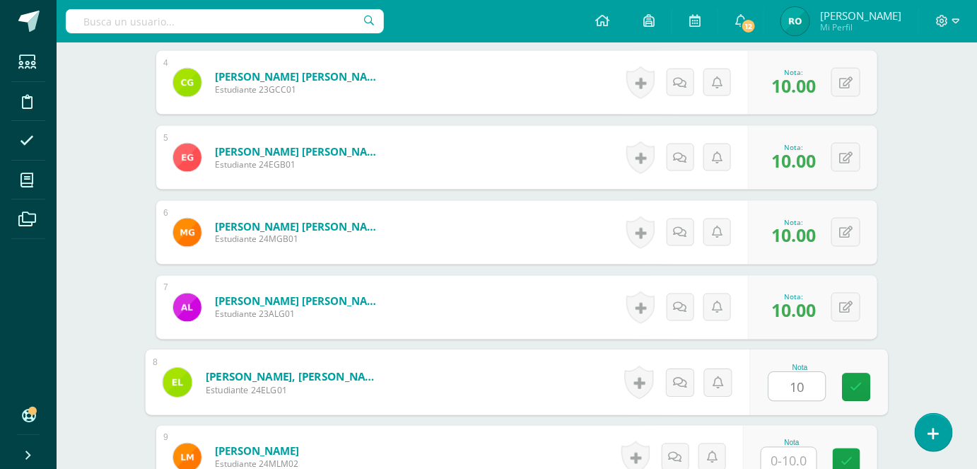
type input "1"
type input "7"
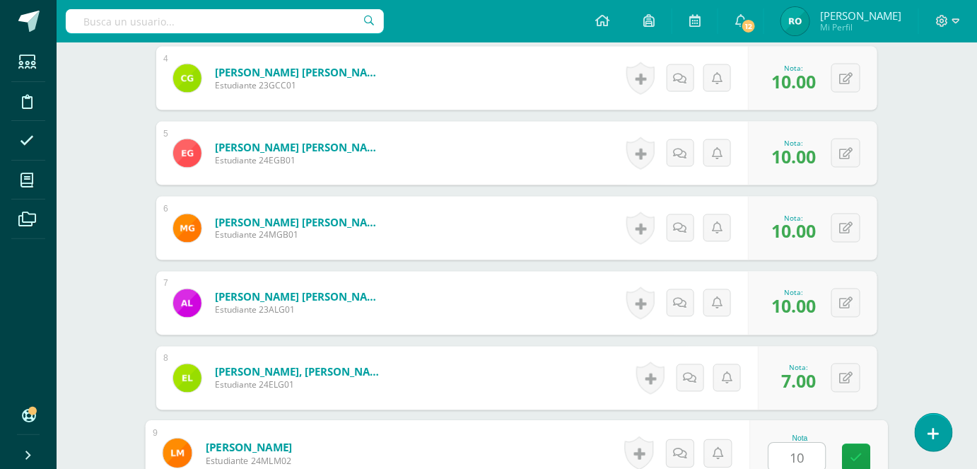
type input "1"
type input "7"
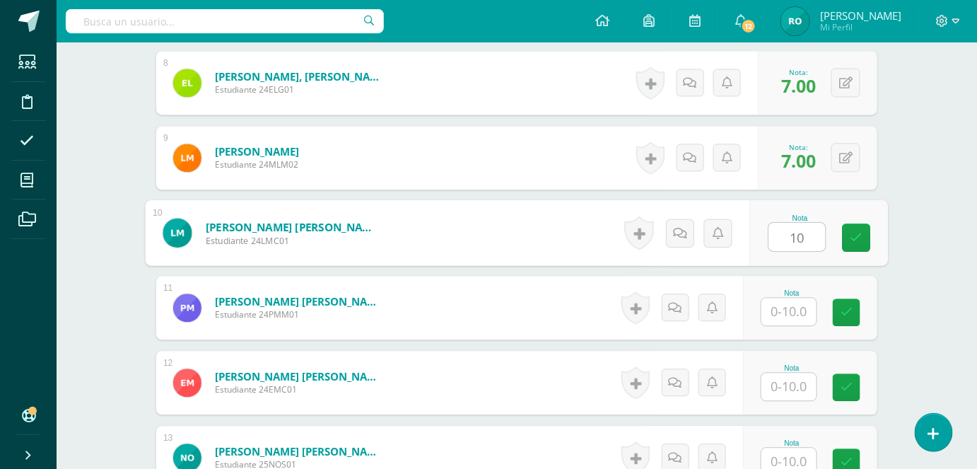
type input "10"
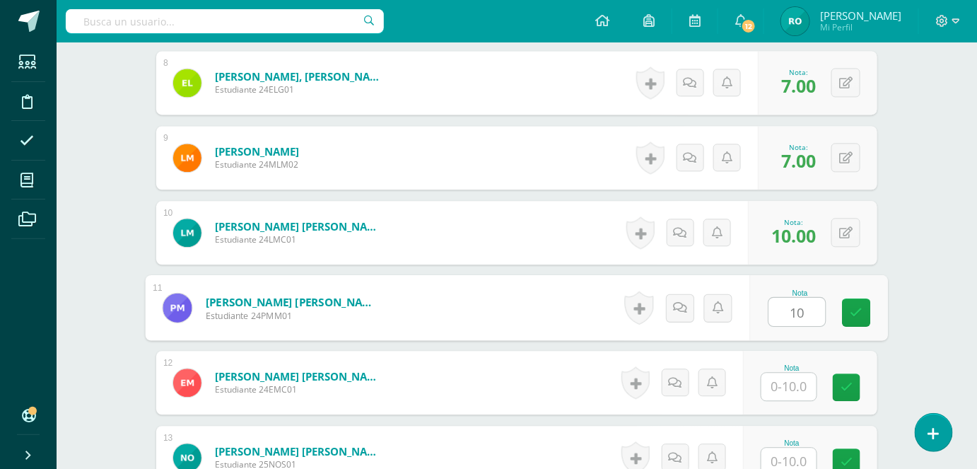
type input "10"
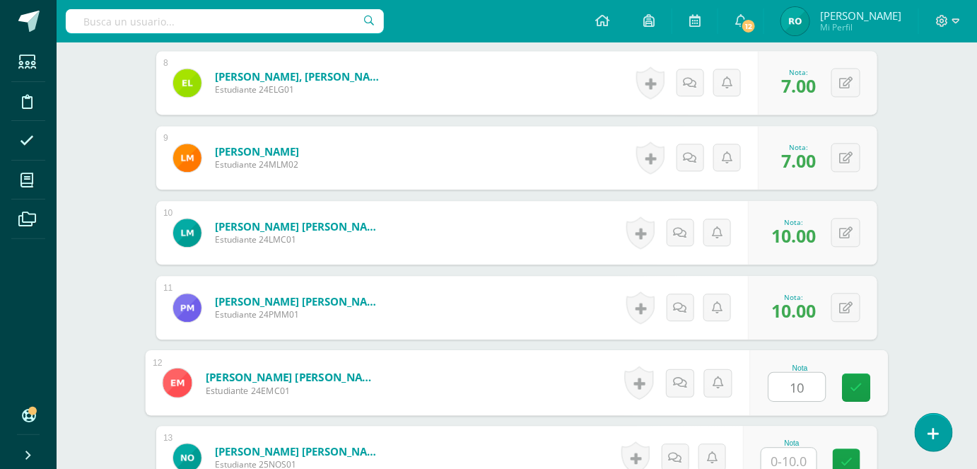
type input "10"
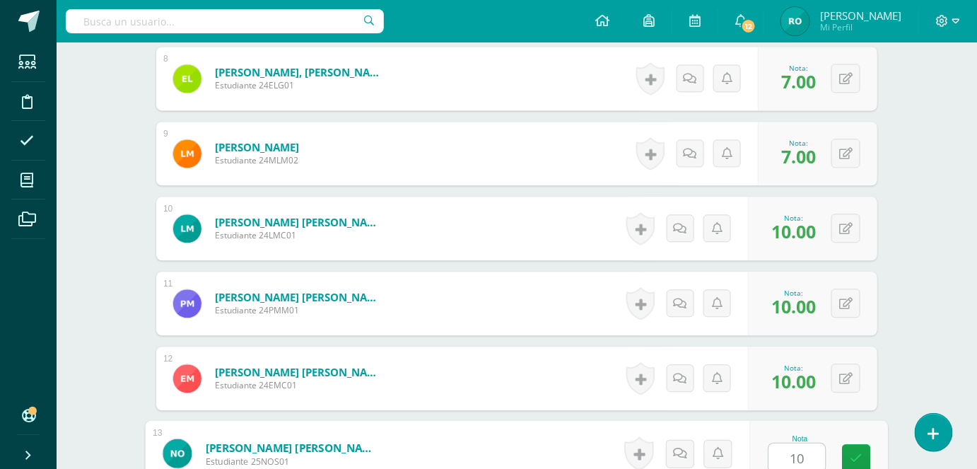
type input "10"
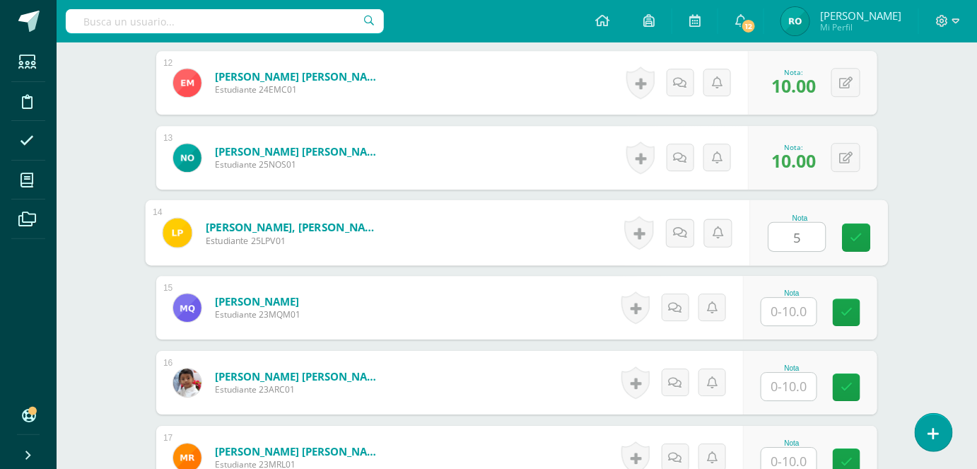
type input "5"
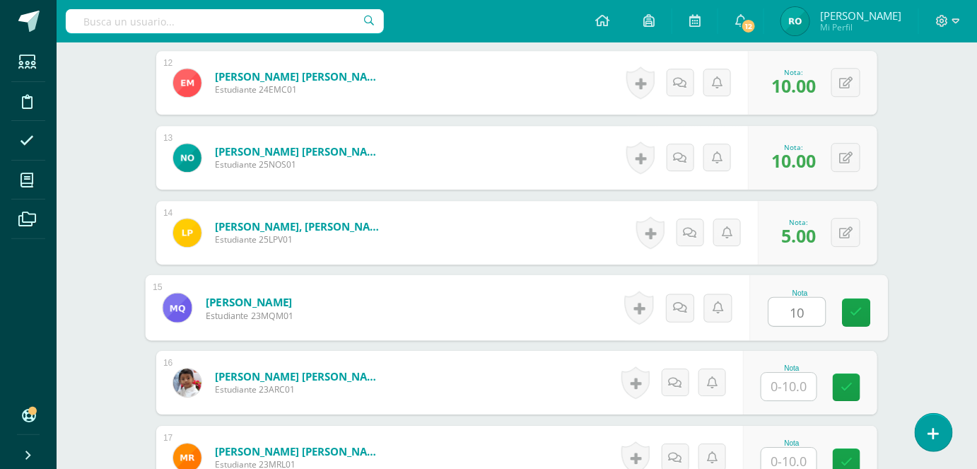
type input "10"
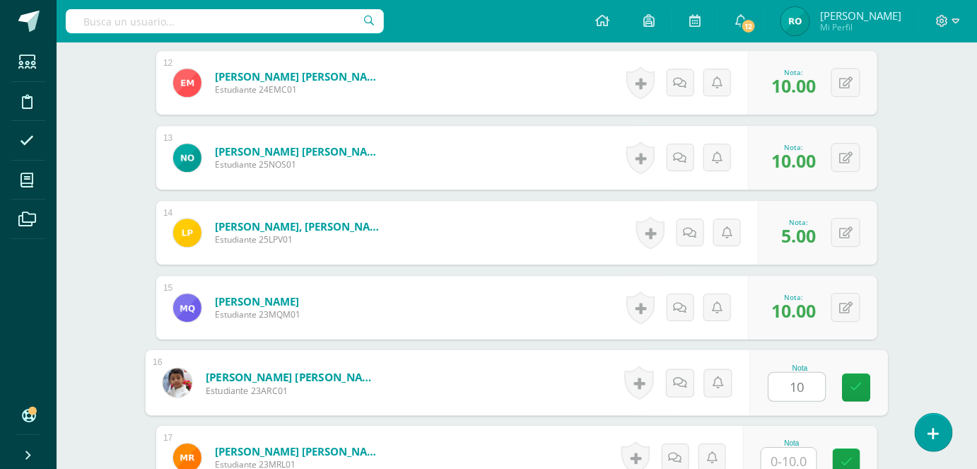
type input "10"
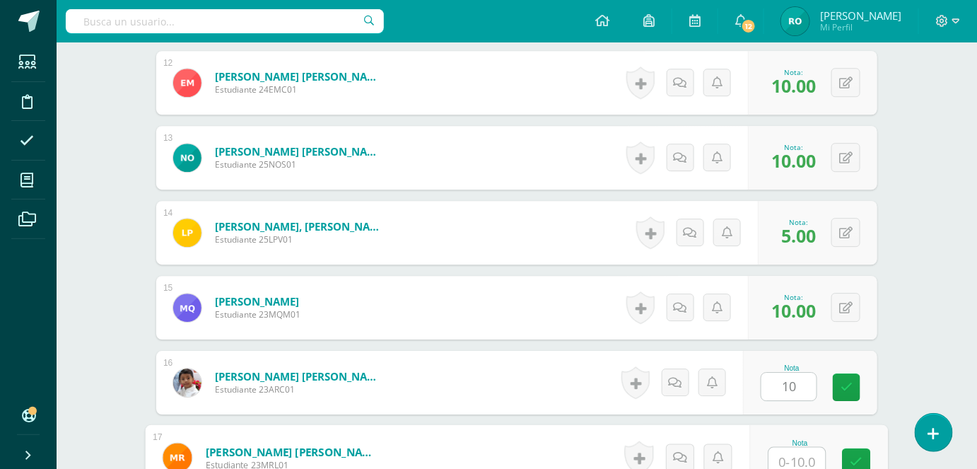
scroll to position [1269, 0]
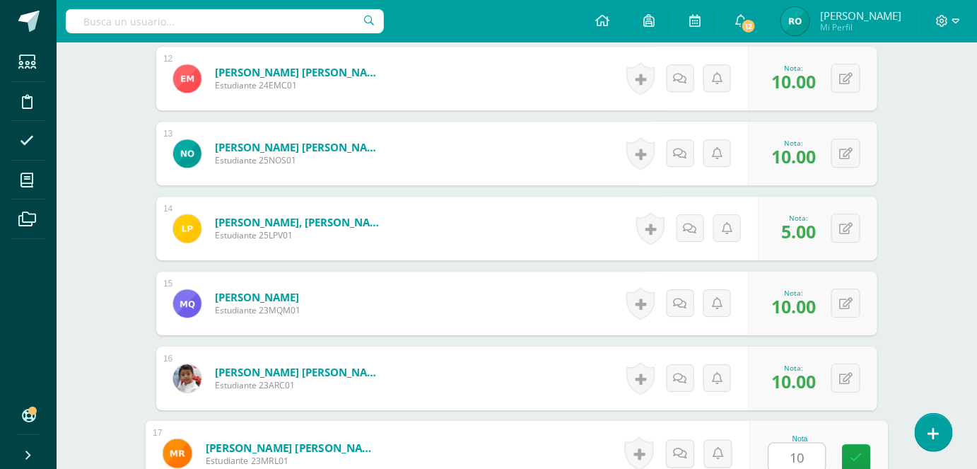
type input "10"
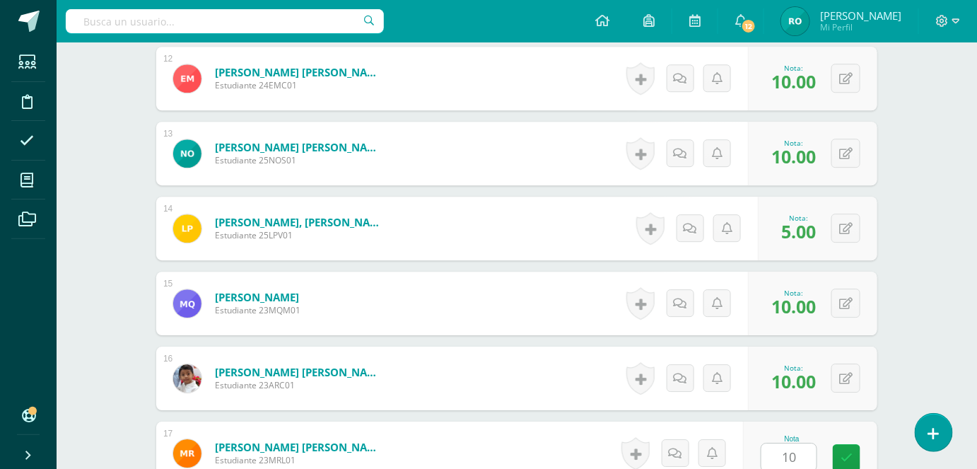
scroll to position [1523, 0]
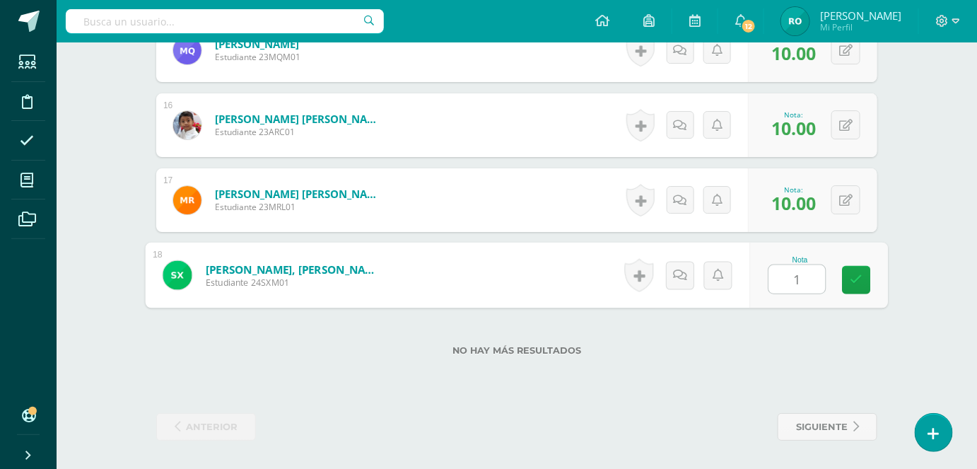
type input "10"
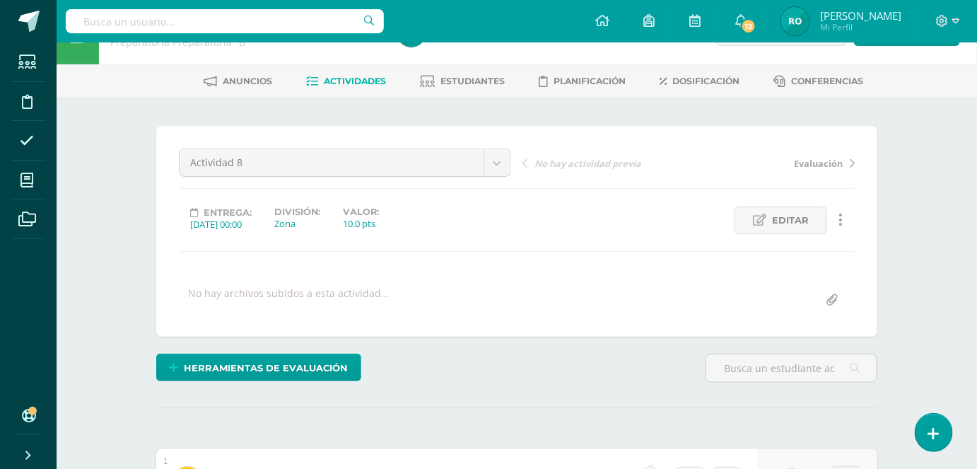
scroll to position [0, 0]
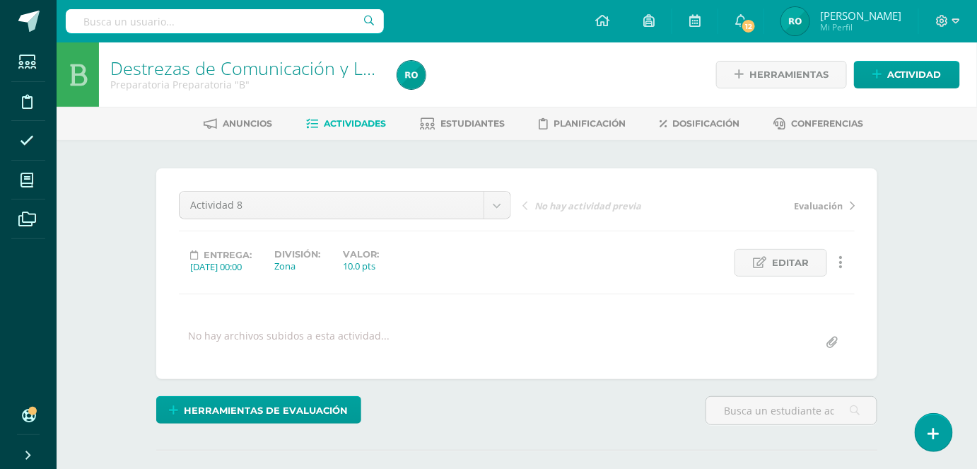
click at [369, 126] on span "Actividades" at bounding box center [355, 123] width 62 height 11
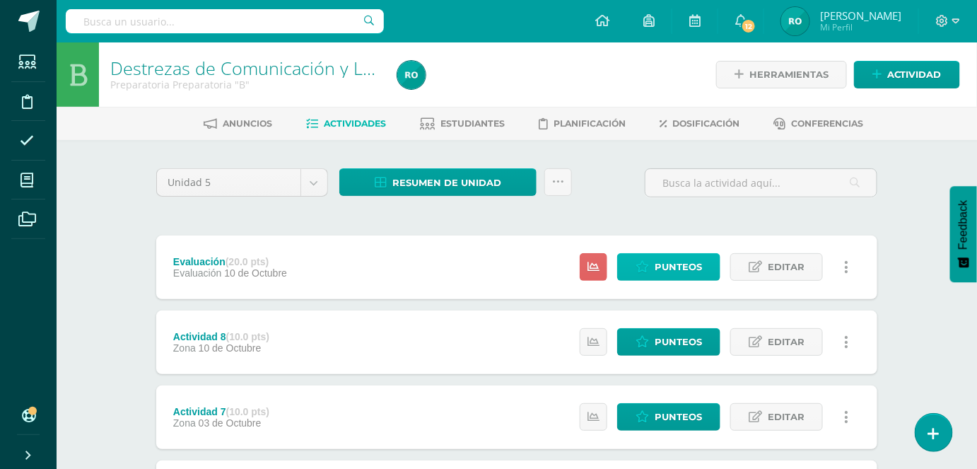
click at [673, 269] on span "Punteos" at bounding box center [678, 267] width 47 height 26
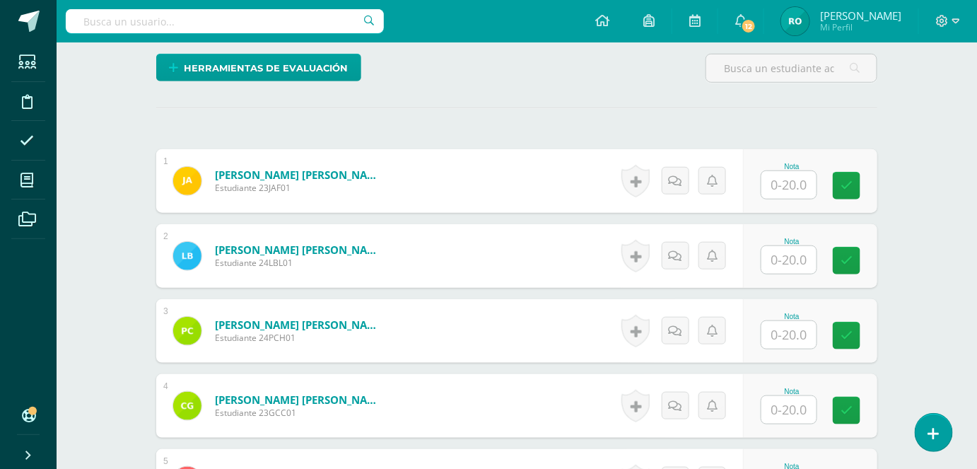
scroll to position [343, 0]
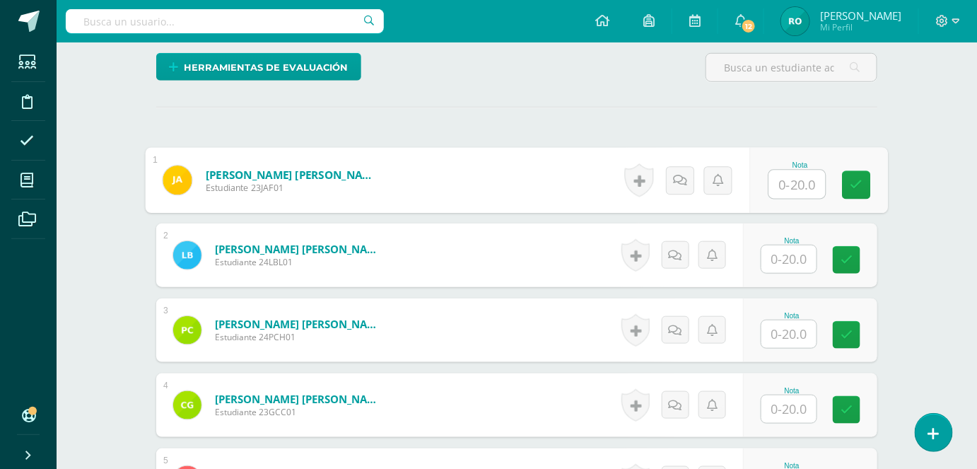
click at [806, 177] on input "text" at bounding box center [797, 184] width 57 height 28
type input "20"
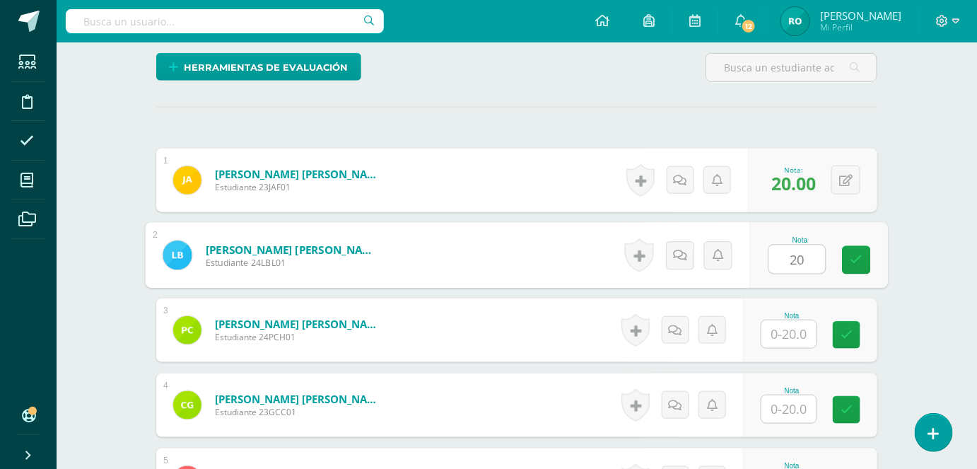
type input "20"
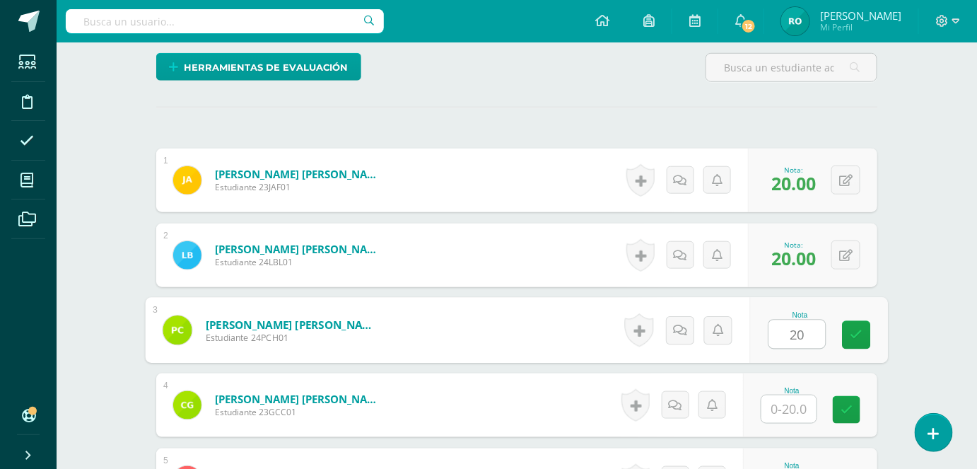
type input "20"
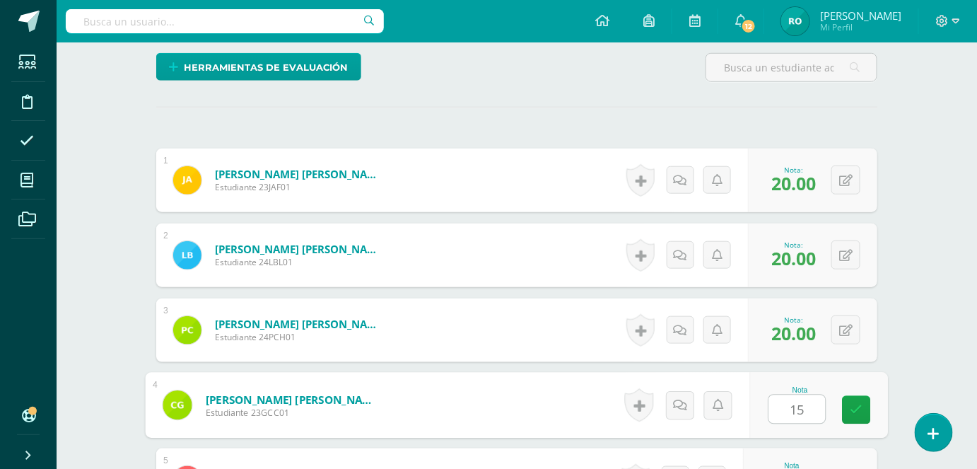
type input "15"
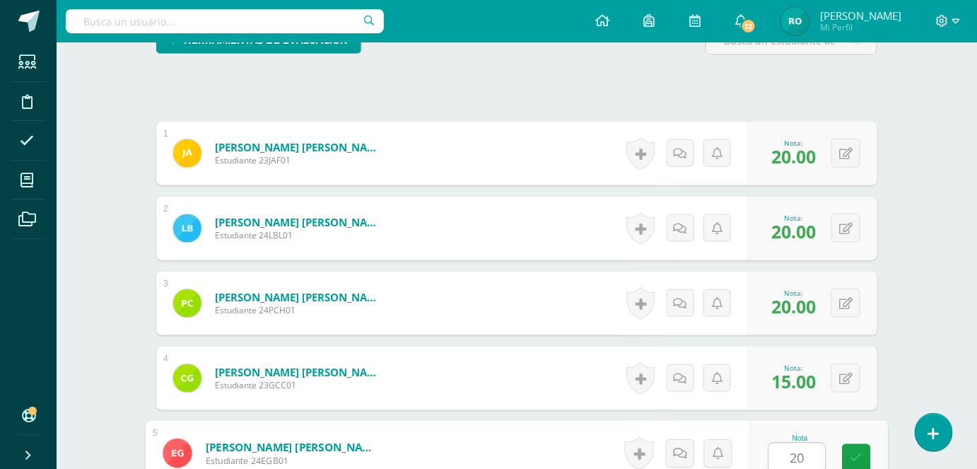
type input "20"
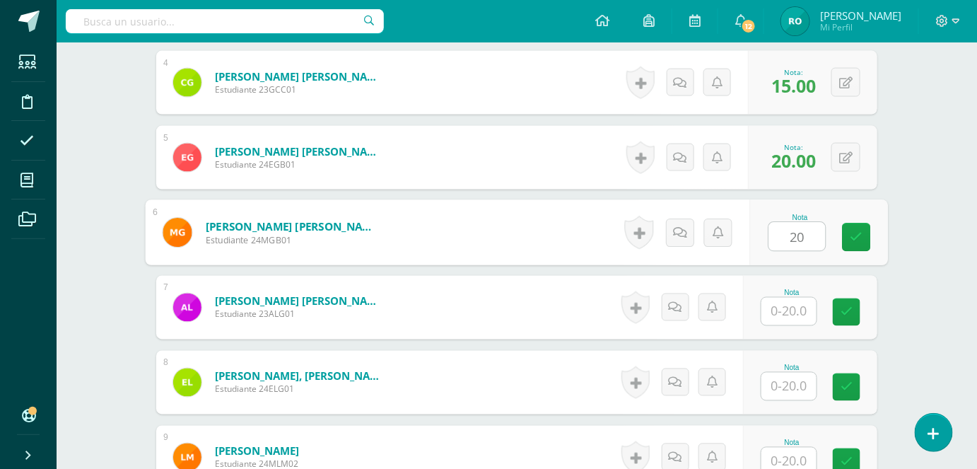
type input "20"
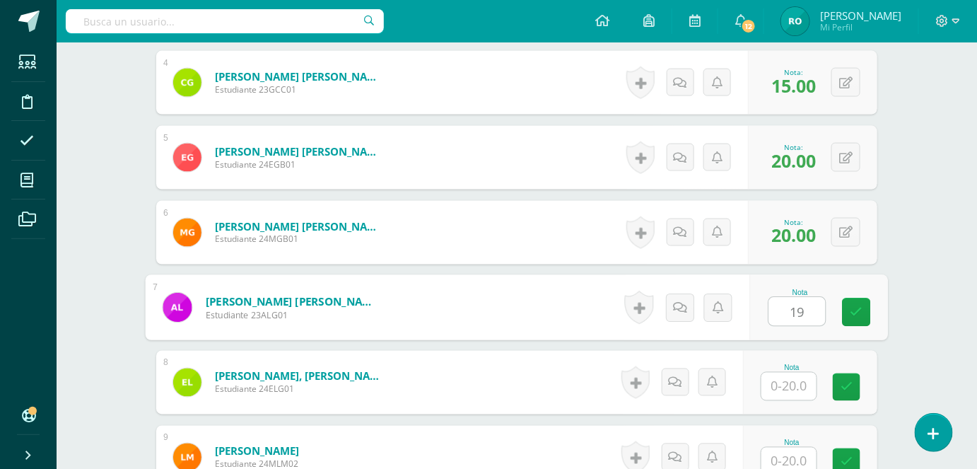
type input "19"
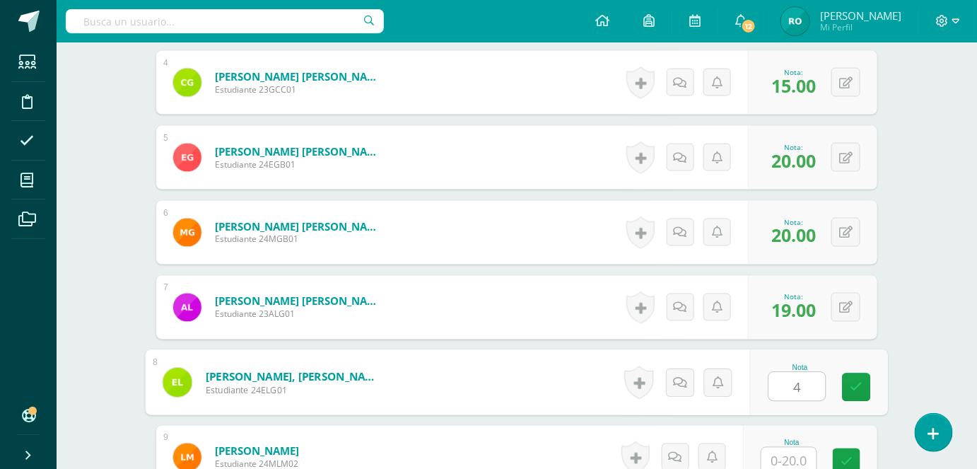
type input "4"
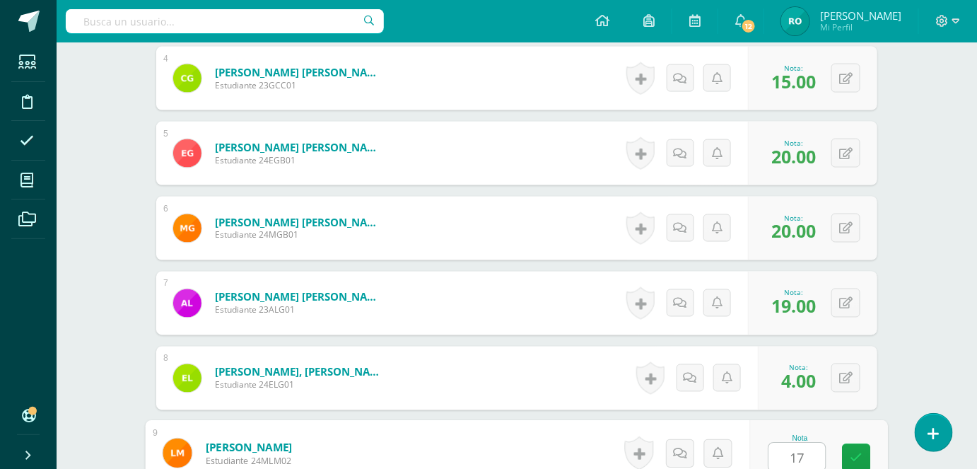
type input "17"
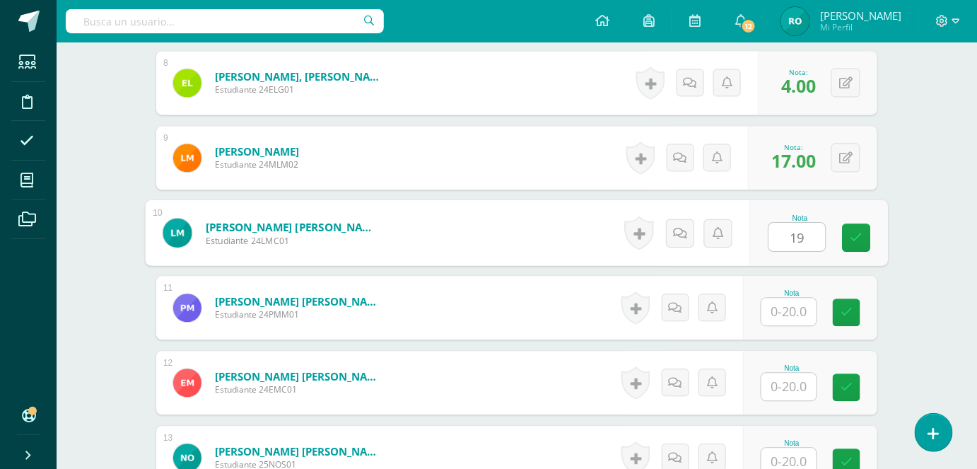
type input "19"
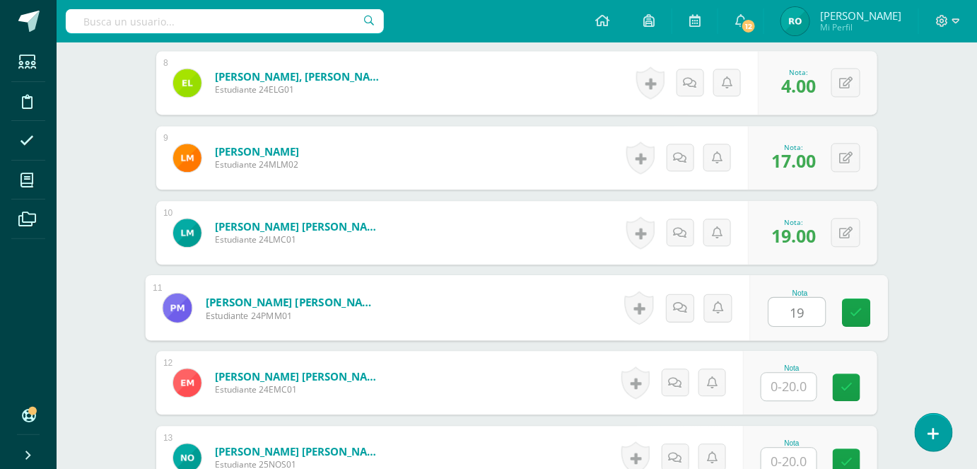
type input "19"
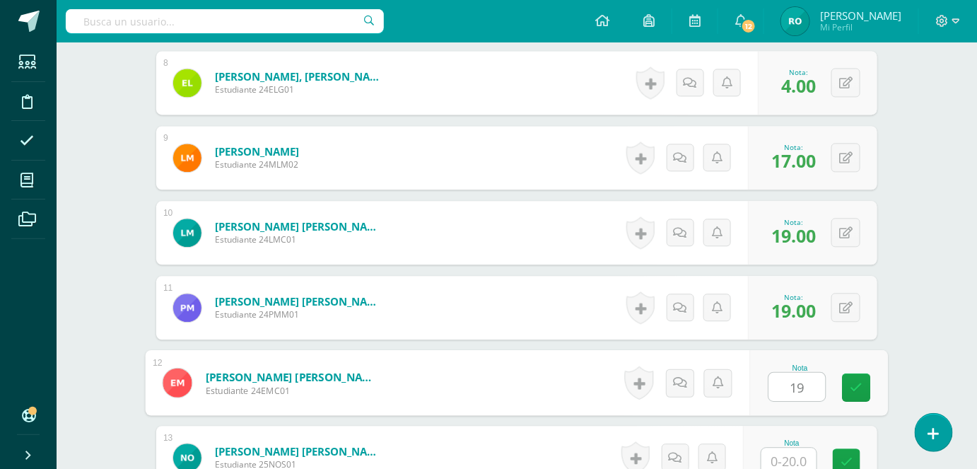
type input "19"
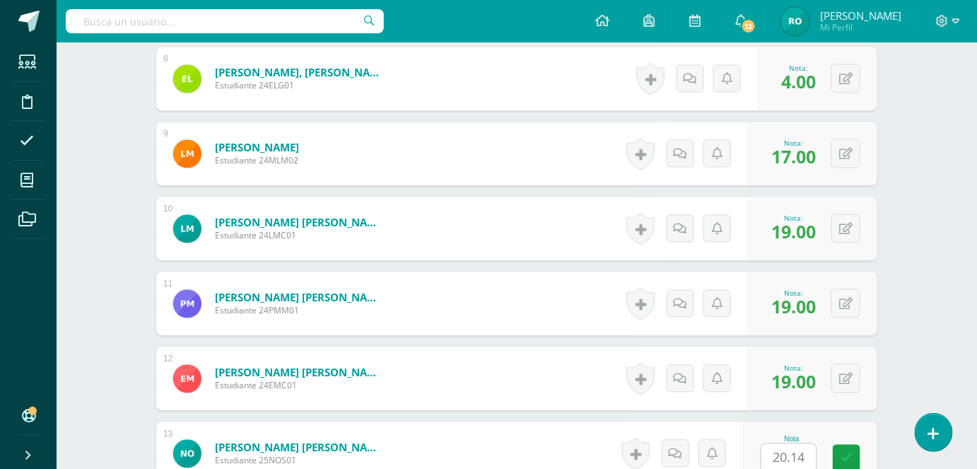
scroll to position [1265, 0]
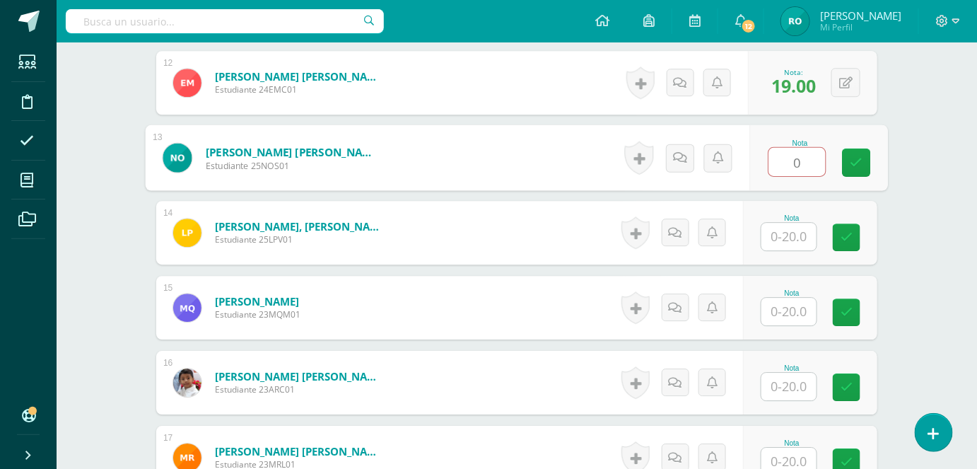
click at [809, 155] on input "0" at bounding box center [797, 162] width 57 height 28
type input "020"
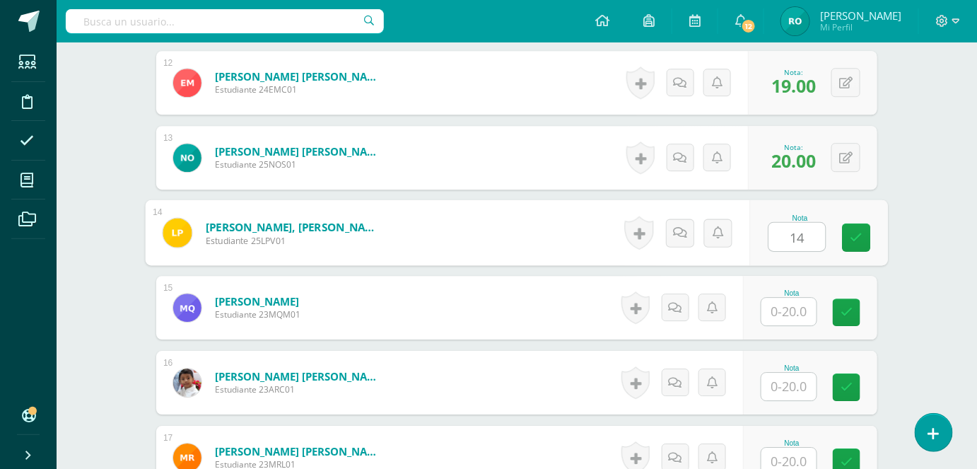
type input "14"
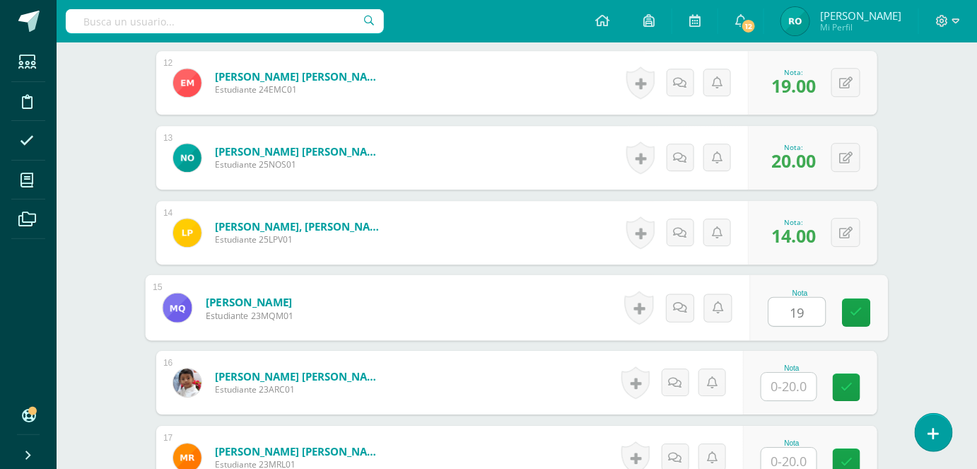
type input "19"
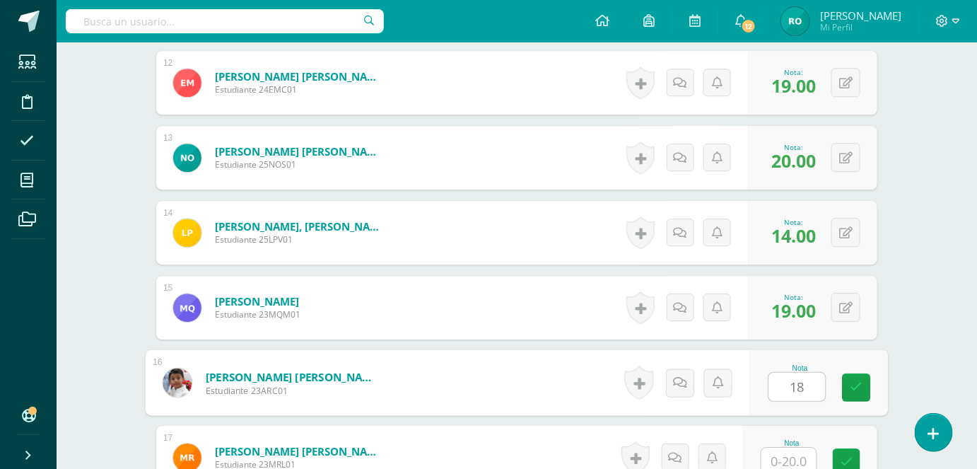
type input "18"
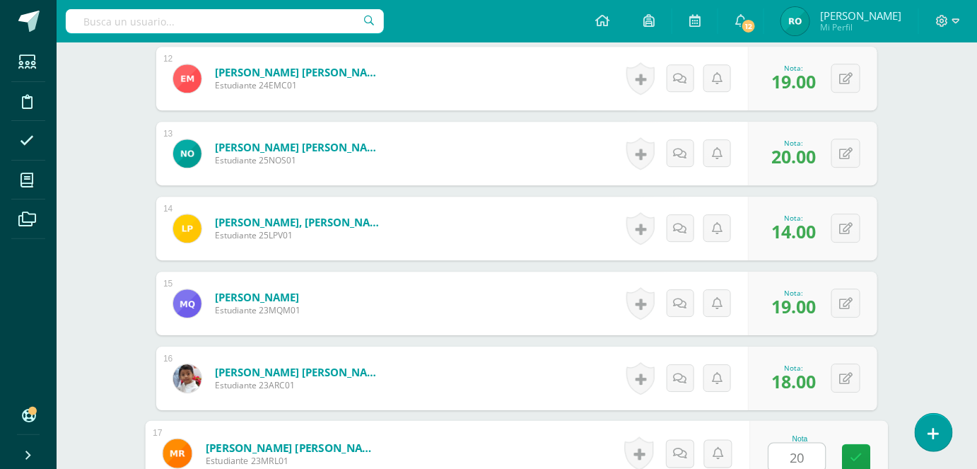
type input "20"
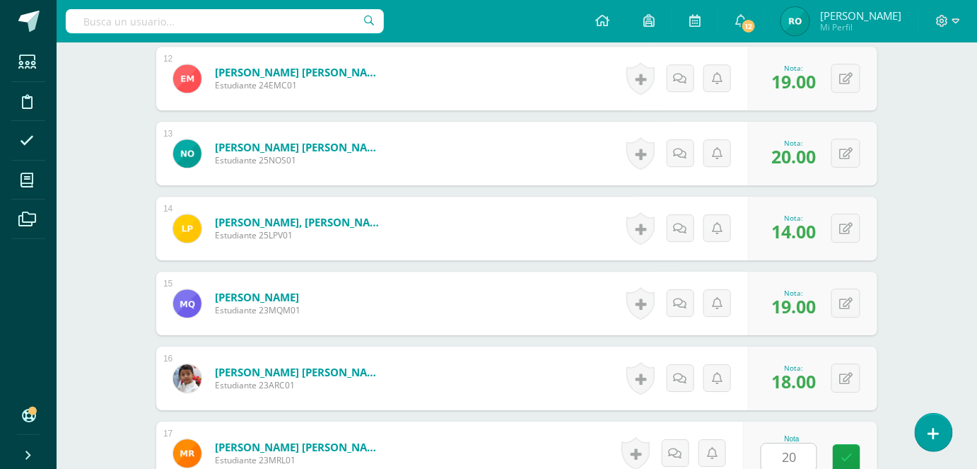
scroll to position [1523, 0]
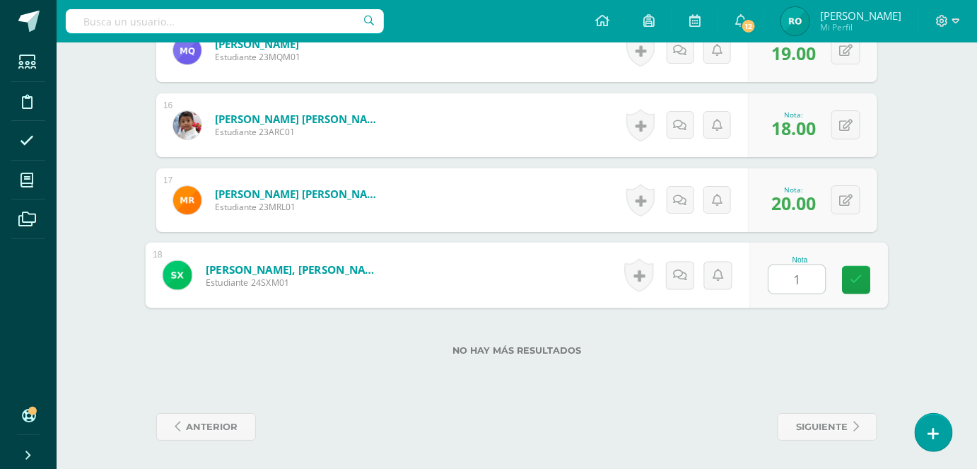
type input "18"
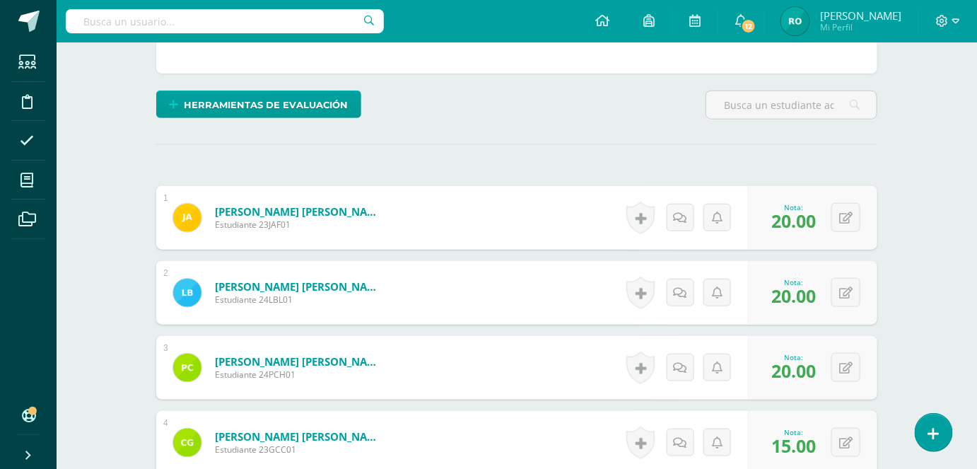
scroll to position [0, 0]
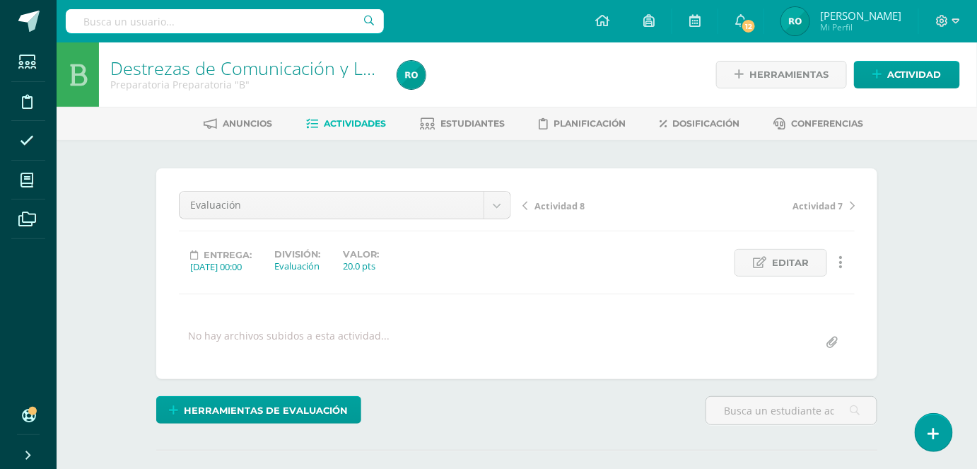
click at [324, 124] on span "Actividades" at bounding box center [355, 123] width 62 height 11
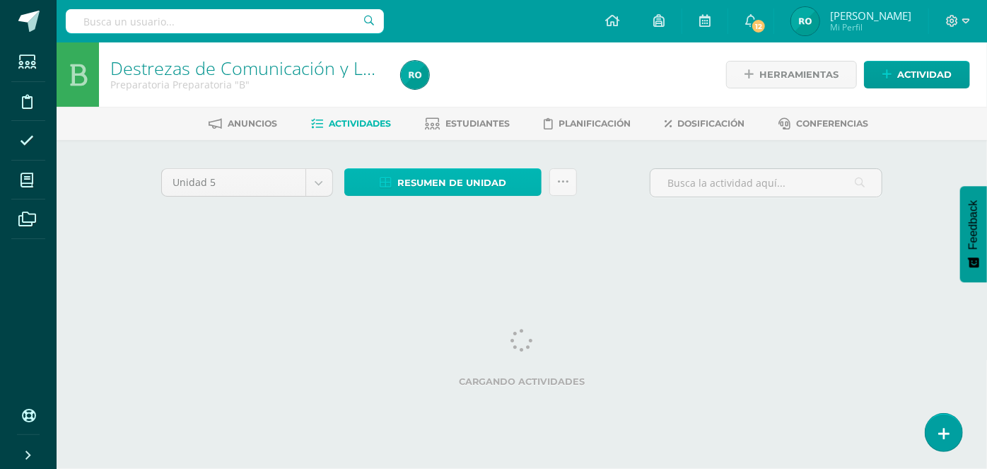
click at [499, 176] on span "Resumen de unidad" at bounding box center [451, 183] width 109 height 26
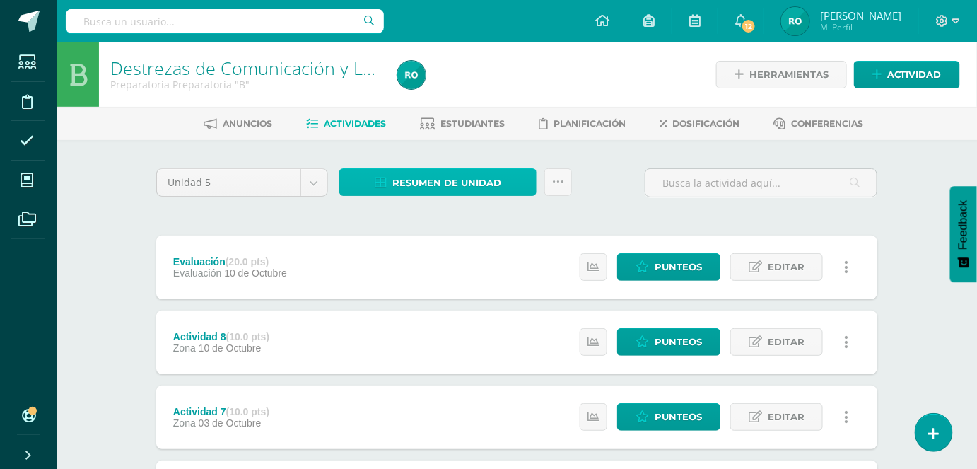
click at [467, 177] on span "Resumen de unidad" at bounding box center [446, 183] width 109 height 26
click at [488, 178] on span "Resumen de unidad" at bounding box center [446, 183] width 109 height 26
click at [475, 173] on span "Resumen de unidad" at bounding box center [446, 183] width 109 height 26
click at [410, 181] on span "Resumen de unidad" at bounding box center [446, 183] width 109 height 26
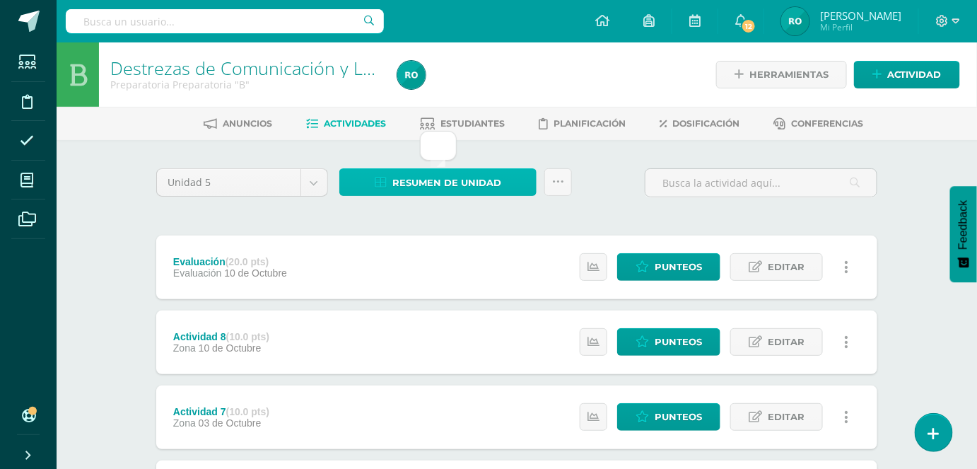
click at [458, 185] on span "Resumen de unidad" at bounding box center [446, 183] width 109 height 26
click at [456, 182] on span "Resumen de unidad" at bounding box center [446, 183] width 109 height 26
click at [477, 174] on span "Resumen de unidad" at bounding box center [446, 183] width 109 height 26
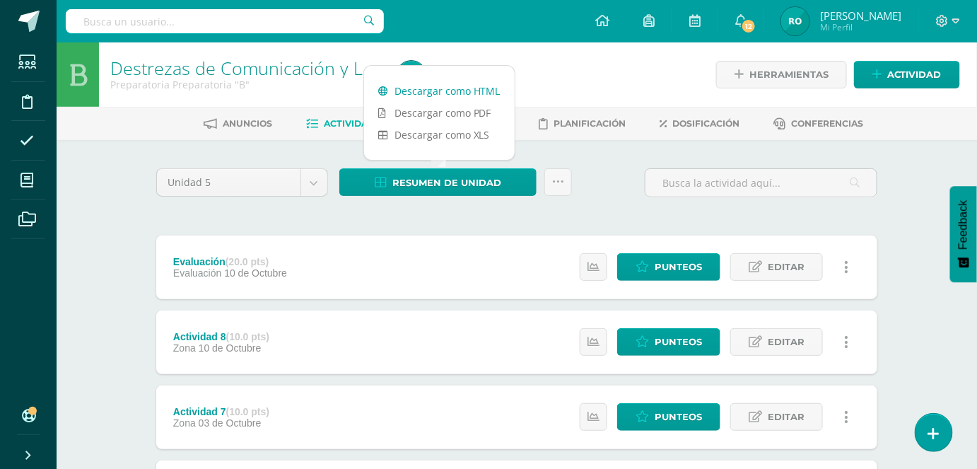
click at [472, 86] on link "Descargar como HTML" at bounding box center [439, 91] width 151 height 22
